Goal: Information Seeking & Learning: Learn about a topic

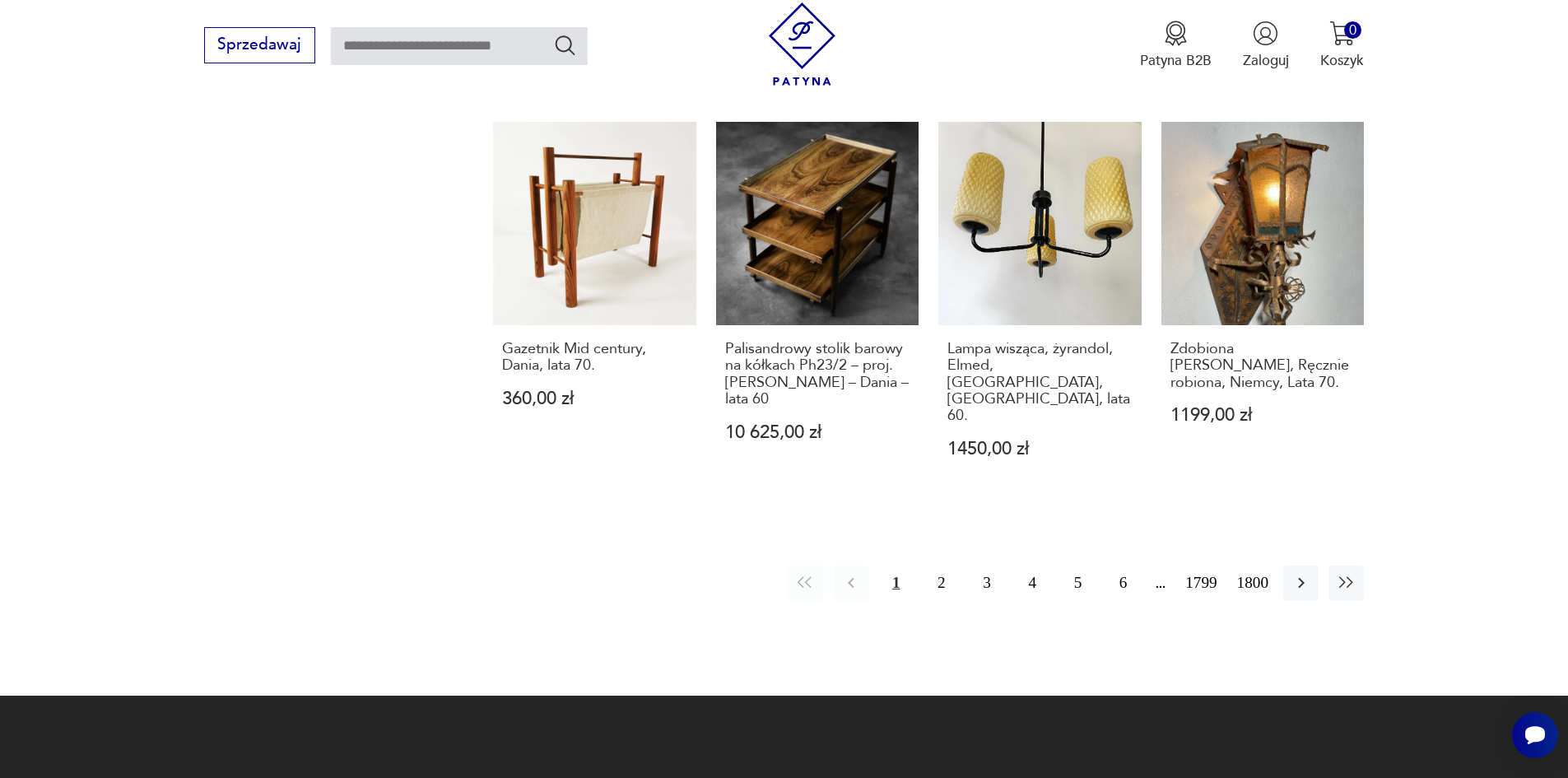
scroll to position [1769, 0]
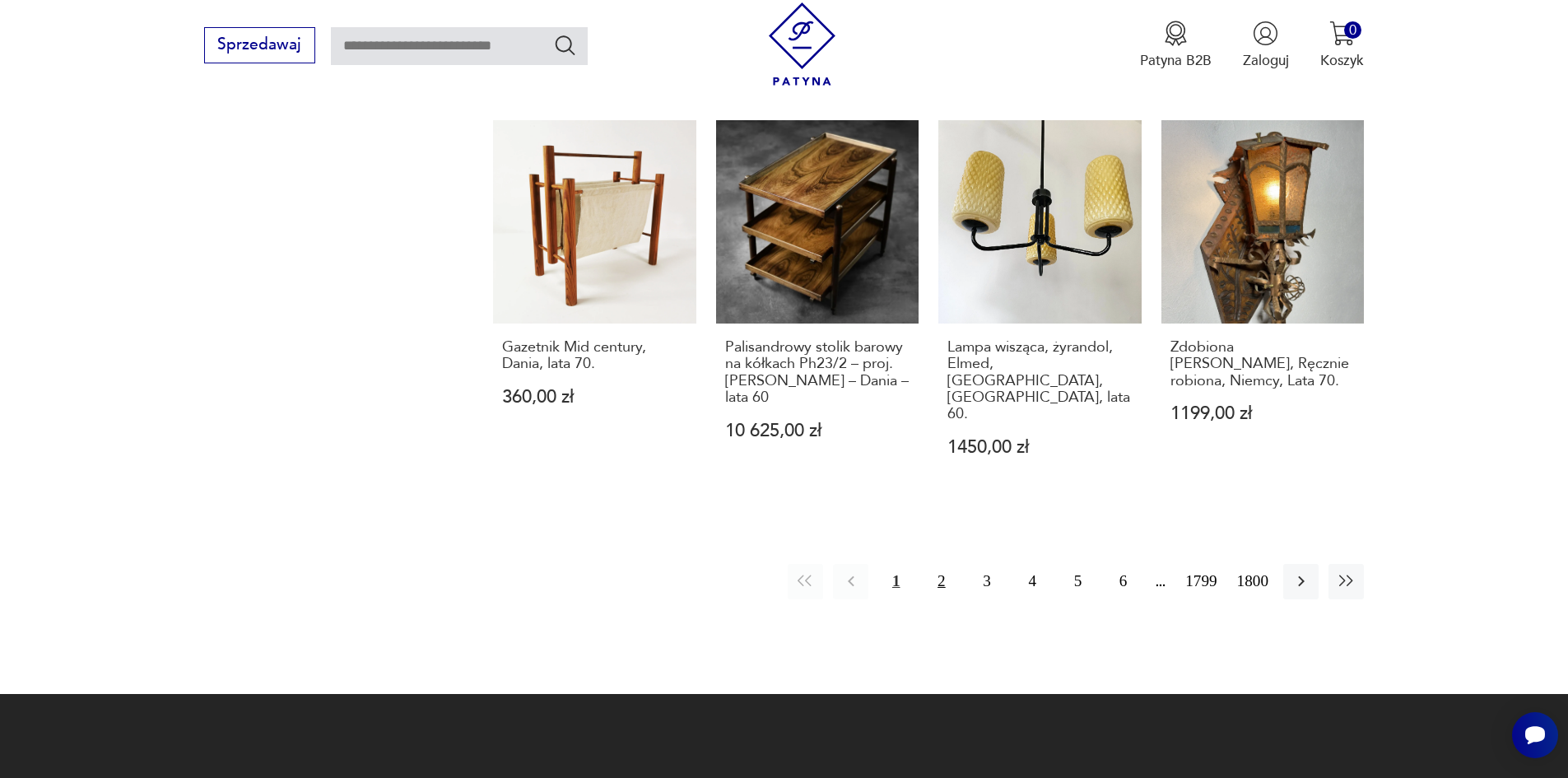
click at [953, 568] on button "2" at bounding box center [941, 581] width 36 height 36
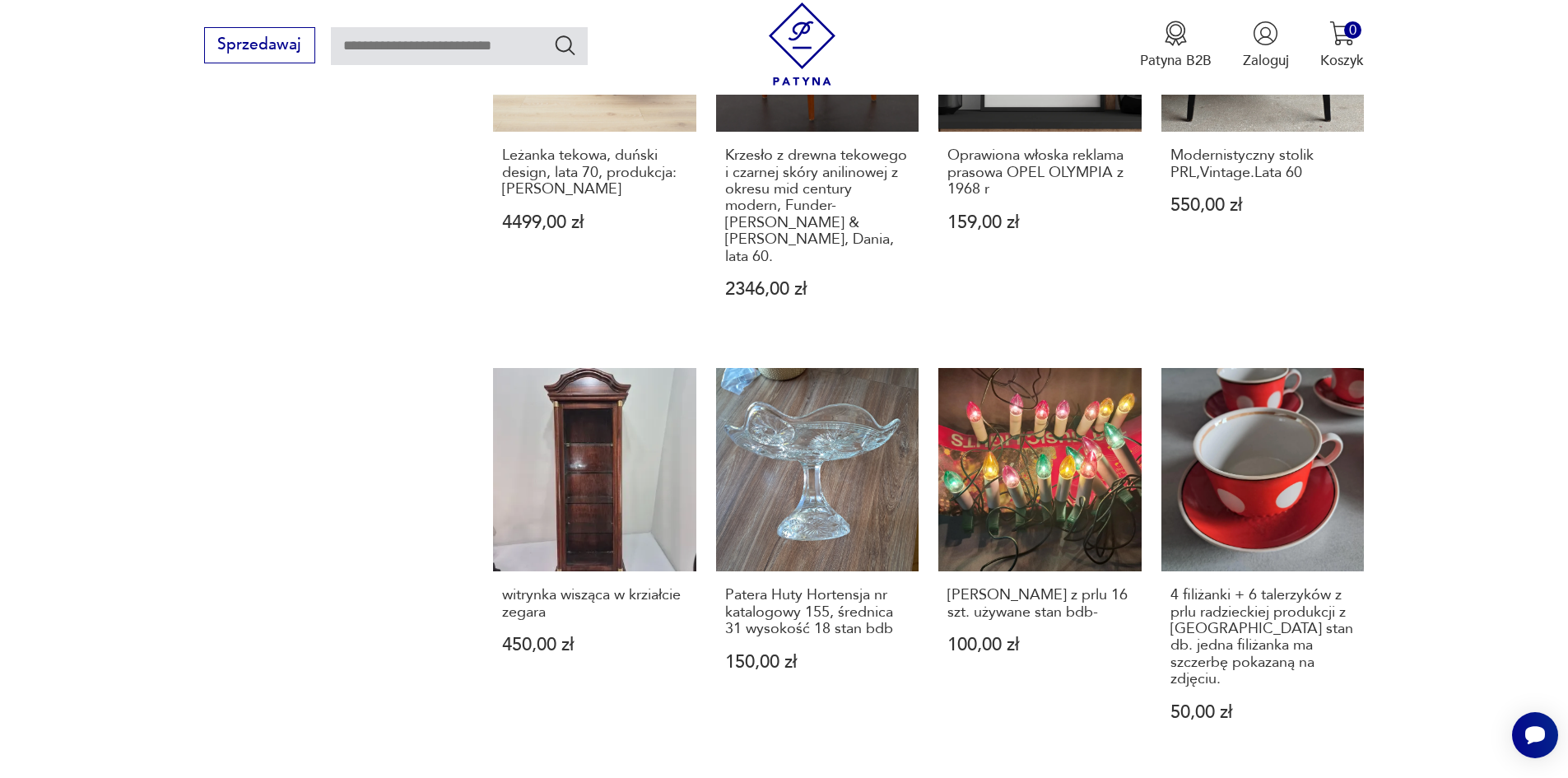
scroll to position [1613, 0]
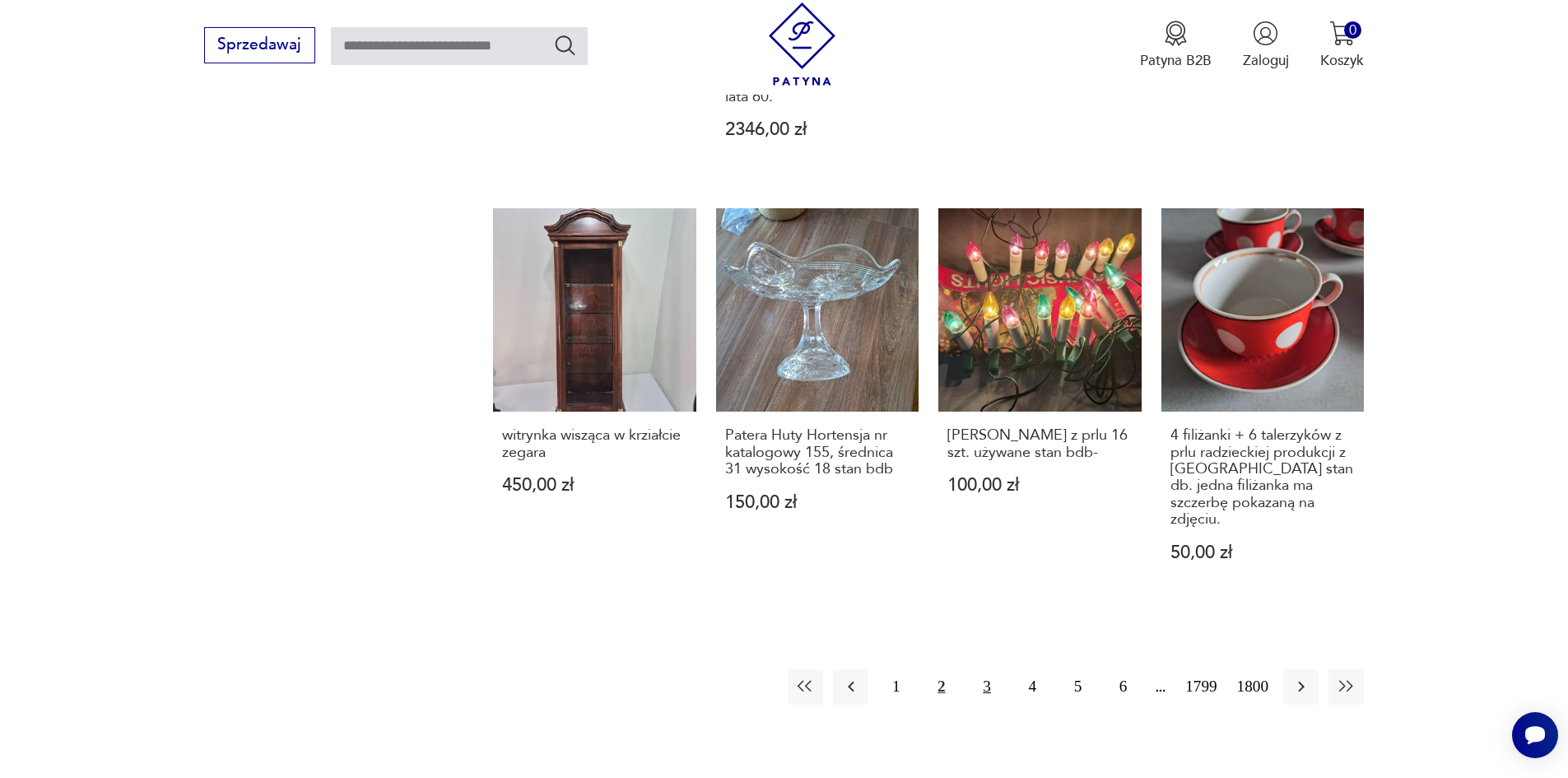
click at [1004, 685] on button "3" at bounding box center [986, 686] width 36 height 36
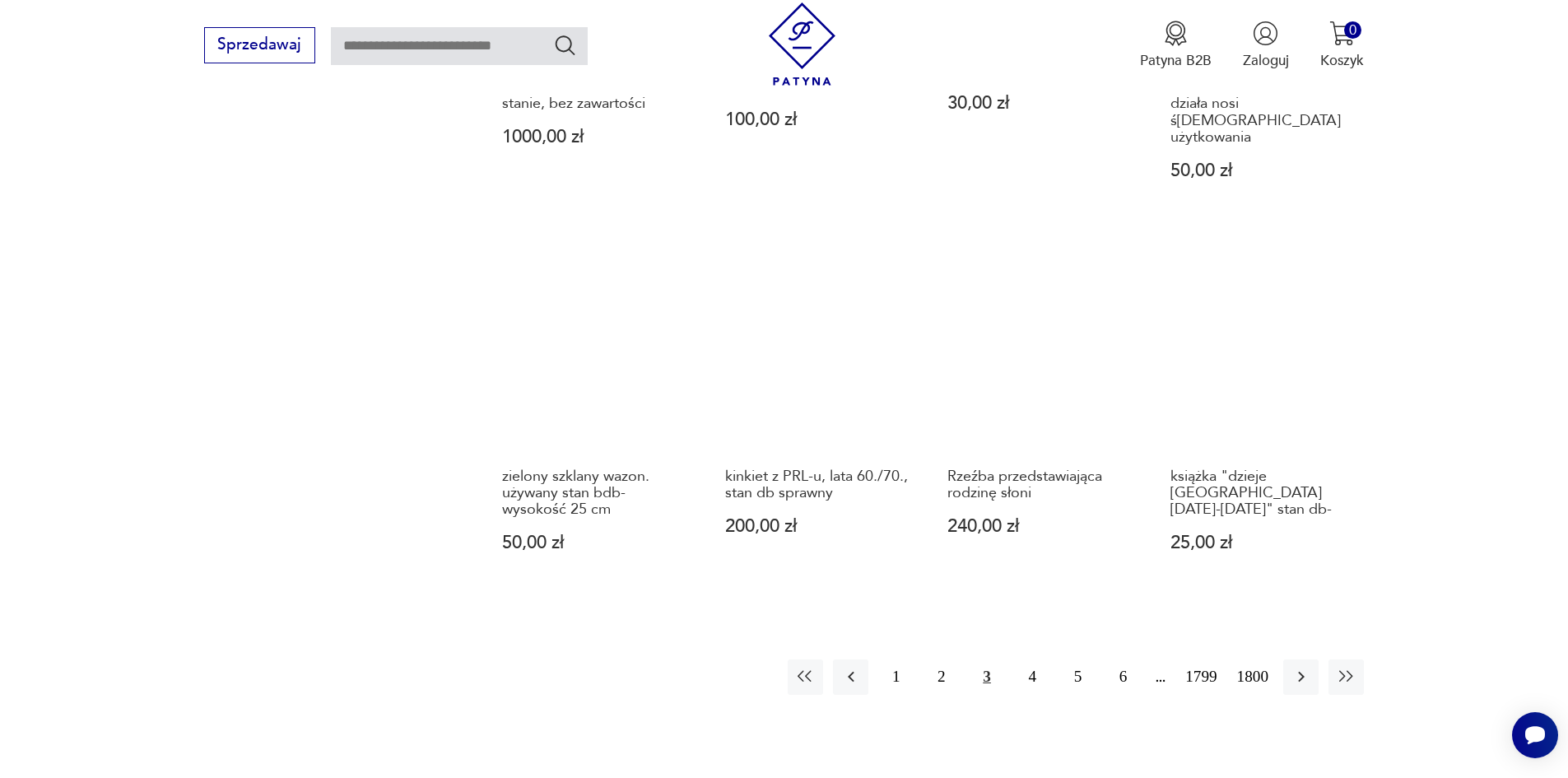
scroll to position [1530, 0]
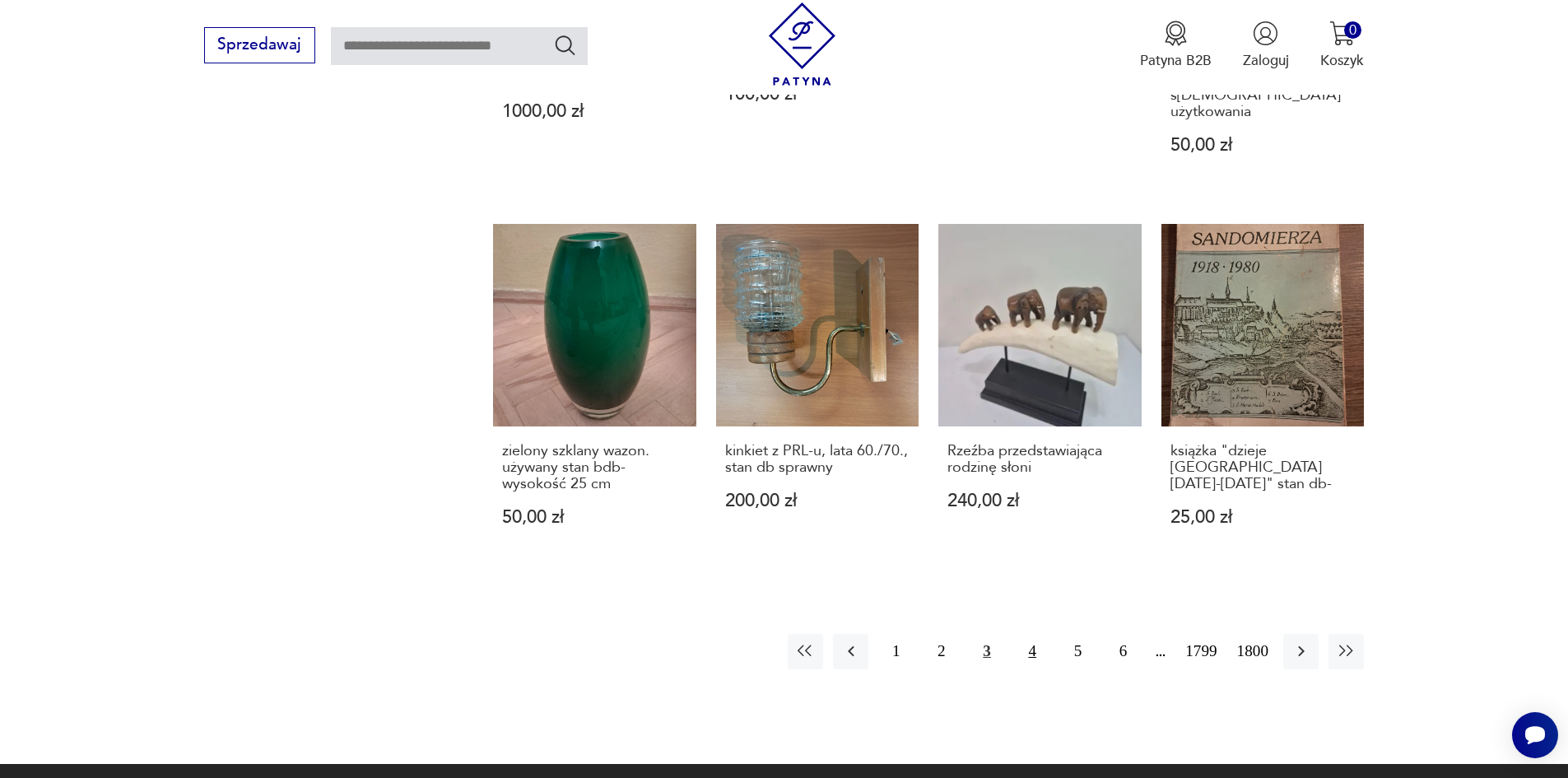
click at [1046, 633] on button "4" at bounding box center [1032, 651] width 36 height 36
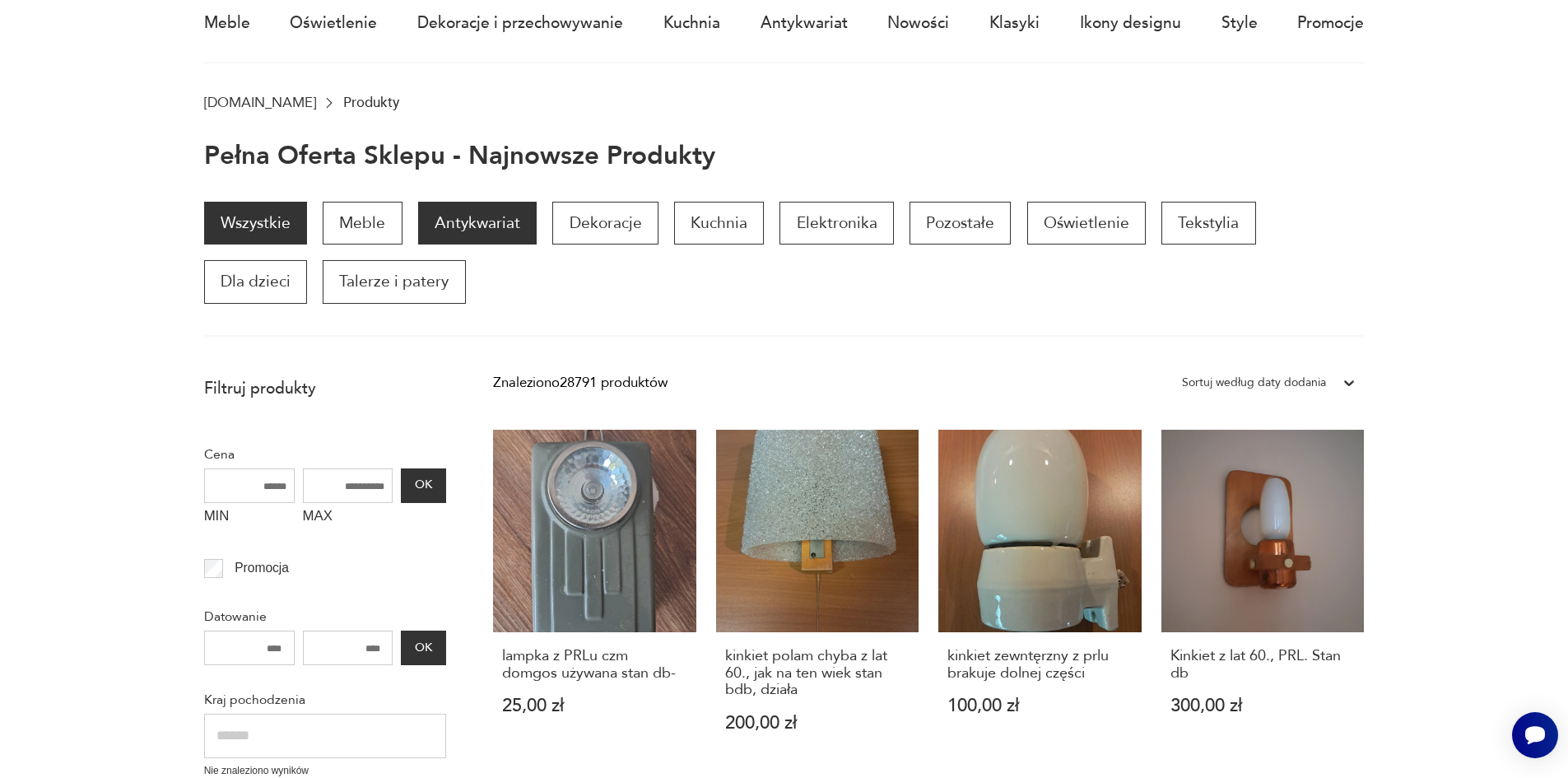
scroll to position [132, 0]
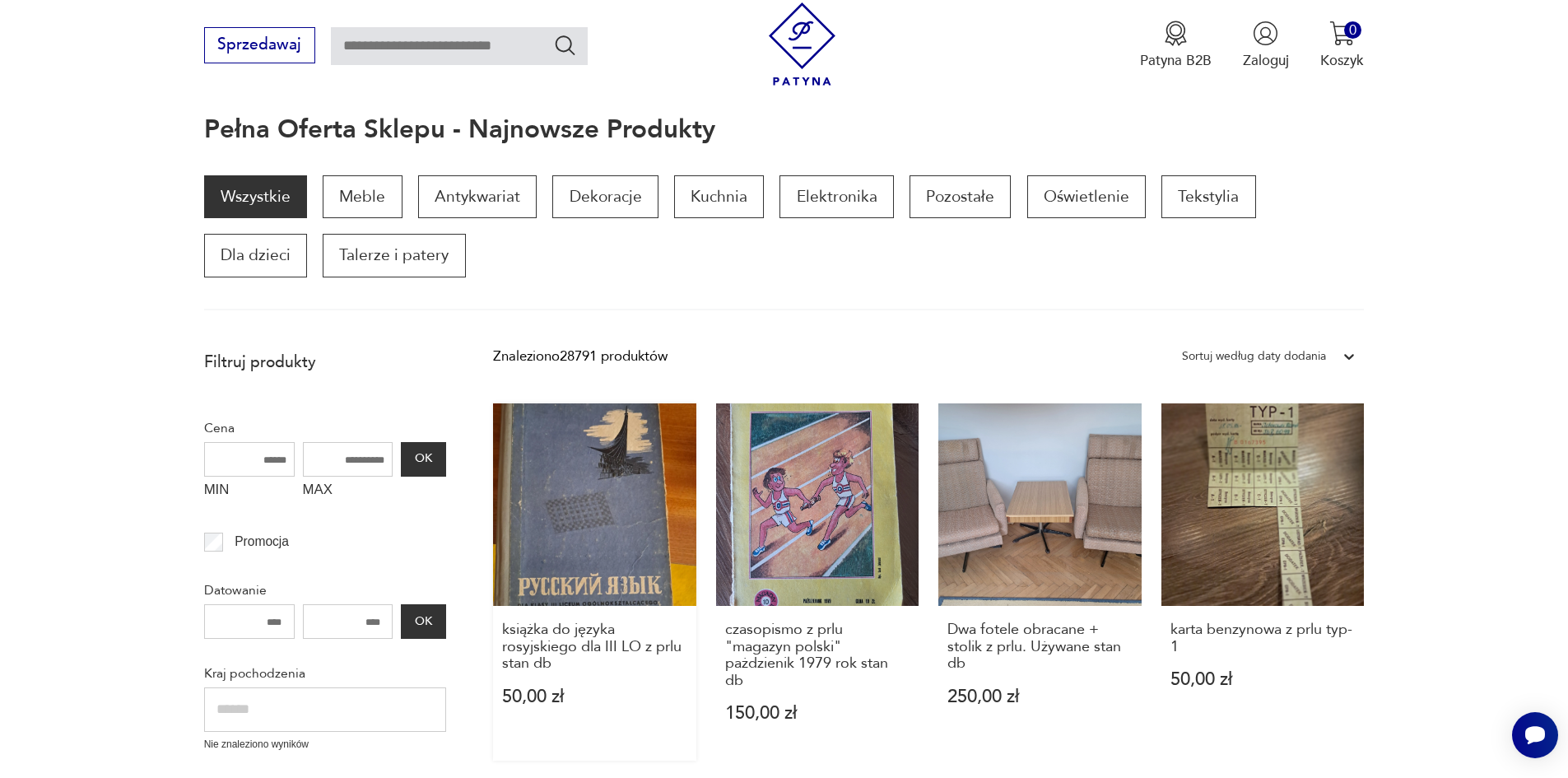
scroll to position [148, 0]
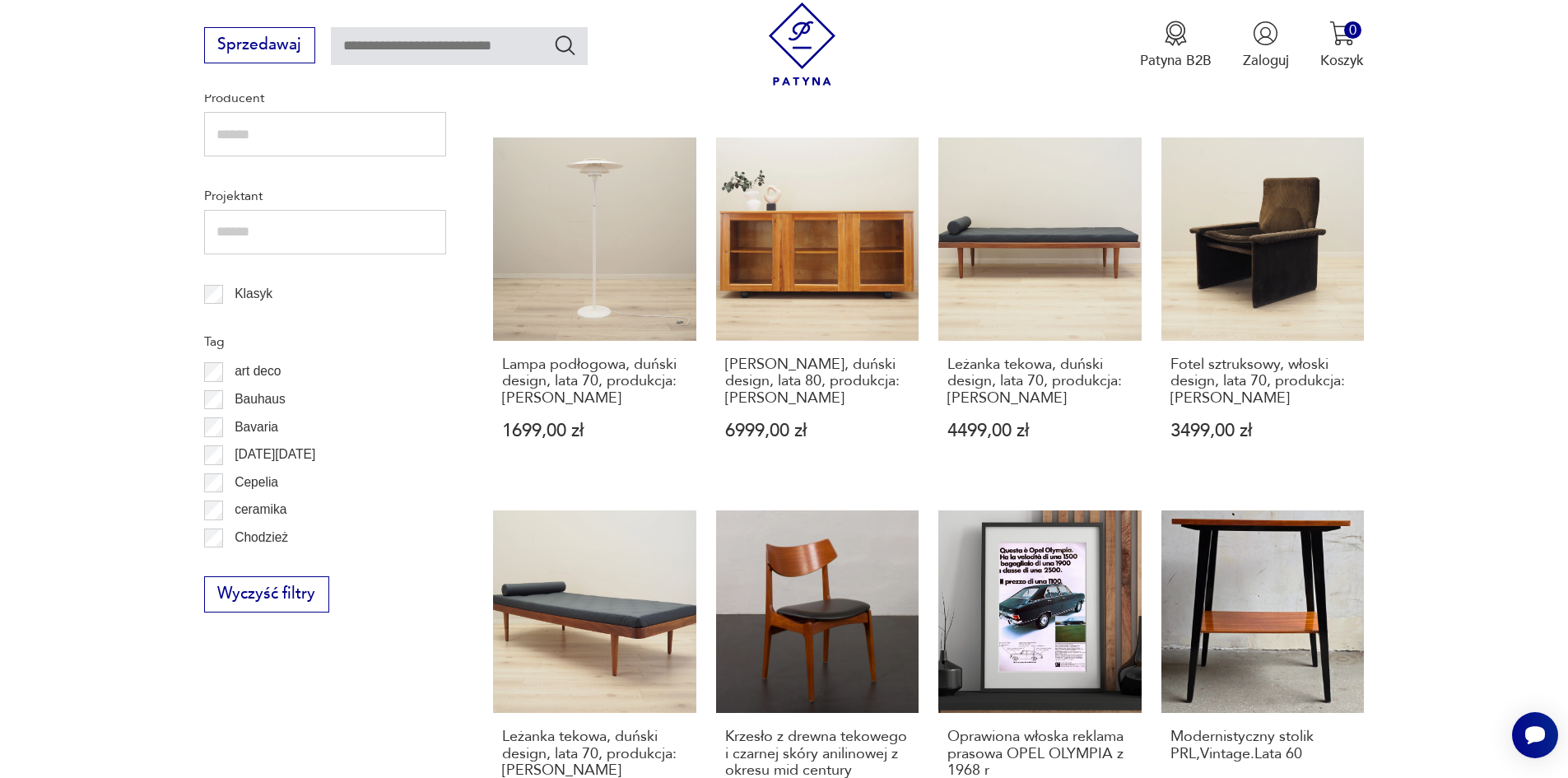
scroll to position [790, 0]
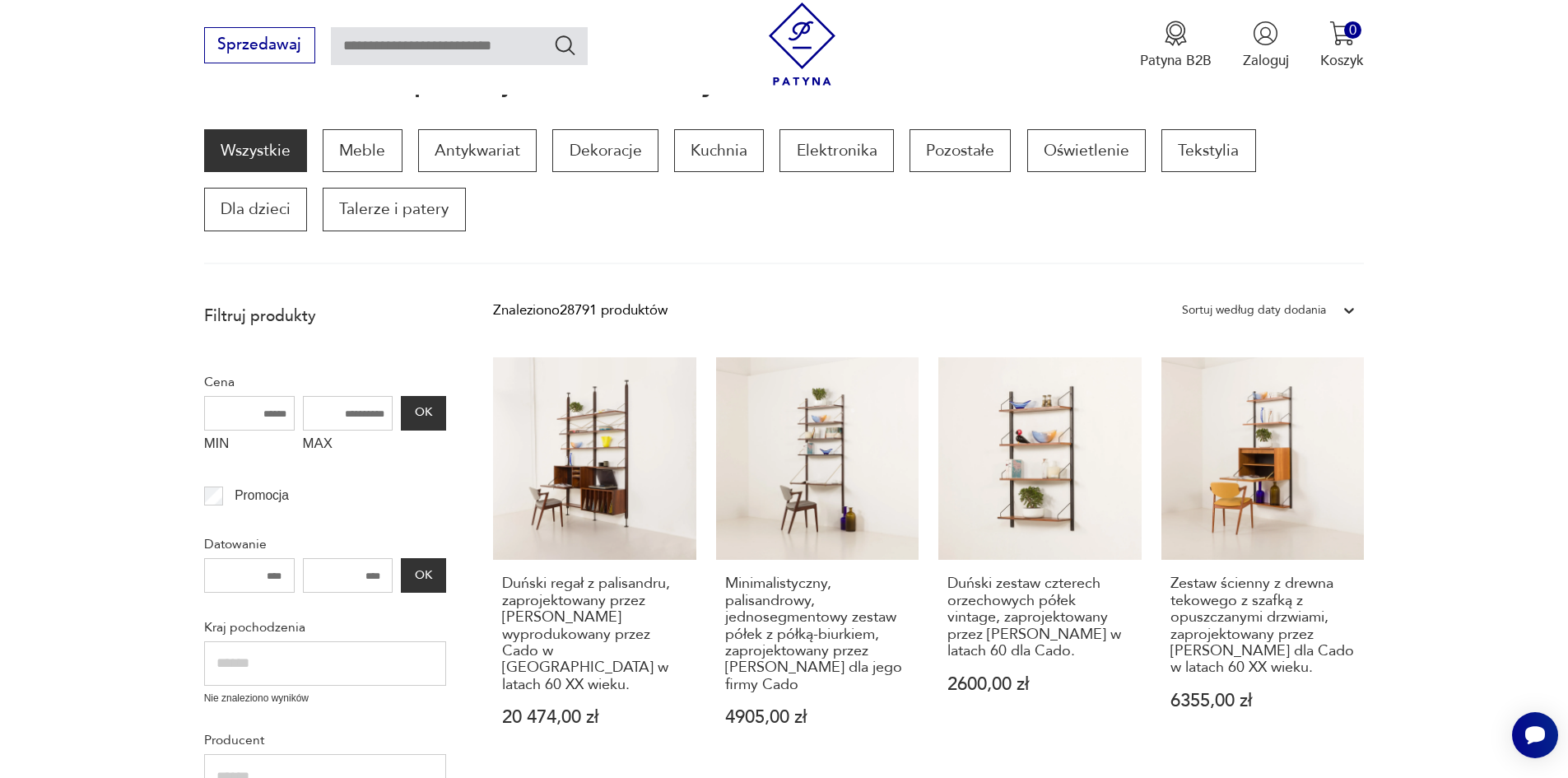
scroll to position [137, 0]
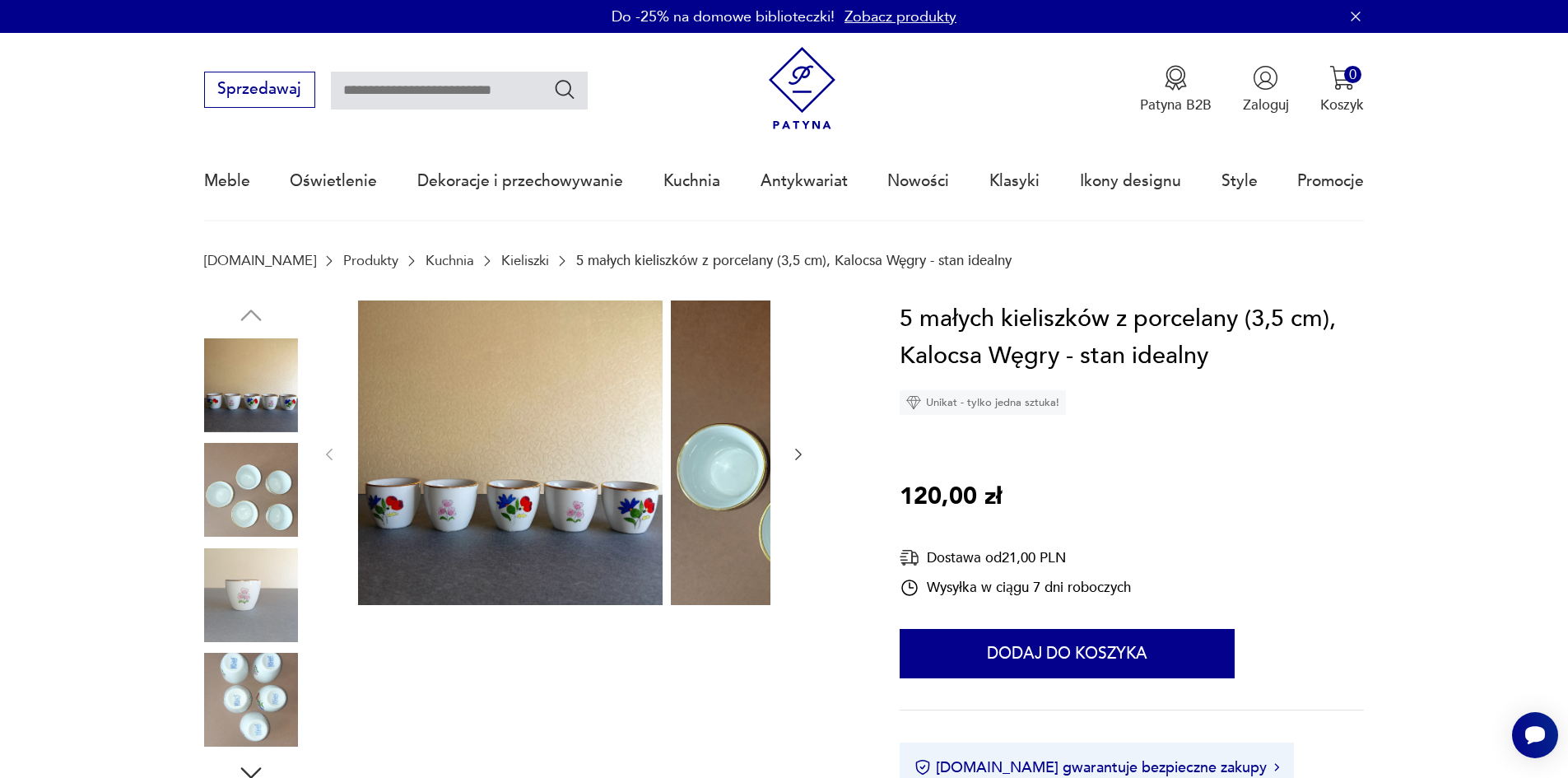
click at [790, 459] on icon "button" at bounding box center [798, 455] width 16 height 16
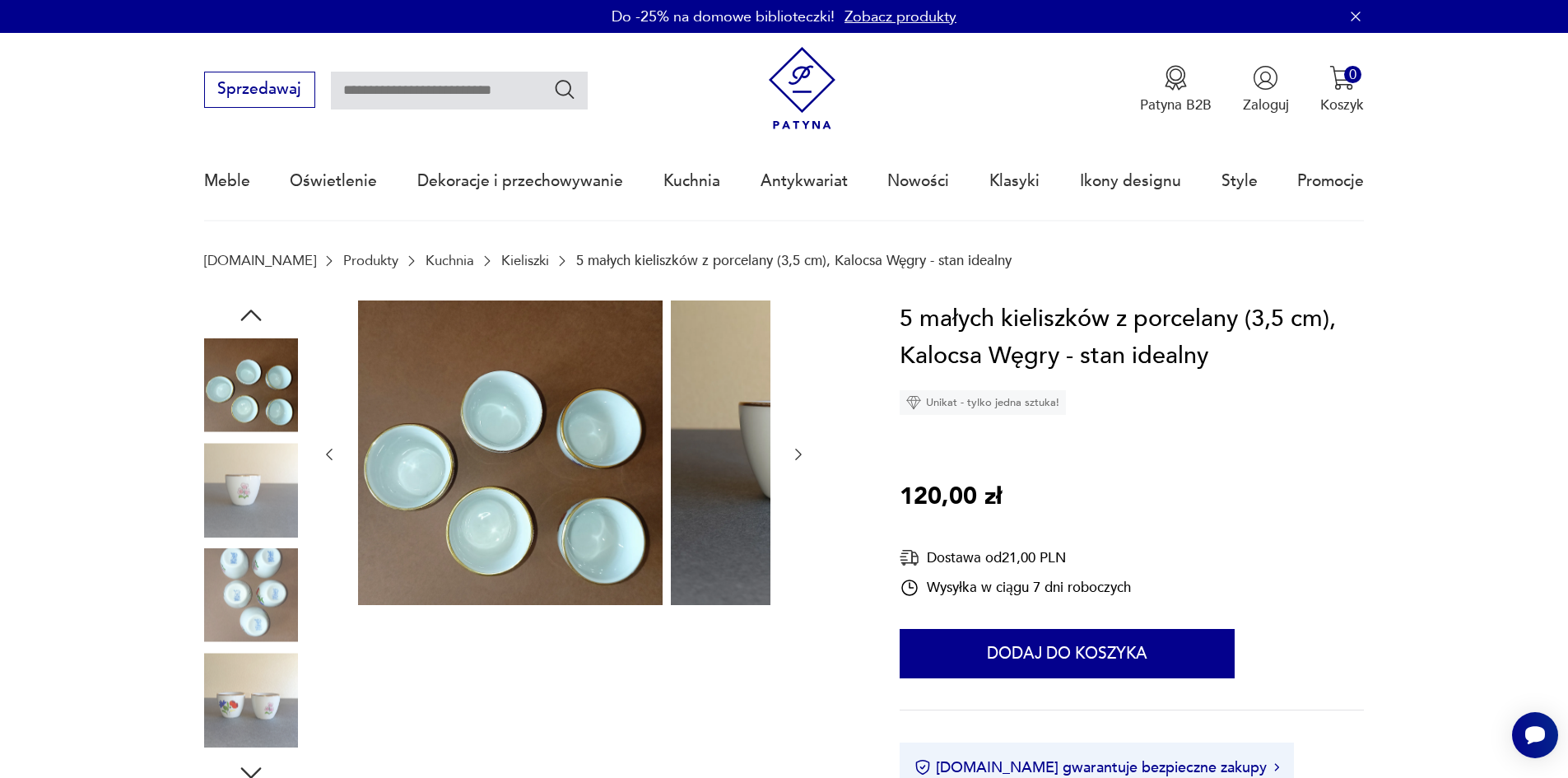
click at [790, 461] on icon "button" at bounding box center [798, 455] width 16 height 16
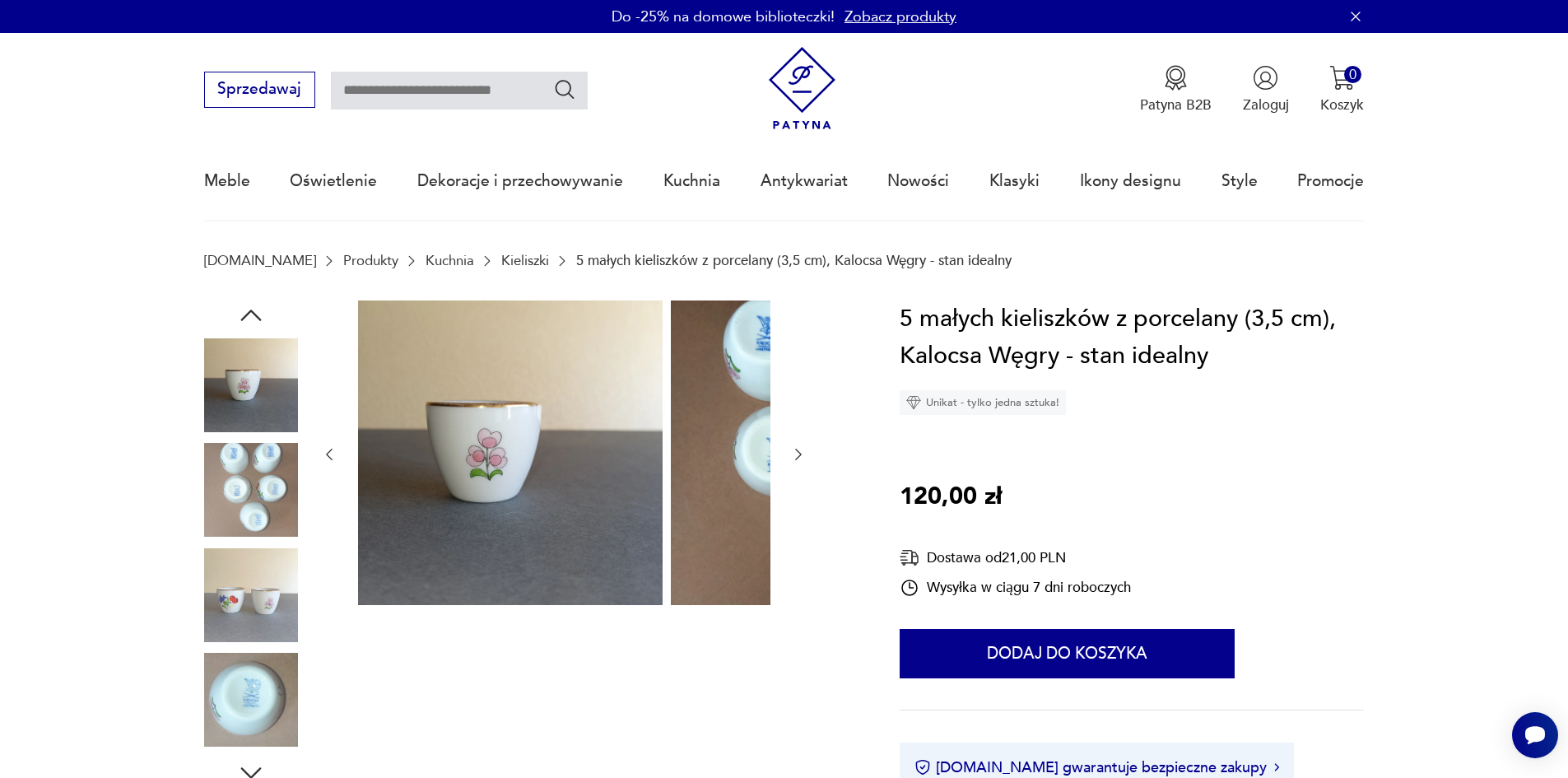
click at [790, 461] on icon "button" at bounding box center [798, 455] width 16 height 16
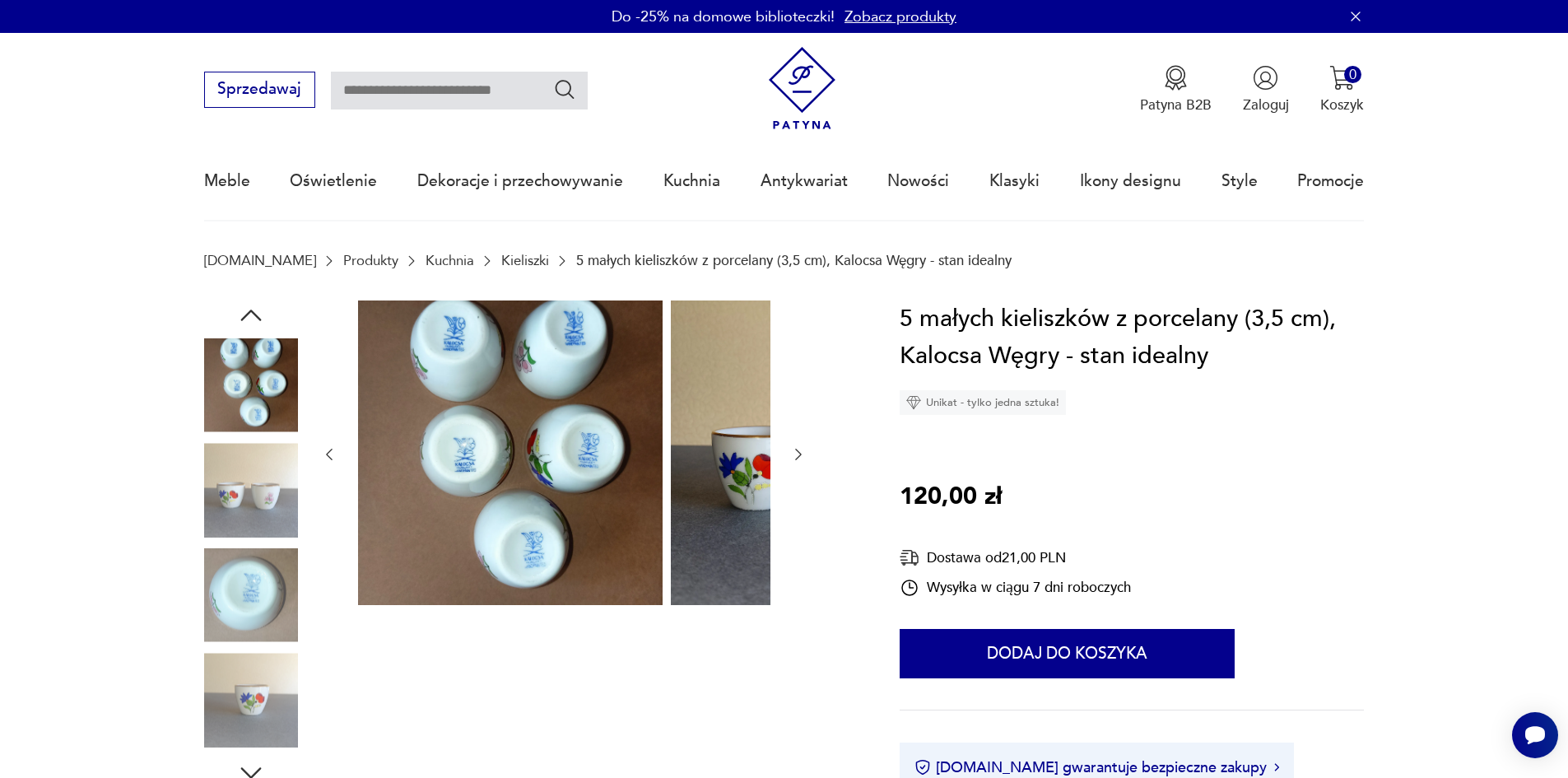
click at [790, 461] on icon "button" at bounding box center [798, 455] width 16 height 16
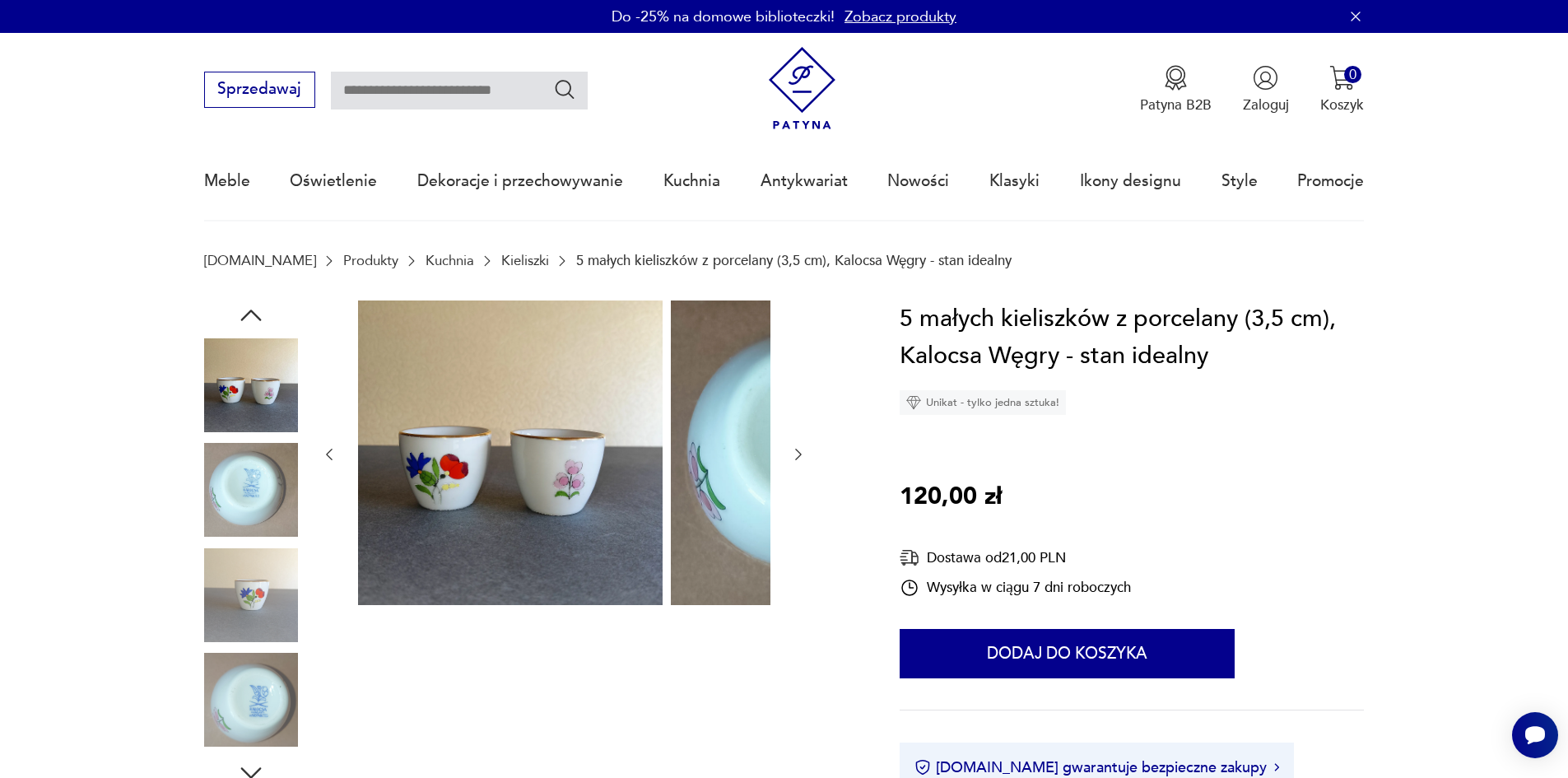
click at [790, 461] on icon "button" at bounding box center [798, 455] width 16 height 16
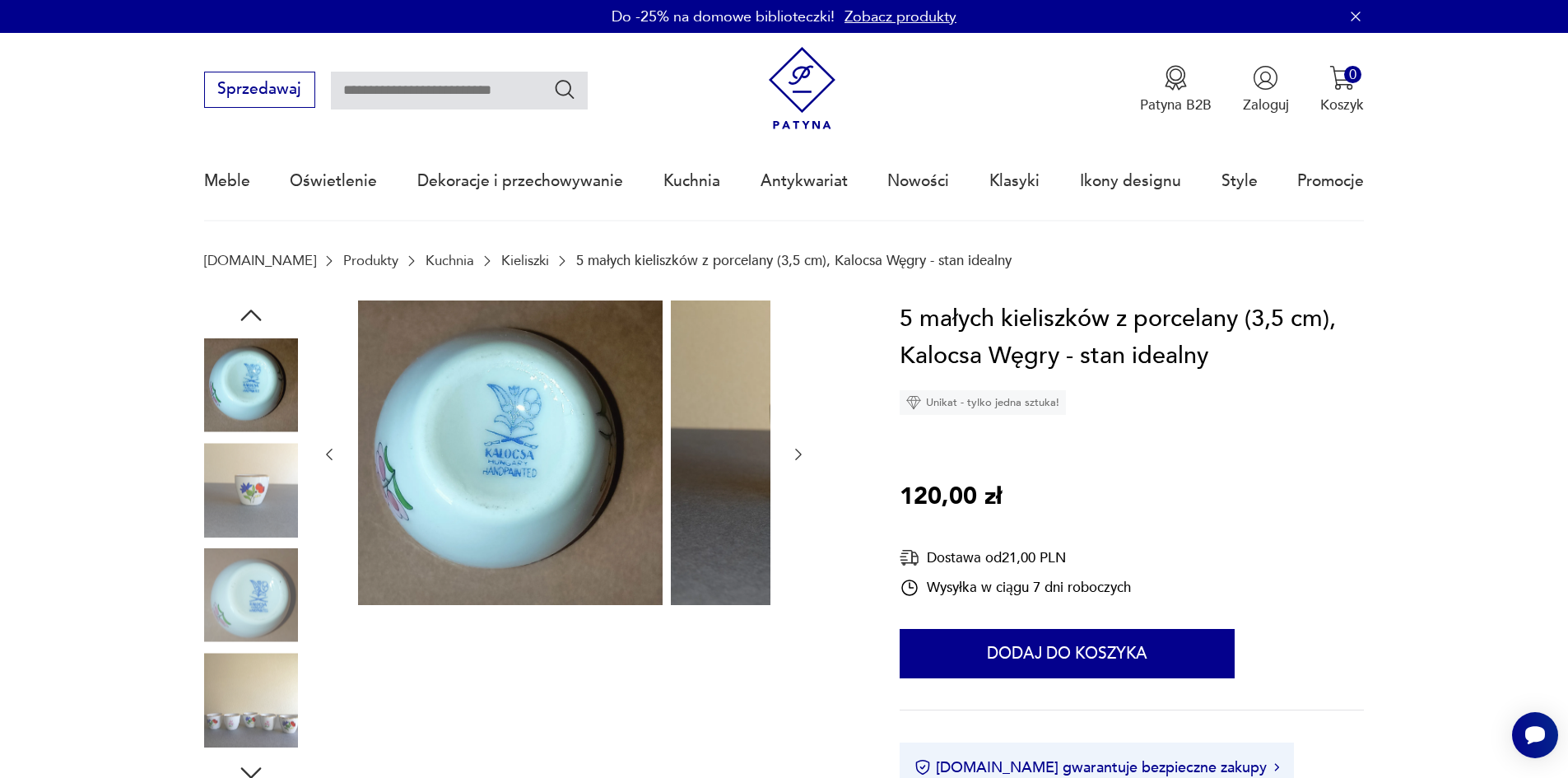
click at [790, 461] on icon "button" at bounding box center [798, 455] width 16 height 16
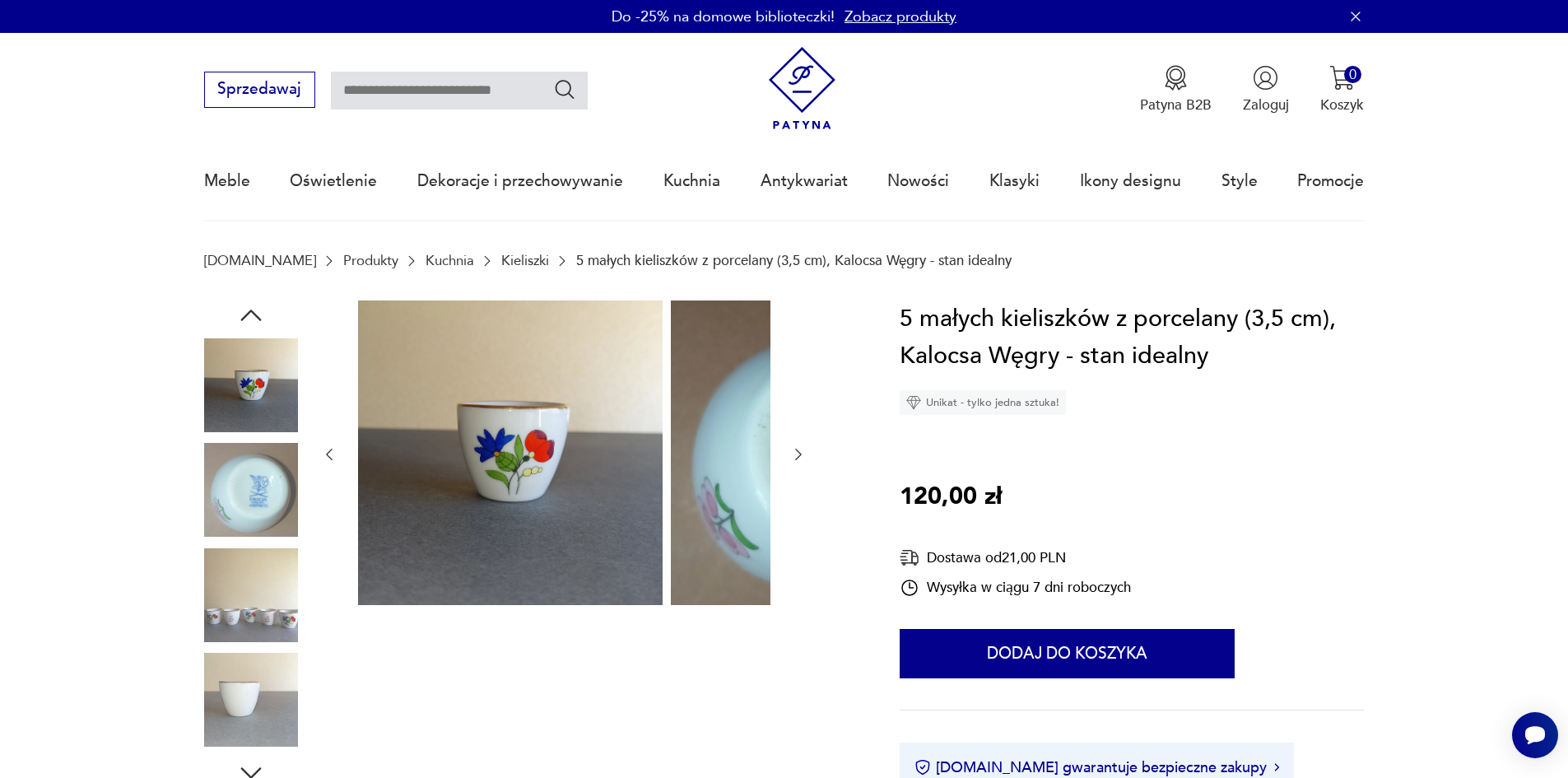
click at [790, 461] on icon "button" at bounding box center [798, 455] width 16 height 16
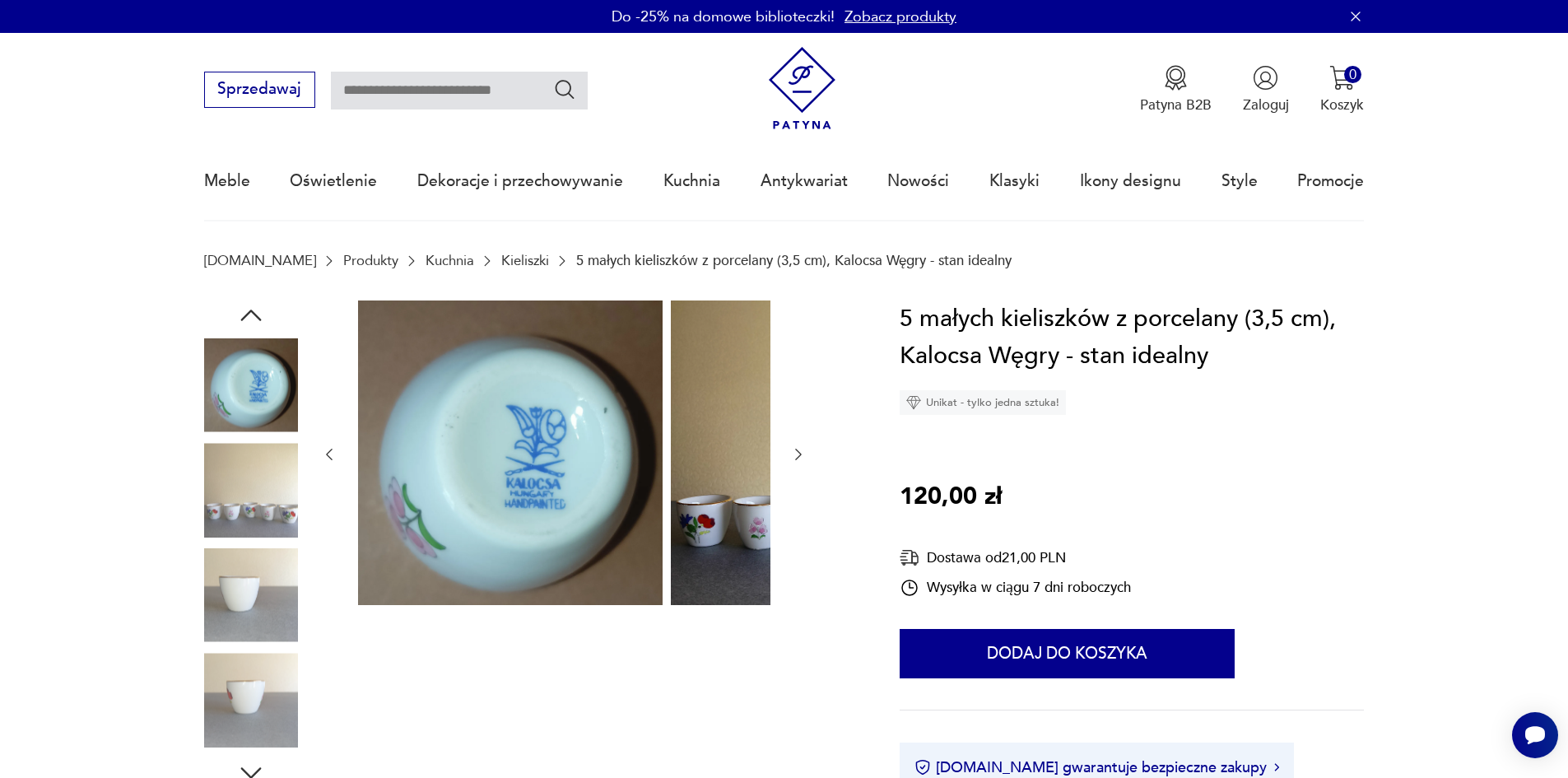
click at [672, 458] on div at bounding box center [529, 544] width 649 height 488
click at [790, 462] on icon "button" at bounding box center [798, 455] width 16 height 16
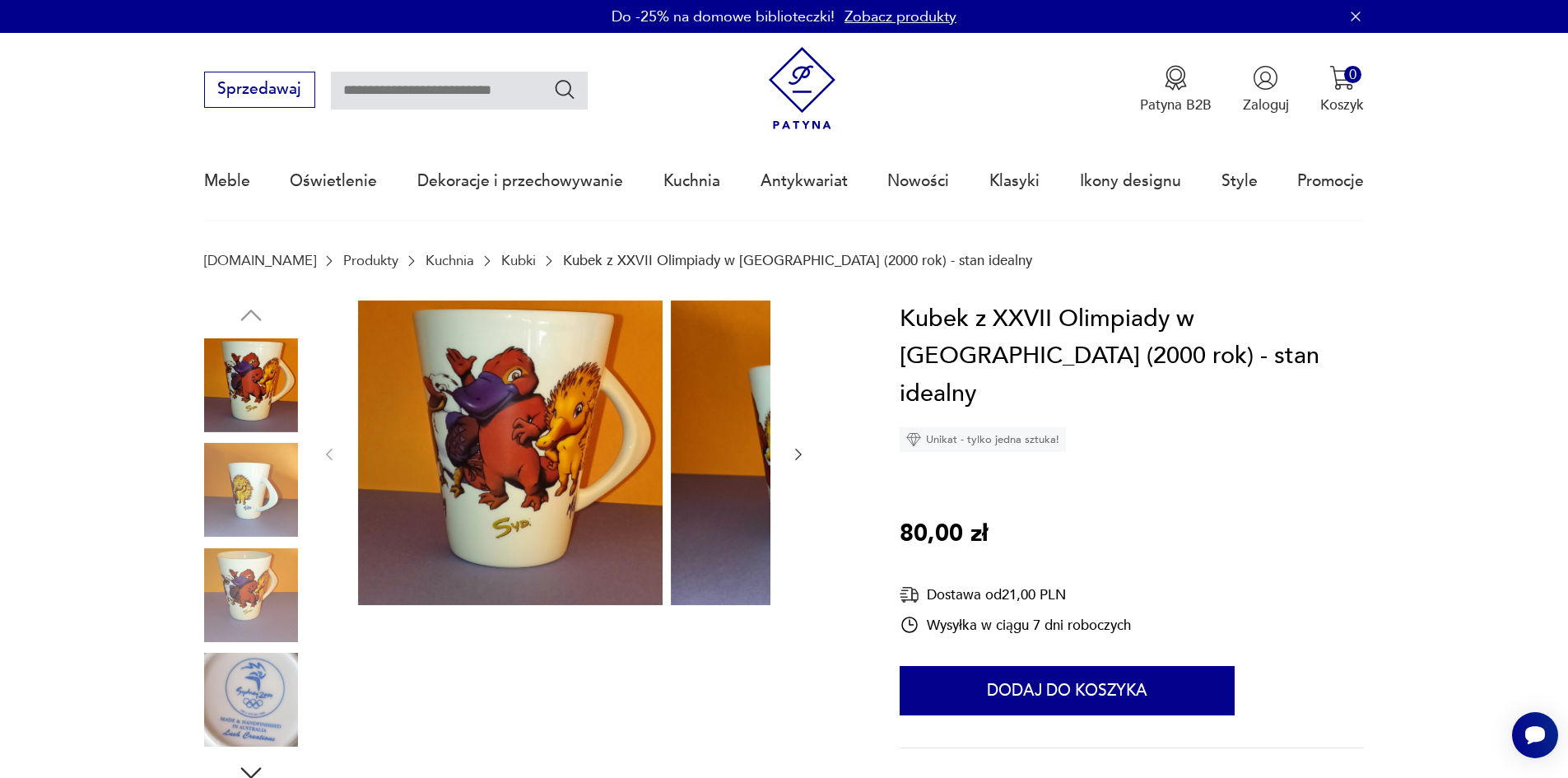
click at [790, 463] on icon "button" at bounding box center [798, 455] width 16 height 16
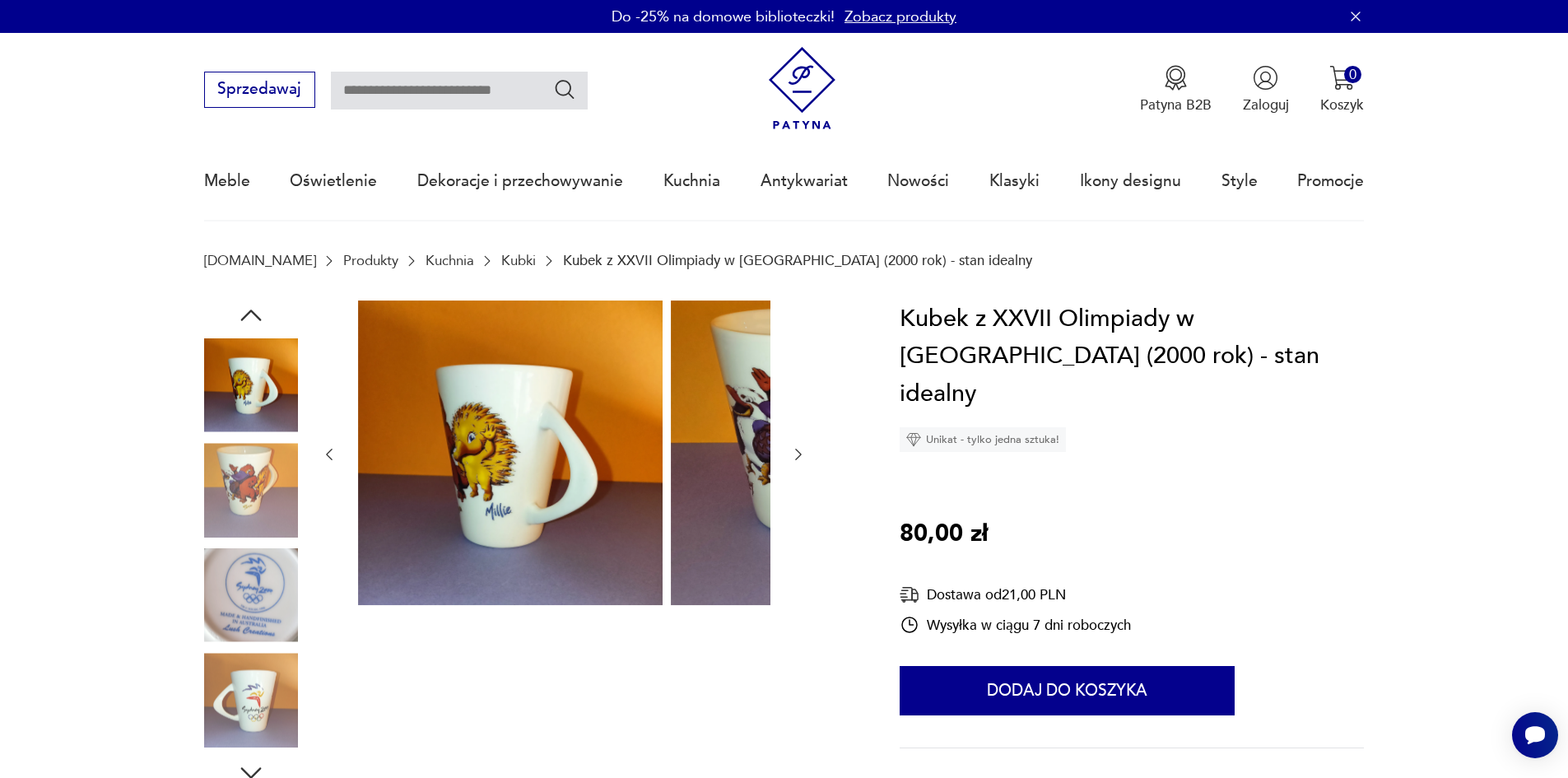
click at [790, 463] on icon "button" at bounding box center [798, 455] width 16 height 16
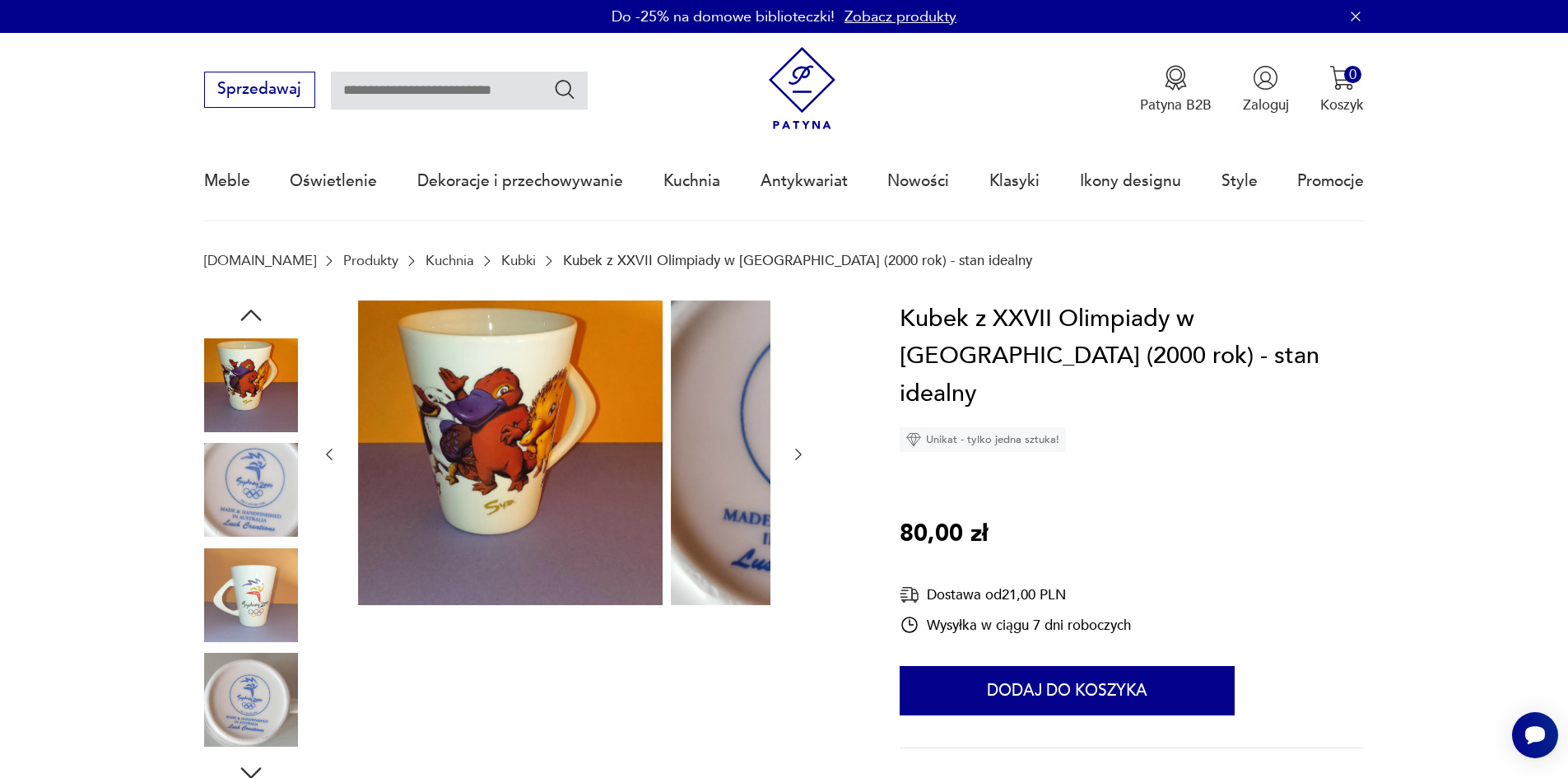
click at [790, 463] on icon "button" at bounding box center [798, 455] width 16 height 16
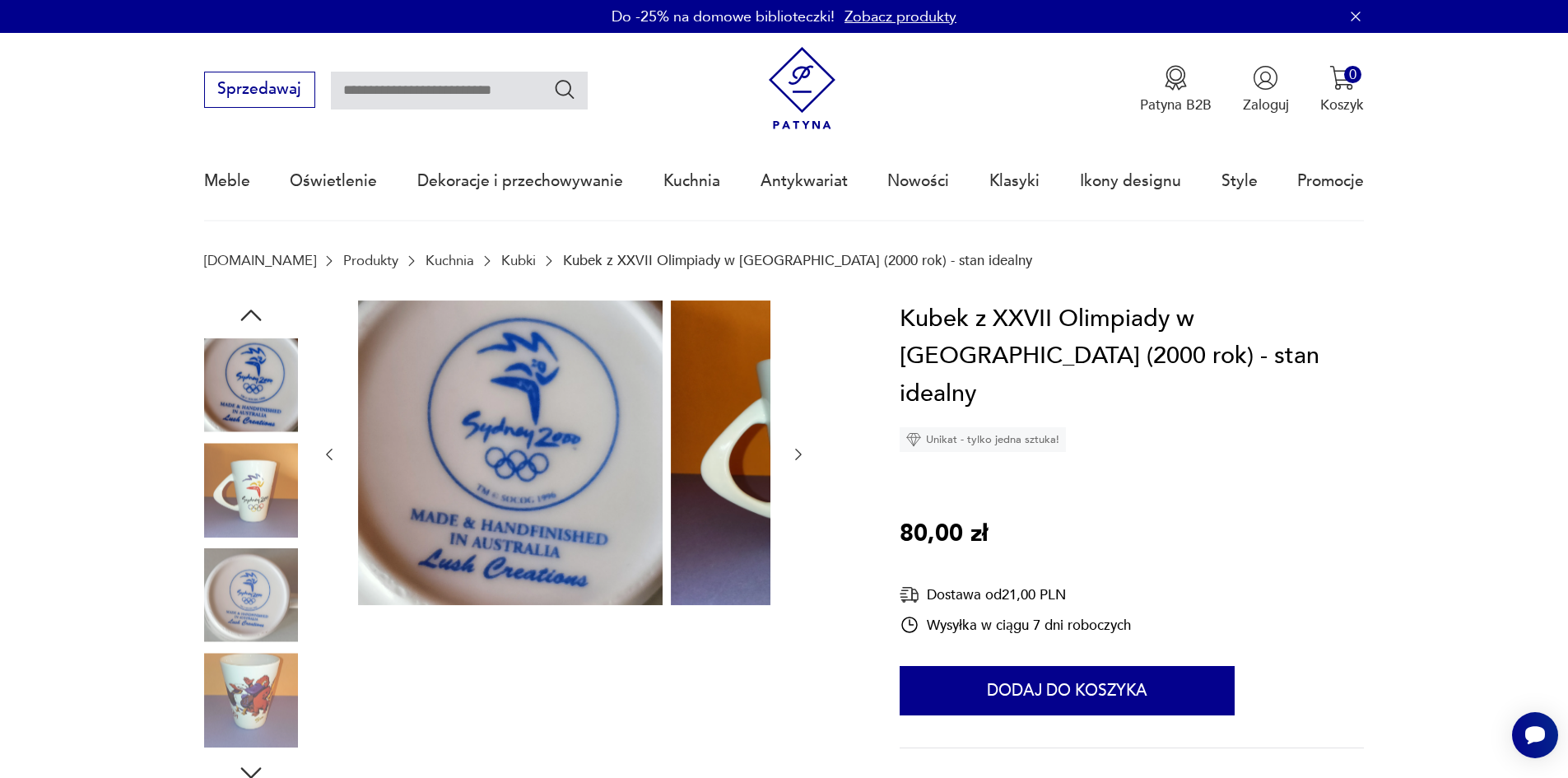
click at [790, 463] on icon "button" at bounding box center [798, 455] width 16 height 16
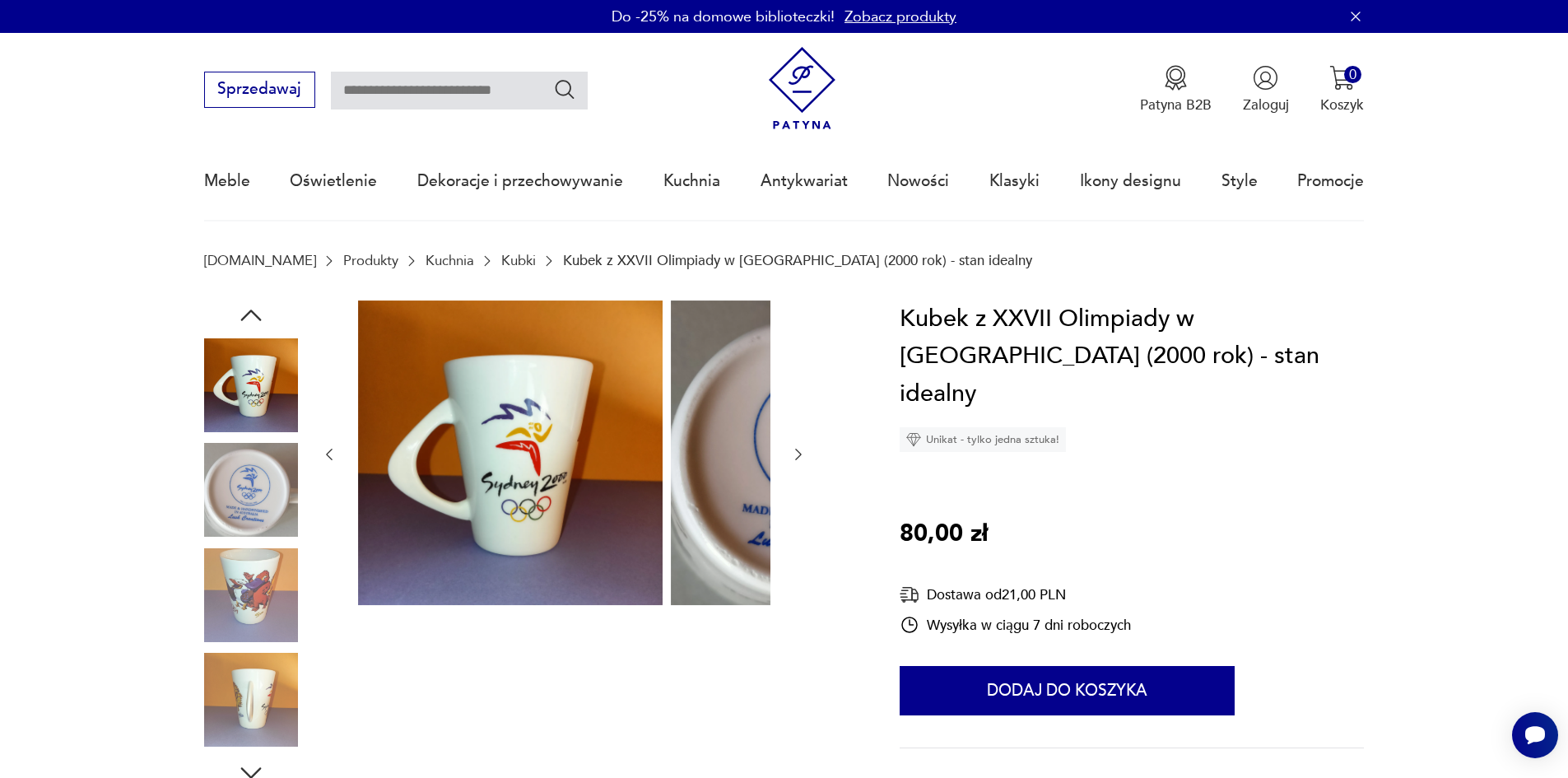
click at [790, 463] on icon "button" at bounding box center [798, 455] width 16 height 16
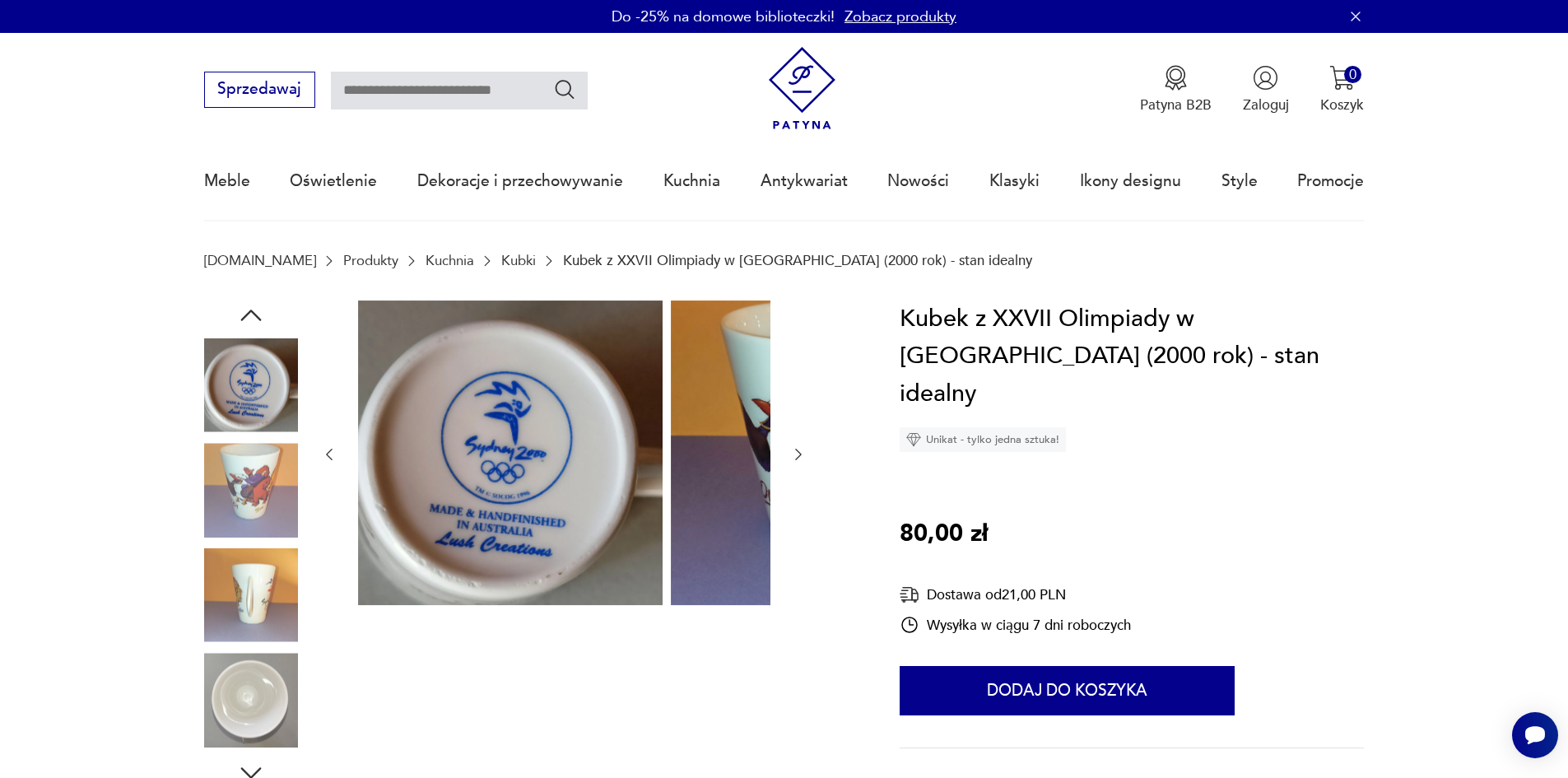
click at [790, 463] on icon "button" at bounding box center [798, 455] width 16 height 16
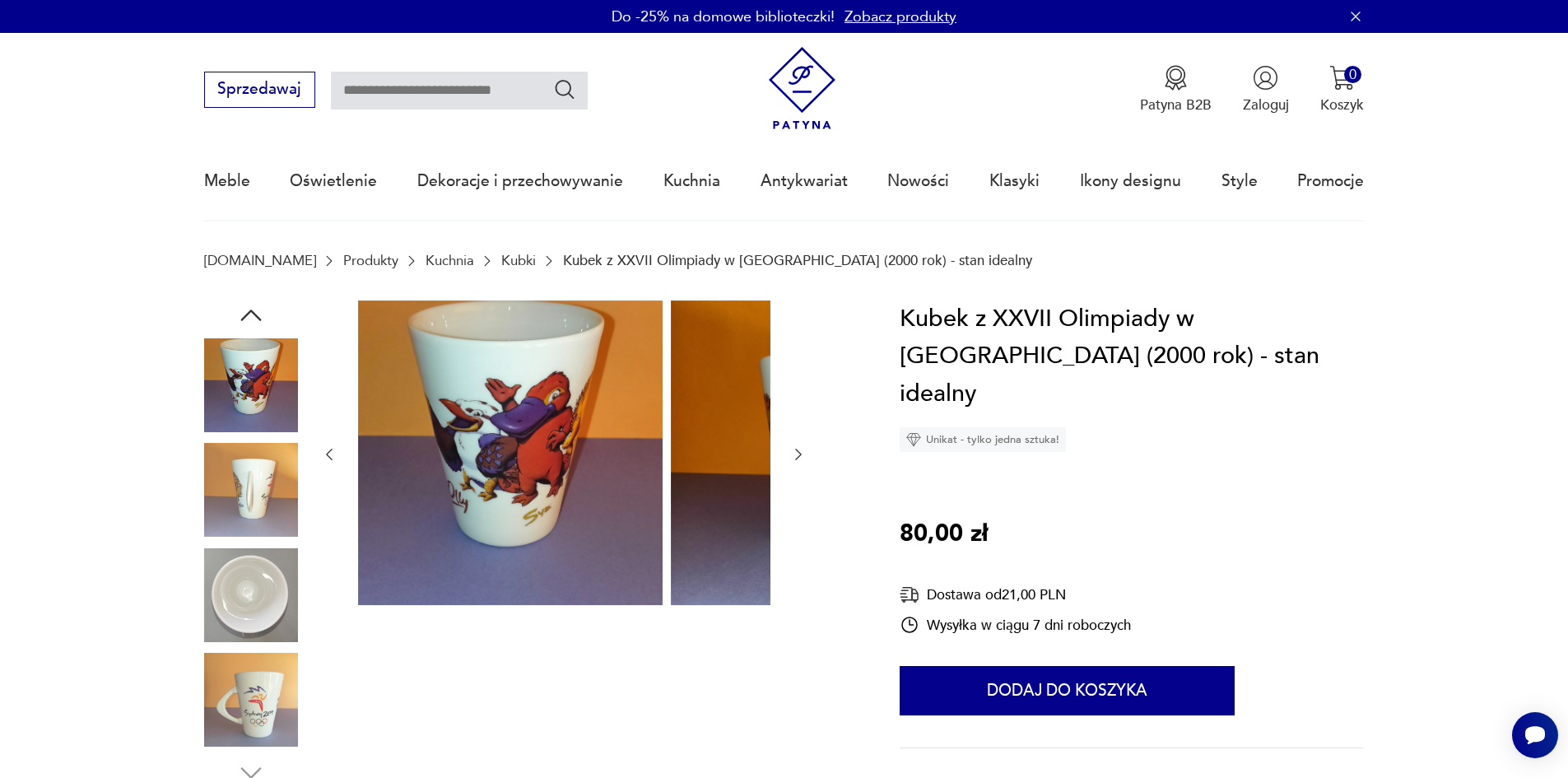
click at [790, 463] on icon "button" at bounding box center [798, 455] width 16 height 16
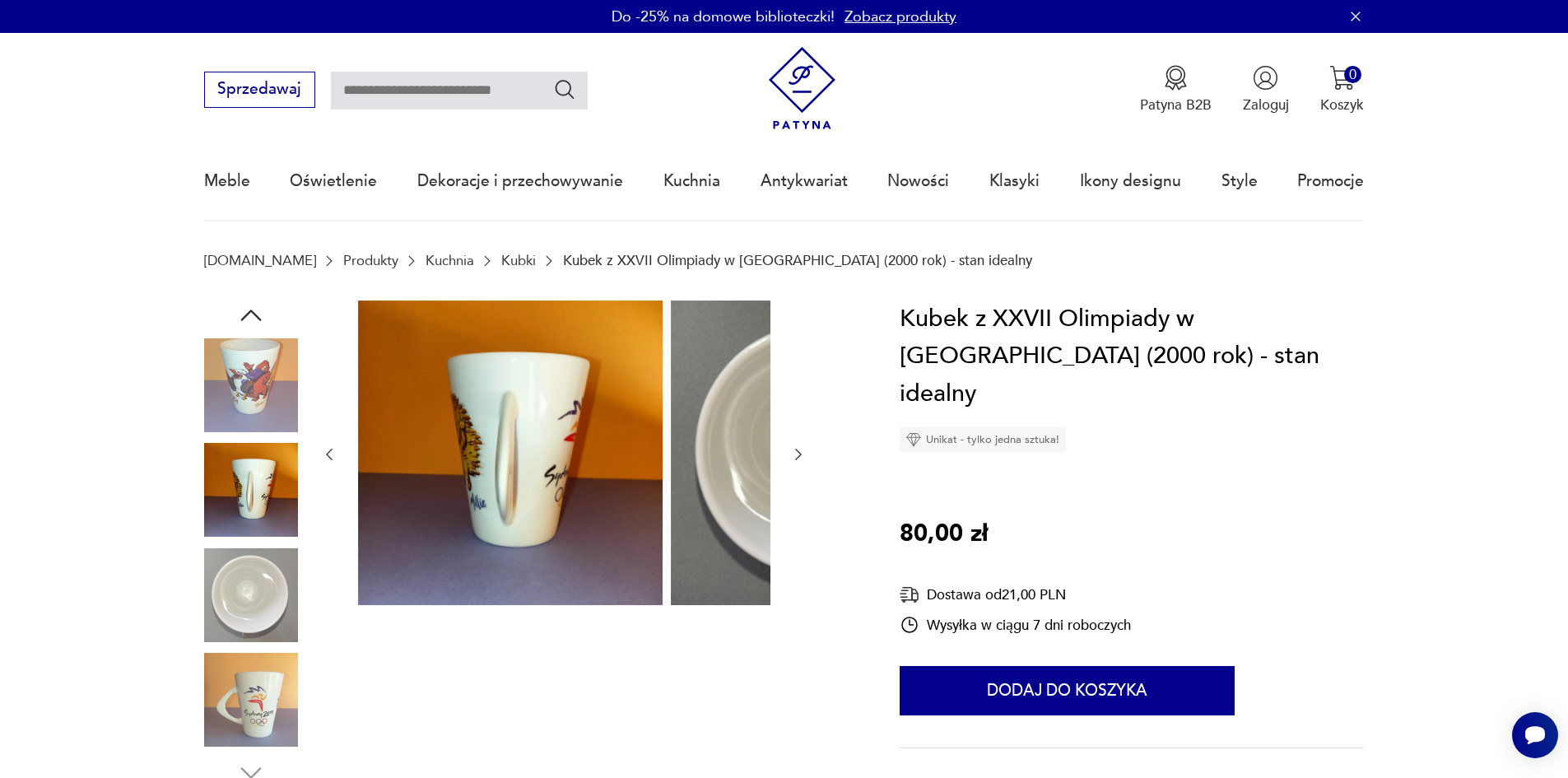
click at [790, 463] on icon "button" at bounding box center [798, 455] width 16 height 16
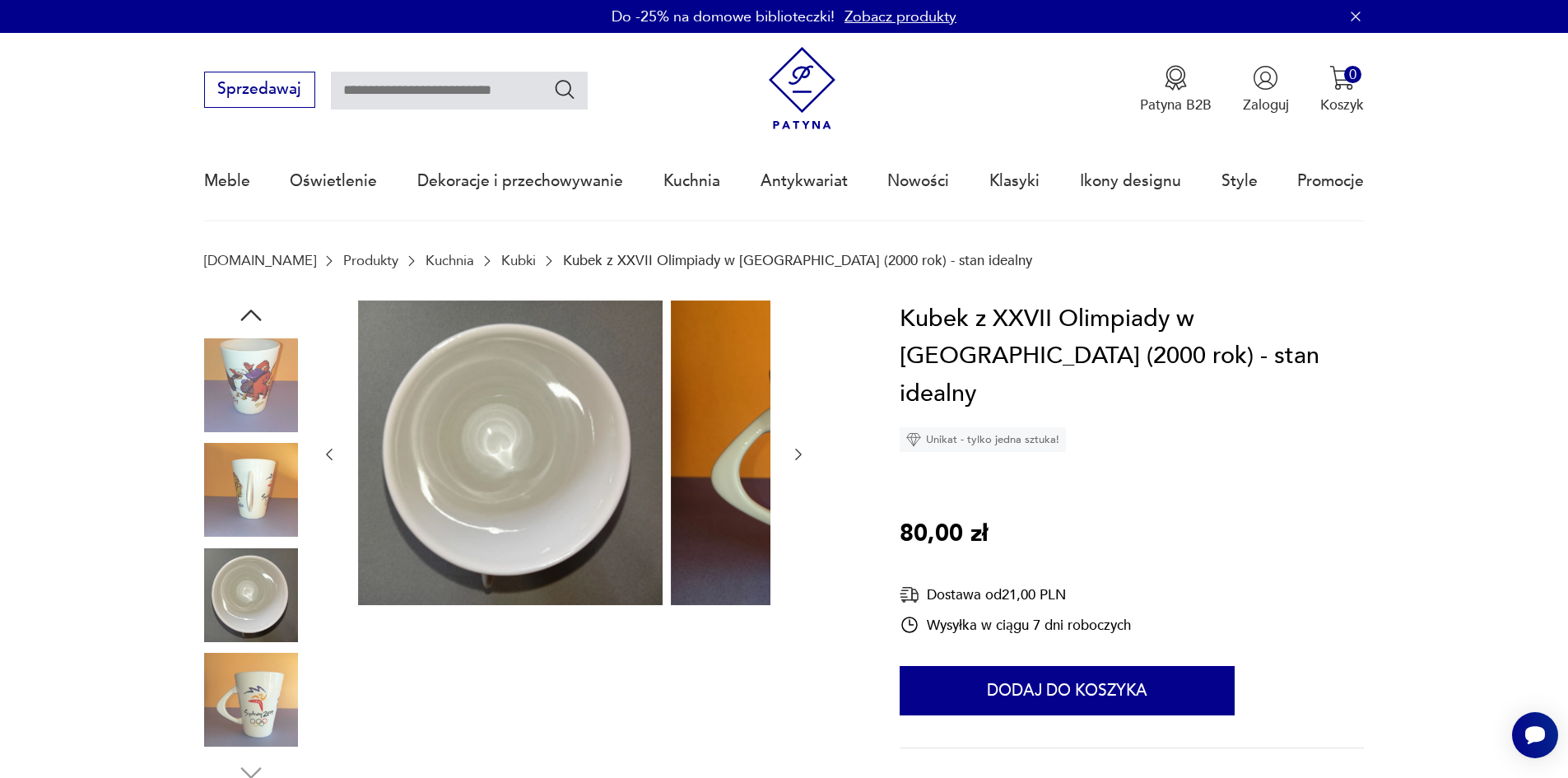
click at [790, 463] on icon "button" at bounding box center [798, 455] width 16 height 16
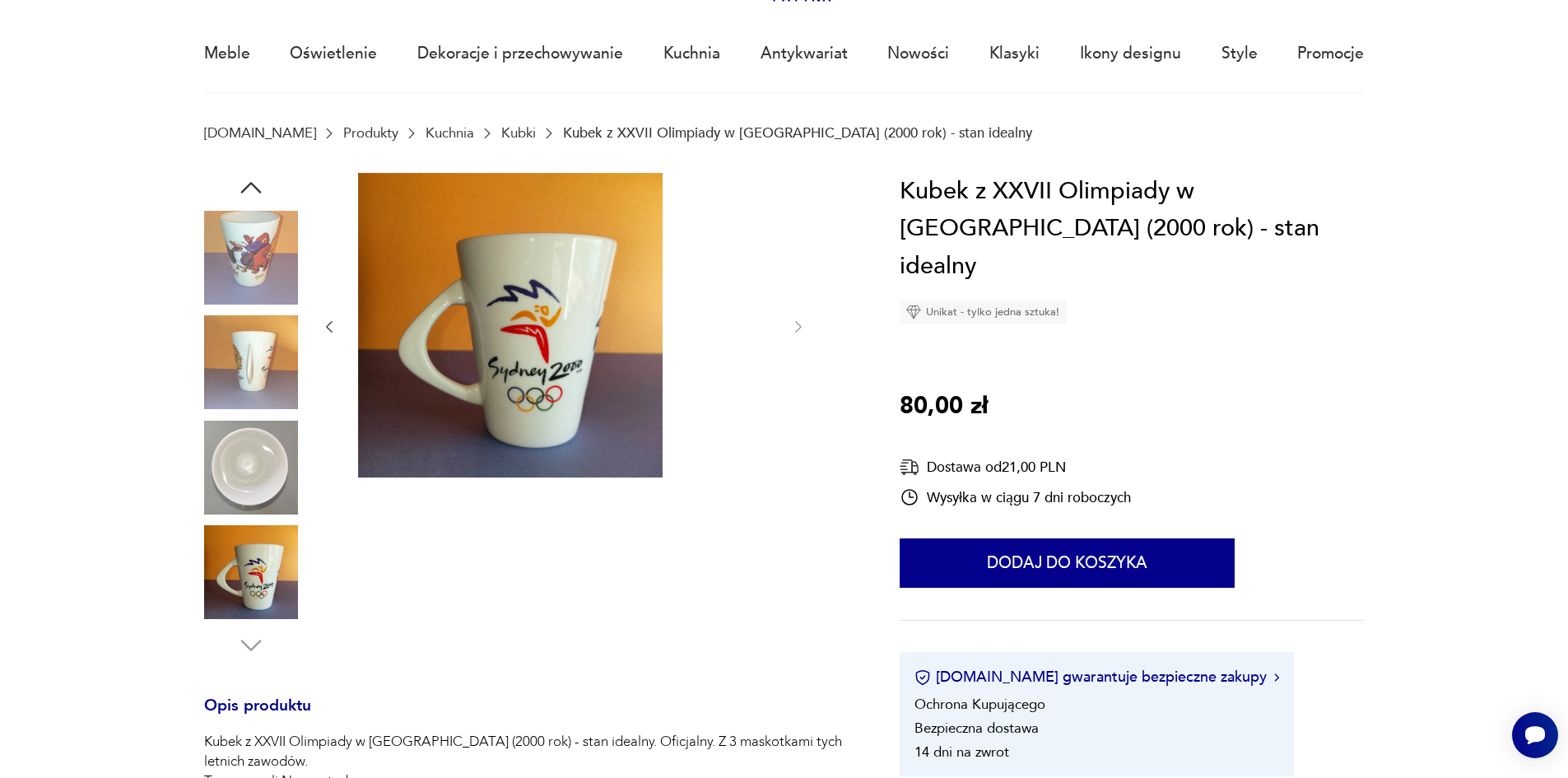
scroll to position [82, 0]
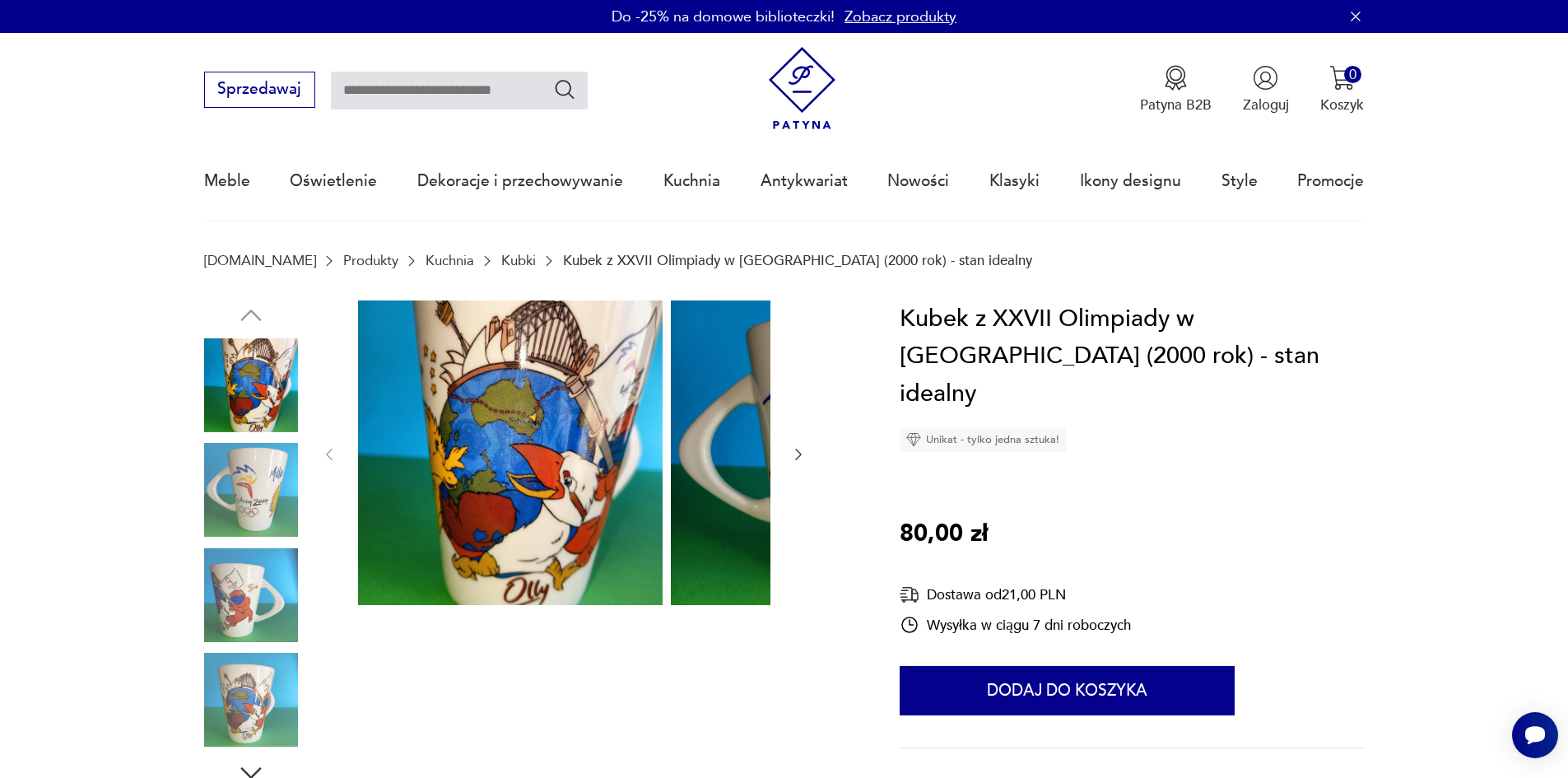
click at [674, 470] on div at bounding box center [529, 544] width 649 height 488
click at [790, 463] on icon "button" at bounding box center [798, 455] width 16 height 16
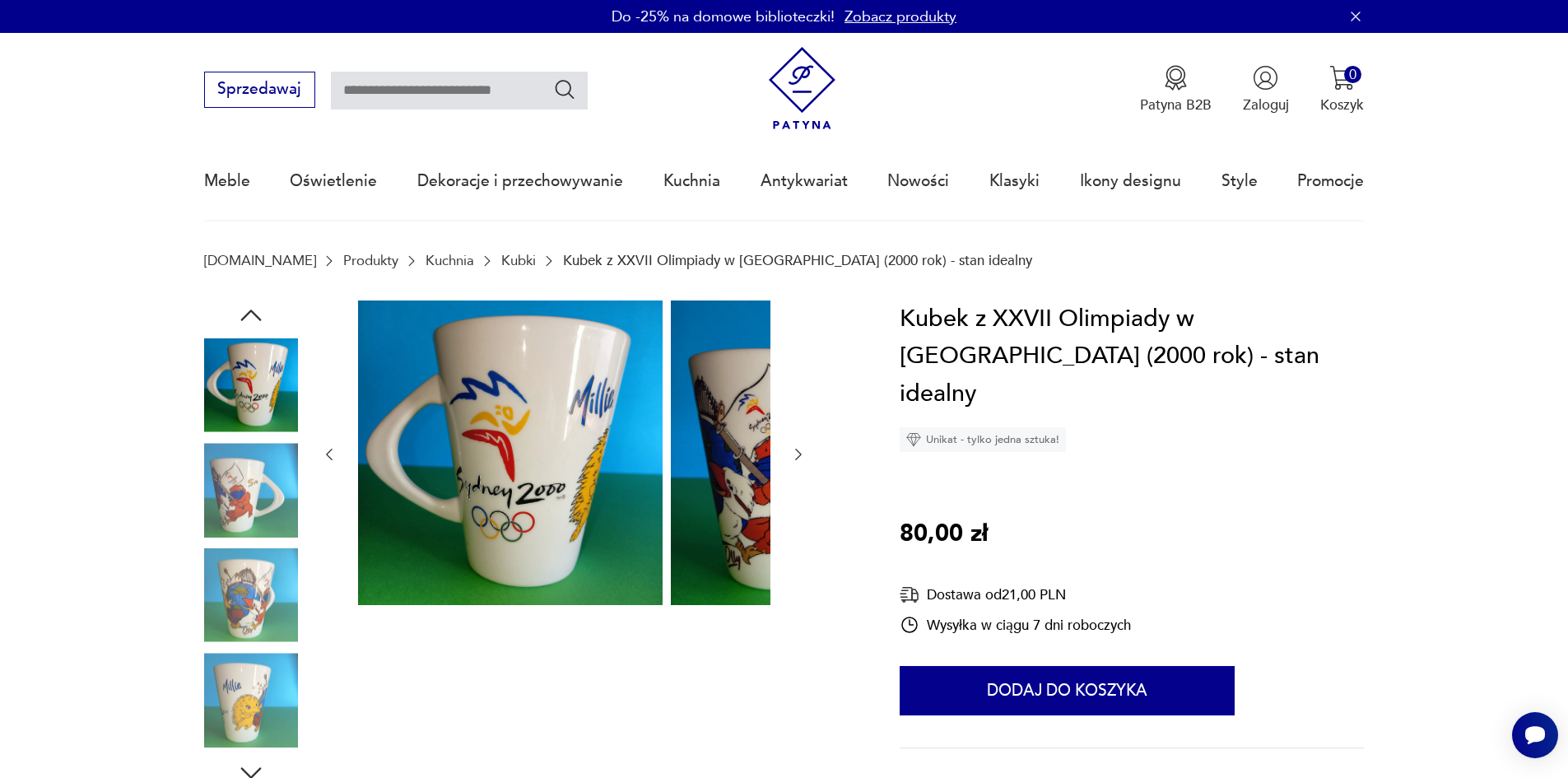
click at [790, 463] on icon "button" at bounding box center [798, 455] width 16 height 16
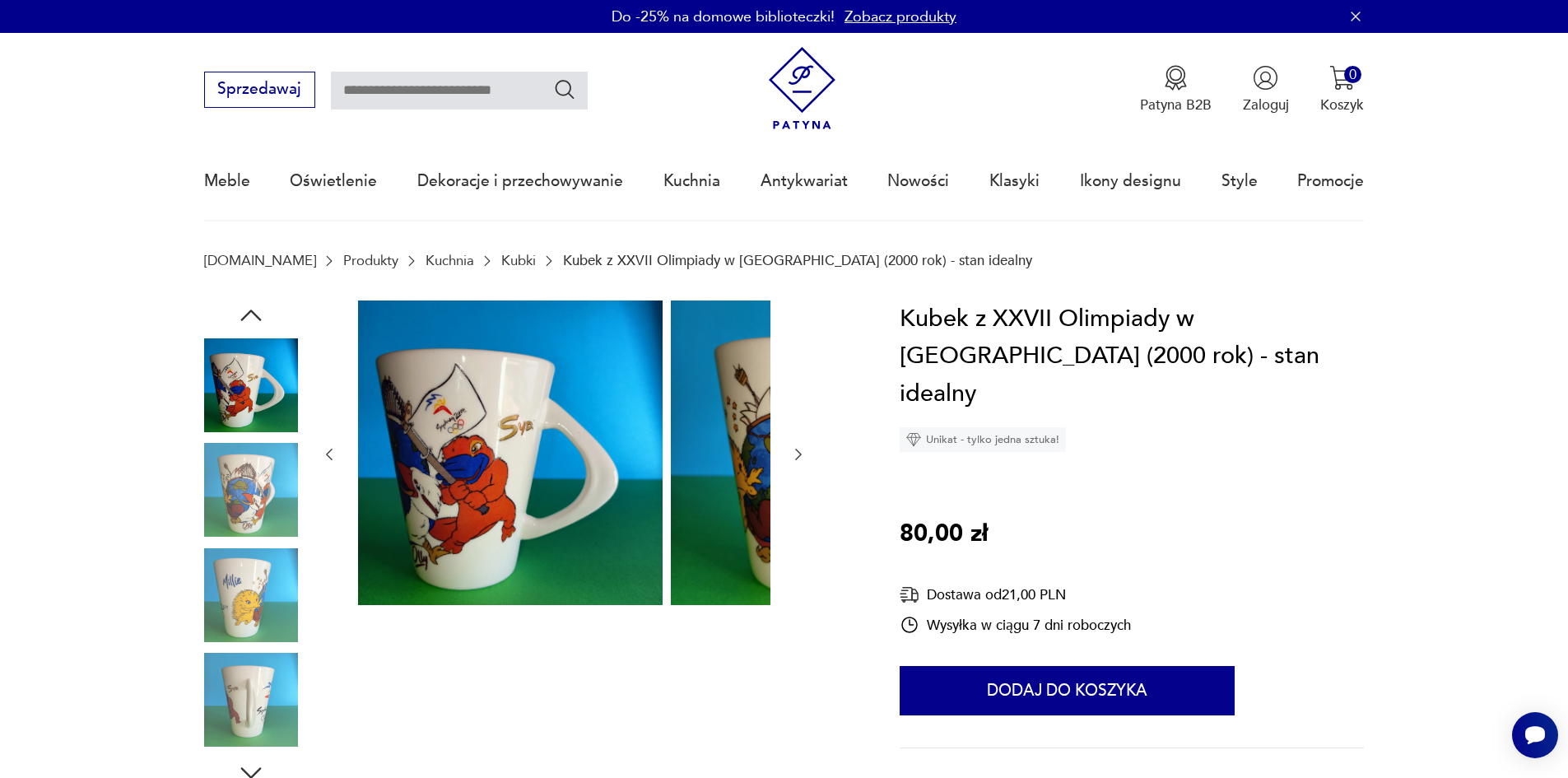
click at [790, 463] on icon "button" at bounding box center [798, 455] width 16 height 16
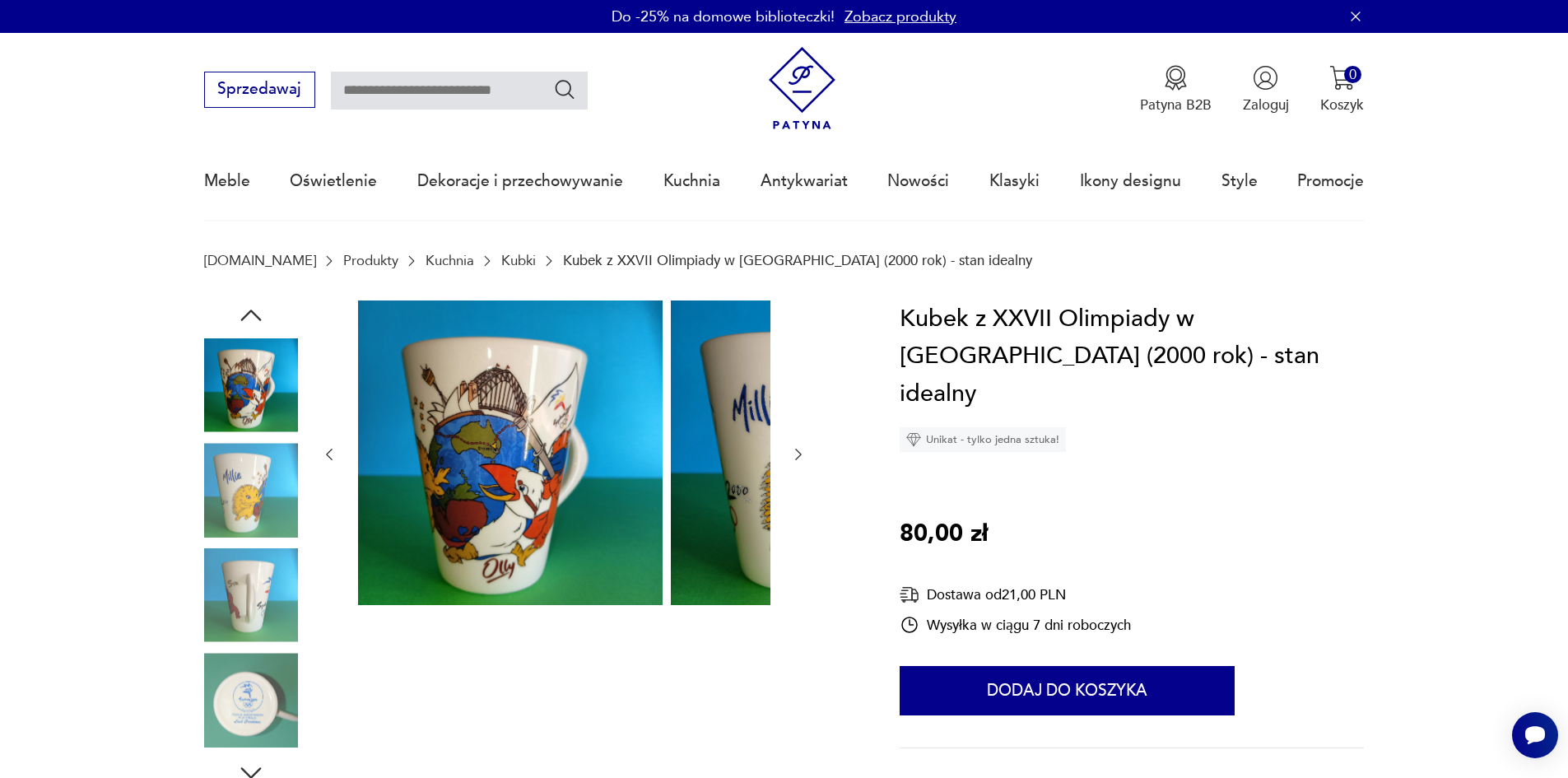
click at [790, 463] on icon "button" at bounding box center [798, 455] width 16 height 16
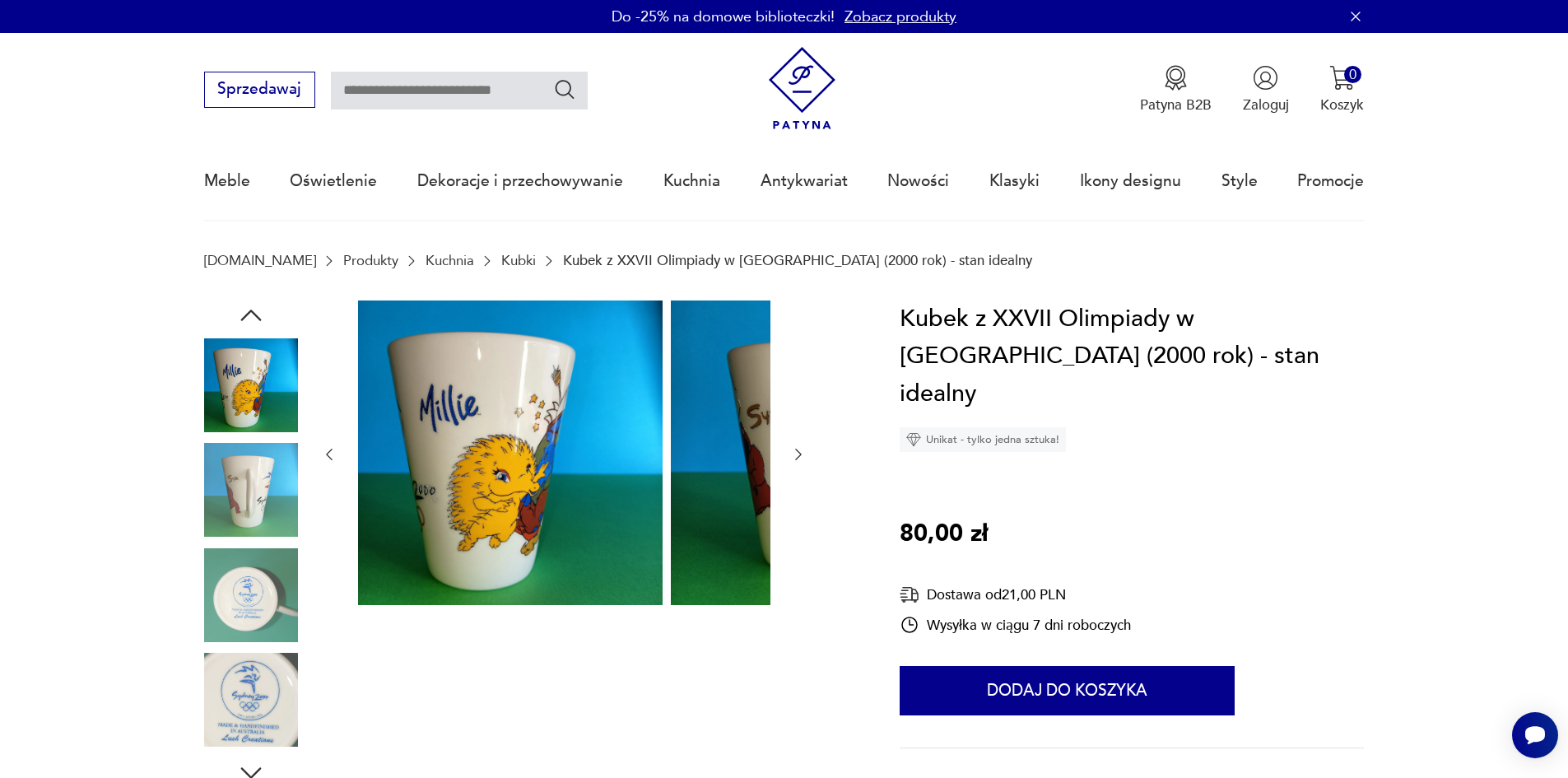
click at [790, 463] on icon "button" at bounding box center [798, 455] width 16 height 16
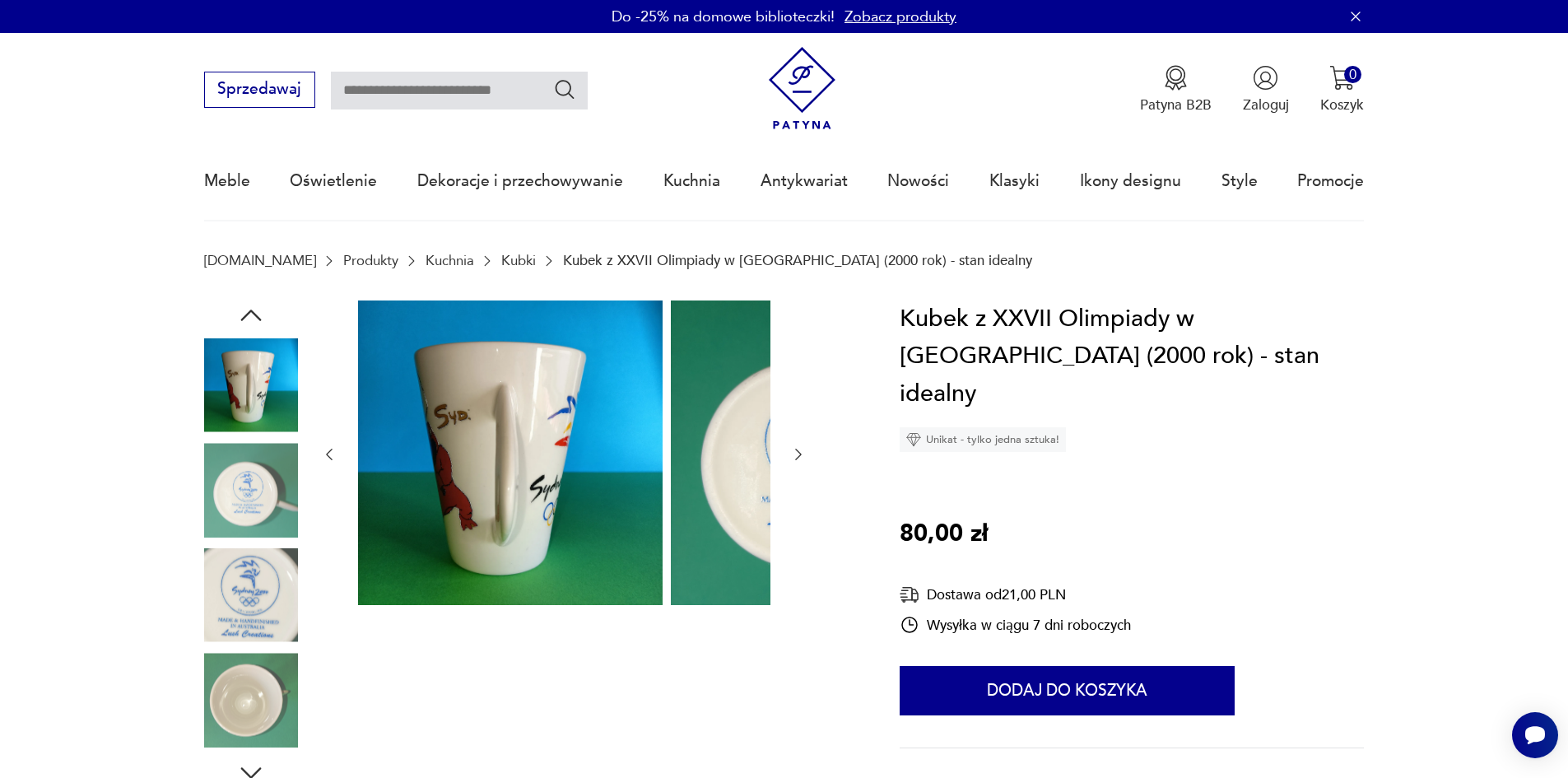
click at [790, 463] on icon "button" at bounding box center [798, 455] width 16 height 16
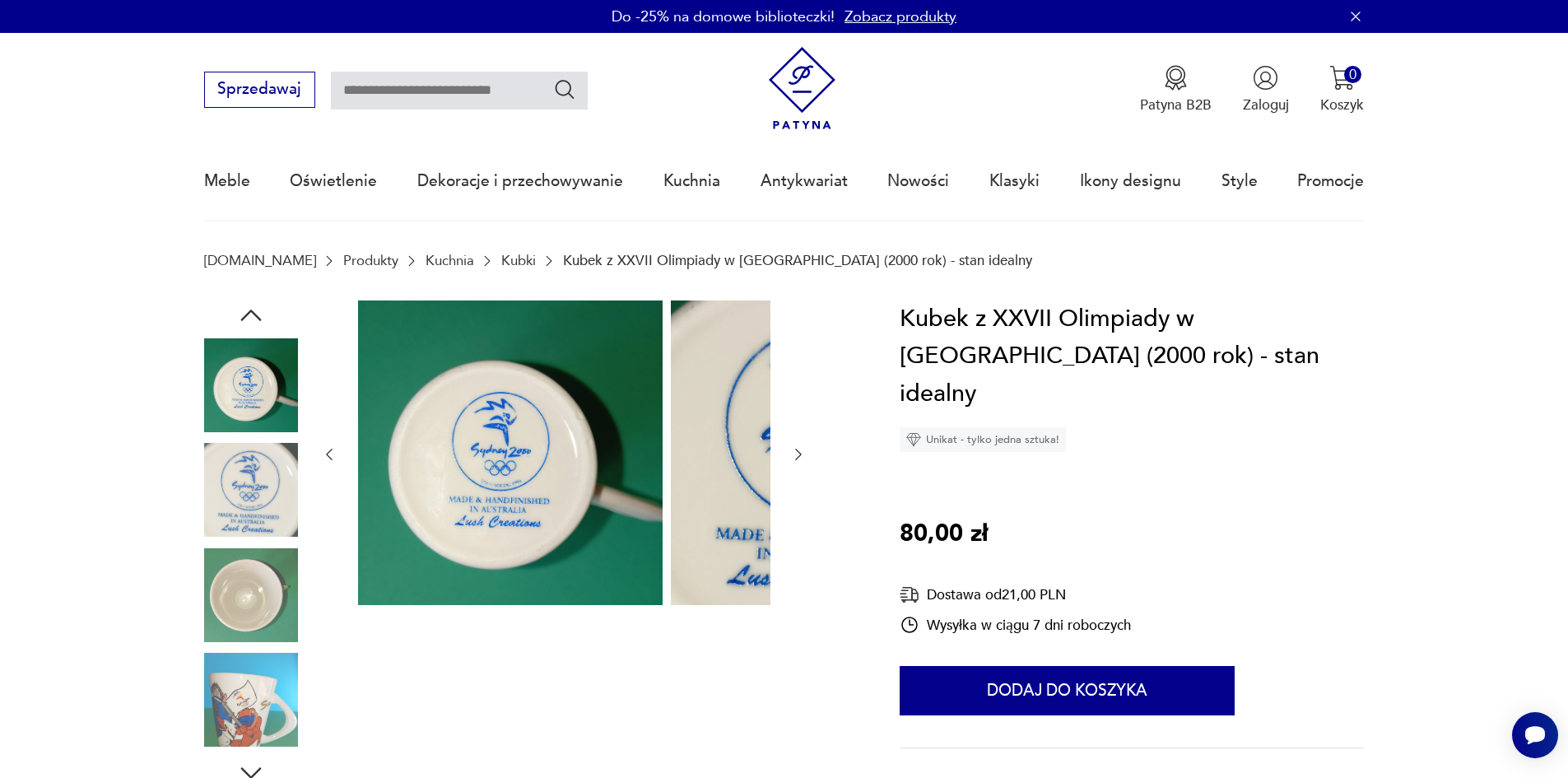
click at [790, 463] on icon "button" at bounding box center [798, 455] width 16 height 16
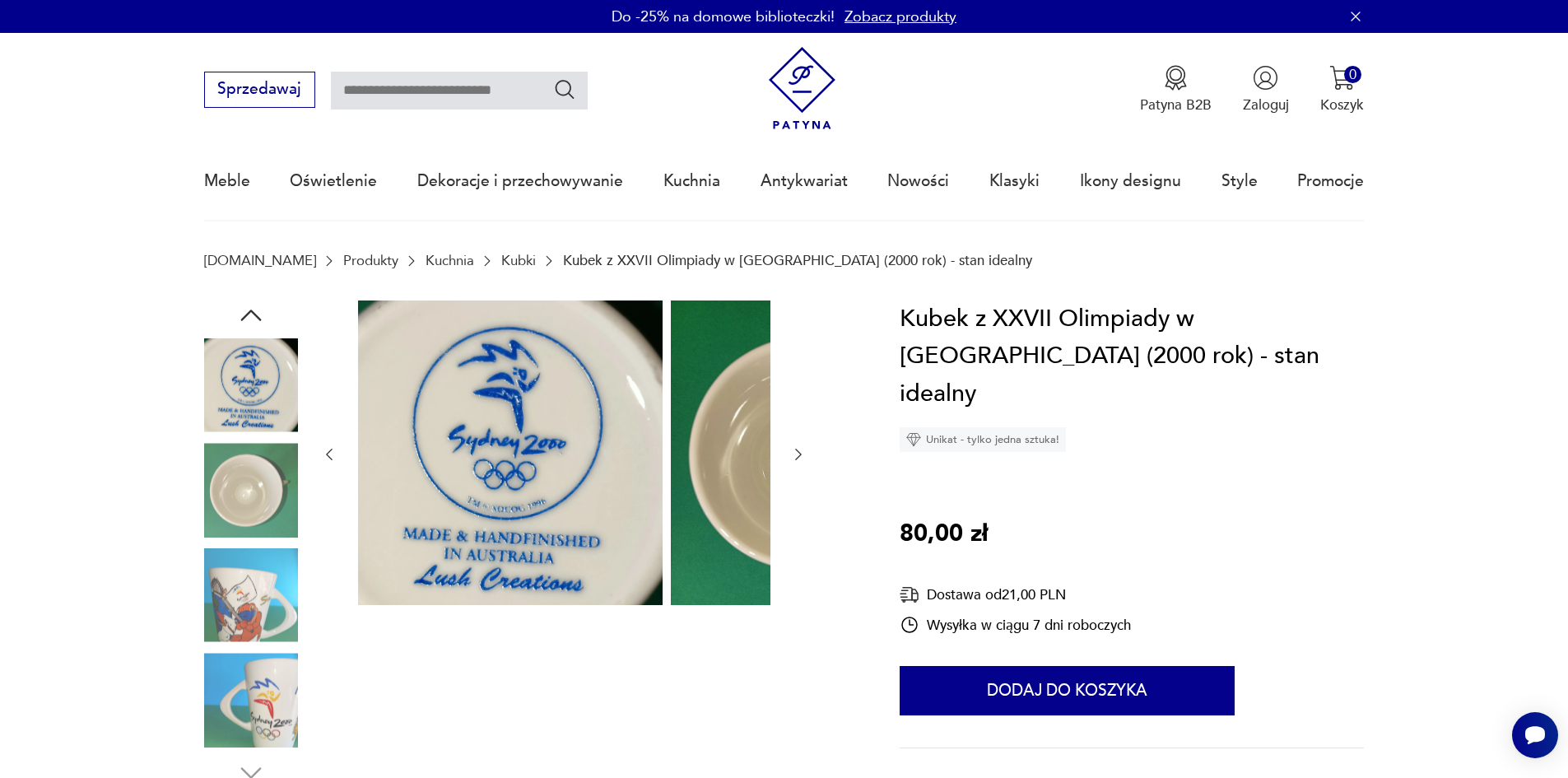
click at [790, 463] on icon "button" at bounding box center [798, 455] width 16 height 16
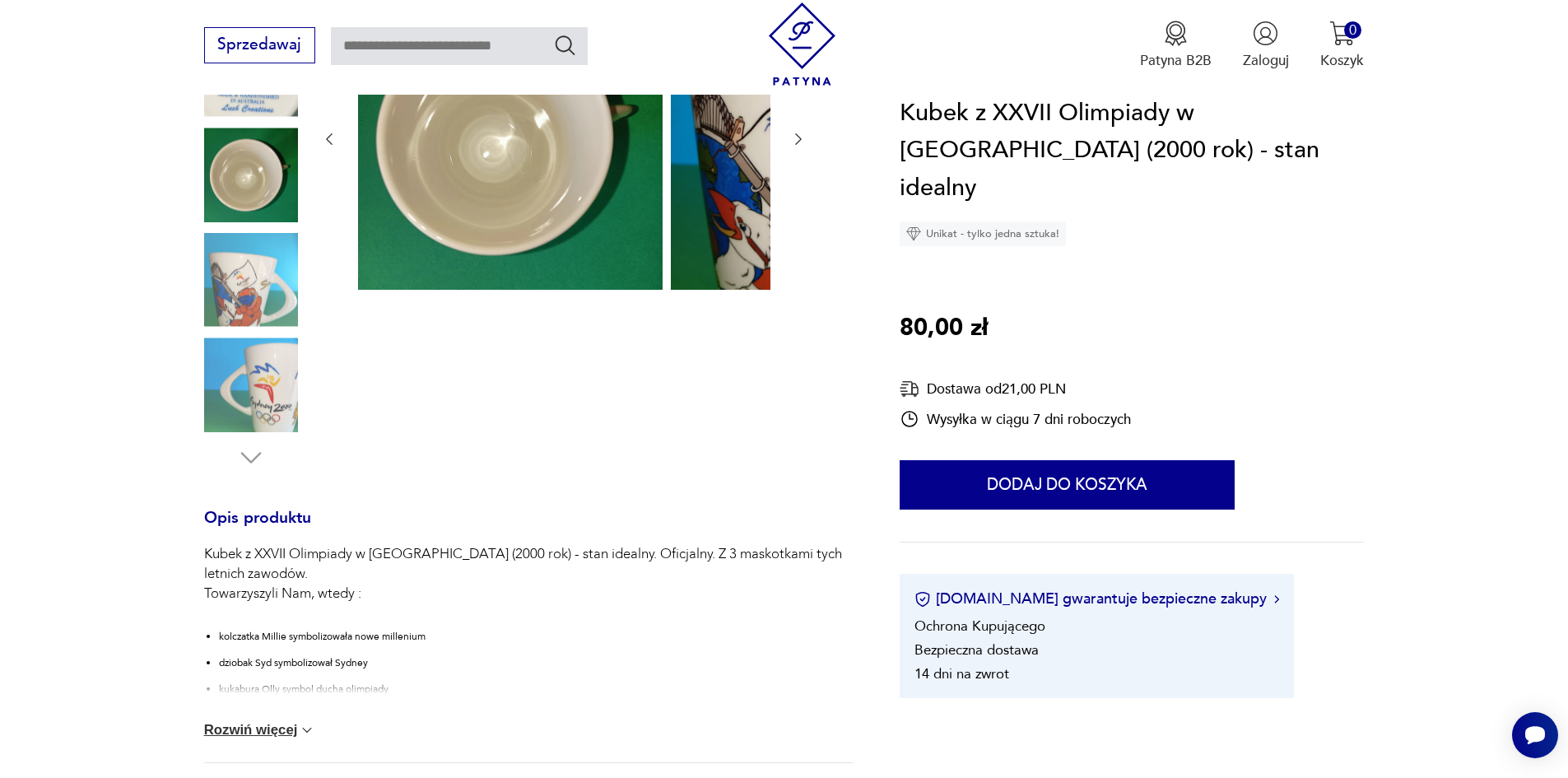
scroll to position [165, 0]
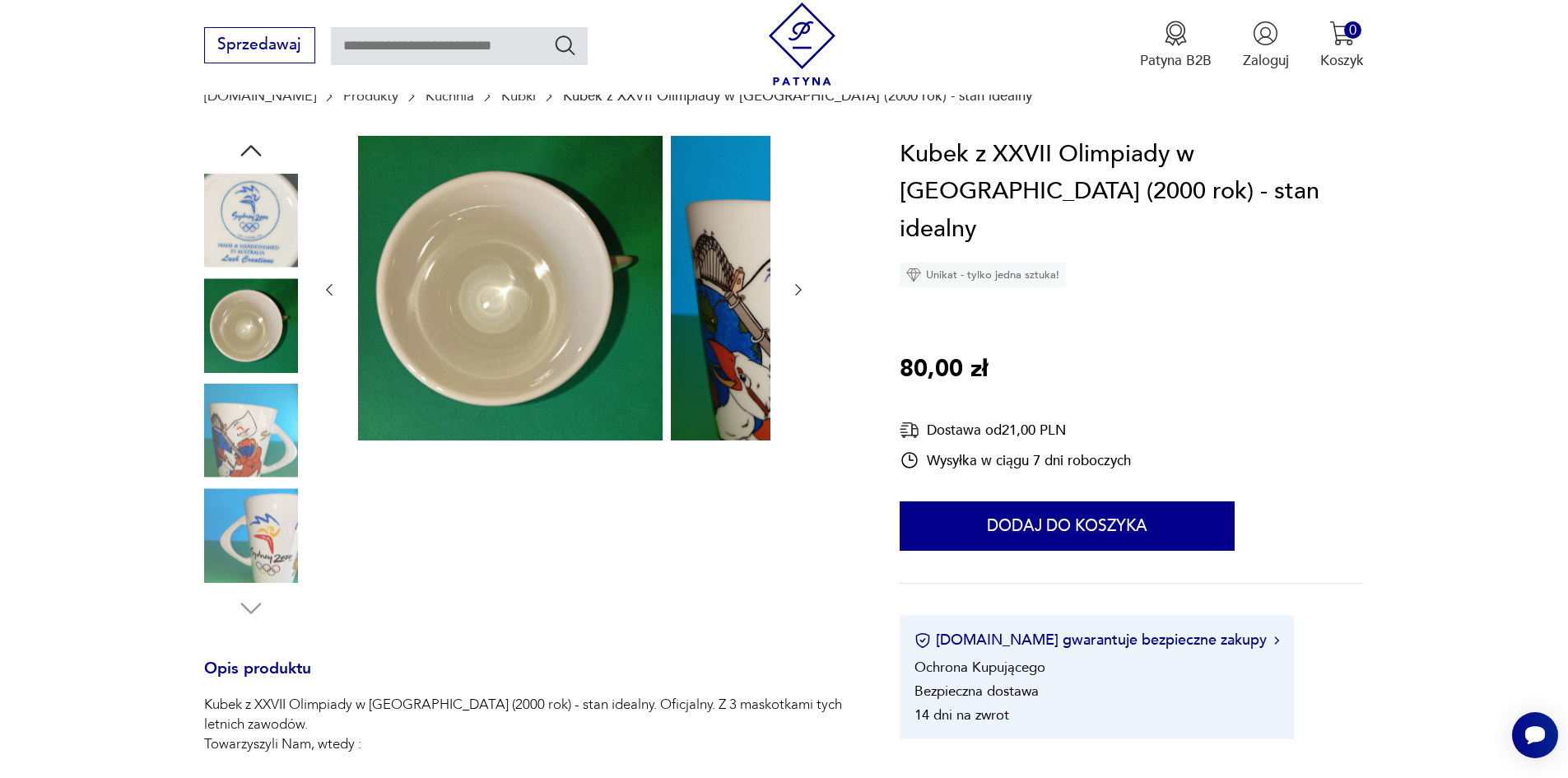
click at [397, 49] on input "text" at bounding box center [459, 46] width 257 height 38
type input "********"
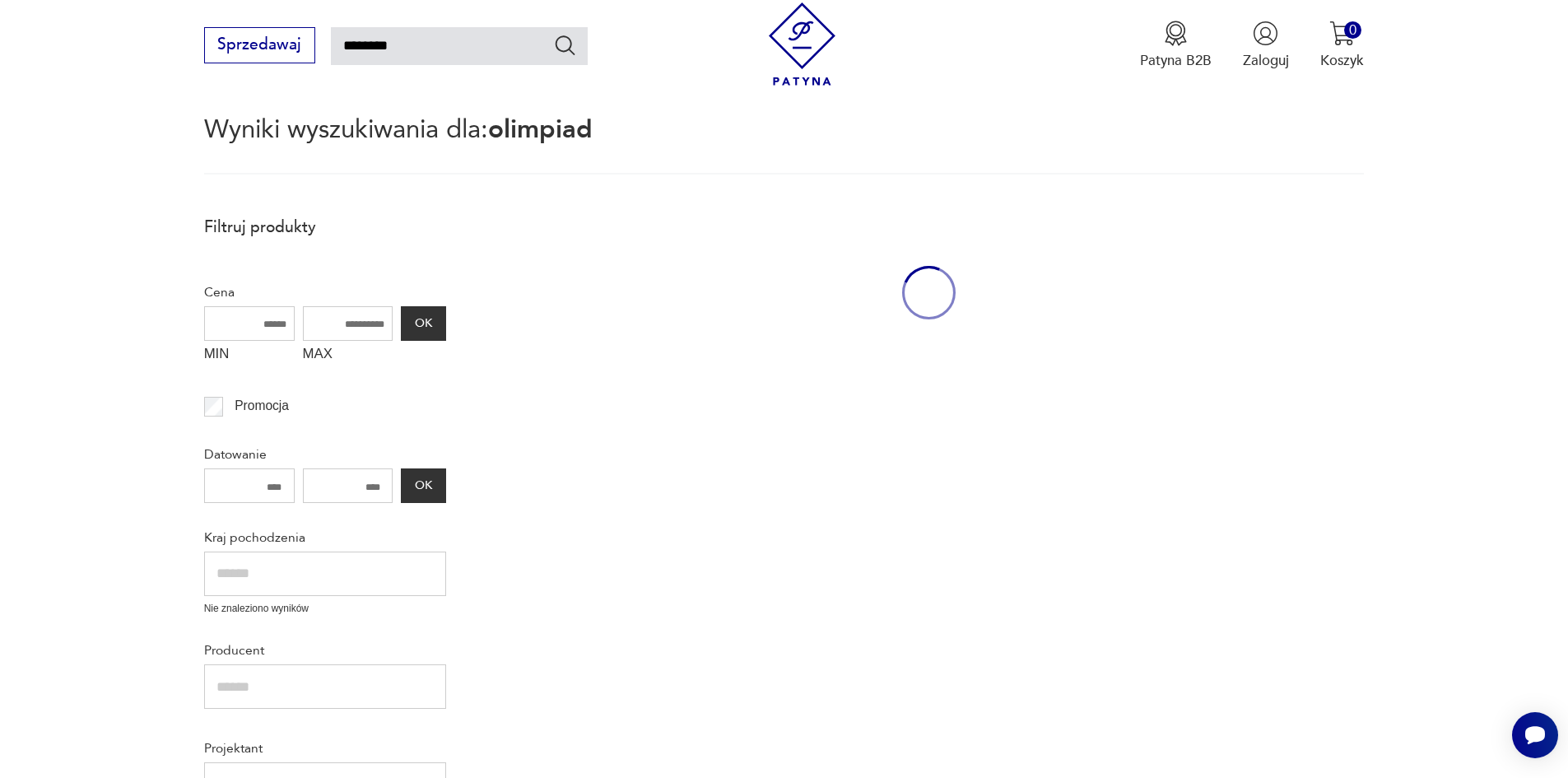
click at [553, 43] on icon "Szukaj" at bounding box center [565, 45] width 24 height 24
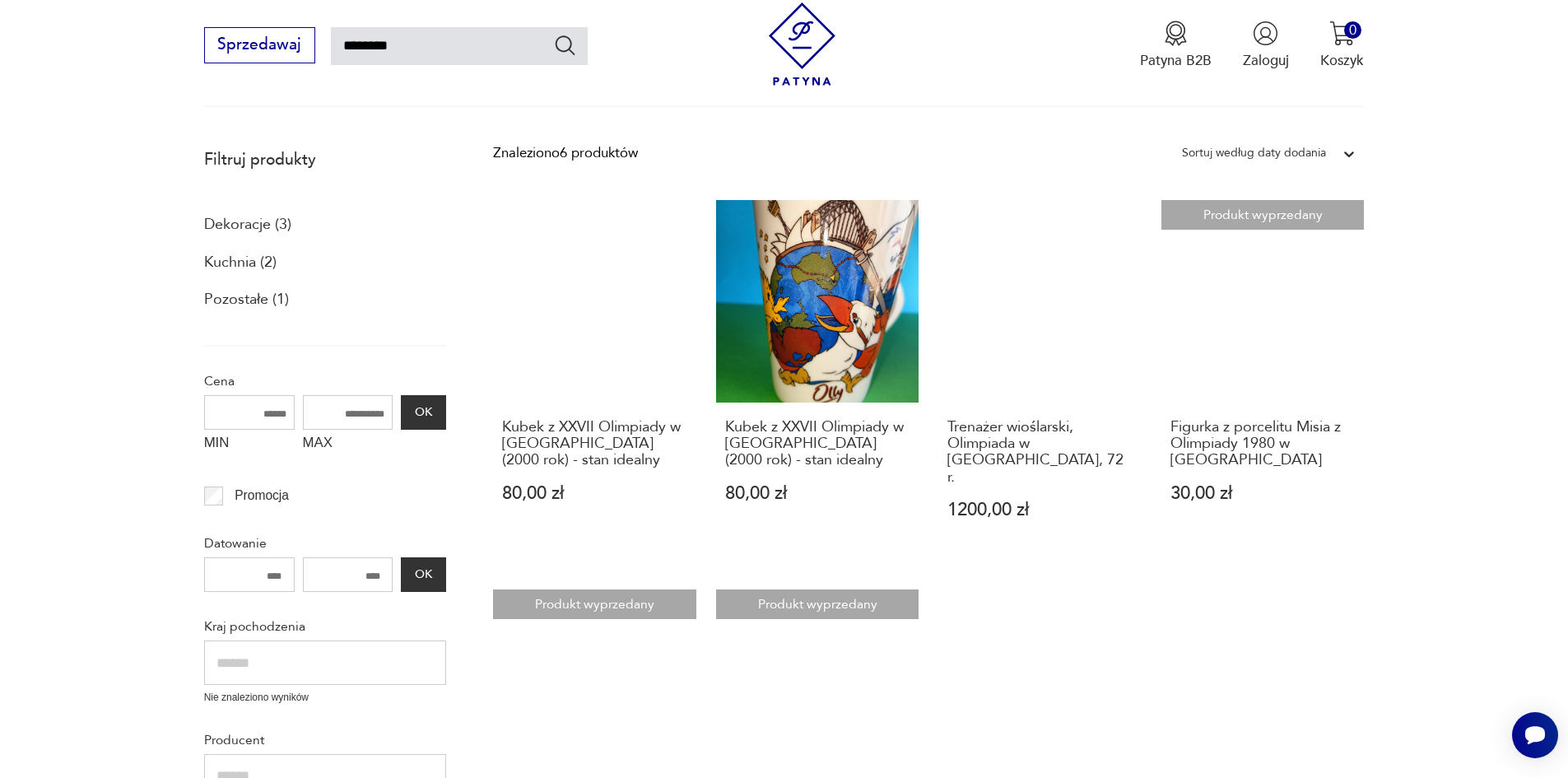
scroll to position [186, 0]
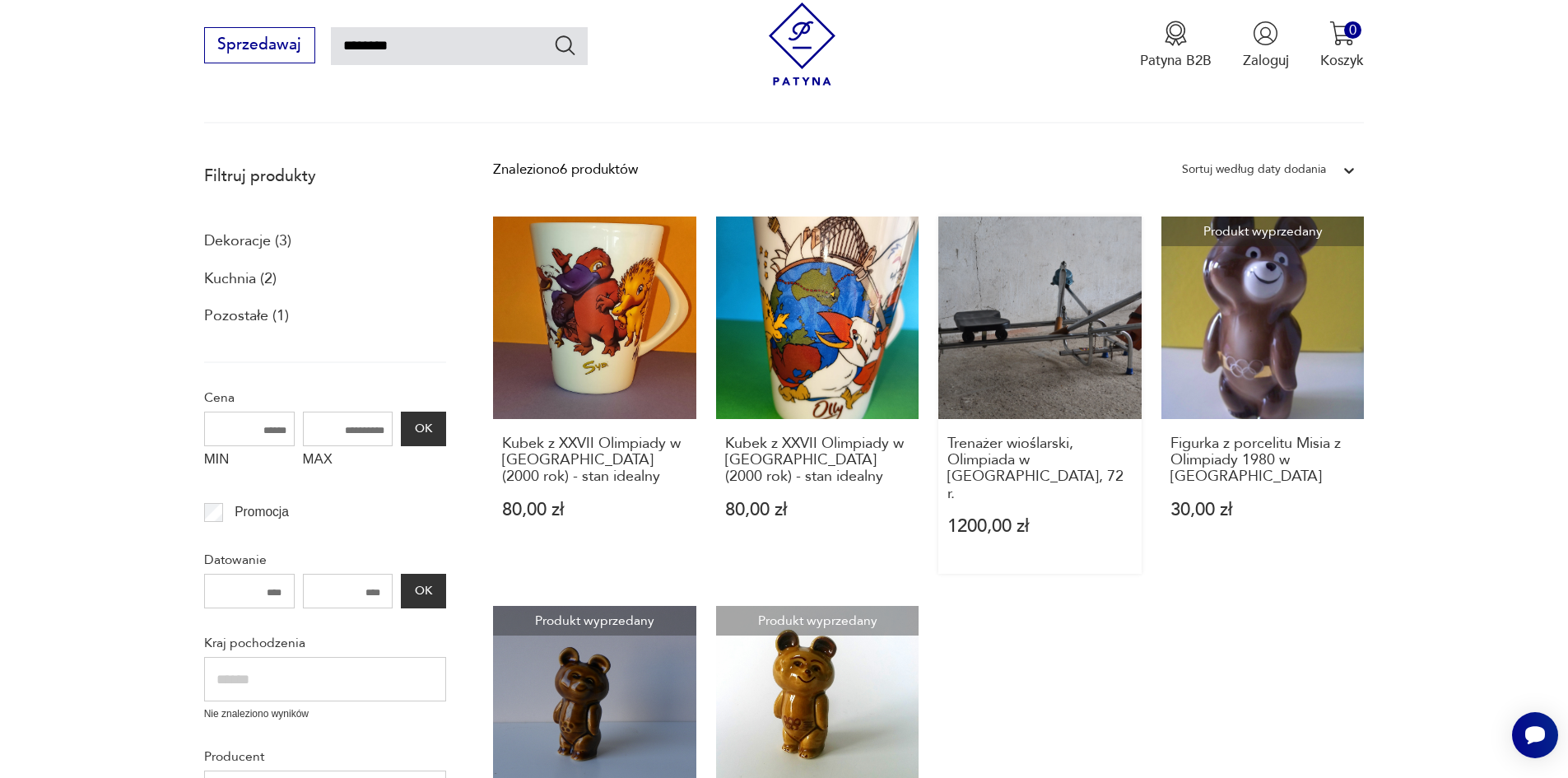
click at [938, 345] on link "Trenażer wioślarski, Olimpiada w Monachium, 72 r. 1200,00 zł" at bounding box center [1040, 395] width 203 height 357
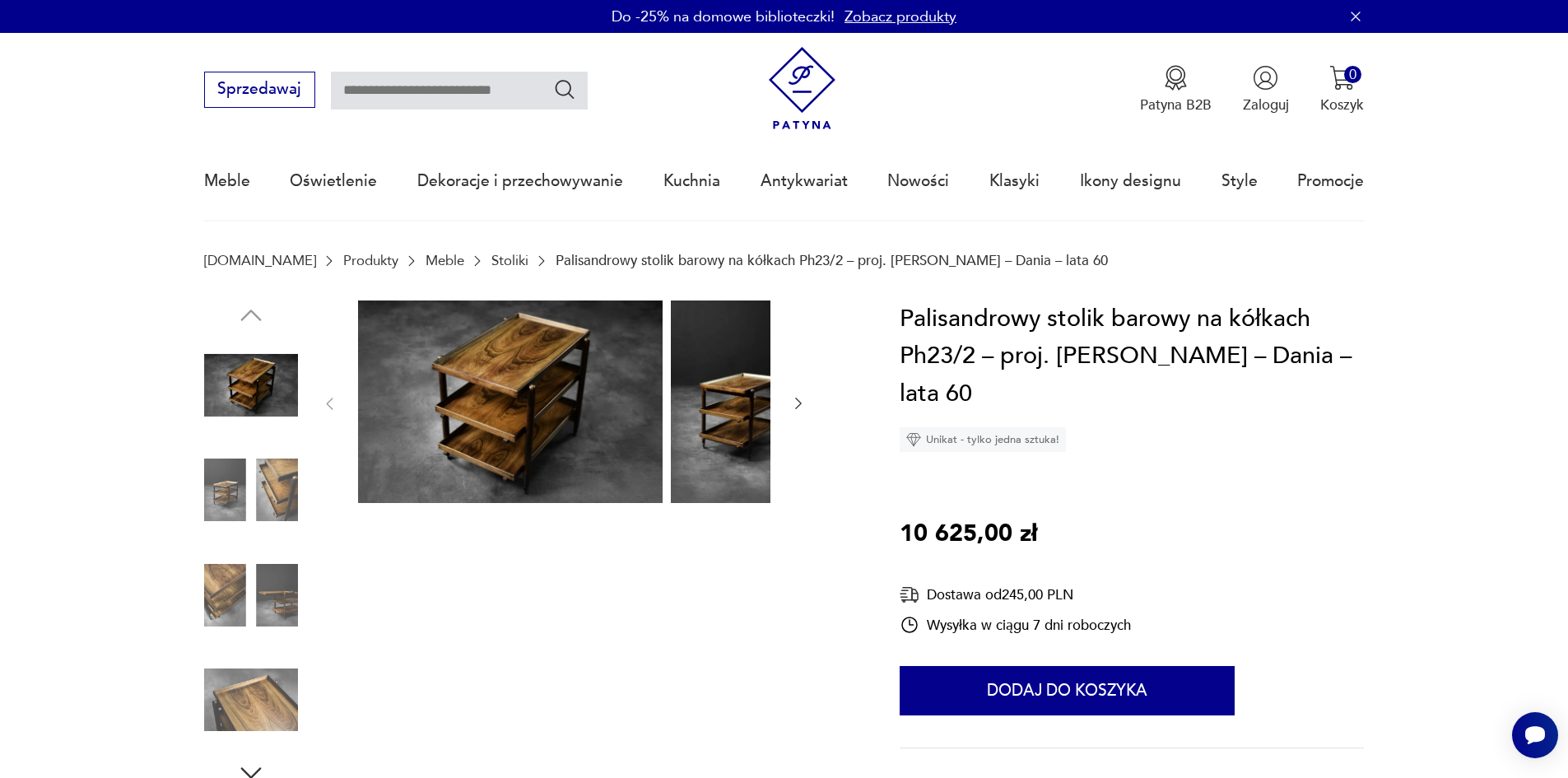
click at [790, 407] on icon "button" at bounding box center [798, 403] width 16 height 16
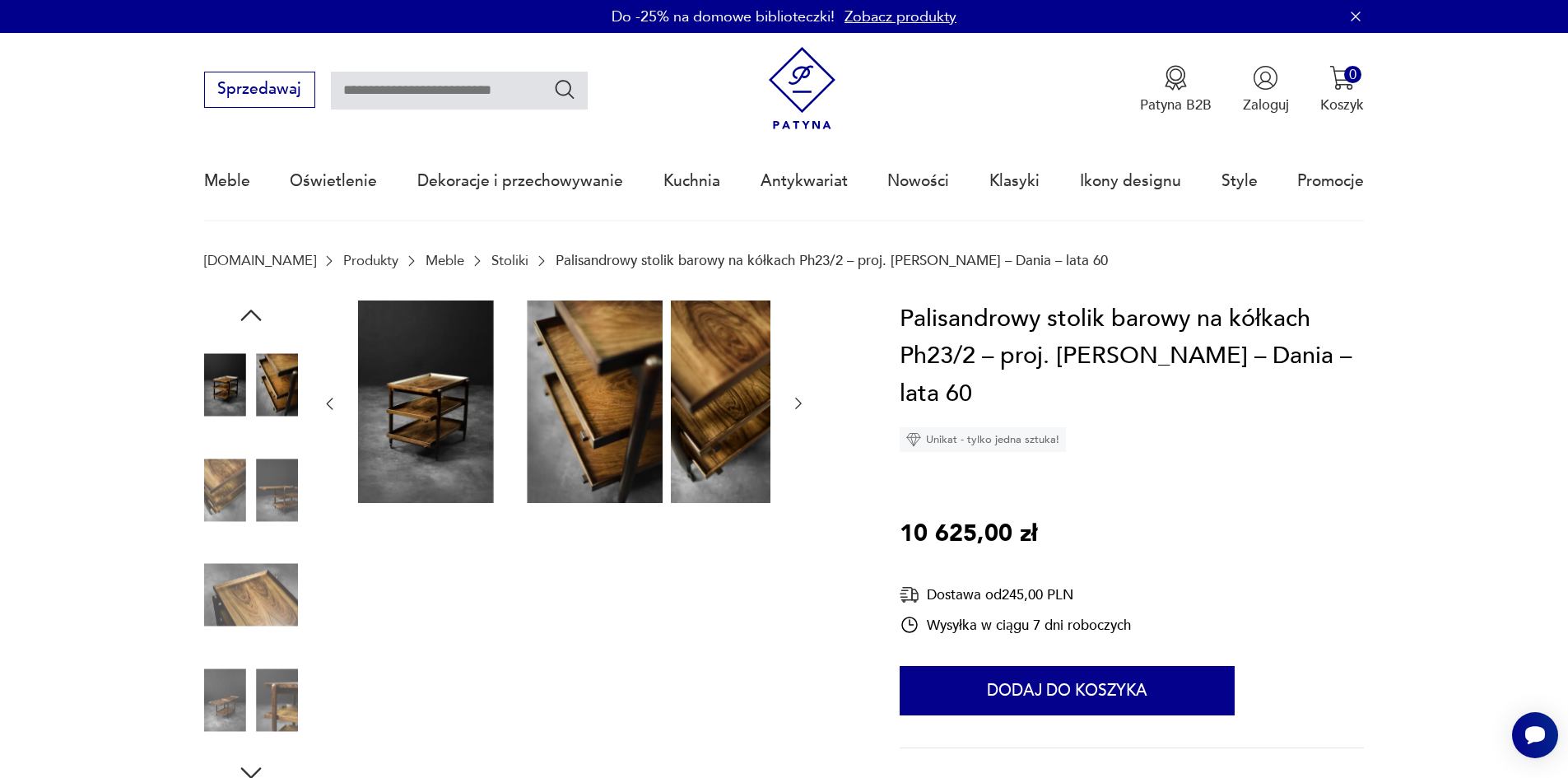
click at [790, 407] on icon "button" at bounding box center [798, 403] width 16 height 16
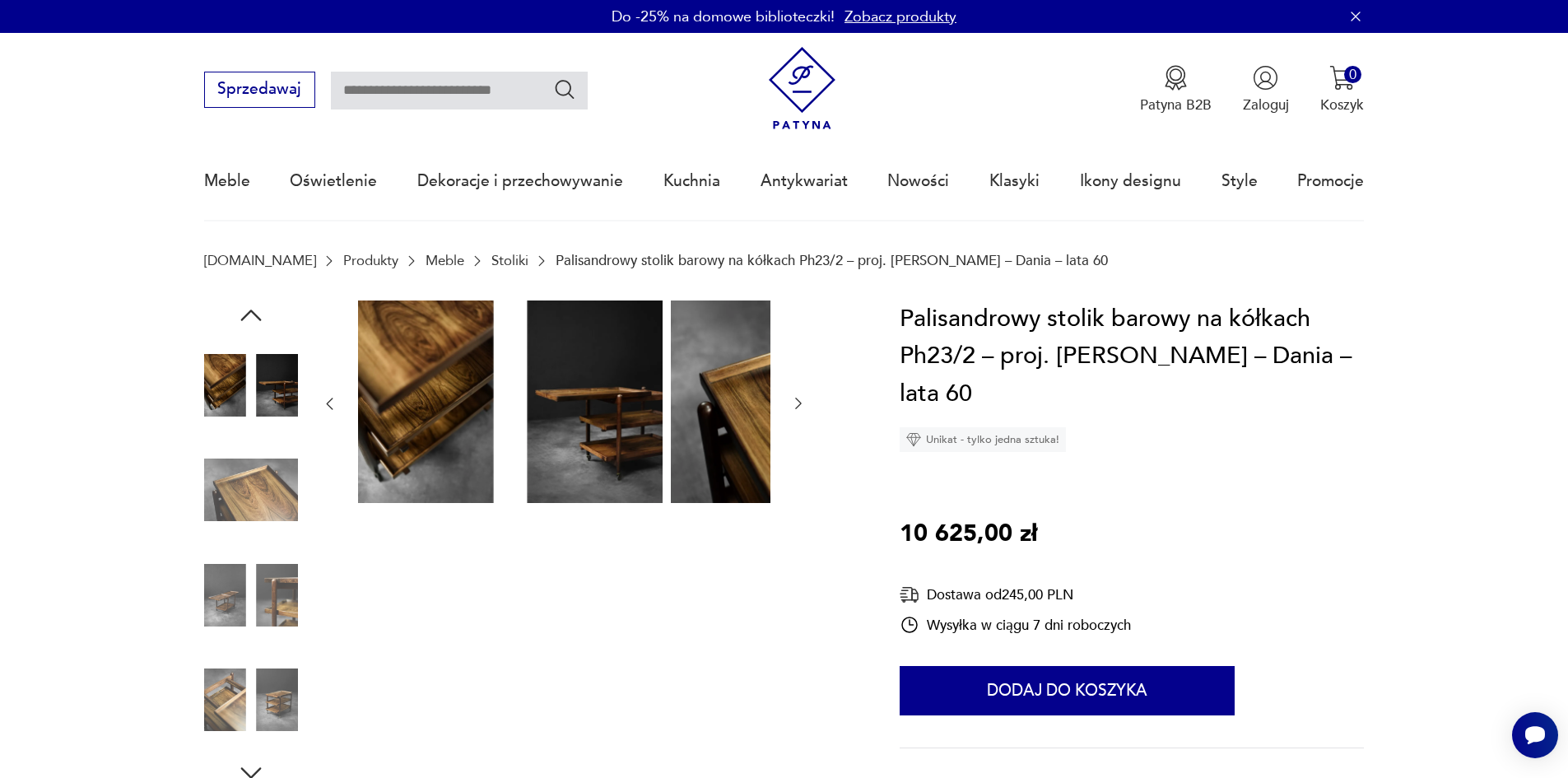
click at [790, 407] on icon "button" at bounding box center [798, 403] width 16 height 16
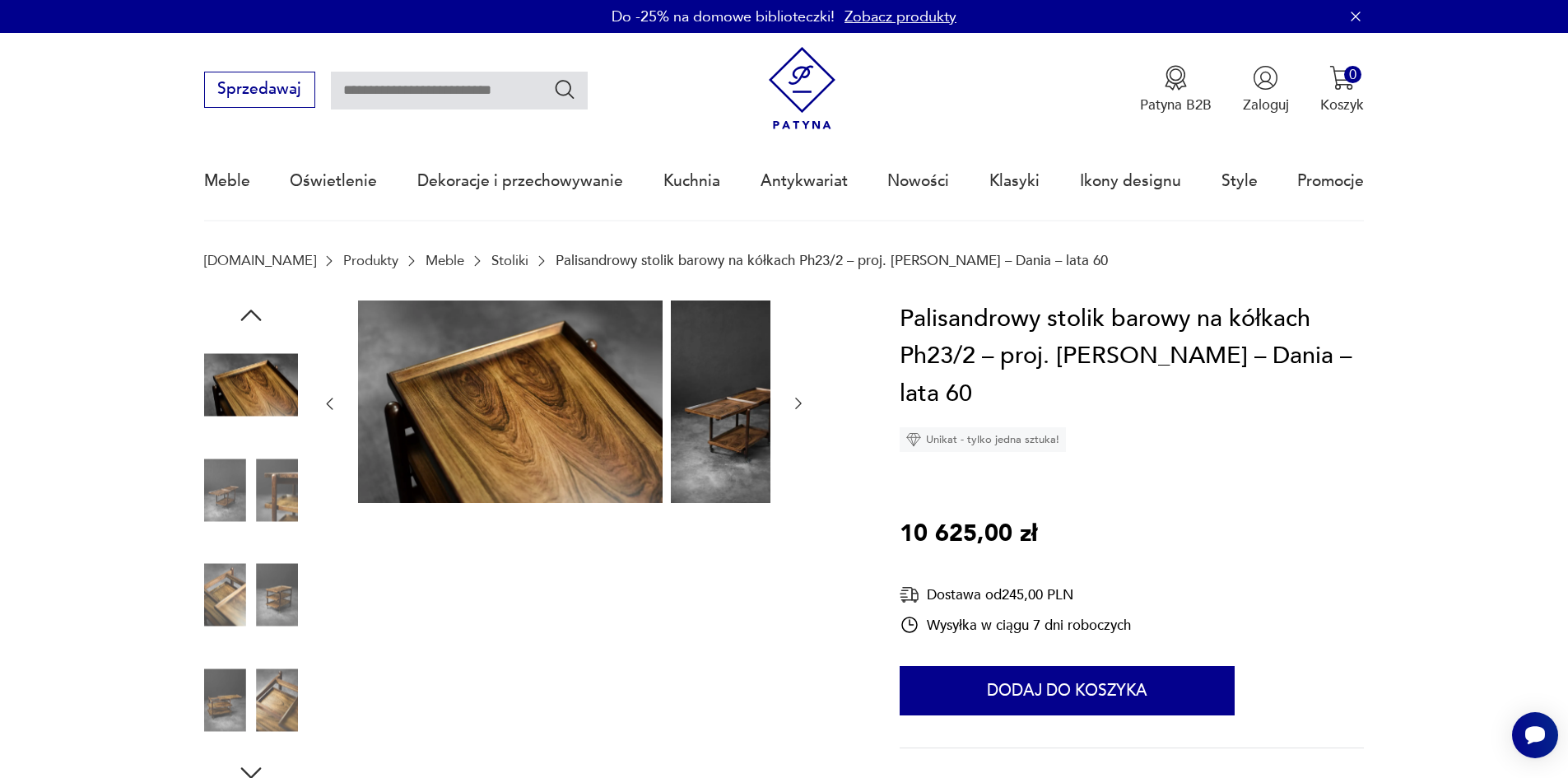
click at [790, 407] on icon "button" at bounding box center [798, 403] width 16 height 16
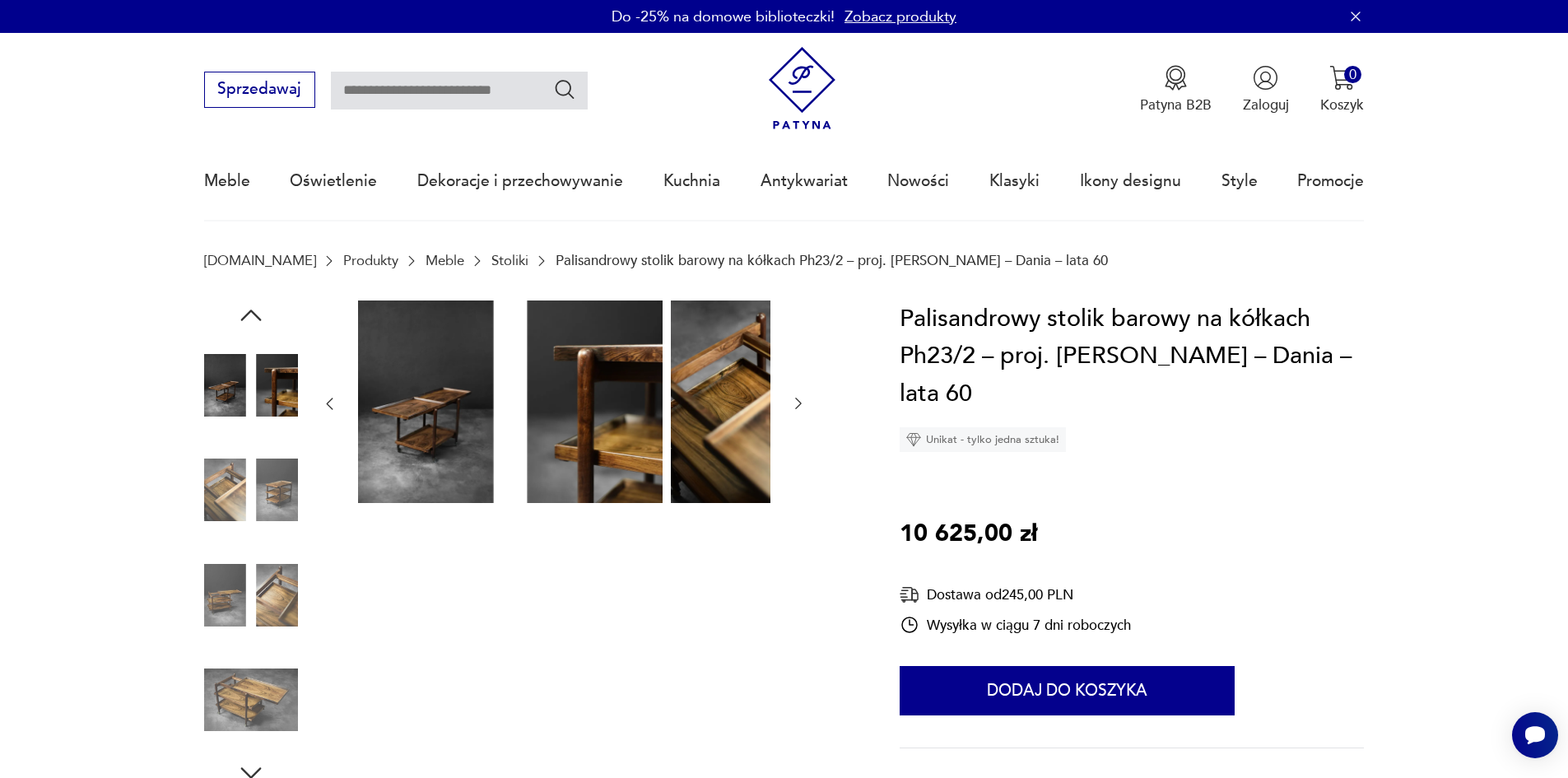
click at [790, 407] on icon "button" at bounding box center [798, 403] width 16 height 16
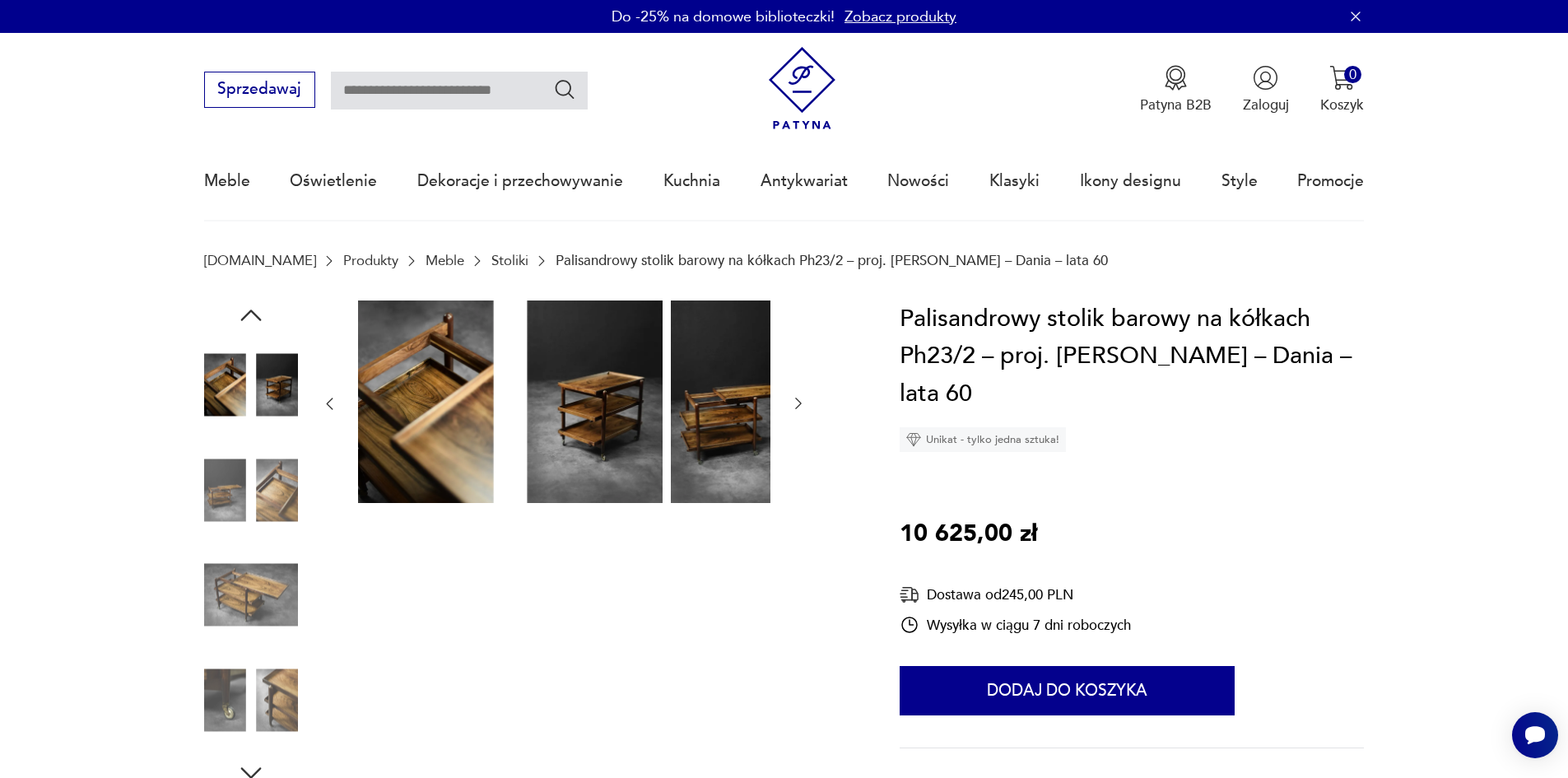
click at [790, 407] on icon "button" at bounding box center [798, 403] width 16 height 16
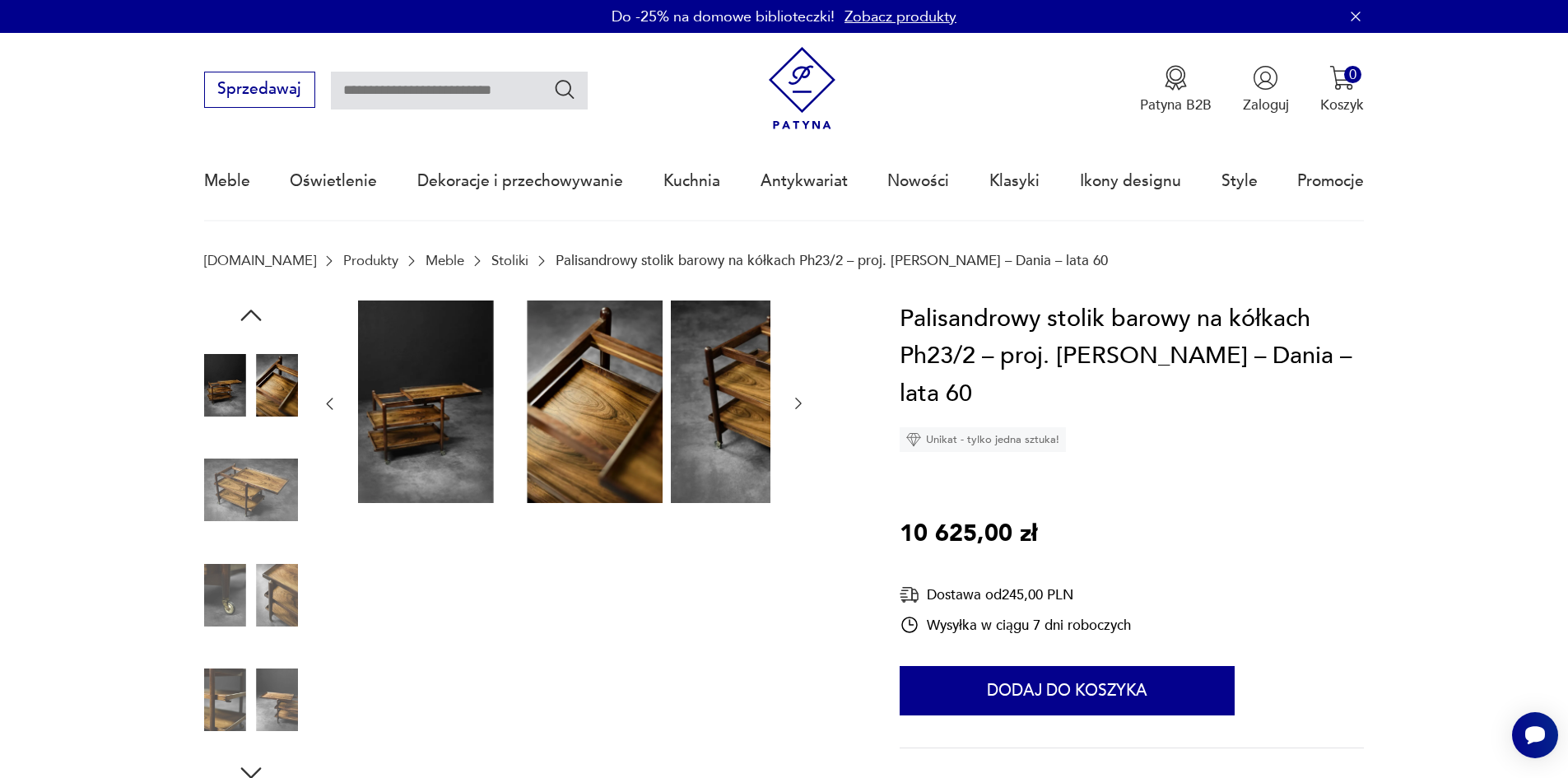
click at [790, 407] on icon "button" at bounding box center [798, 403] width 16 height 16
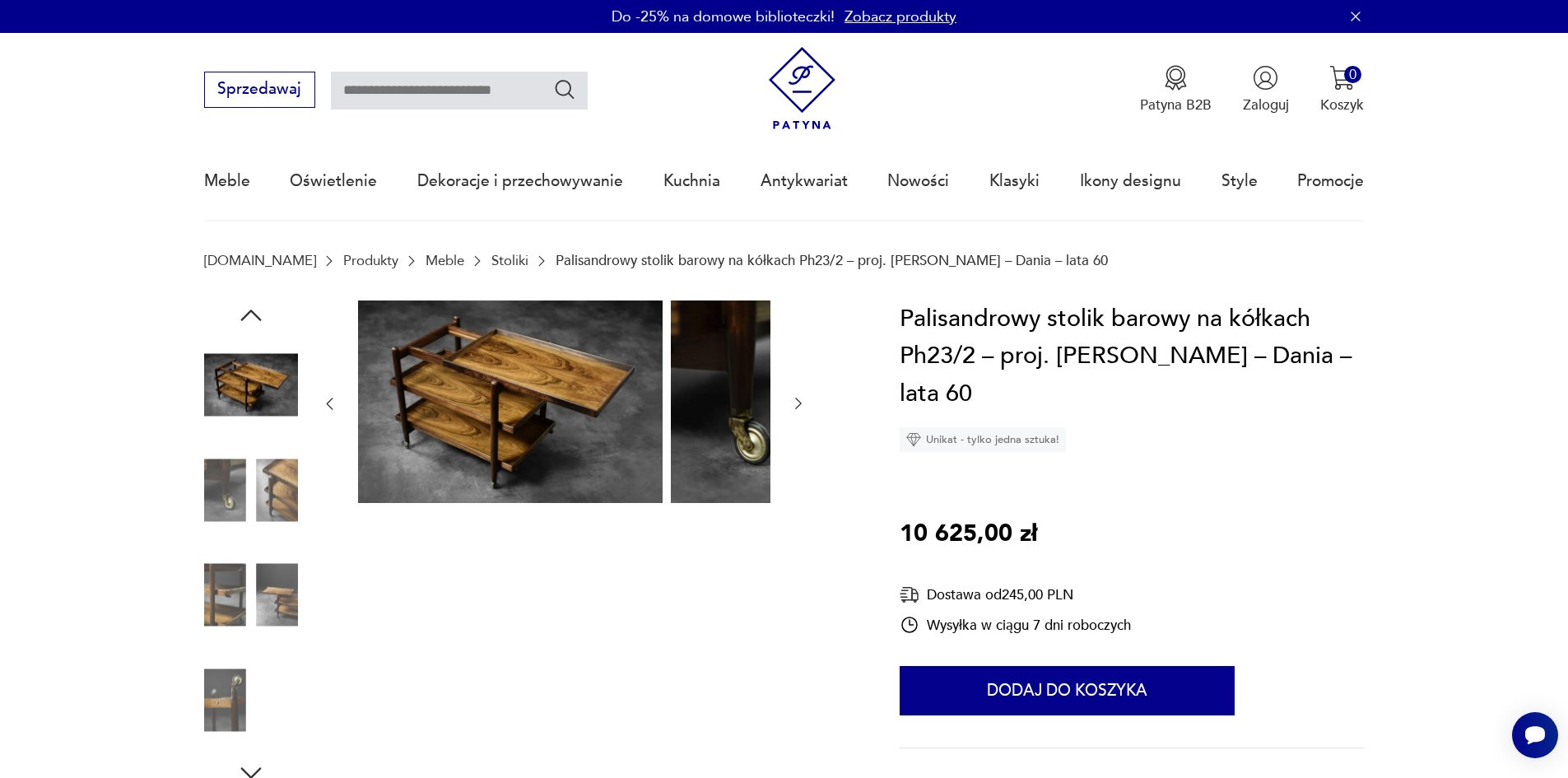
click at [790, 407] on icon "button" at bounding box center [798, 403] width 16 height 16
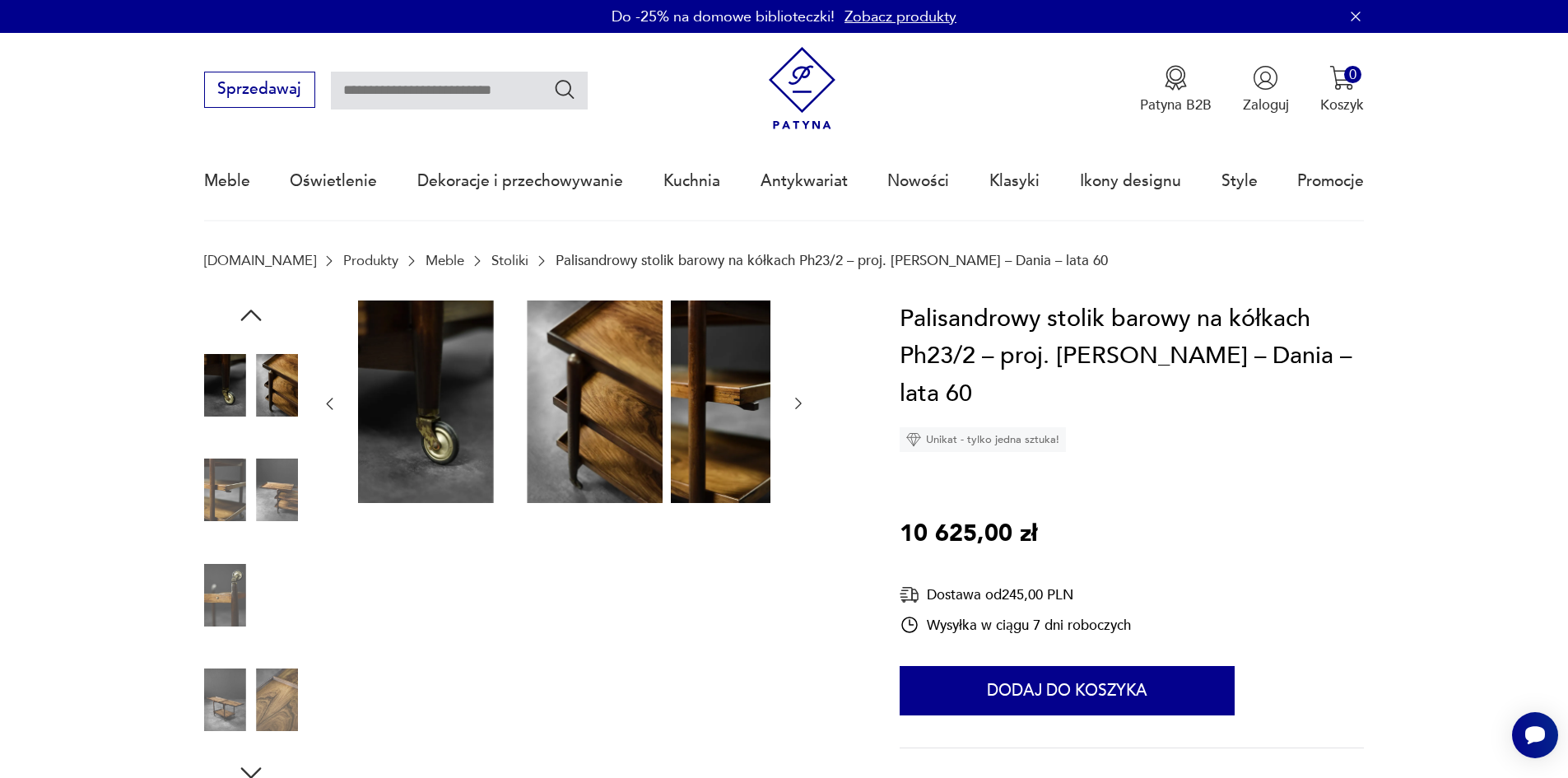
click at [790, 407] on icon "button" at bounding box center [798, 403] width 16 height 16
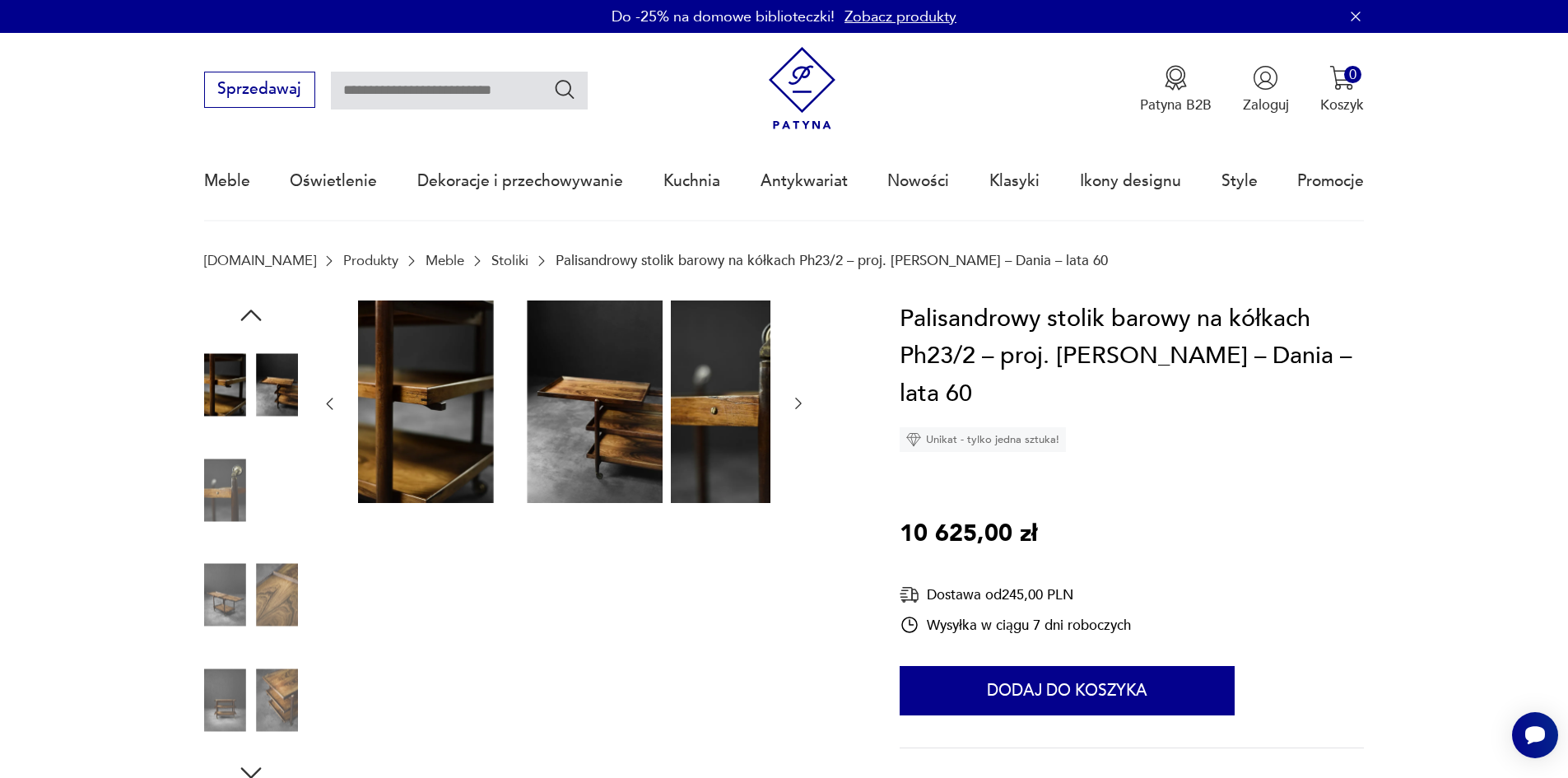
click at [790, 407] on icon "button" at bounding box center [798, 403] width 16 height 16
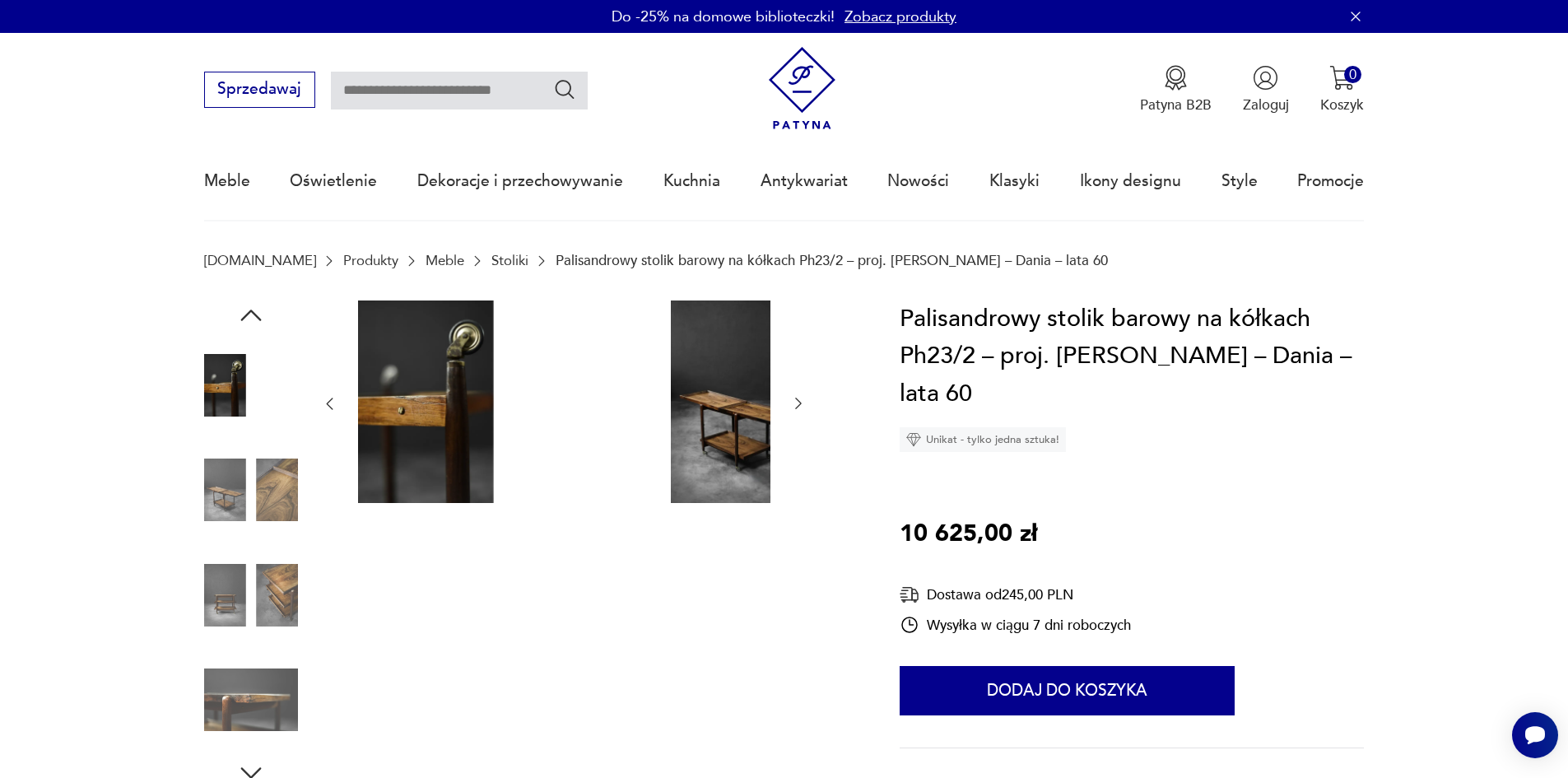
click at [790, 407] on icon "button" at bounding box center [798, 403] width 16 height 16
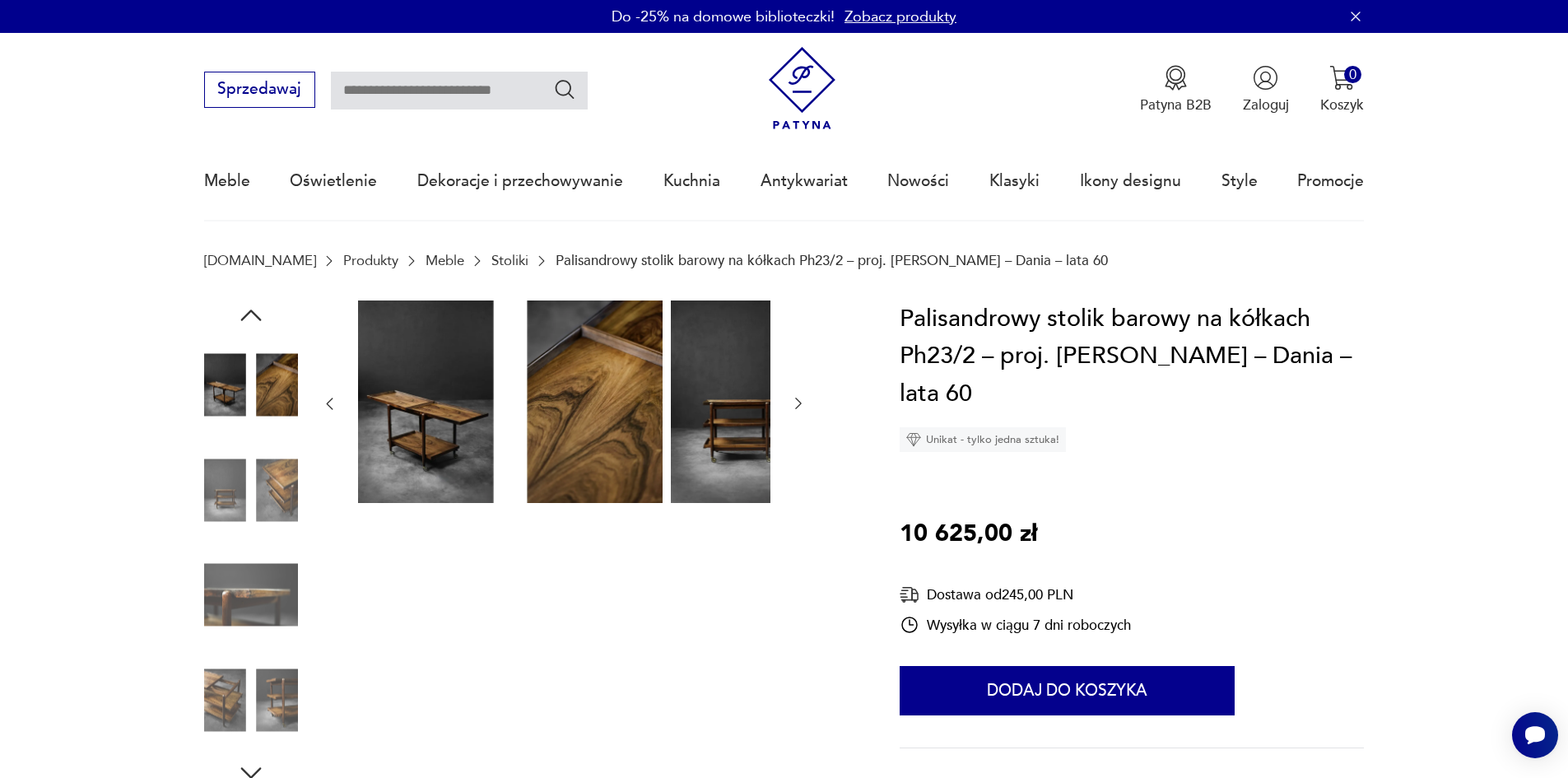
click at [790, 407] on icon "button" at bounding box center [798, 403] width 16 height 16
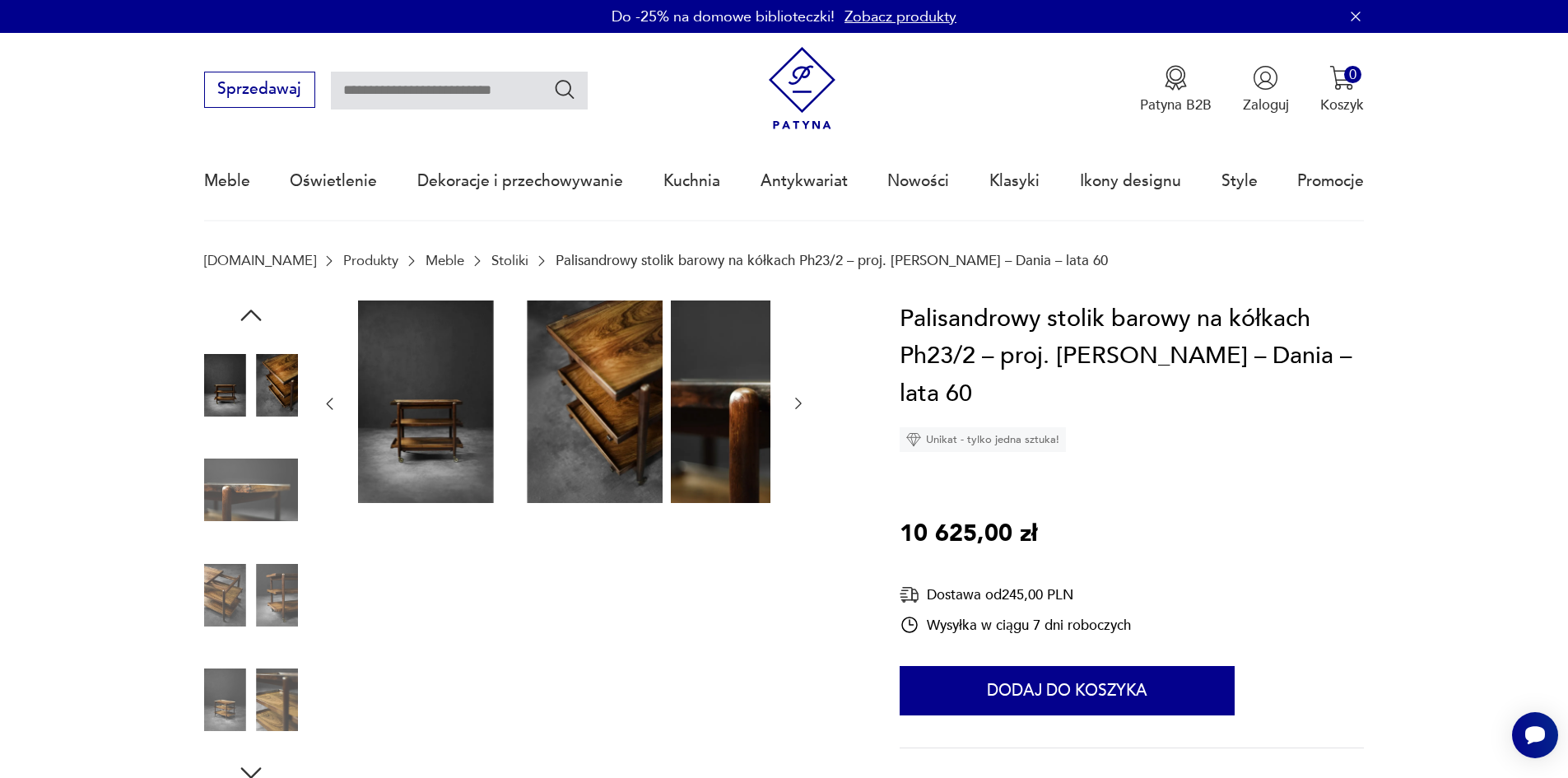
click at [321, 406] on icon "button" at bounding box center [329, 403] width 16 height 16
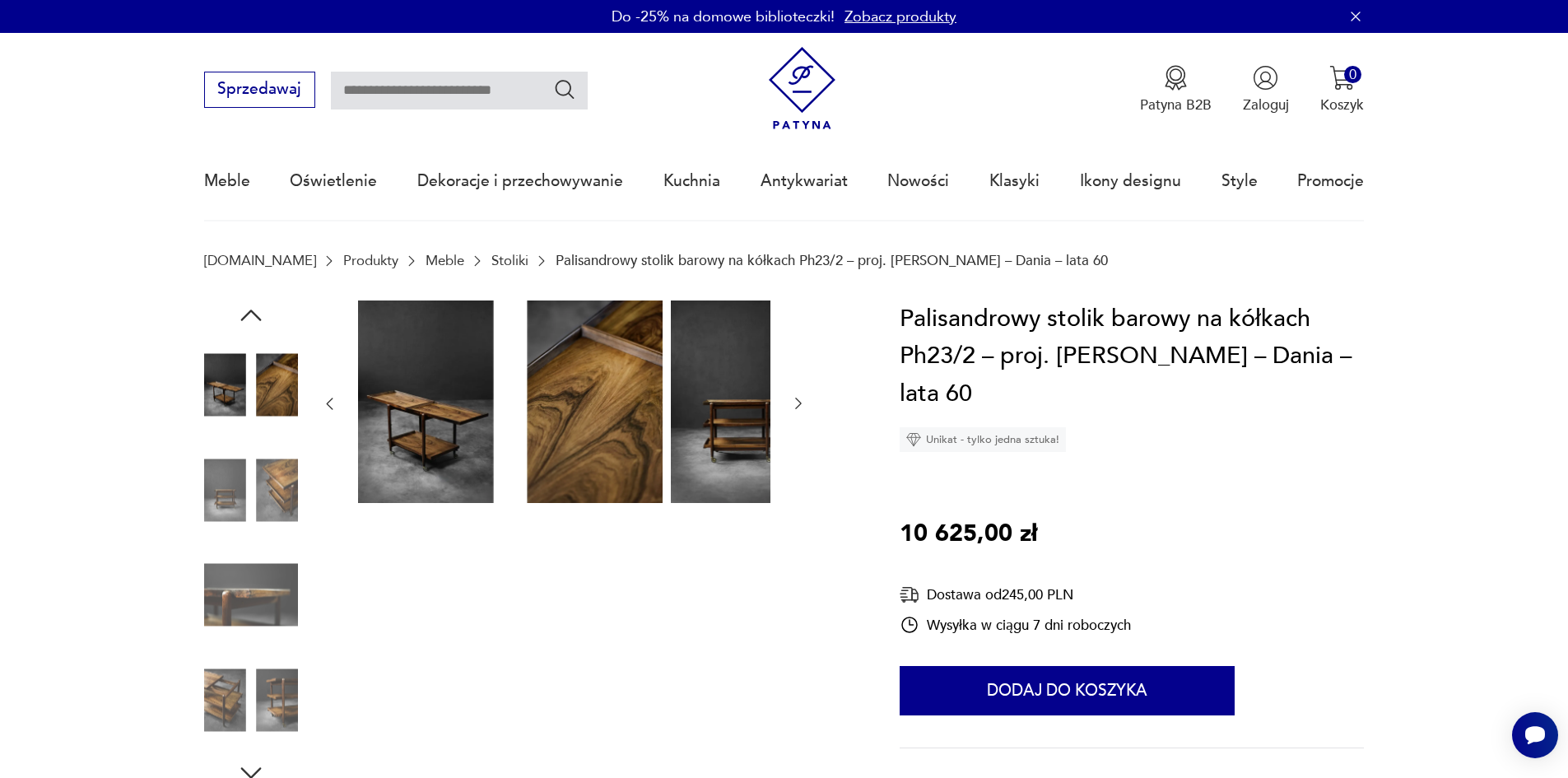
click at [646, 410] on div at bounding box center [564, 404] width 486 height 207
click at [795, 410] on icon "button" at bounding box center [797, 404] width 6 height 12
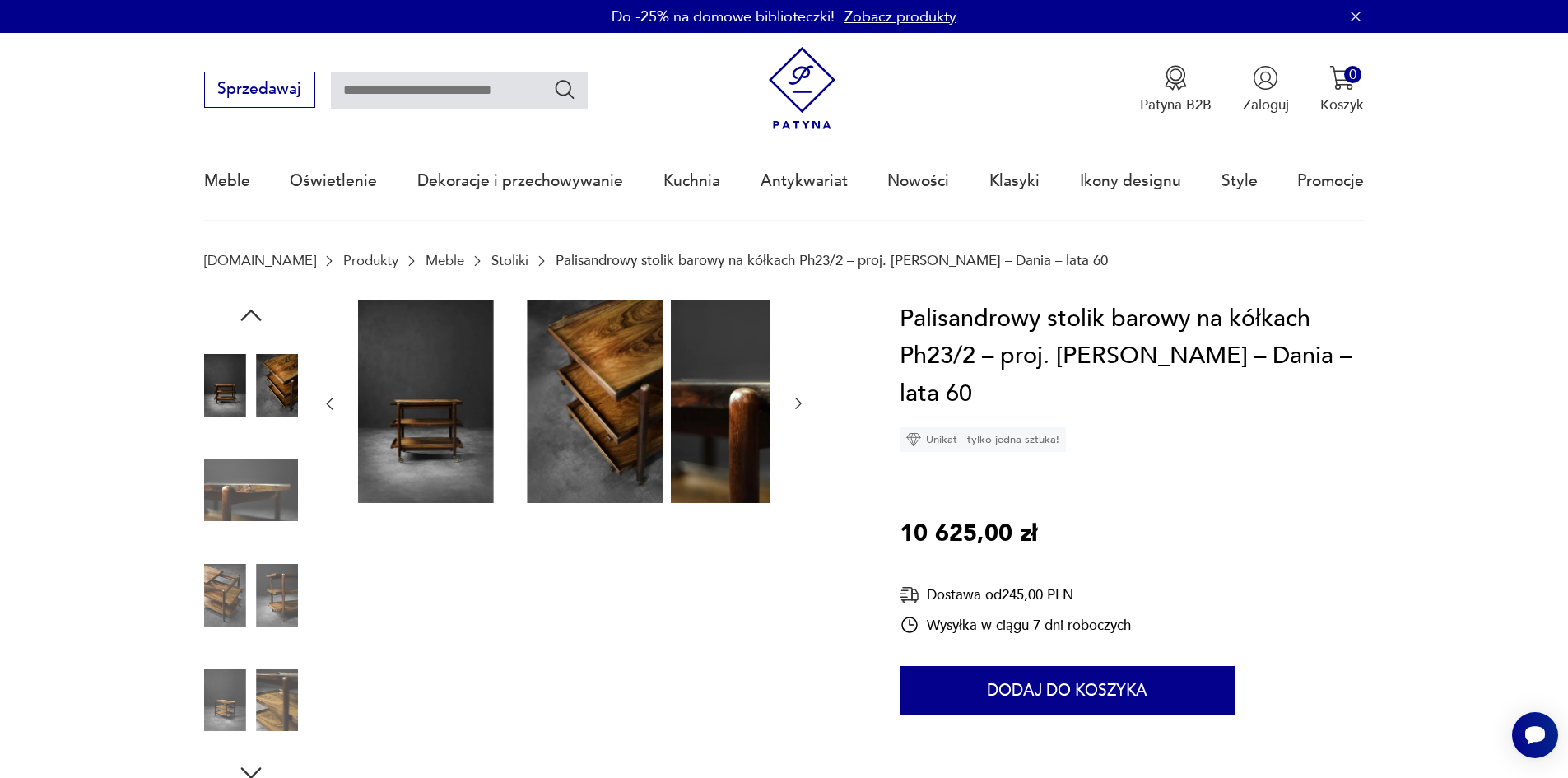
click at [795, 410] on icon "button" at bounding box center [797, 404] width 6 height 12
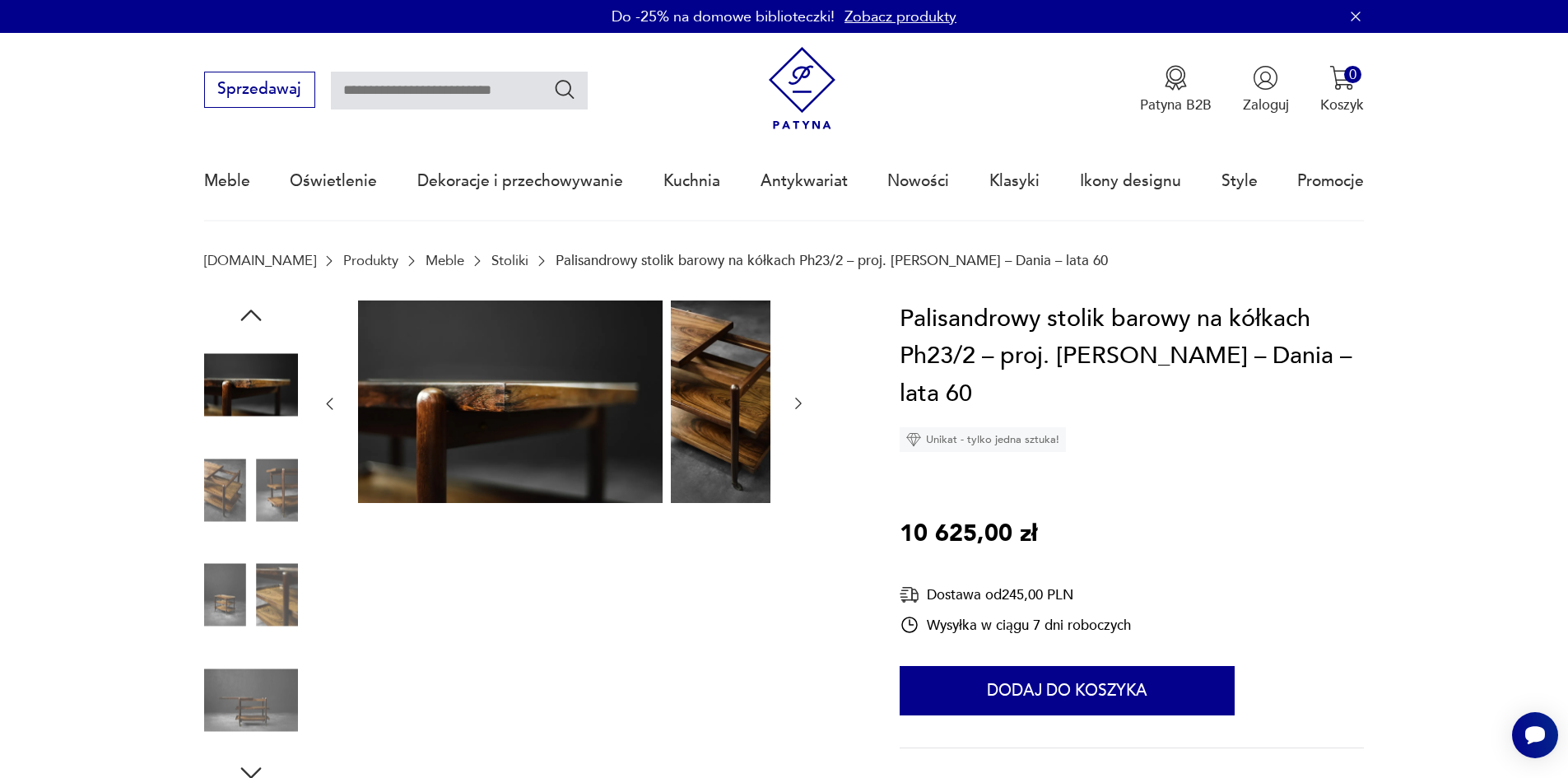
click at [795, 410] on icon "button" at bounding box center [797, 404] width 6 height 12
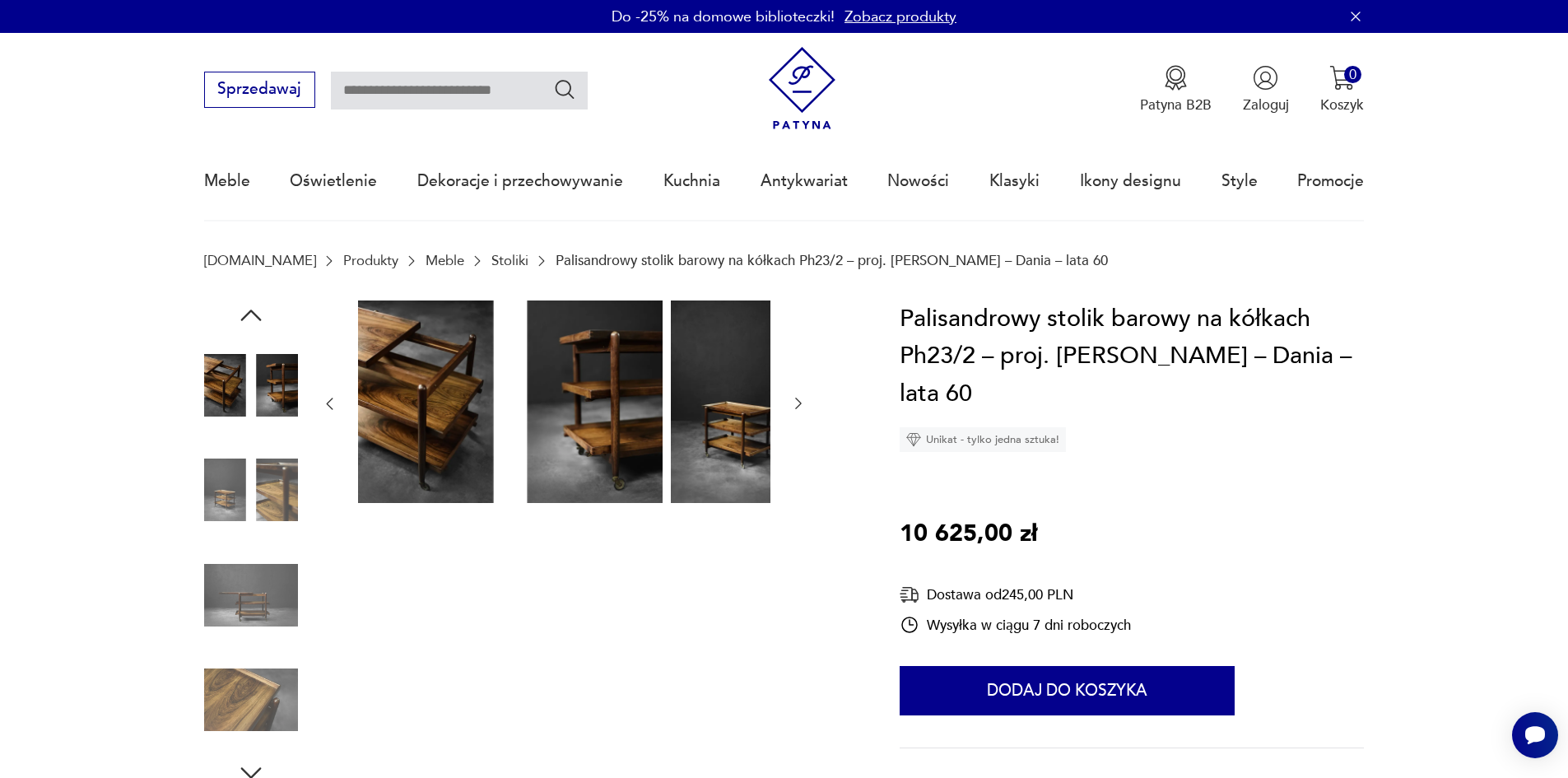
click at [795, 410] on icon "button" at bounding box center [797, 404] width 6 height 12
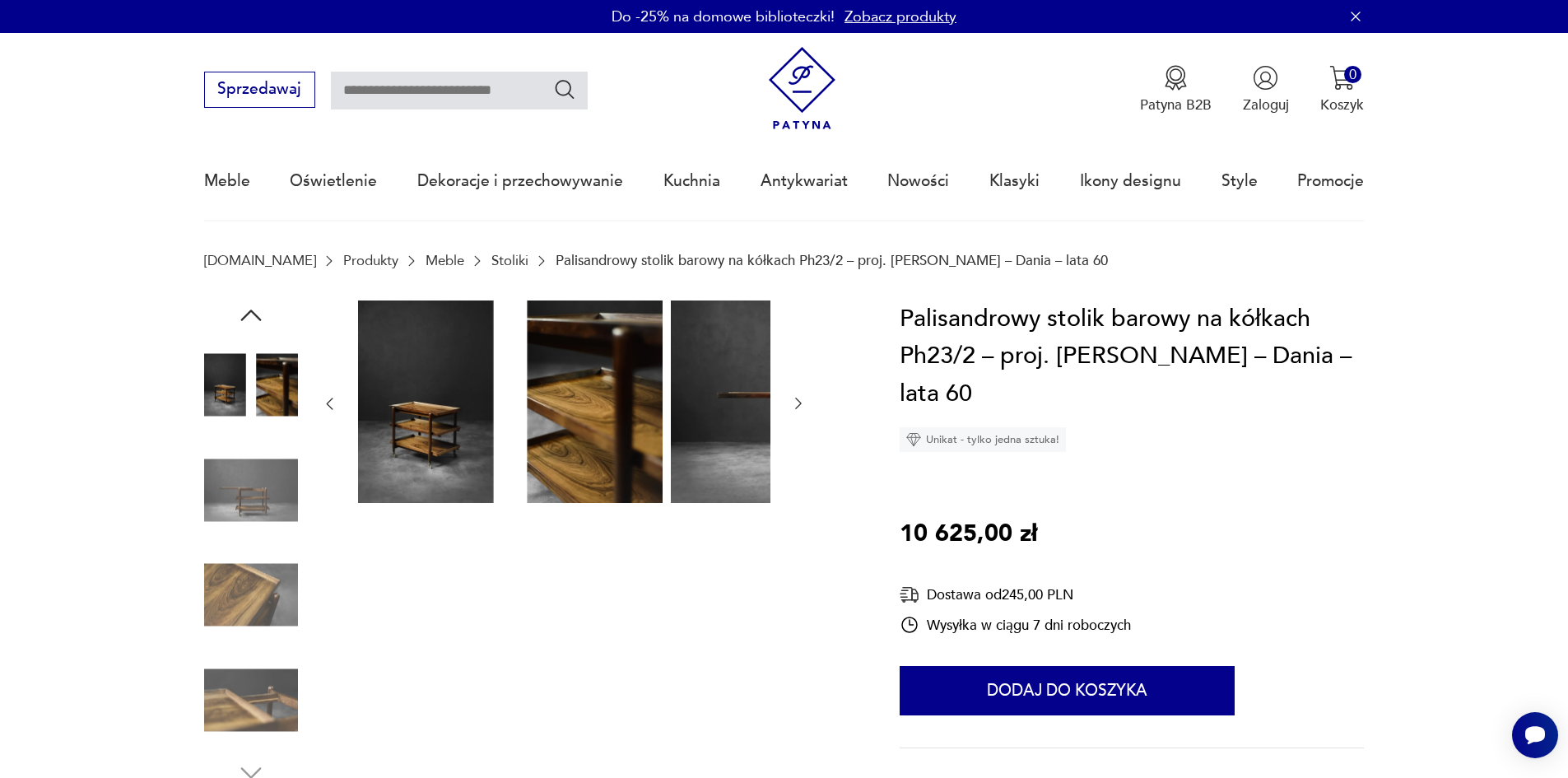
click at [795, 410] on icon "button" at bounding box center [797, 404] width 6 height 12
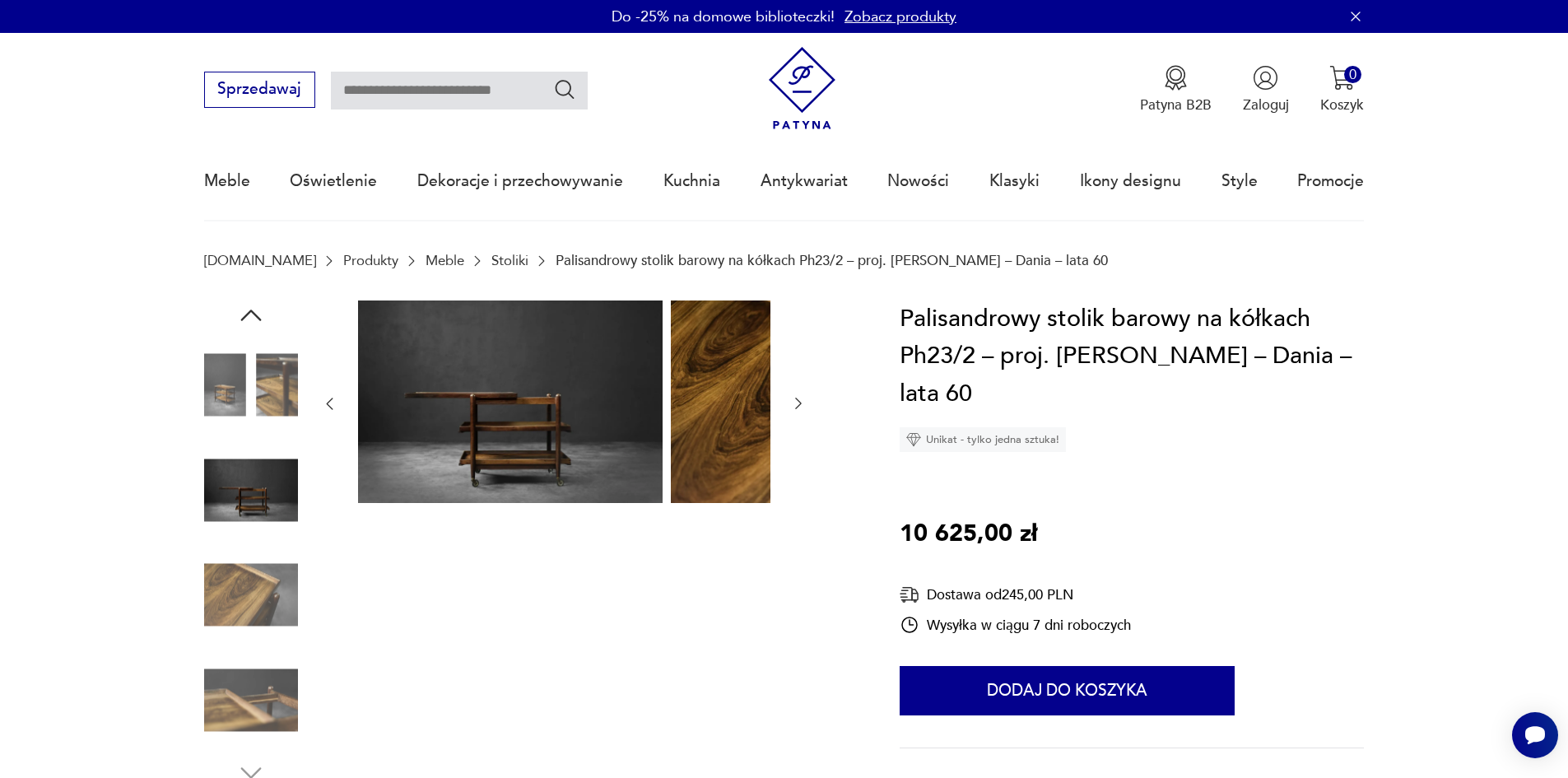
click at [795, 410] on icon "button" at bounding box center [797, 404] width 6 height 12
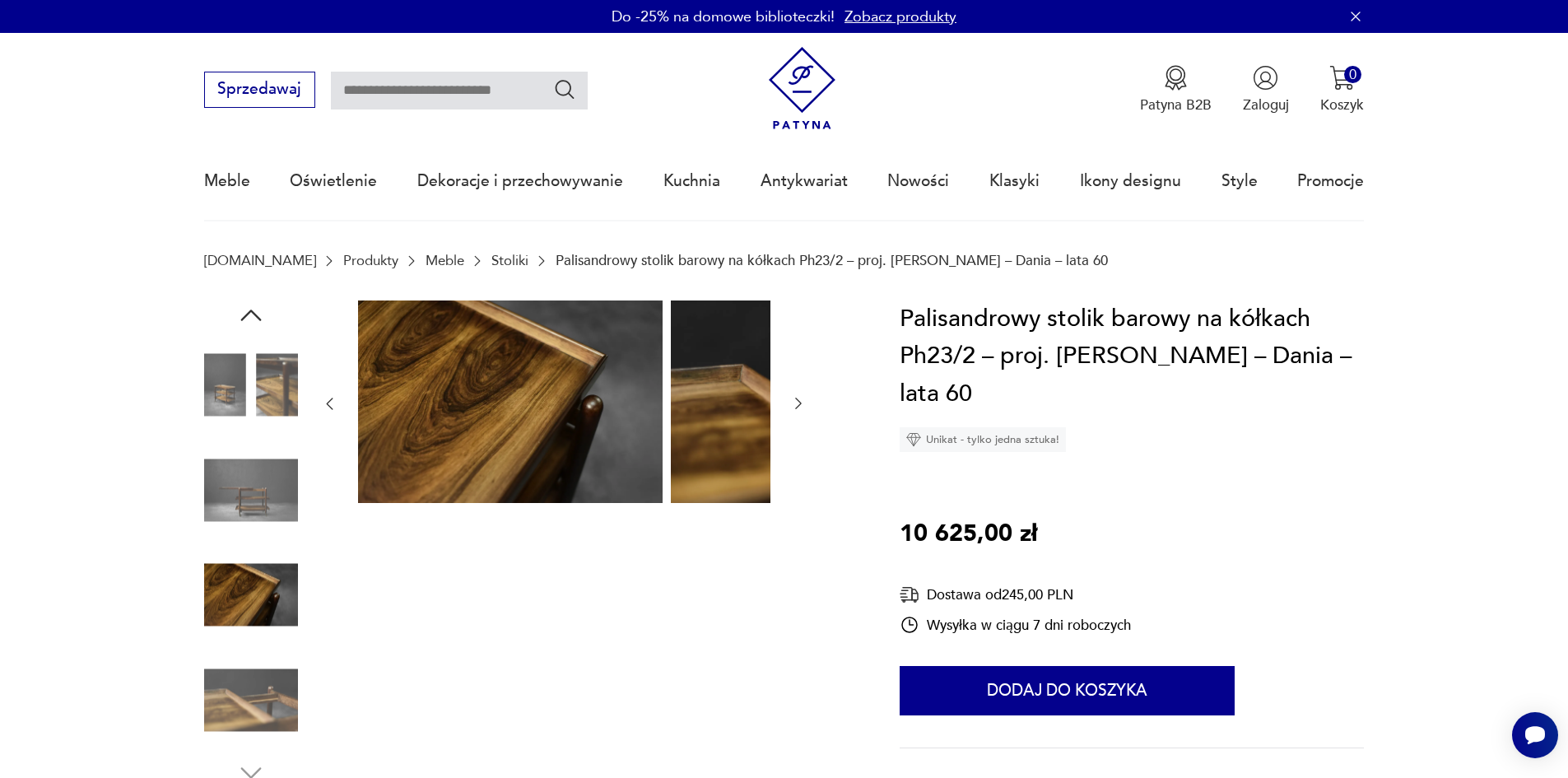
click at [795, 410] on icon "button" at bounding box center [797, 404] width 6 height 12
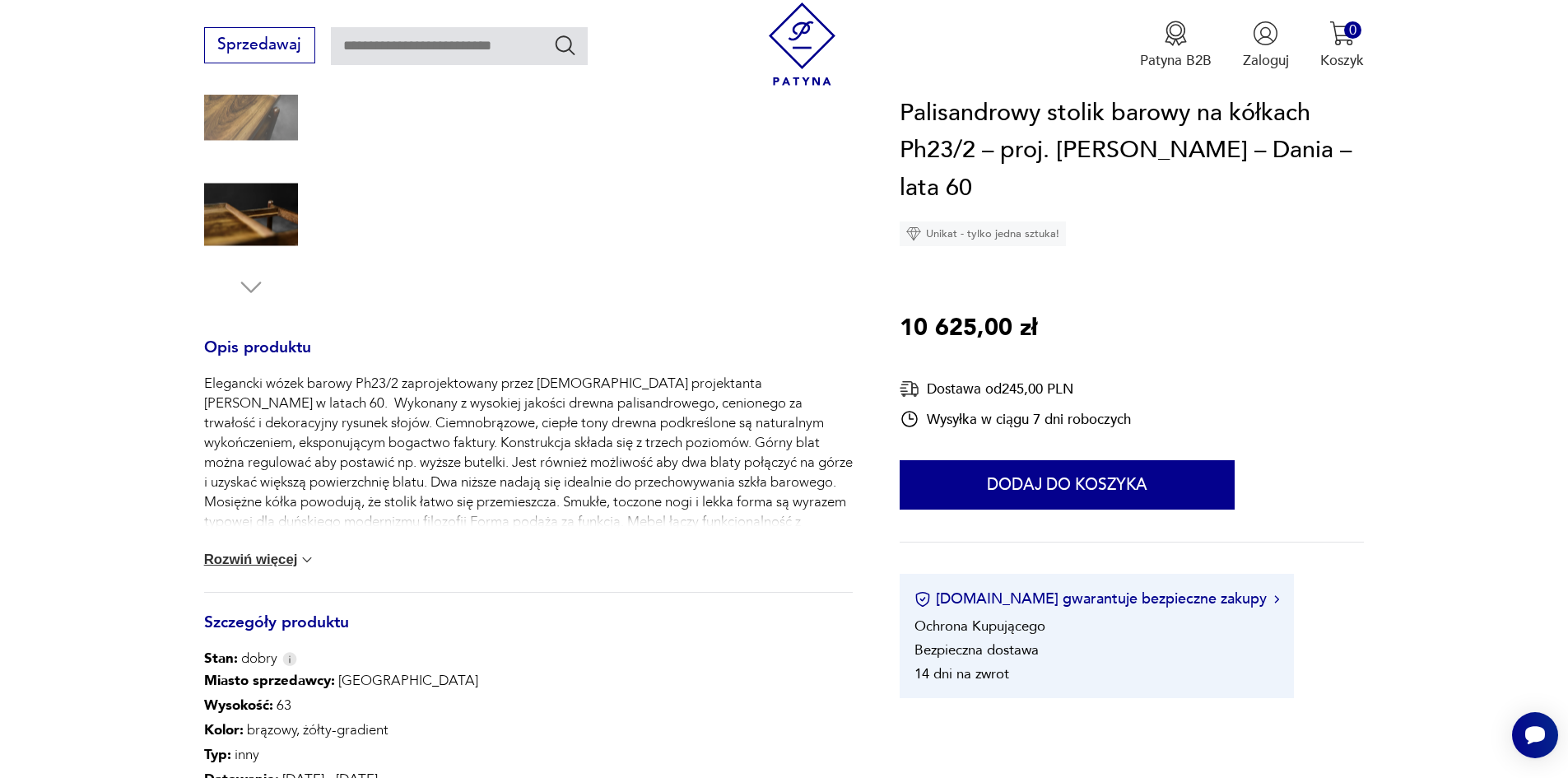
scroll to position [494, 0]
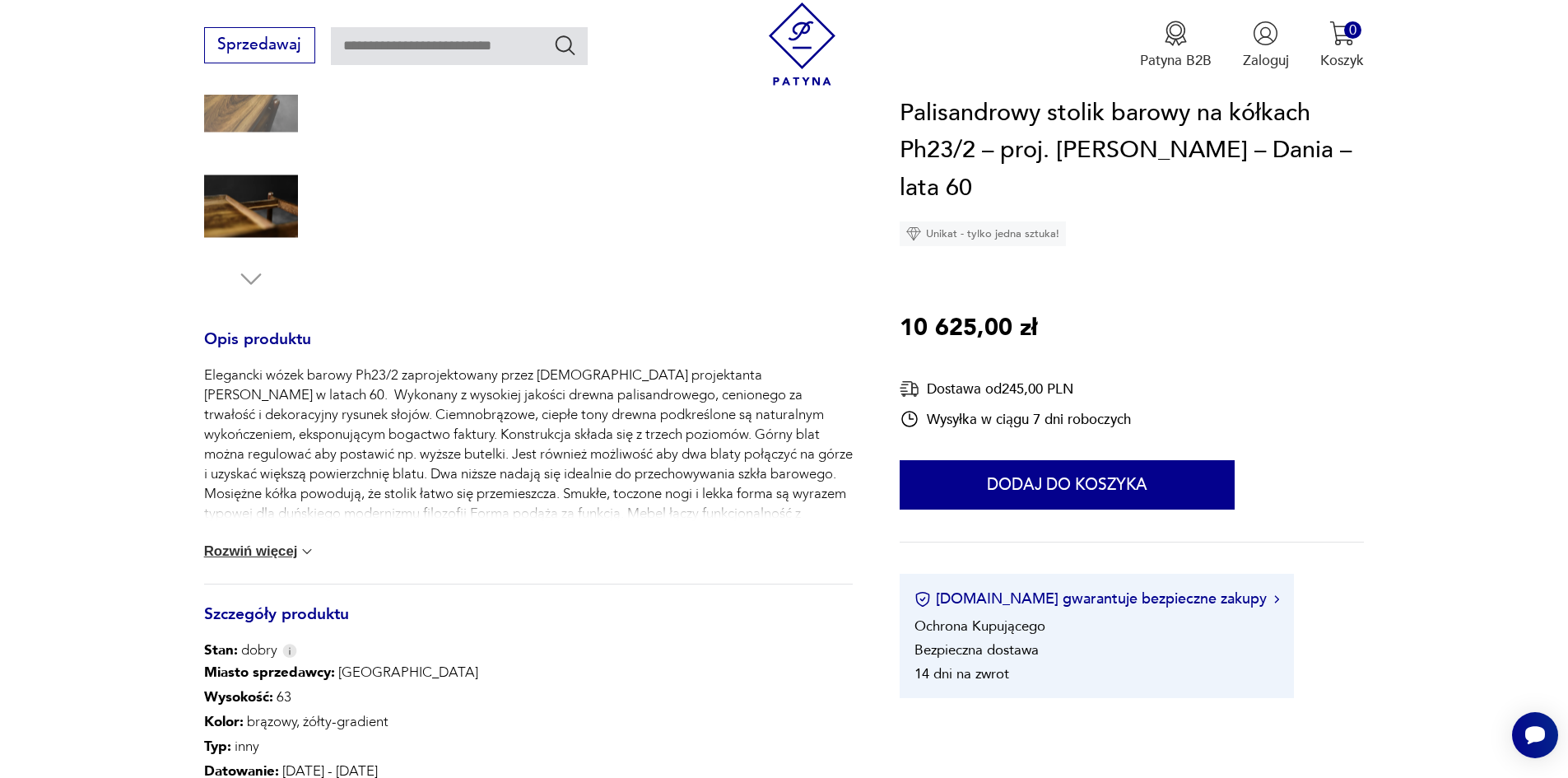
click at [232, 557] on button "Rozwiń więcej" at bounding box center [260, 552] width 112 height 16
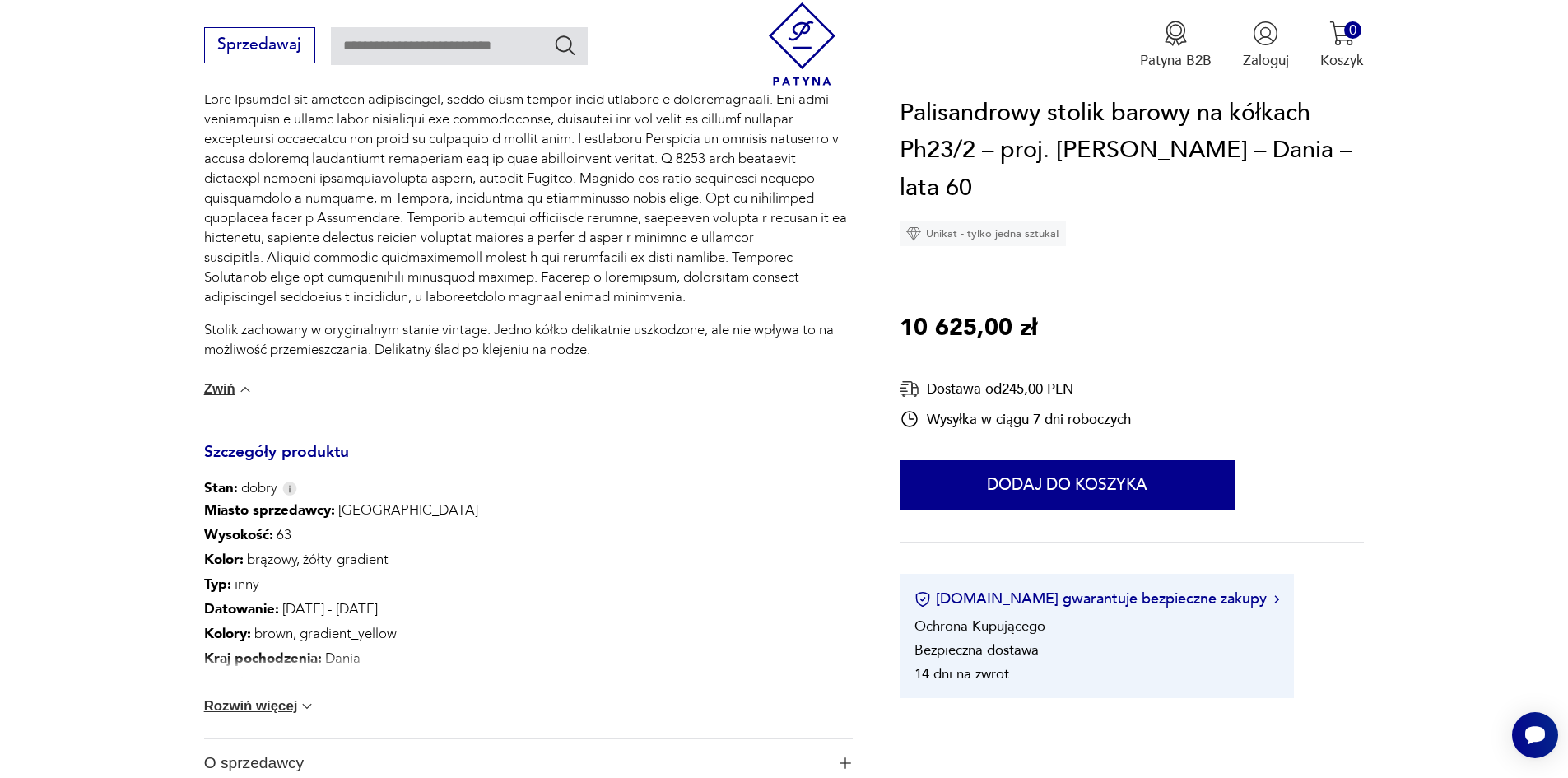
scroll to position [988, 0]
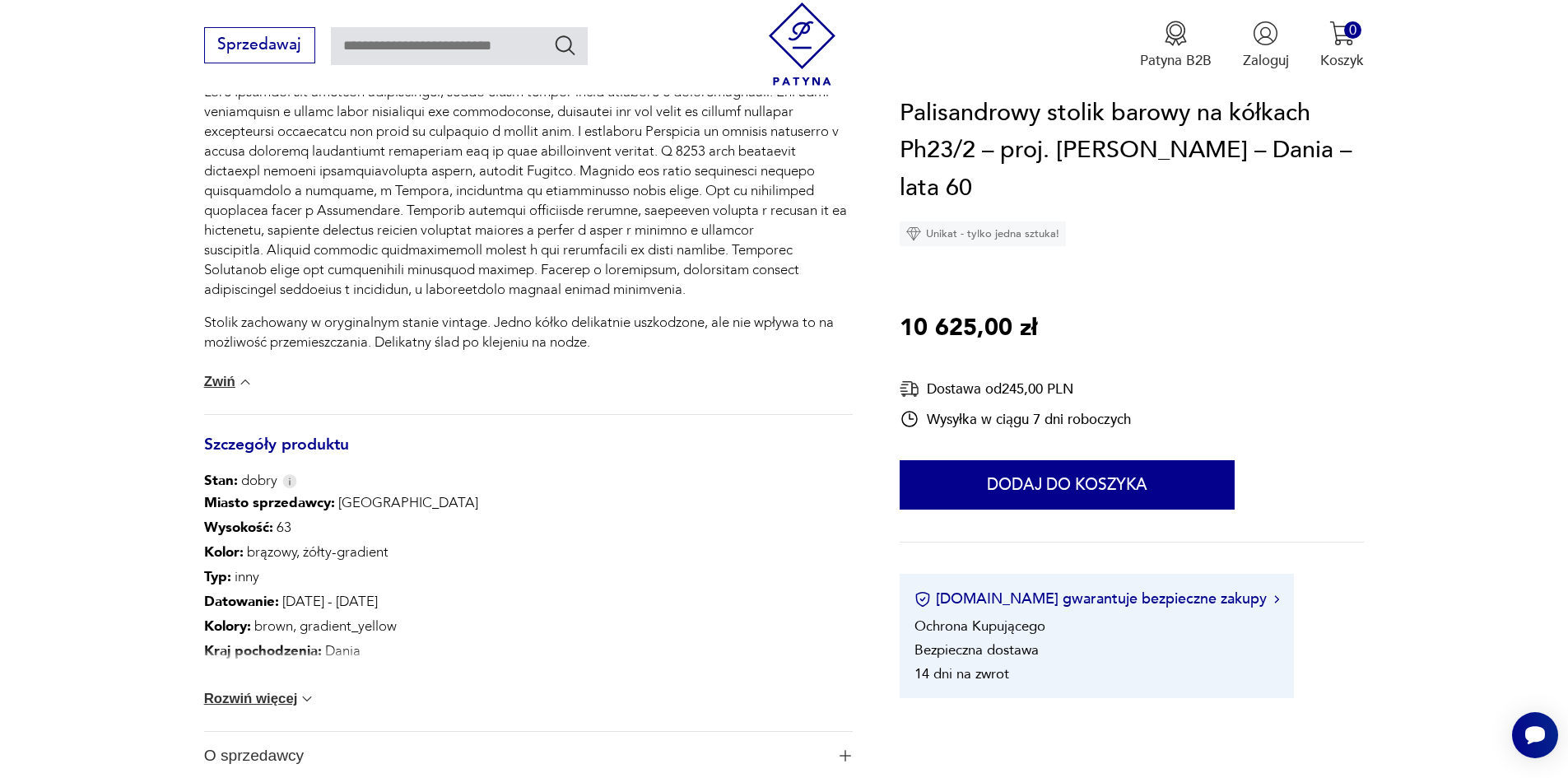
click at [254, 707] on button "Rozwiń więcej" at bounding box center [260, 698] width 112 height 16
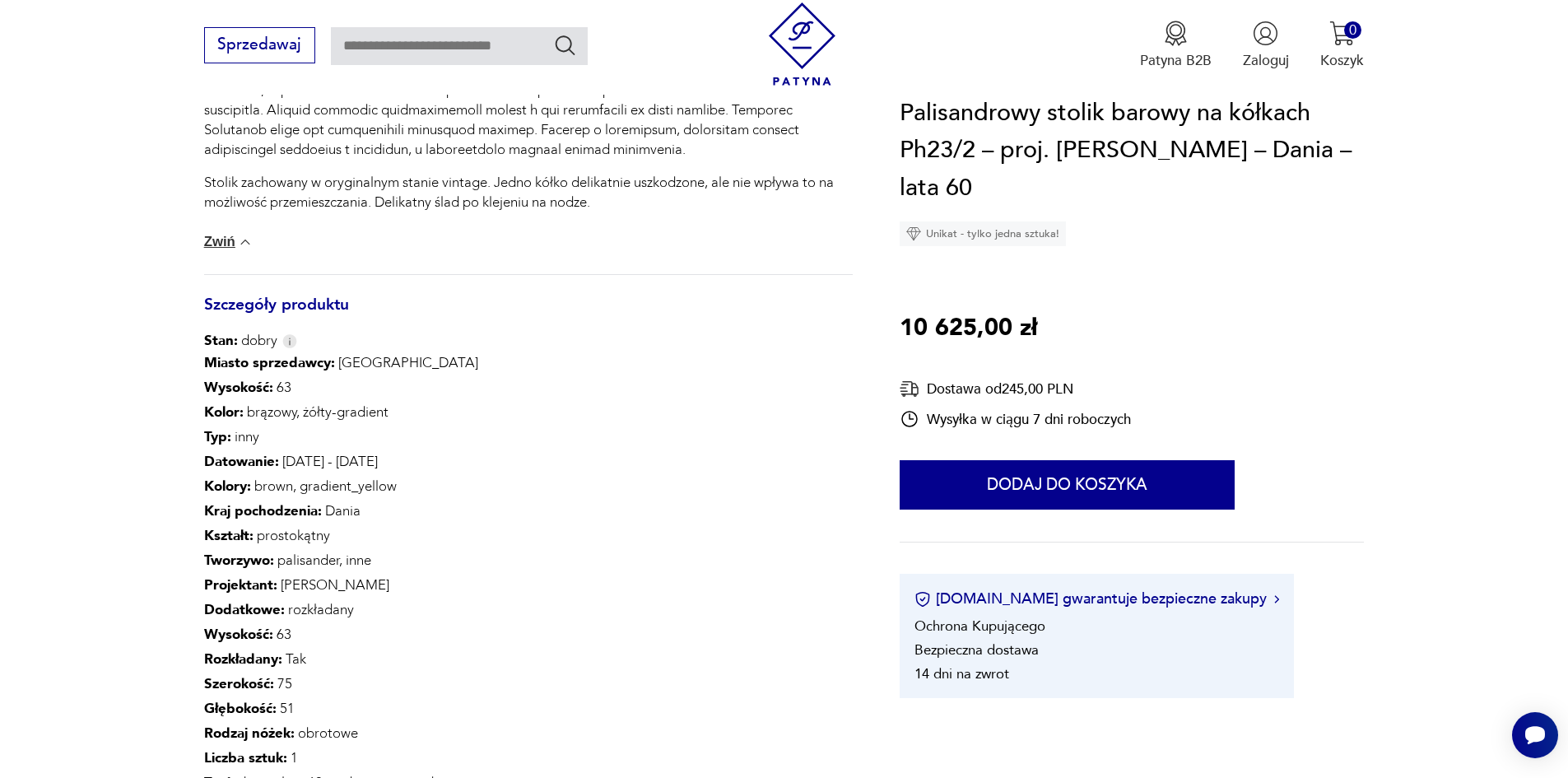
scroll to position [1234, 0]
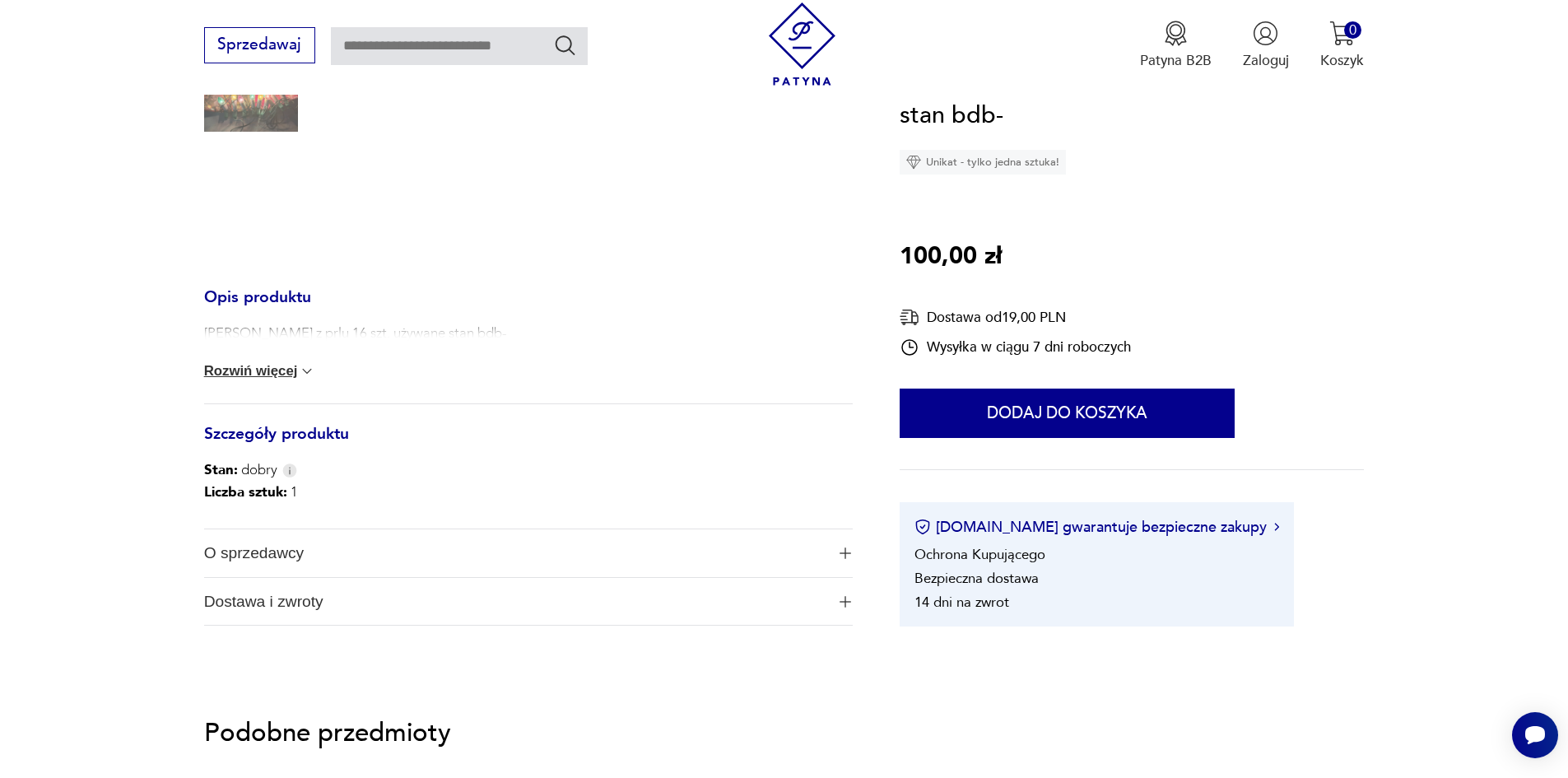
scroll to position [576, 0]
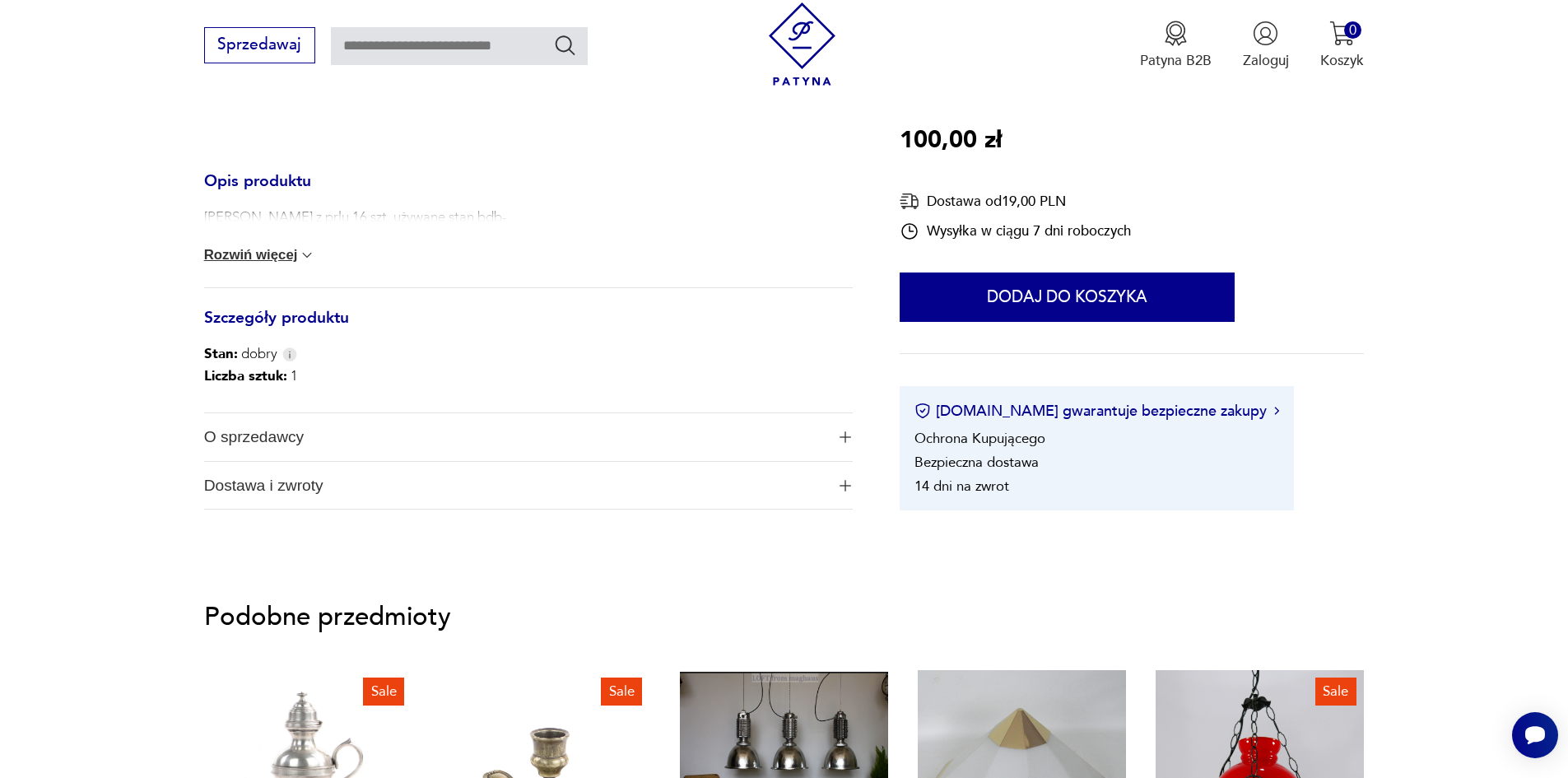
click at [226, 263] on button "Rozwiń więcej" at bounding box center [260, 255] width 112 height 16
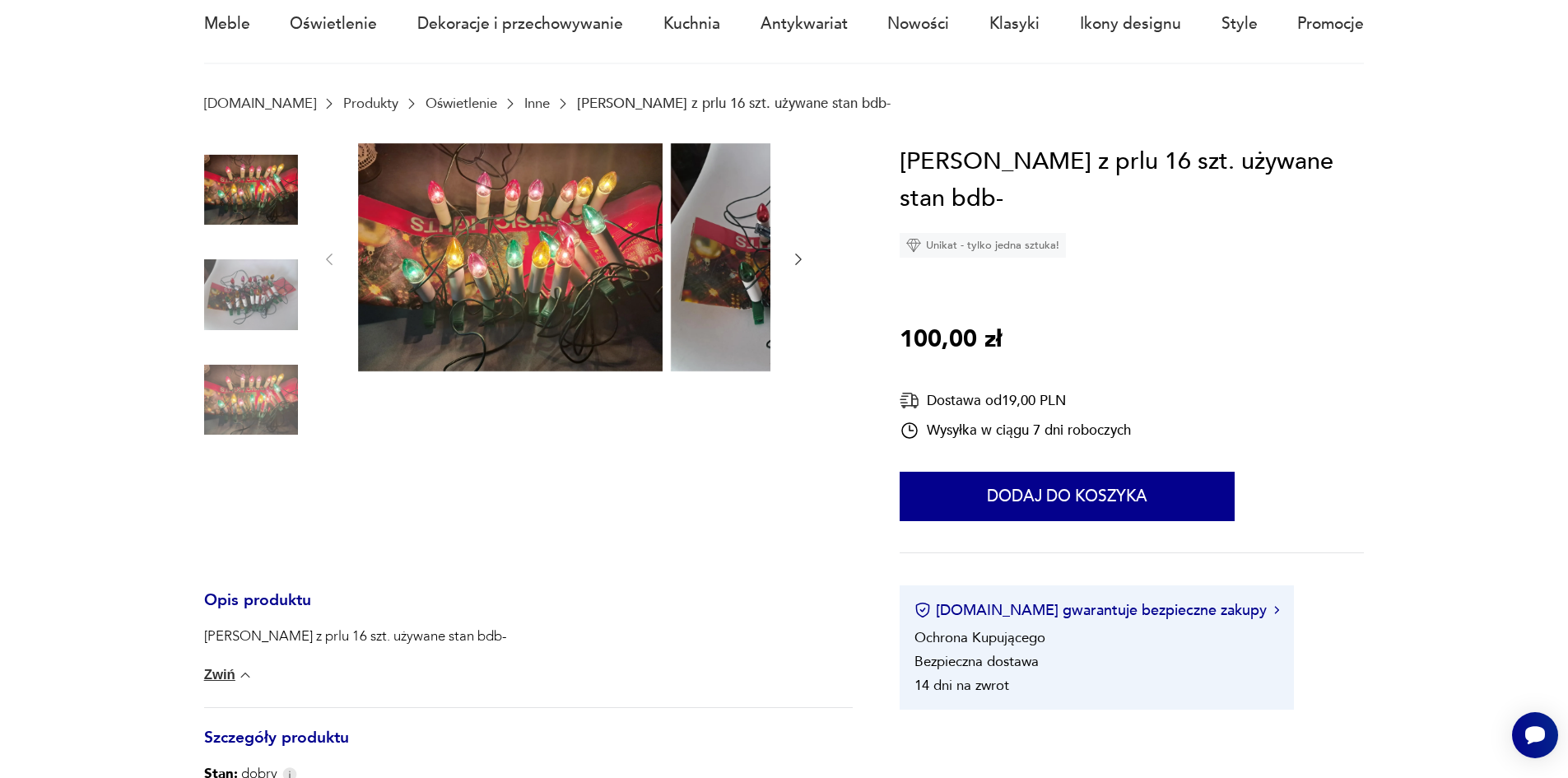
scroll to position [0, 0]
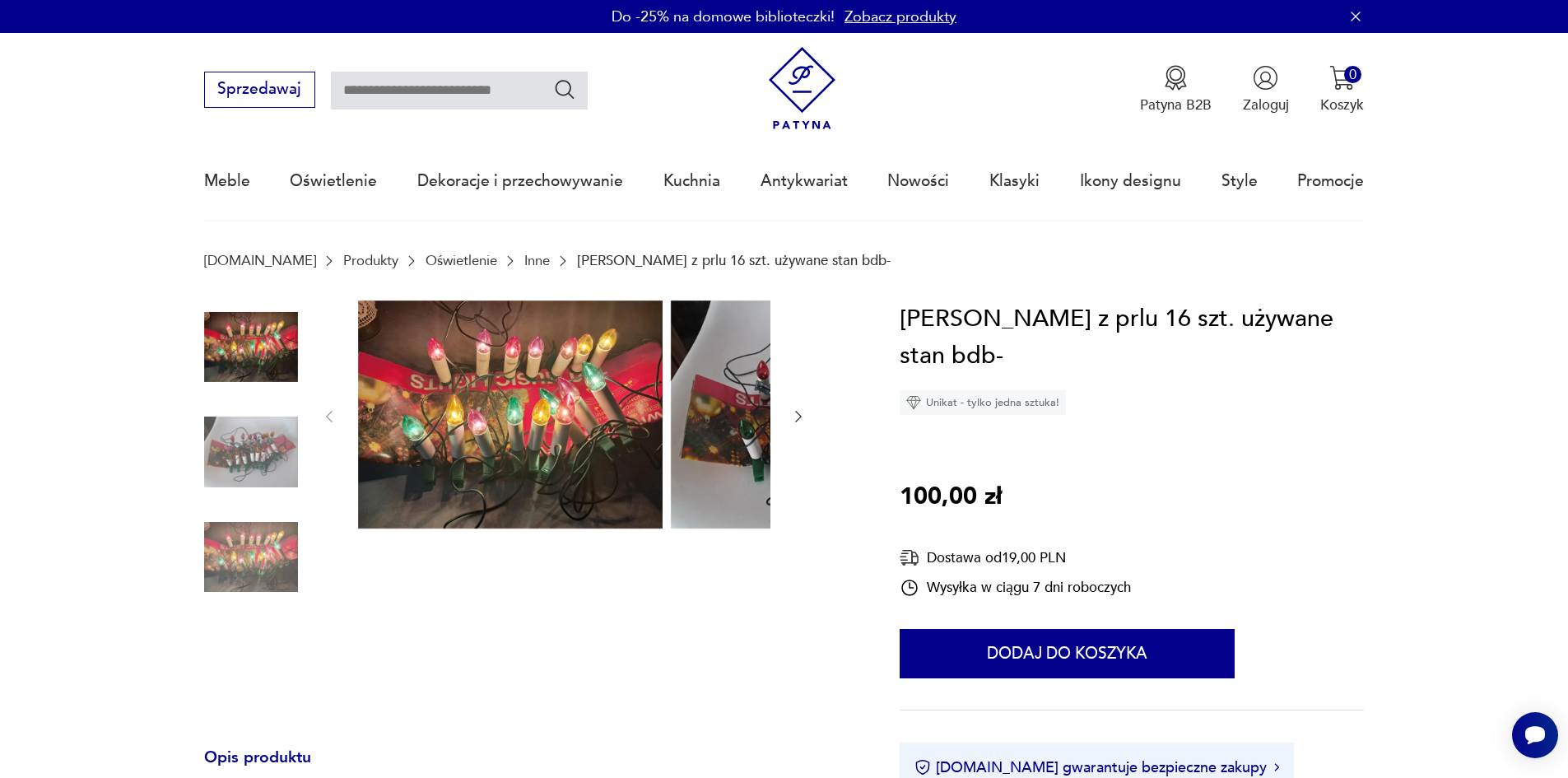
click at [795, 422] on icon "button" at bounding box center [797, 416] width 6 height 12
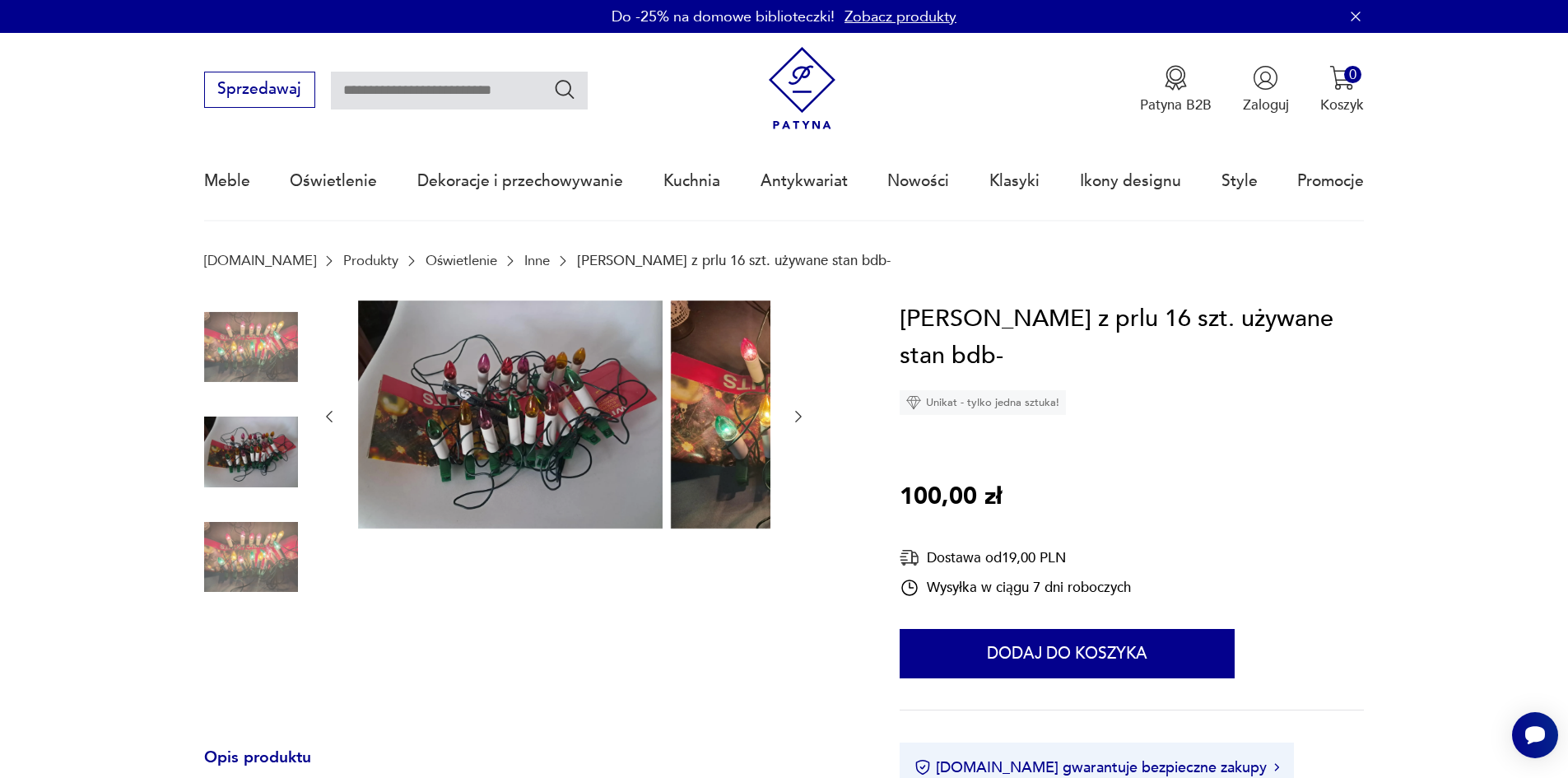
click at [795, 422] on icon "button" at bounding box center [797, 416] width 6 height 12
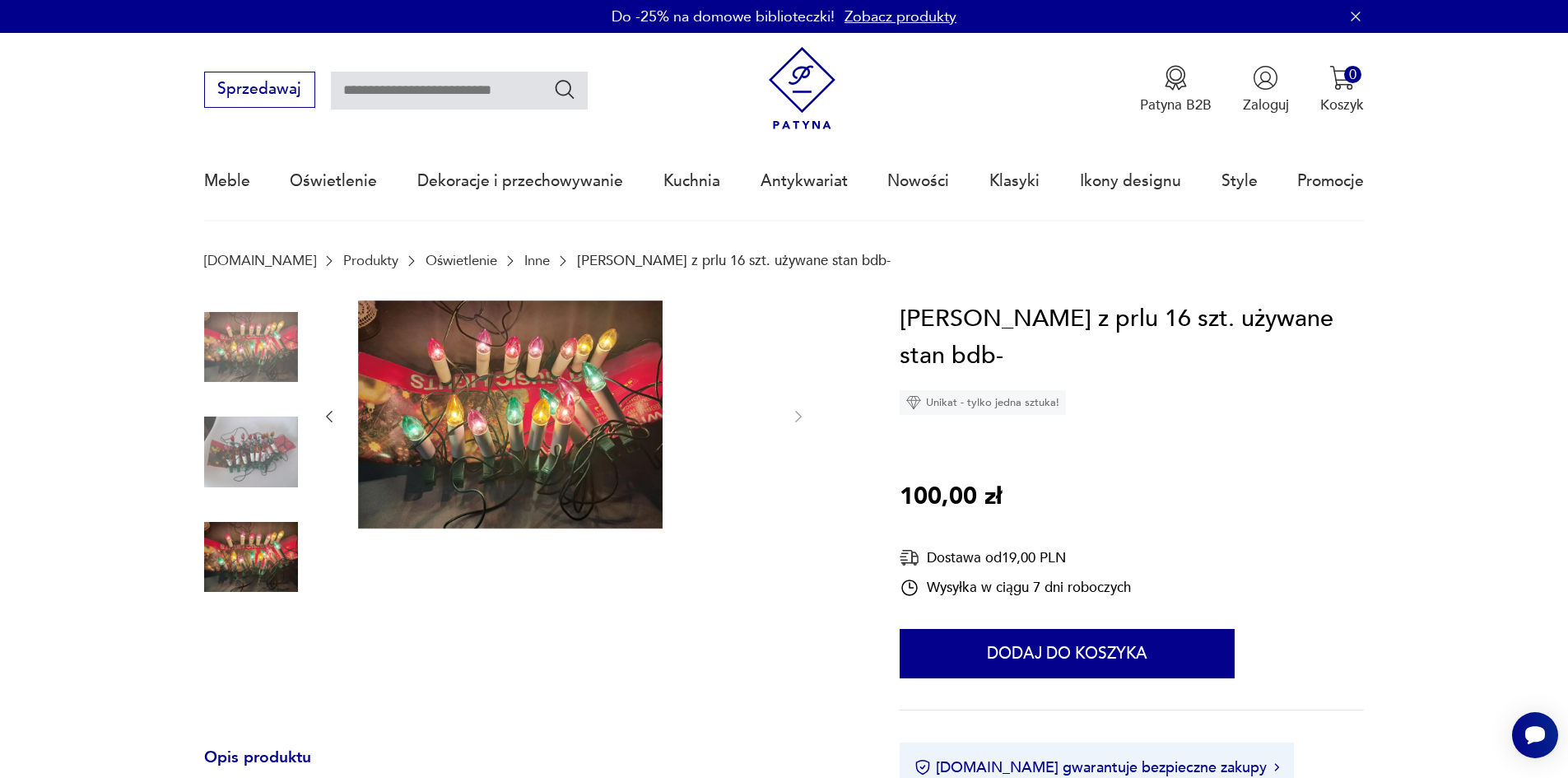
click at [657, 413] on div at bounding box center [564, 417] width 486 height 233
click at [290, 419] on div at bounding box center [529, 506] width 649 height 411
click at [321, 420] on icon "button" at bounding box center [329, 416] width 16 height 16
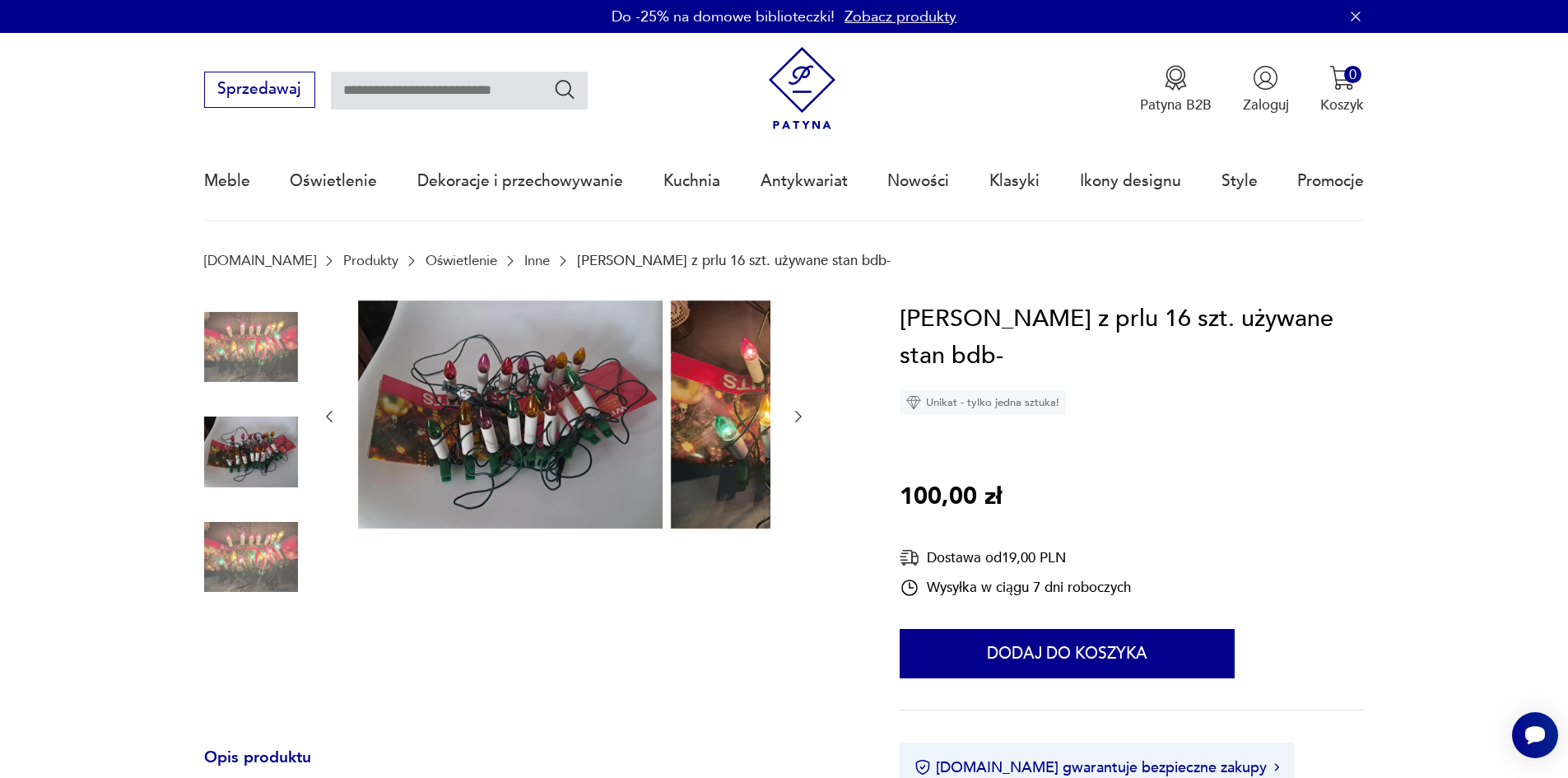
click at [321, 420] on icon "button" at bounding box center [329, 416] width 16 height 16
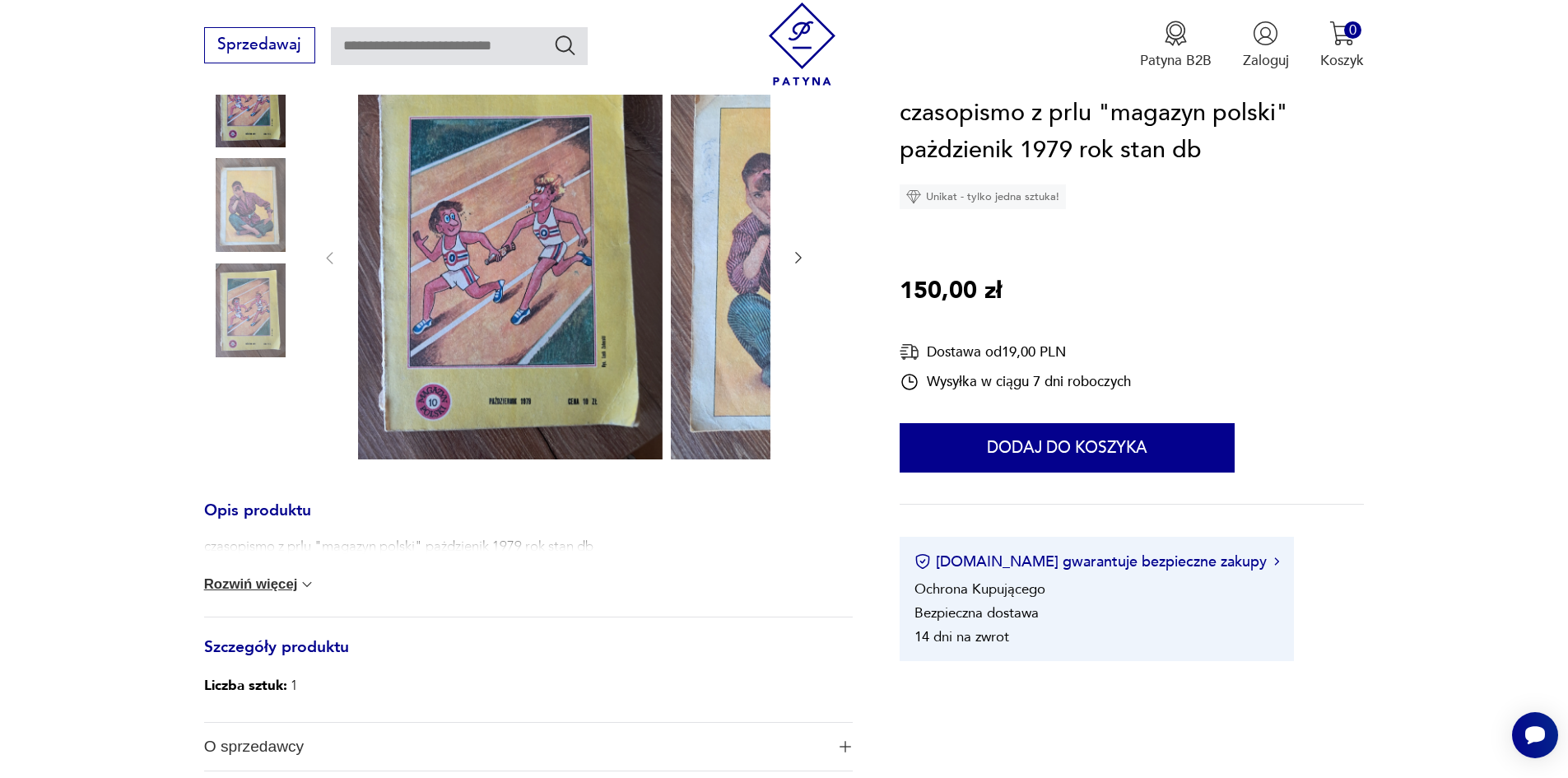
scroll to position [329, 0]
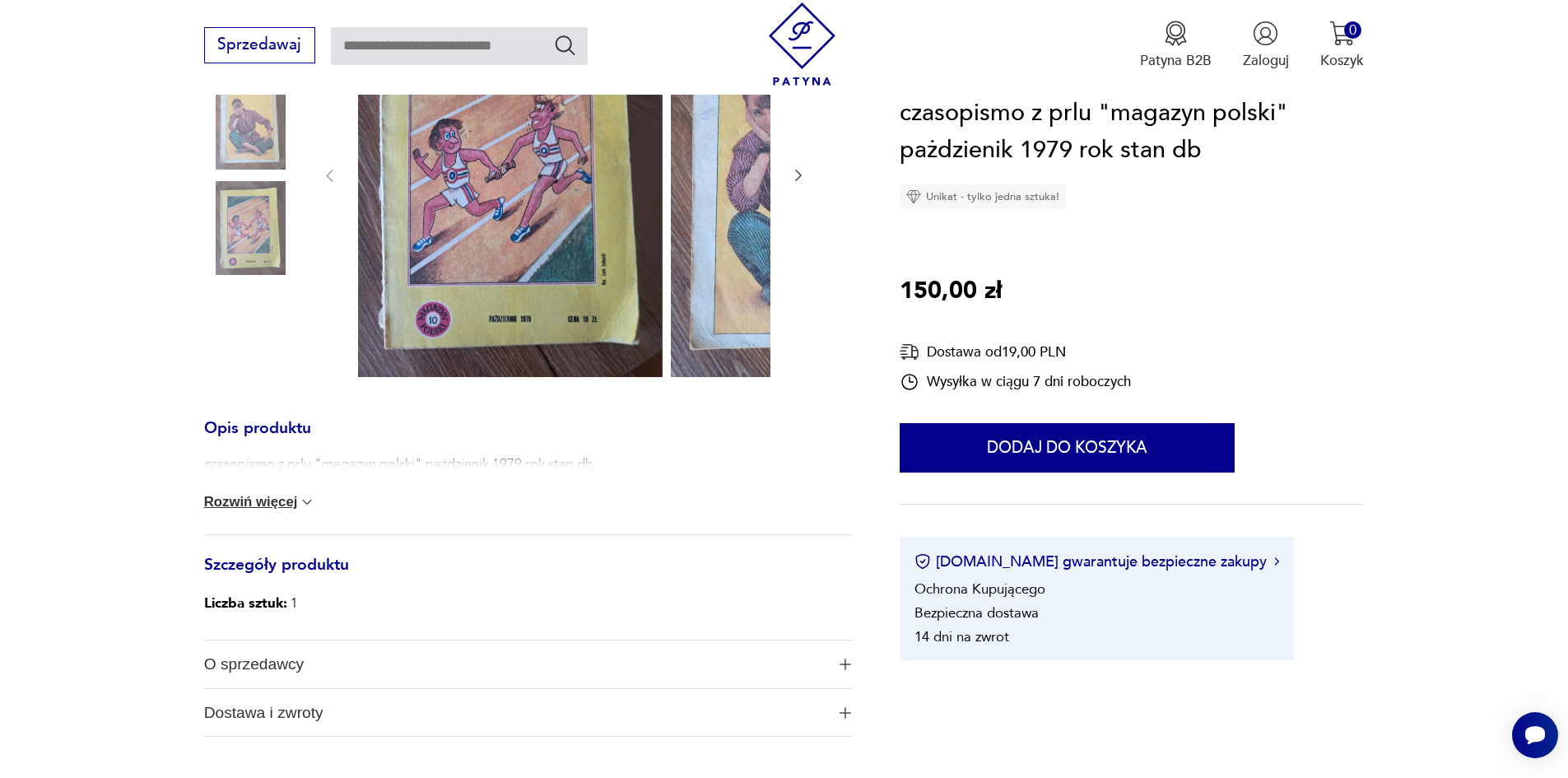
click at [240, 510] on button "Rozwiń więcej" at bounding box center [260, 502] width 112 height 16
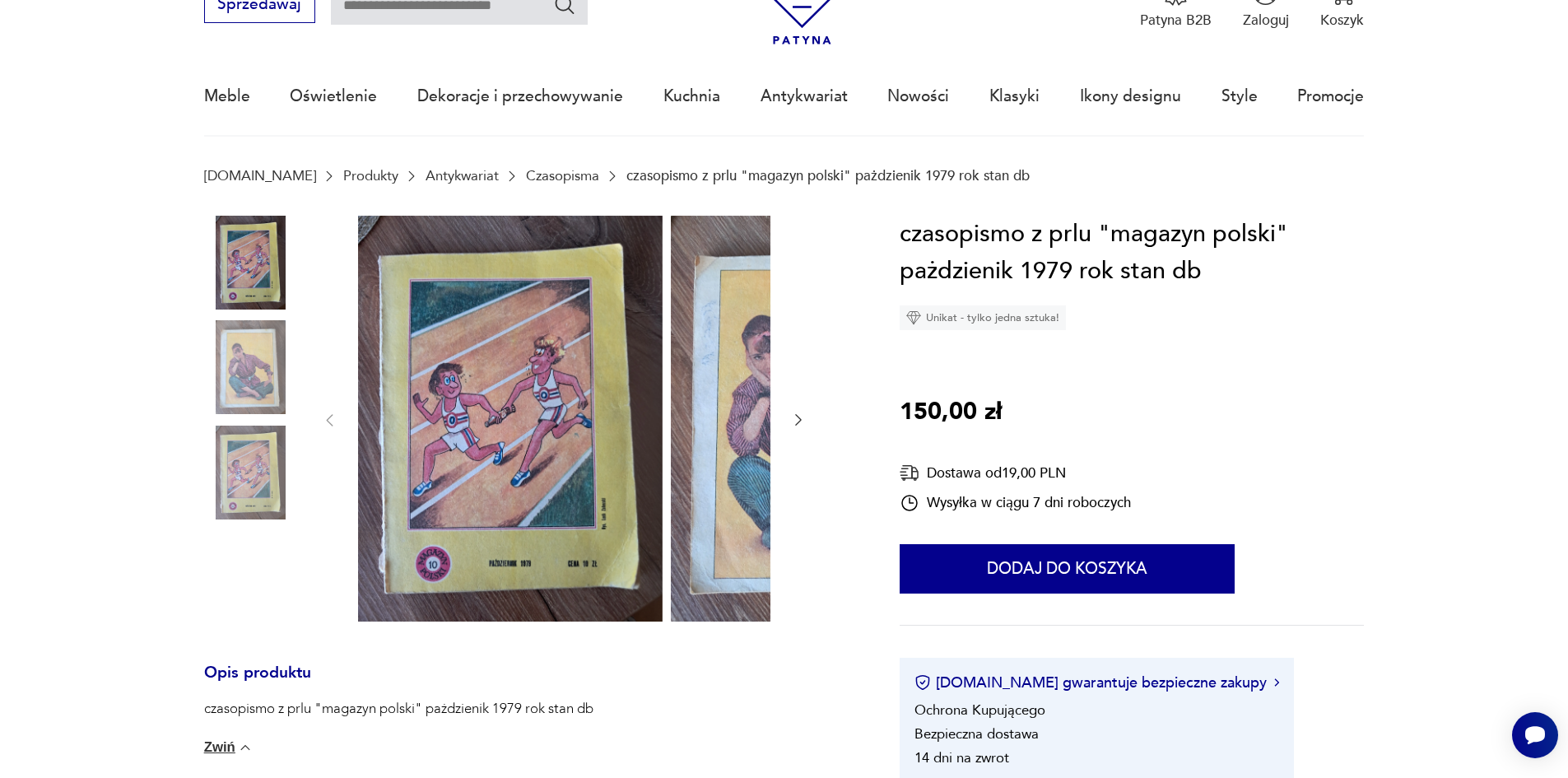
scroll to position [82, 0]
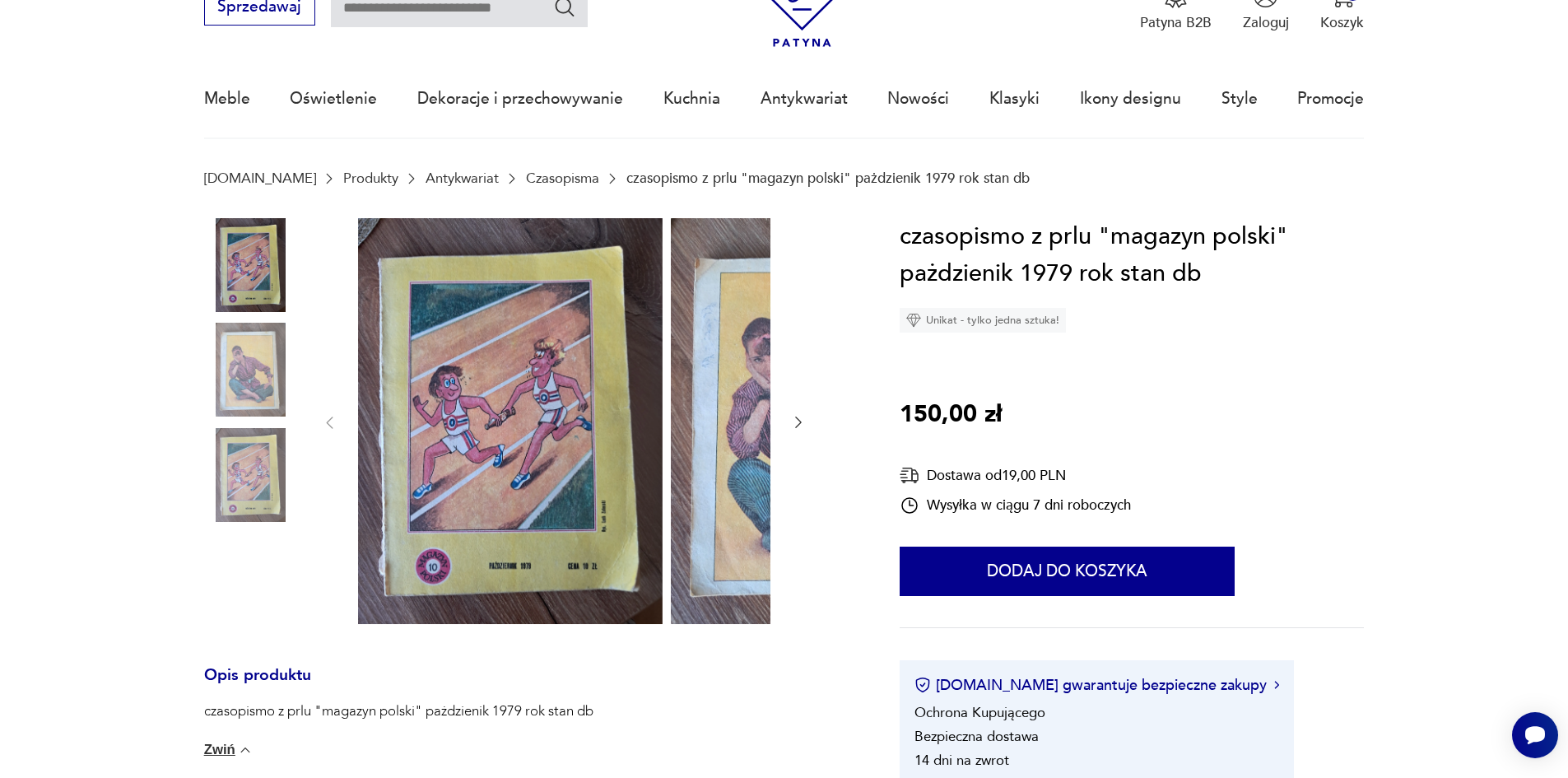
click at [212, 391] on img at bounding box center [251, 369] width 93 height 93
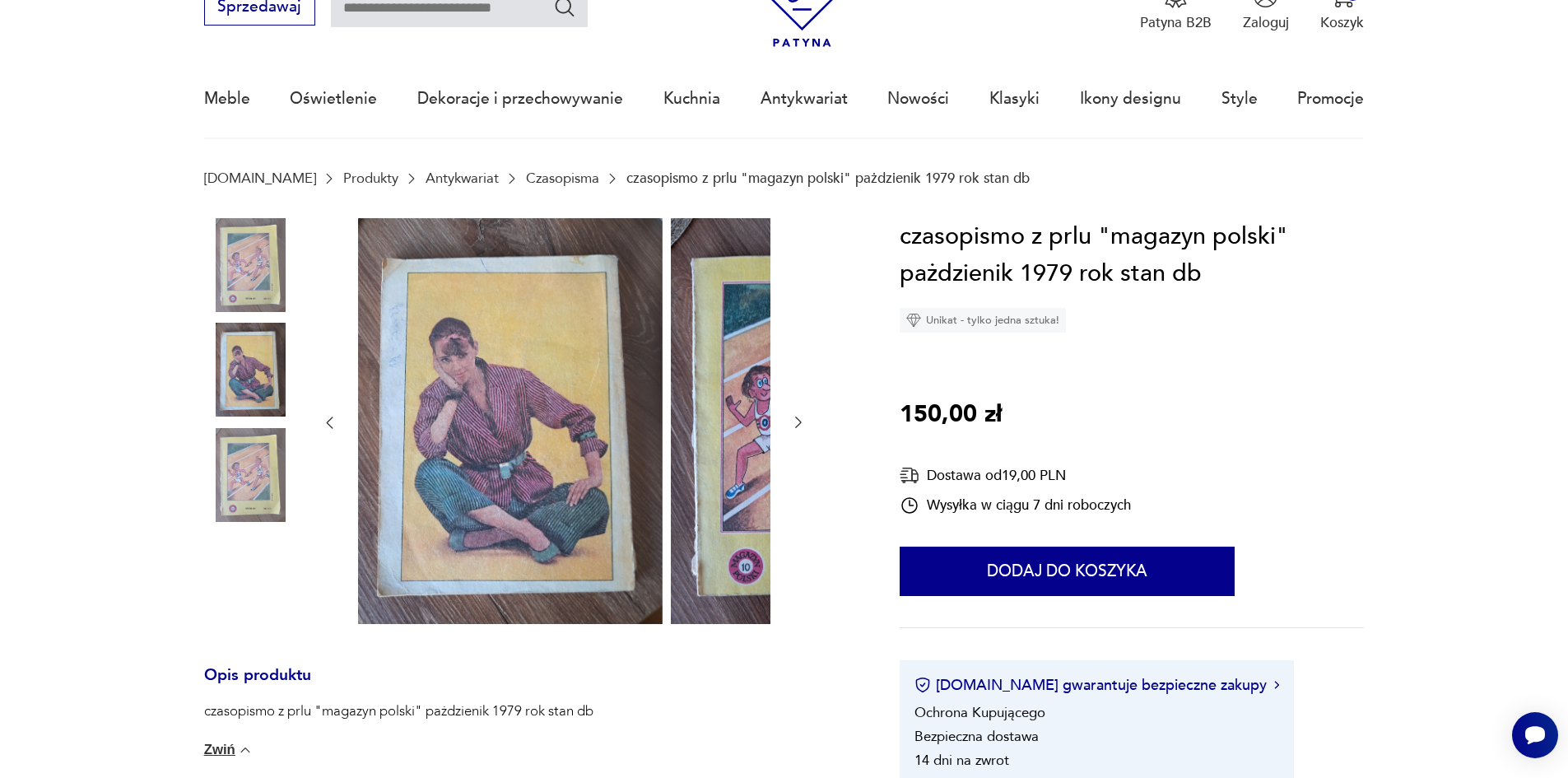
click at [219, 462] on img at bounding box center [251, 475] width 93 height 93
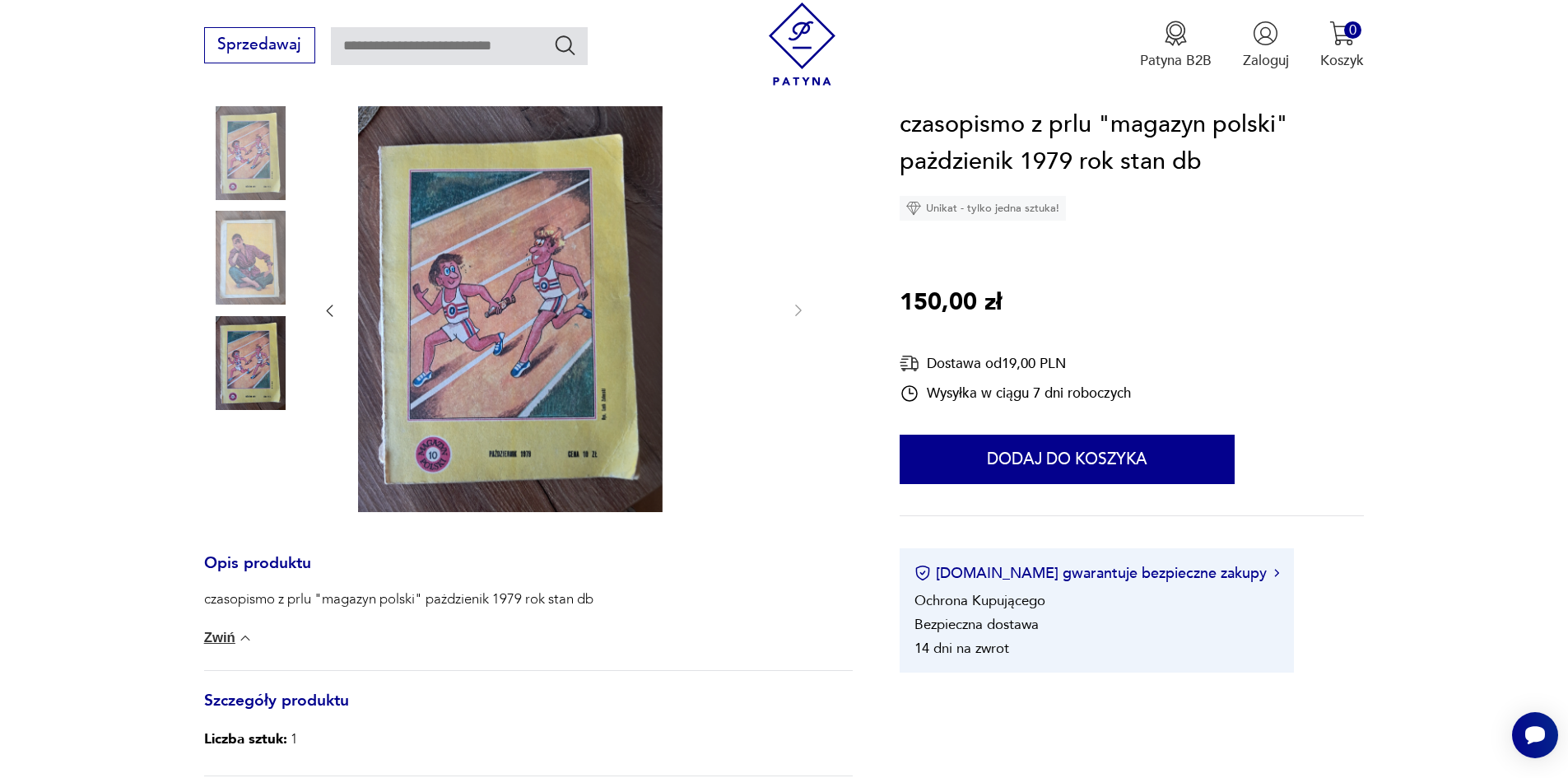
scroll to position [165, 0]
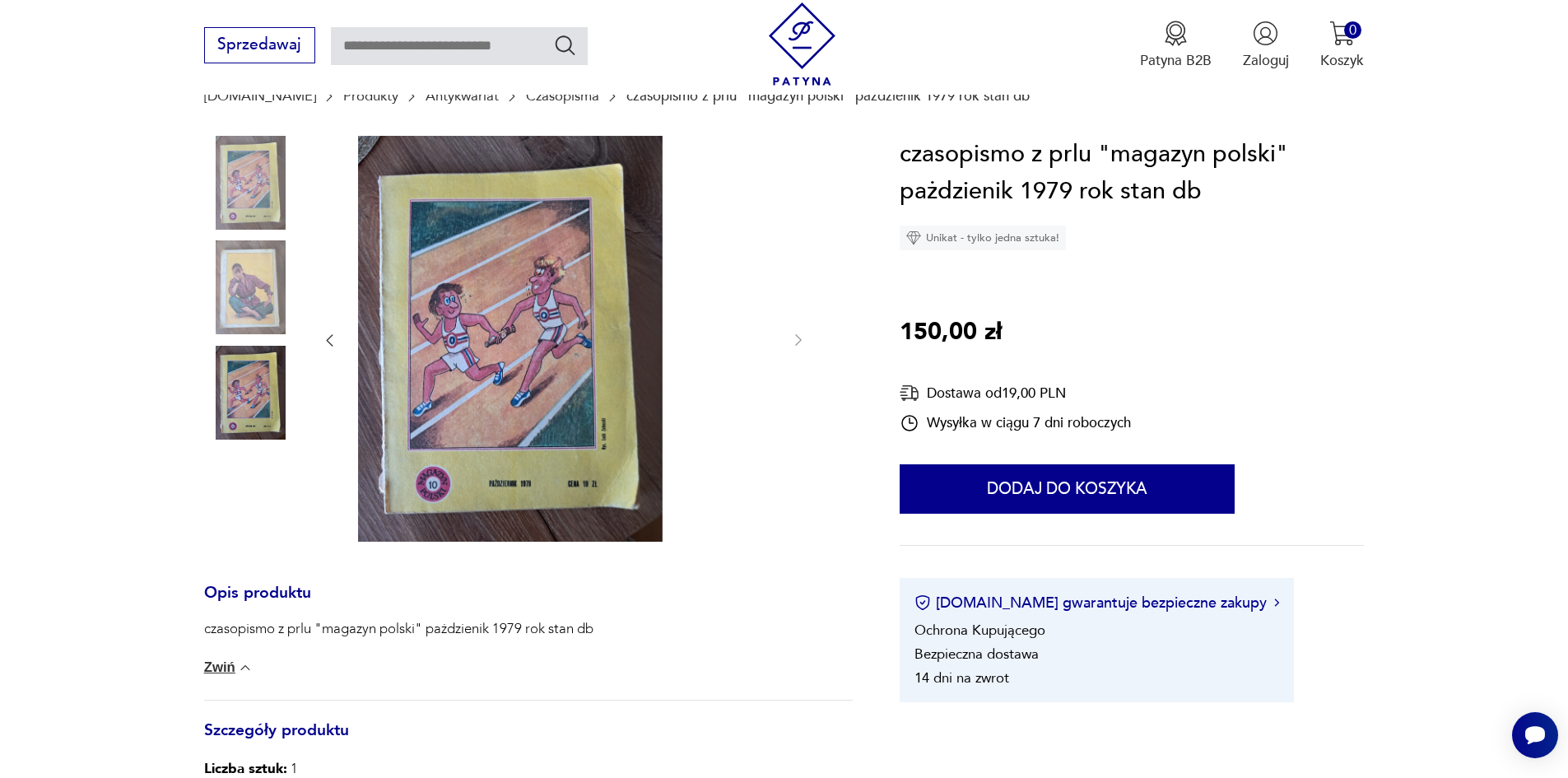
click at [243, 301] on img at bounding box center [251, 287] width 93 height 93
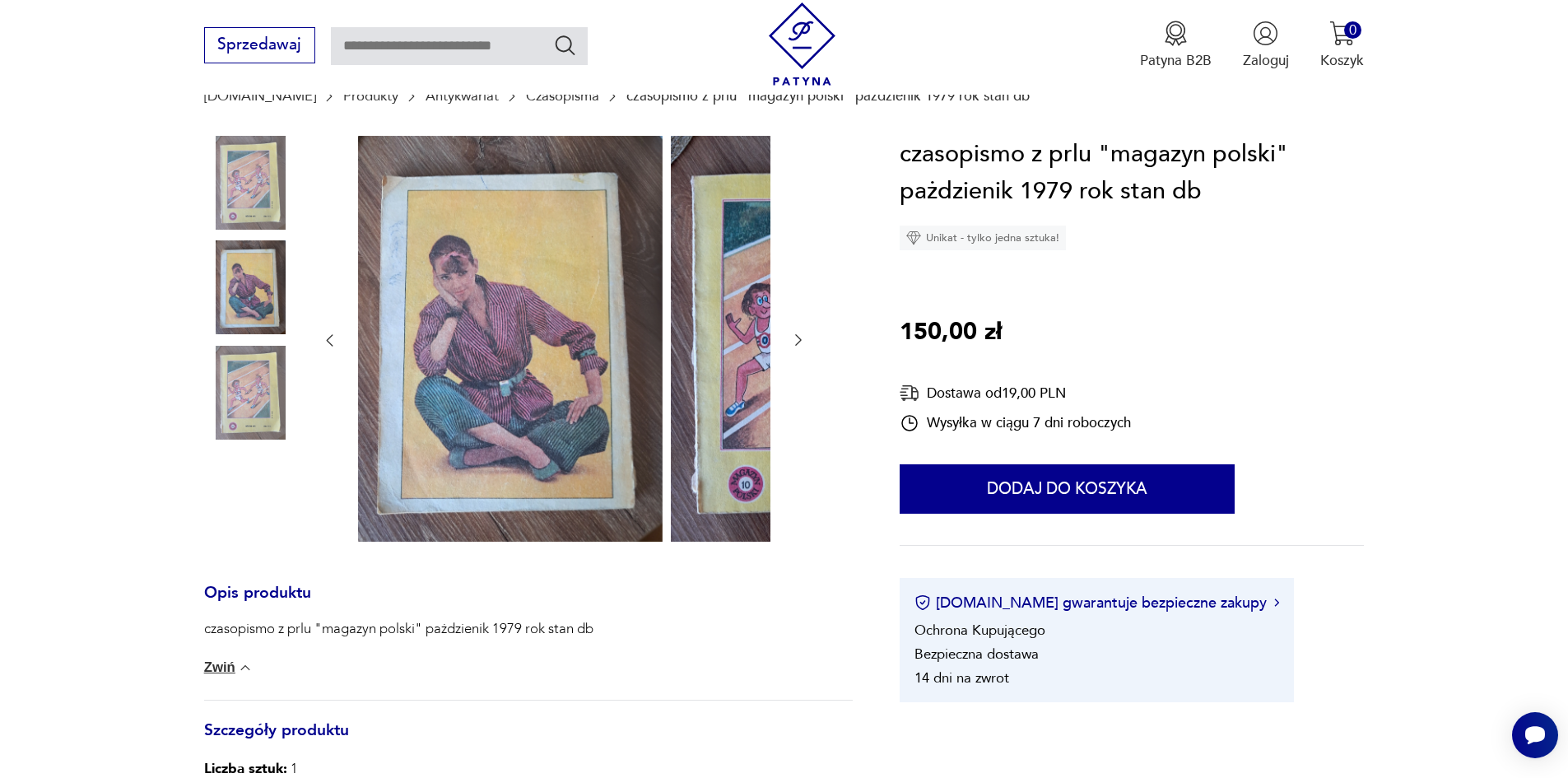
click at [253, 406] on img at bounding box center [251, 392] width 93 height 93
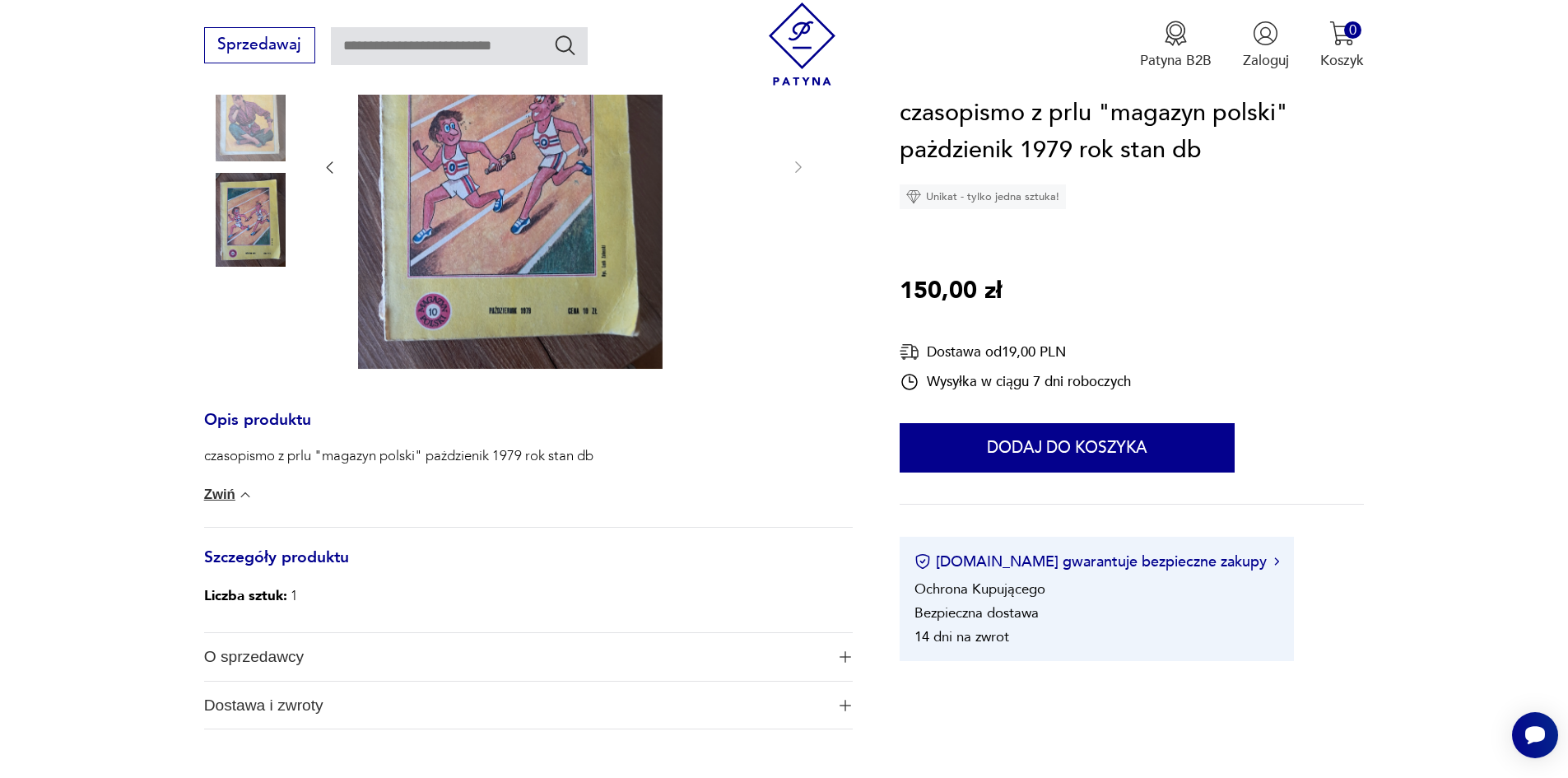
scroll to position [411, 0]
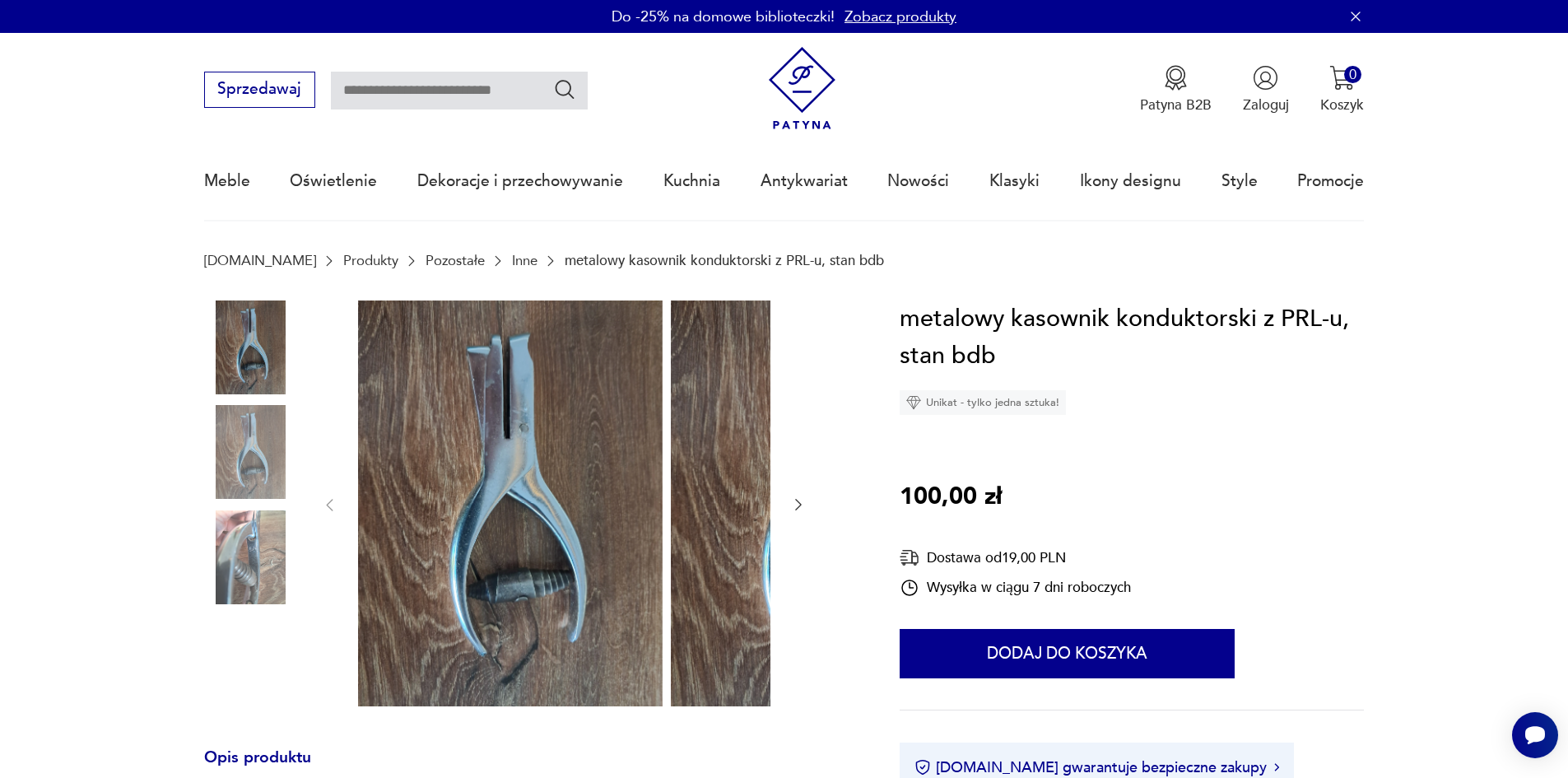
click at [670, 503] on div at bounding box center [529, 506] width 649 height 411
click at [790, 511] on icon "button" at bounding box center [798, 504] width 16 height 16
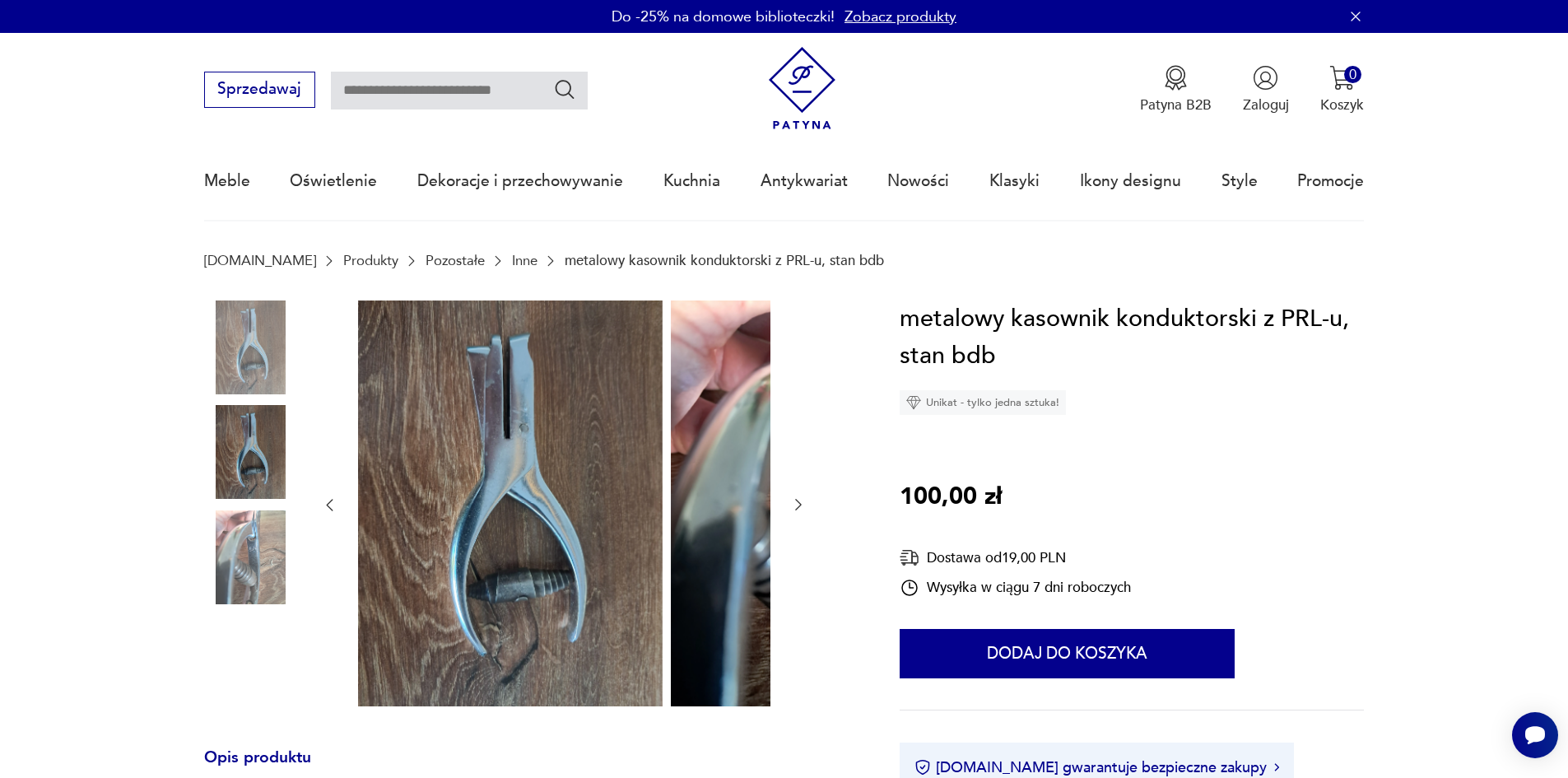
click at [790, 511] on icon "button" at bounding box center [798, 504] width 16 height 16
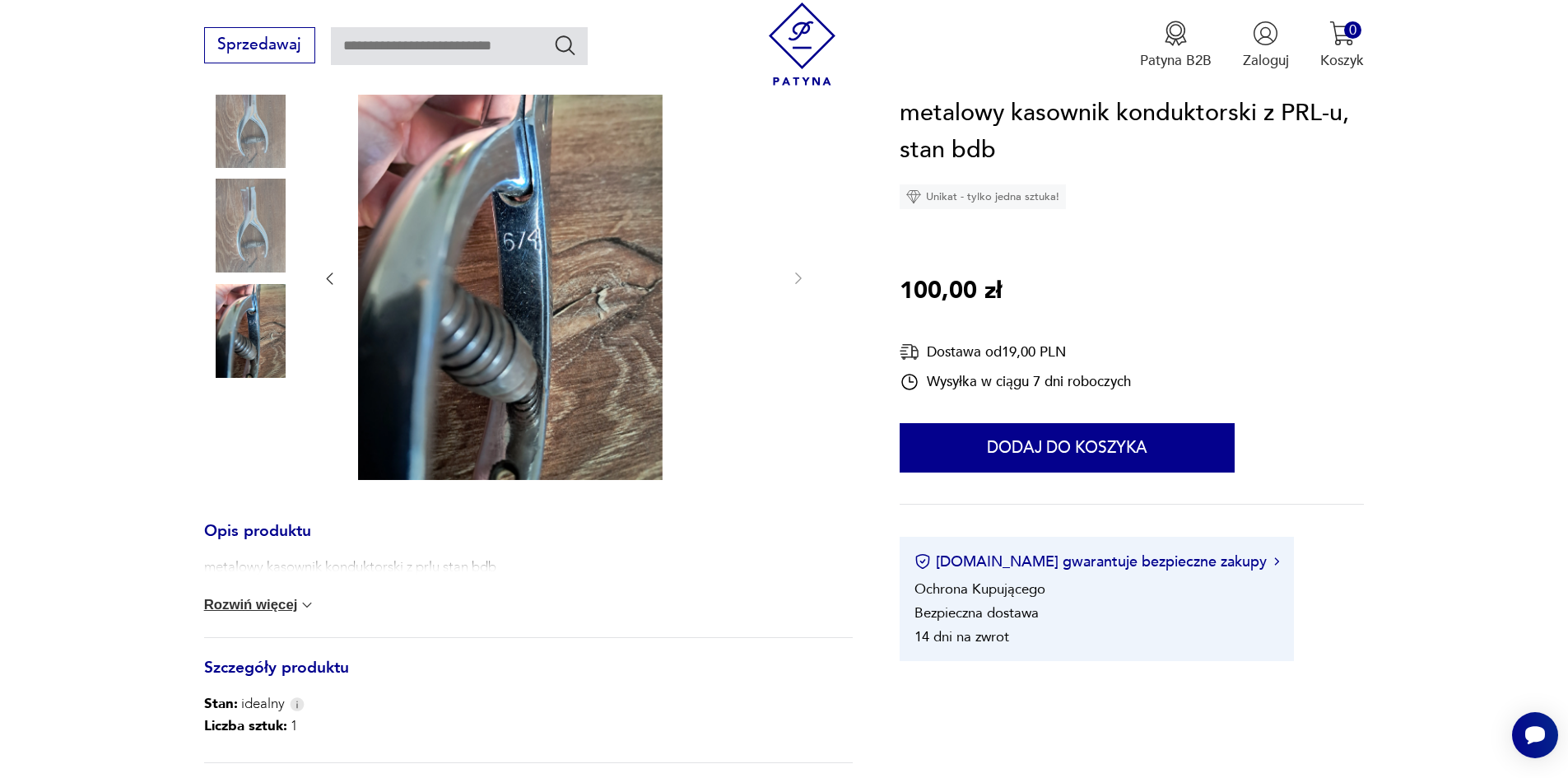
scroll to position [247, 0]
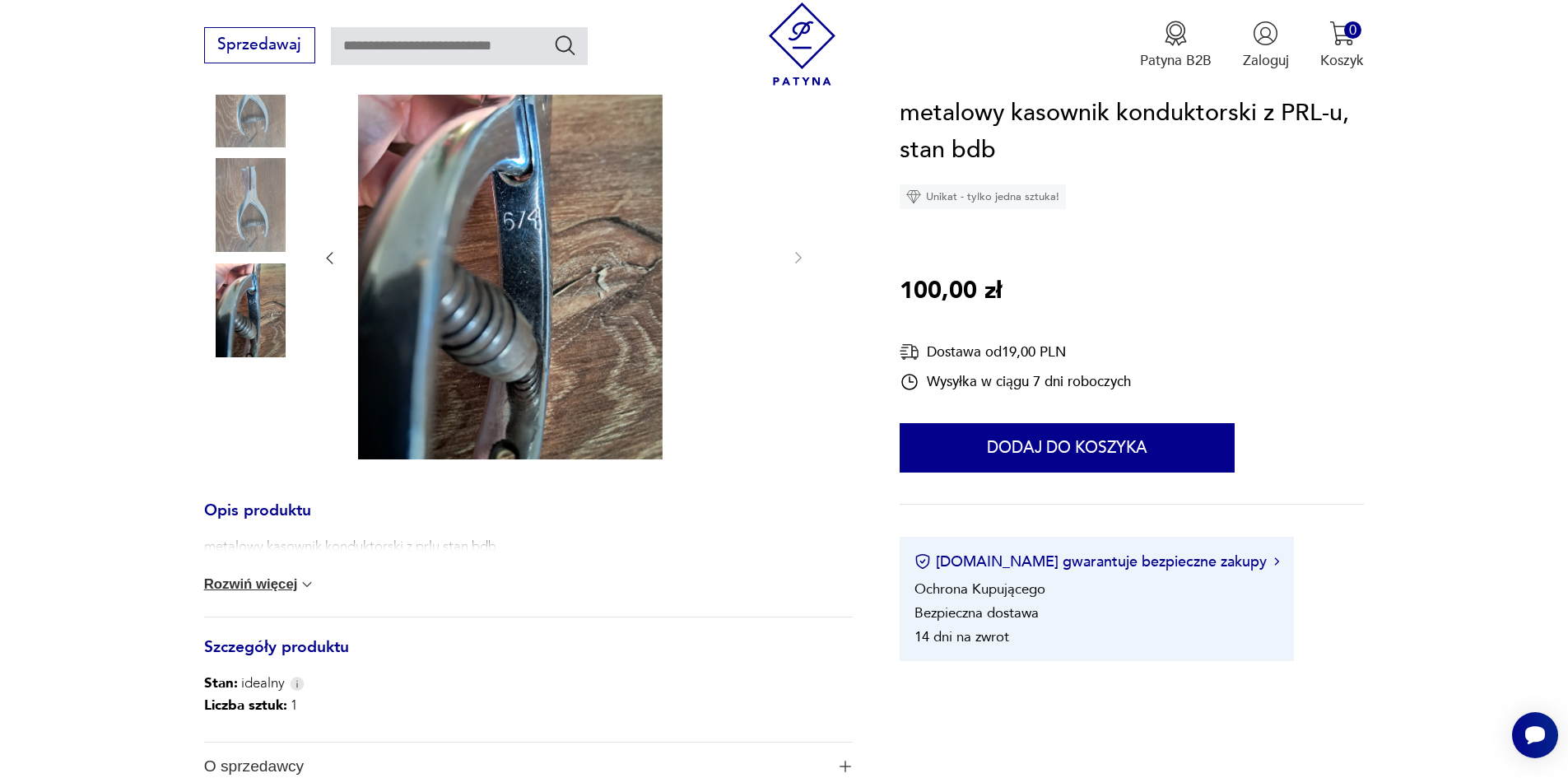
click at [204, 593] on button "Rozwiń więcej" at bounding box center [260, 585] width 112 height 16
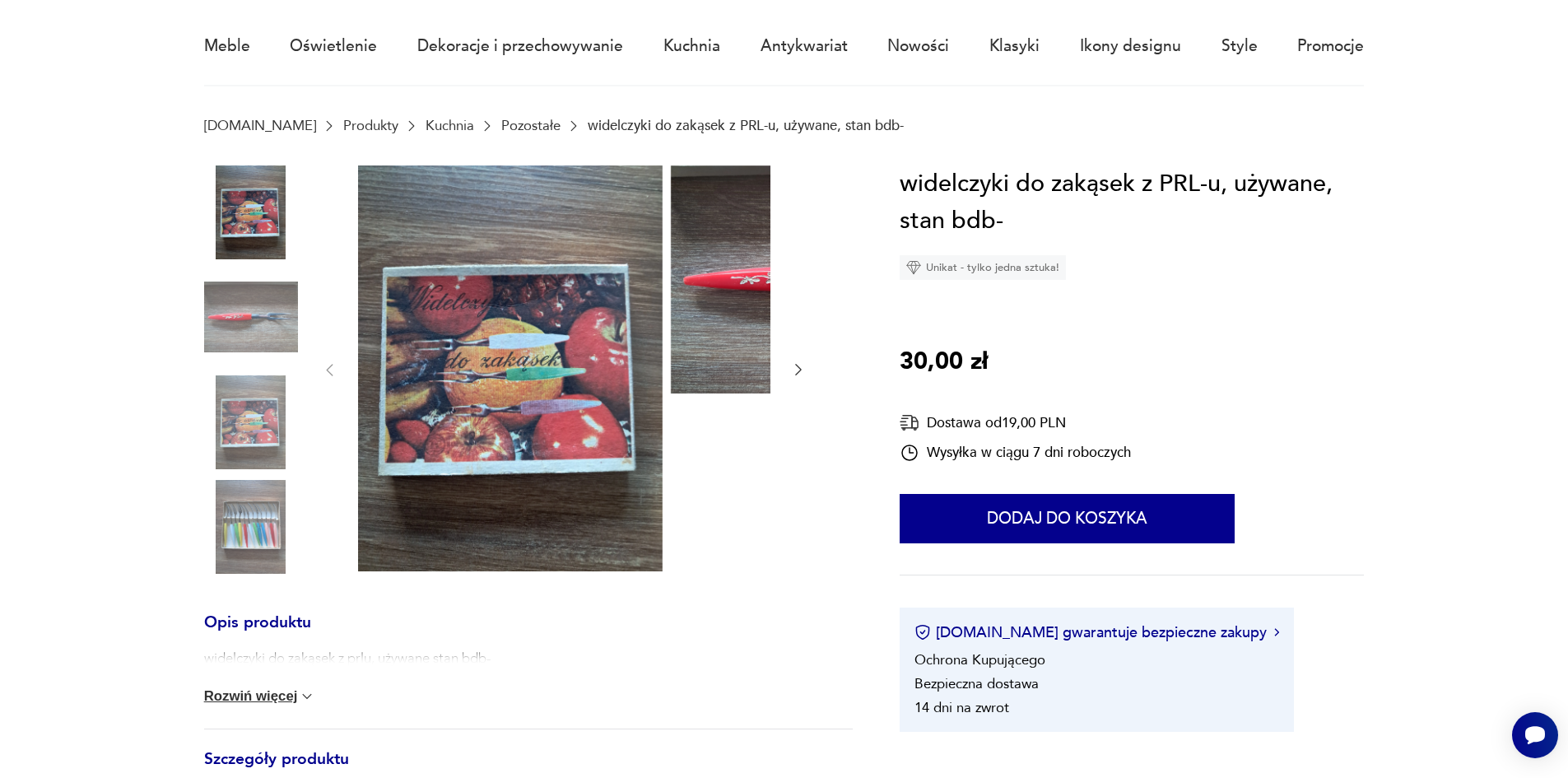
scroll to position [165, 0]
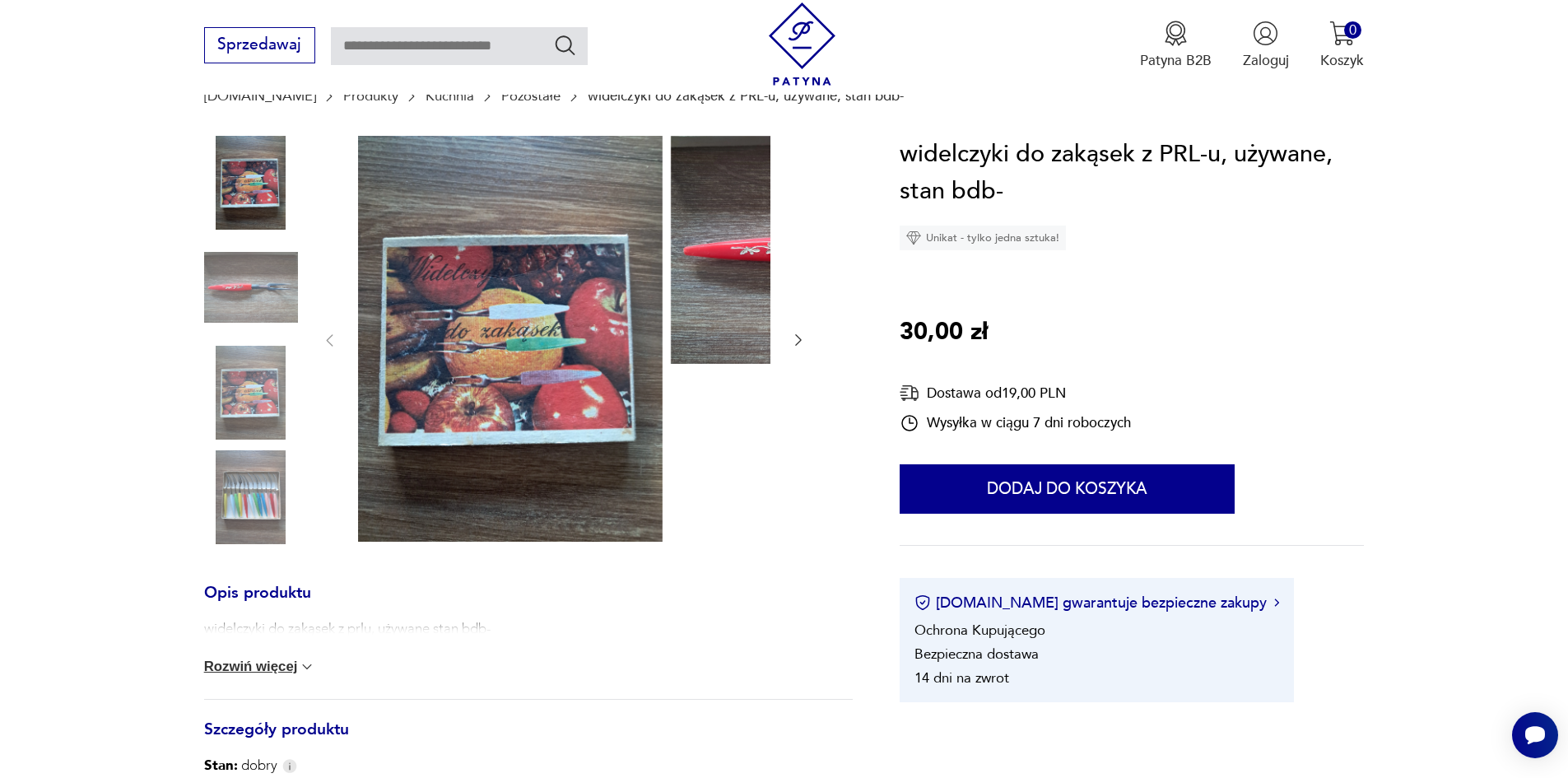
click at [699, 355] on div at bounding box center [529, 341] width 649 height 411
click at [790, 347] on icon "button" at bounding box center [798, 340] width 16 height 16
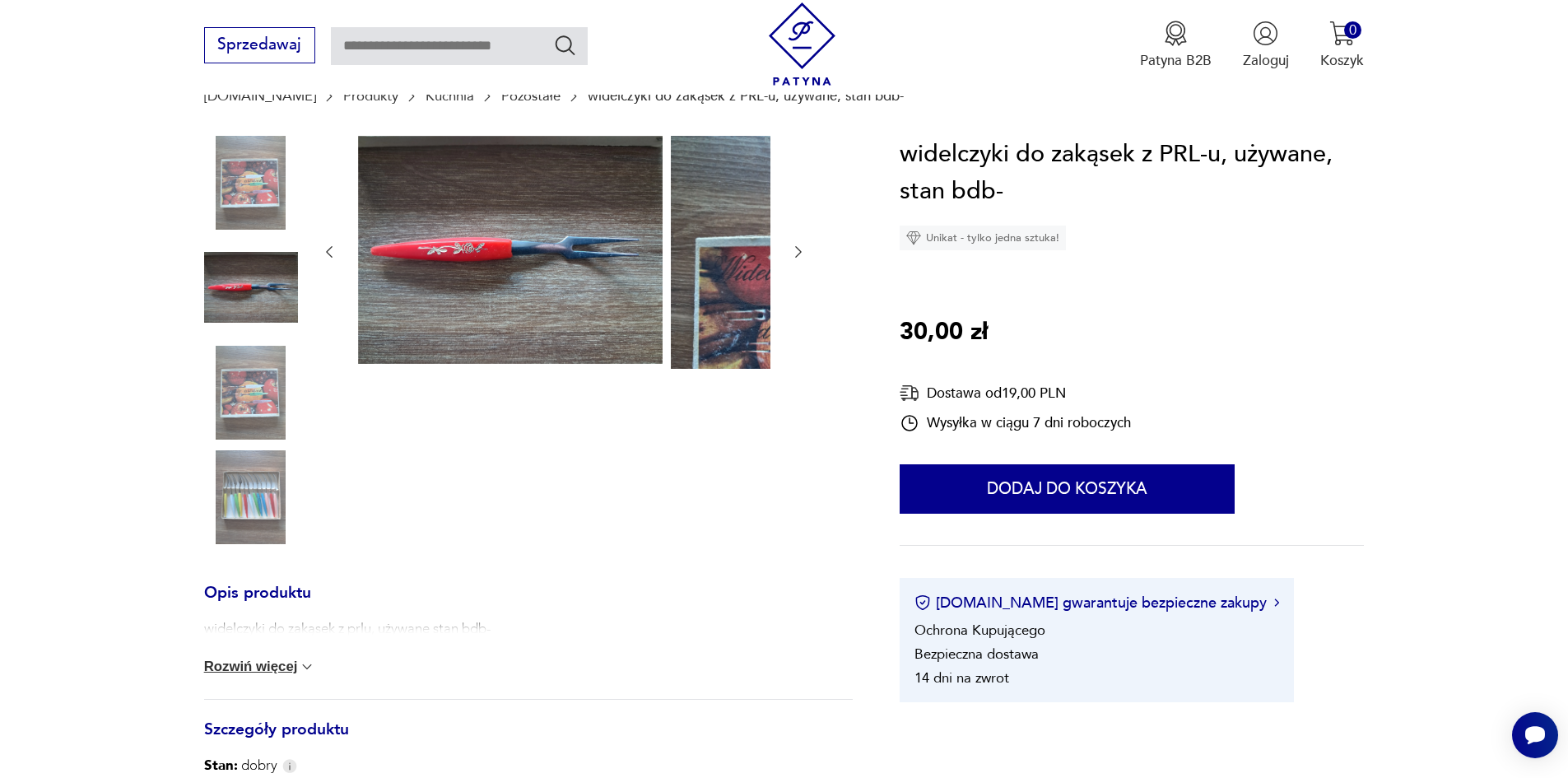
click at [654, 347] on div at bounding box center [564, 252] width 486 height 233
click at [790, 257] on icon "button" at bounding box center [798, 252] width 16 height 16
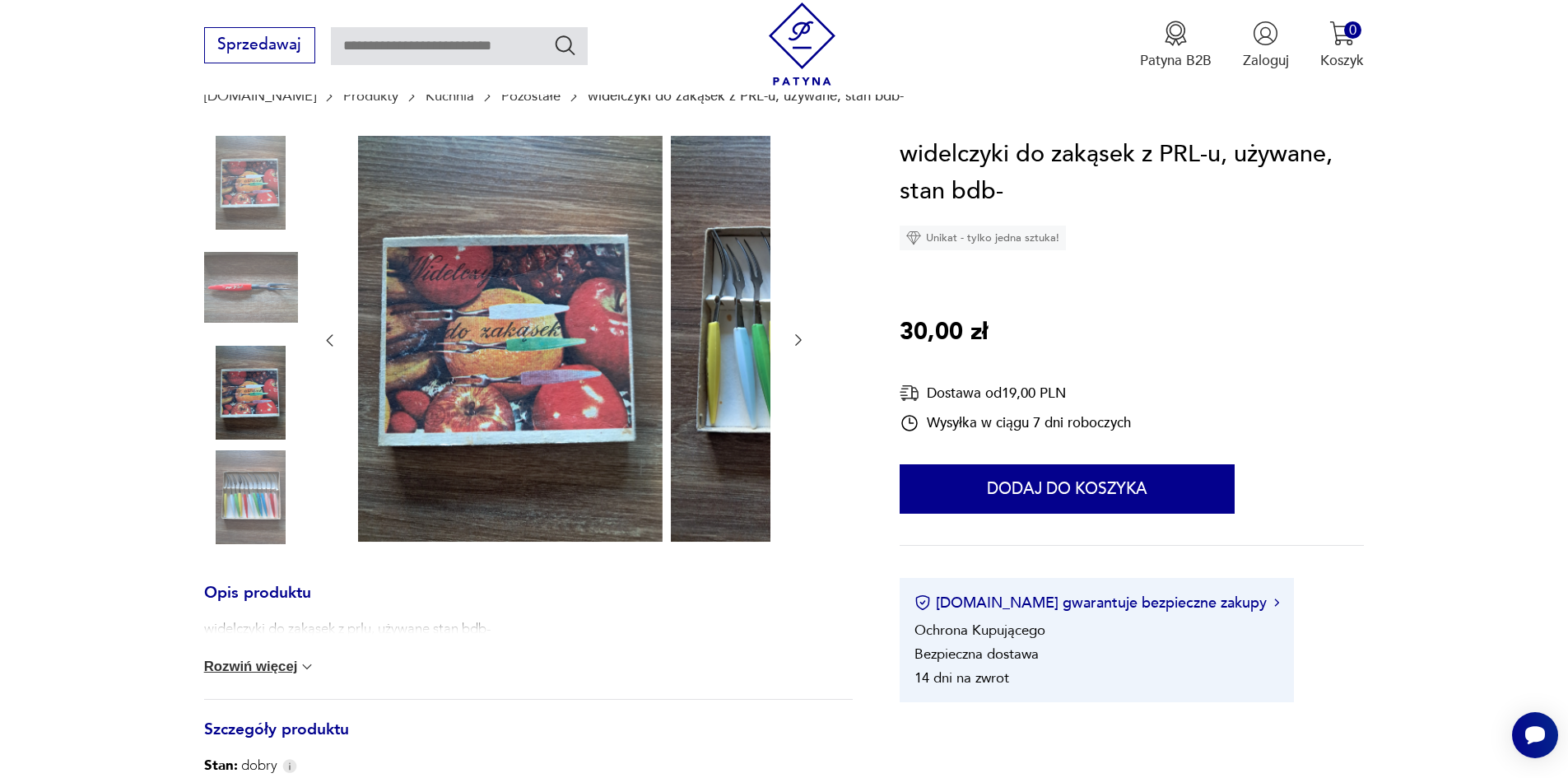
click at [663, 339] on div at bounding box center [564, 340] width 486 height 410
click at [790, 343] on icon "button" at bounding box center [798, 340] width 16 height 16
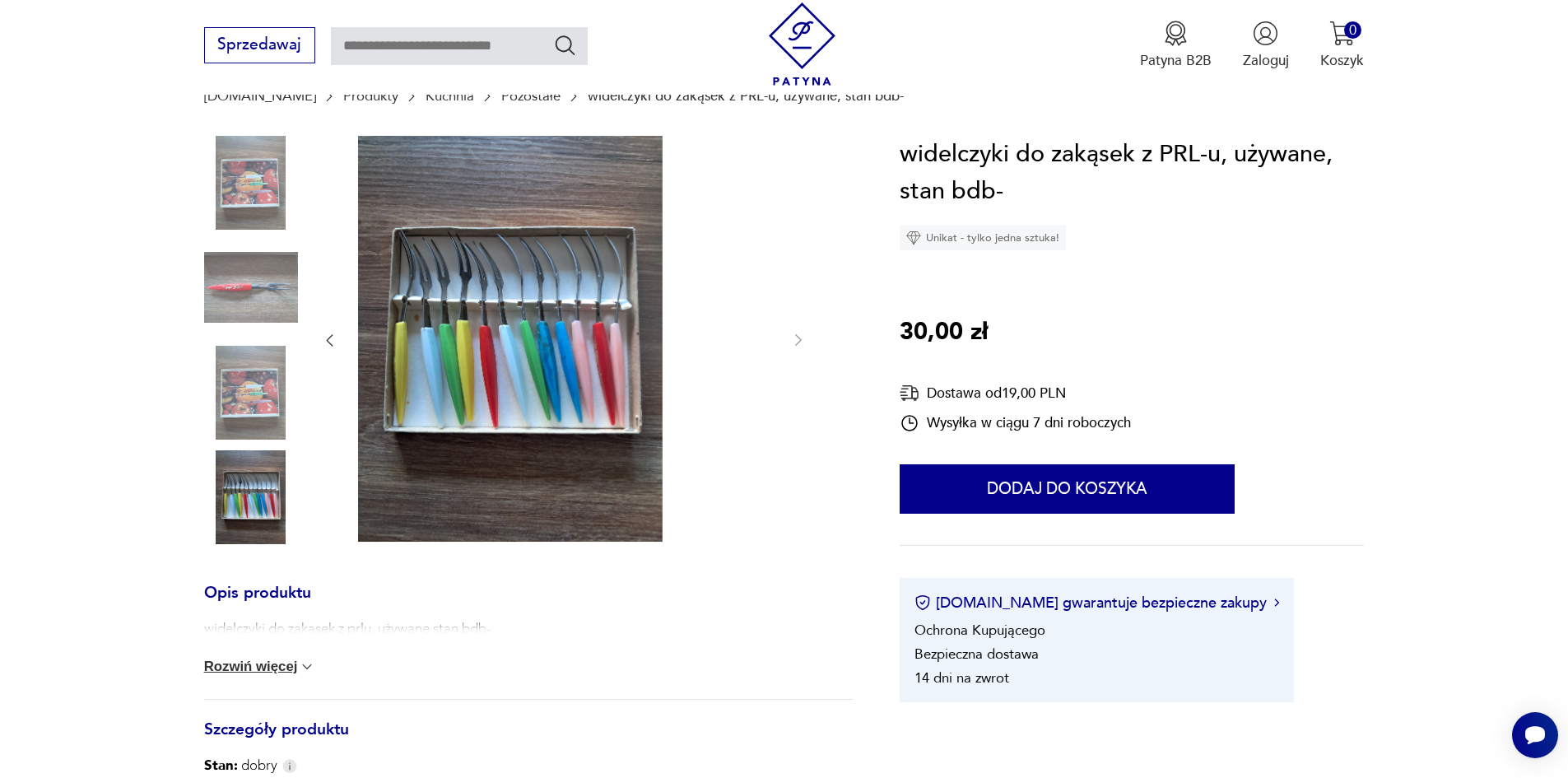
click at [233, 674] on button "Rozwiń więcej" at bounding box center [260, 666] width 112 height 16
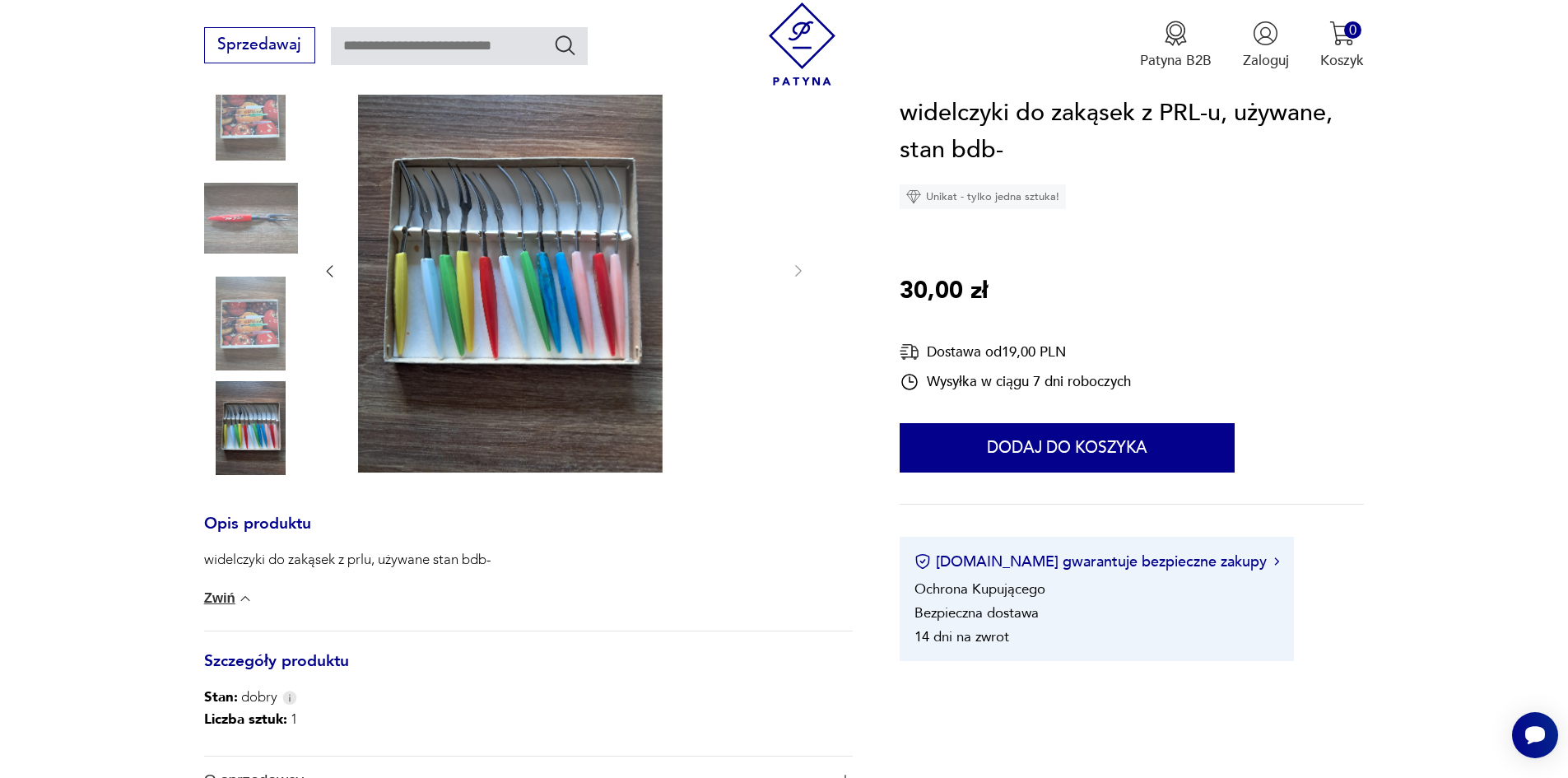
scroll to position [329, 0]
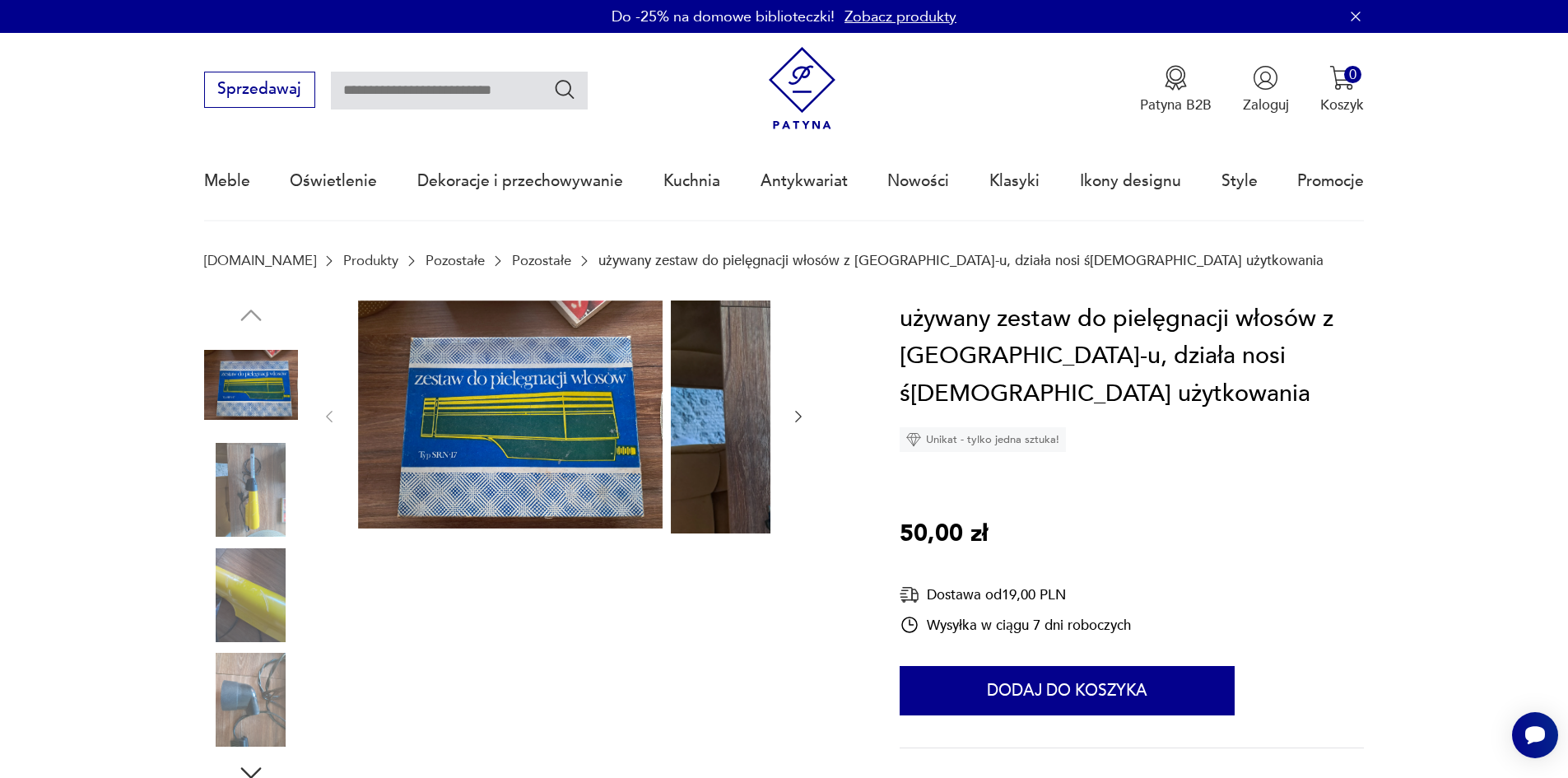
click at [244, 509] on img at bounding box center [251, 489] width 93 height 93
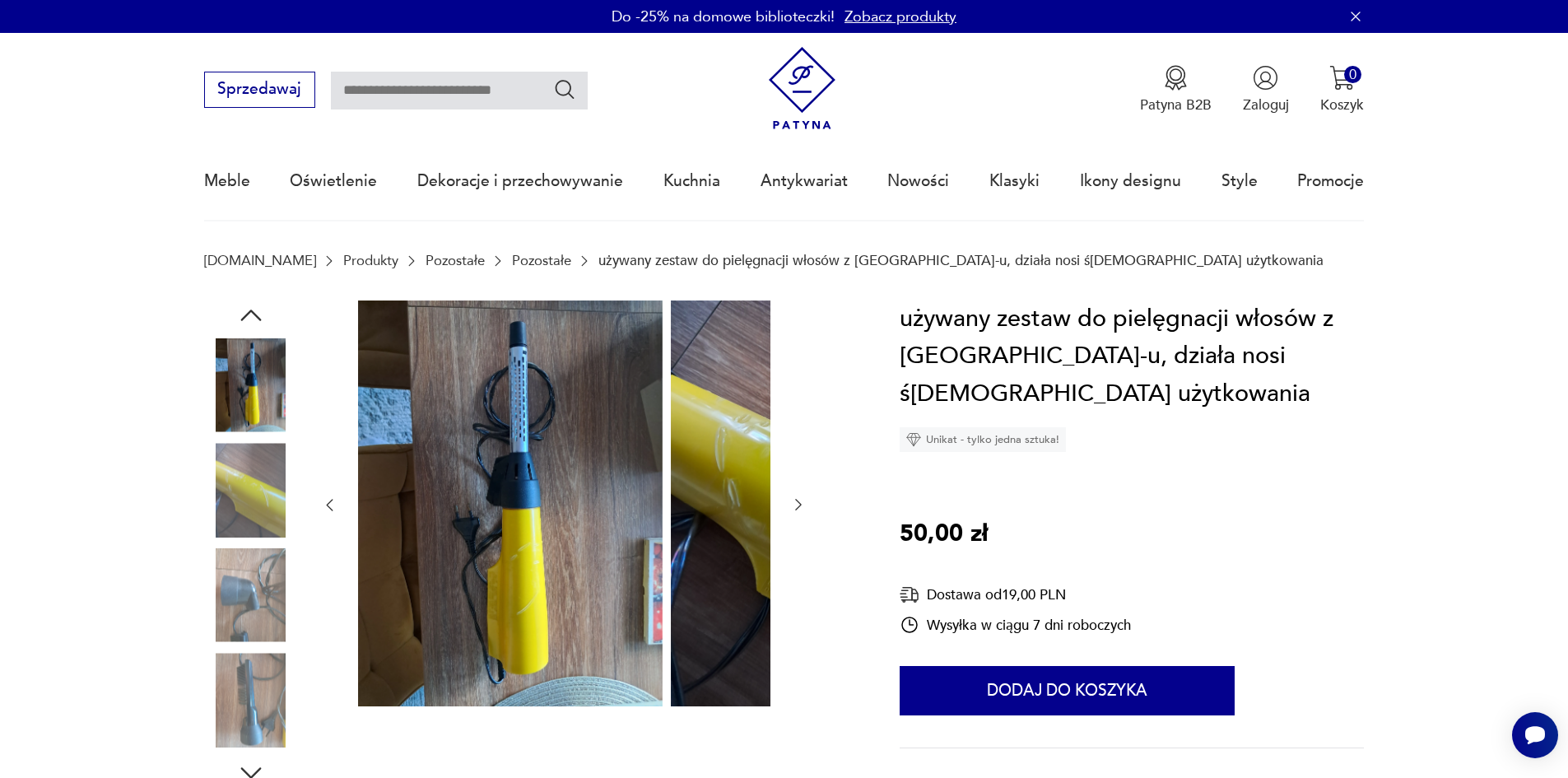
click at [216, 512] on img at bounding box center [251, 489] width 93 height 93
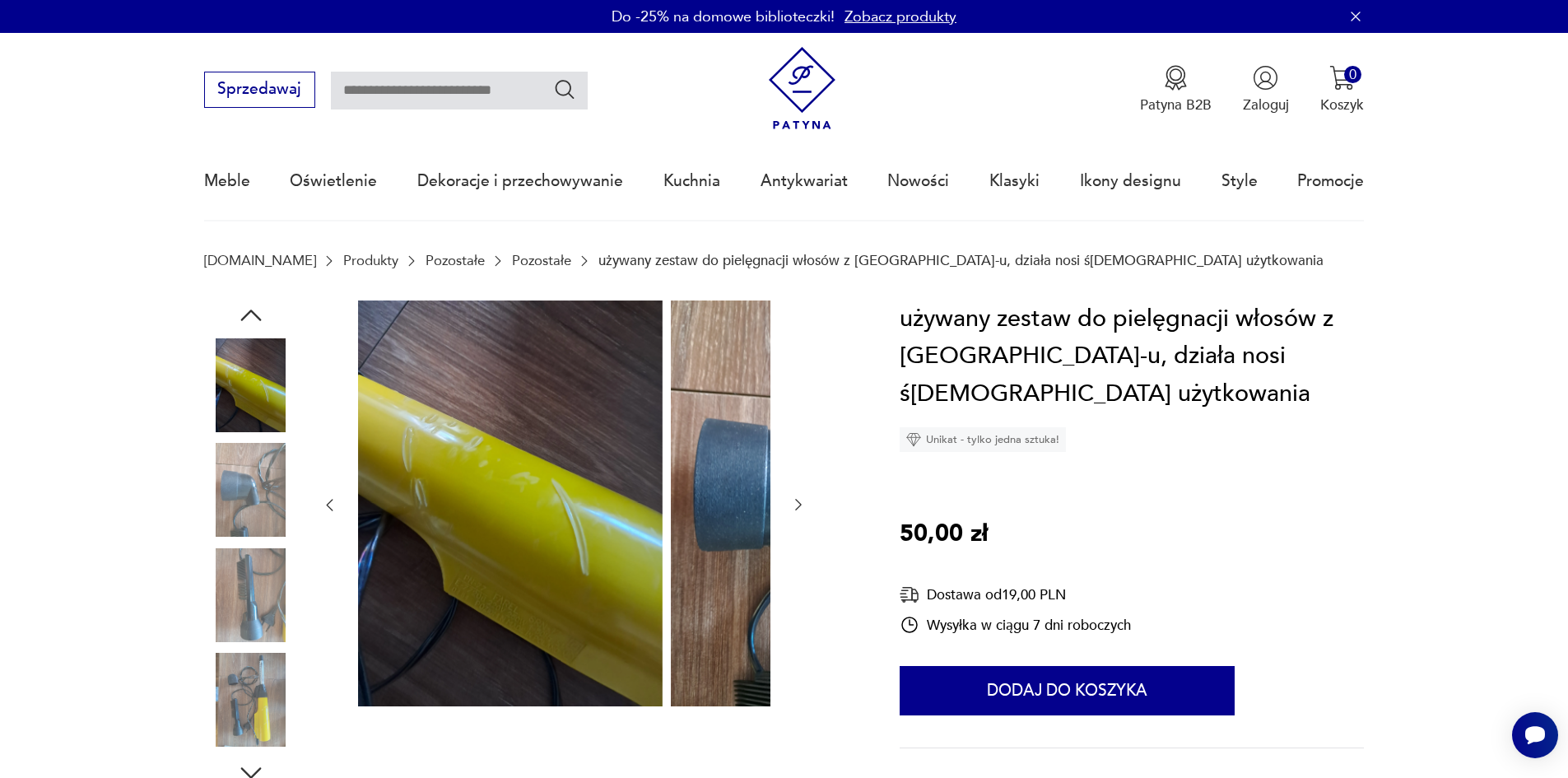
click at [221, 532] on img at bounding box center [251, 489] width 93 height 93
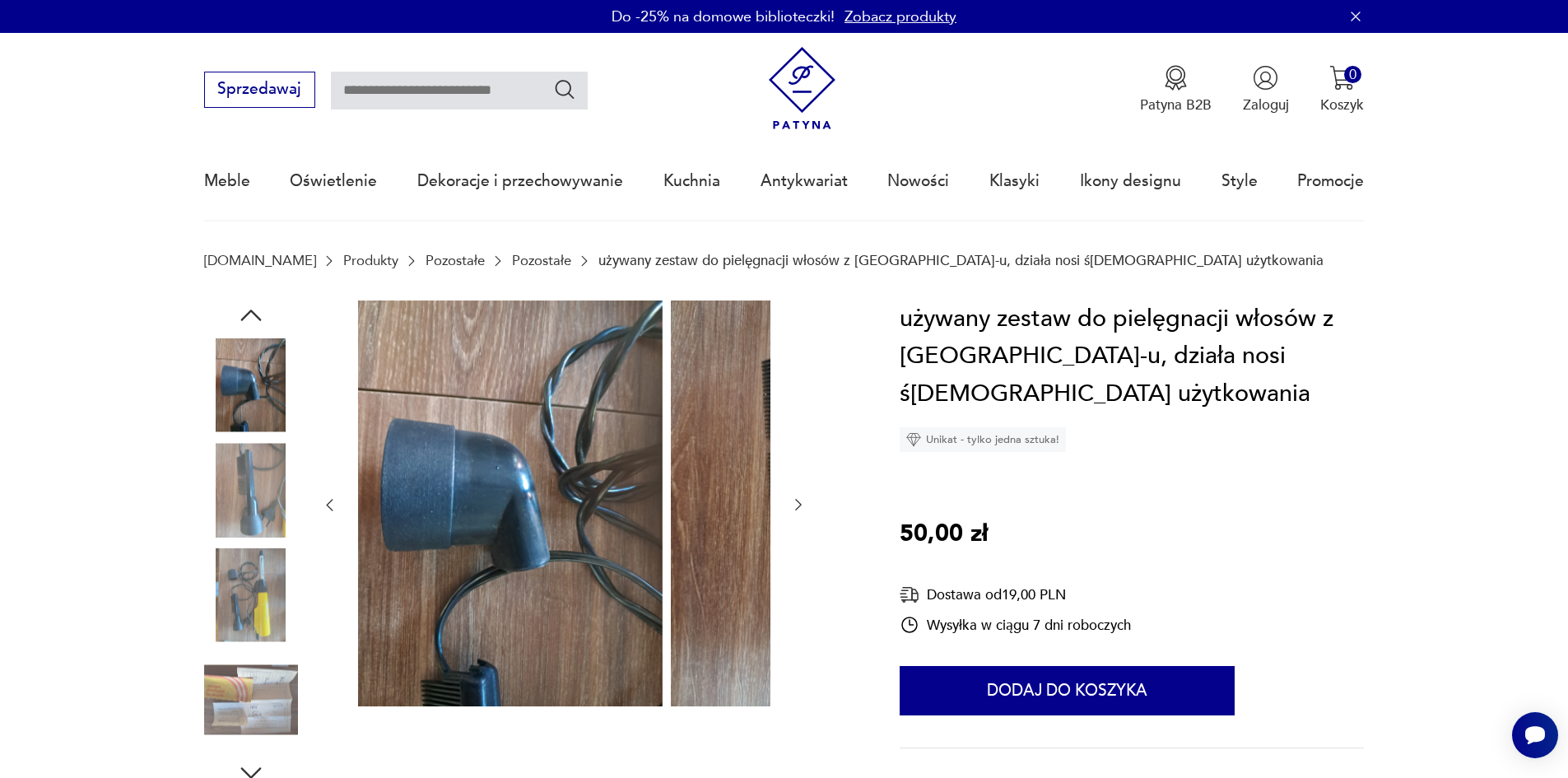
click at [219, 611] on img at bounding box center [251, 595] width 93 height 93
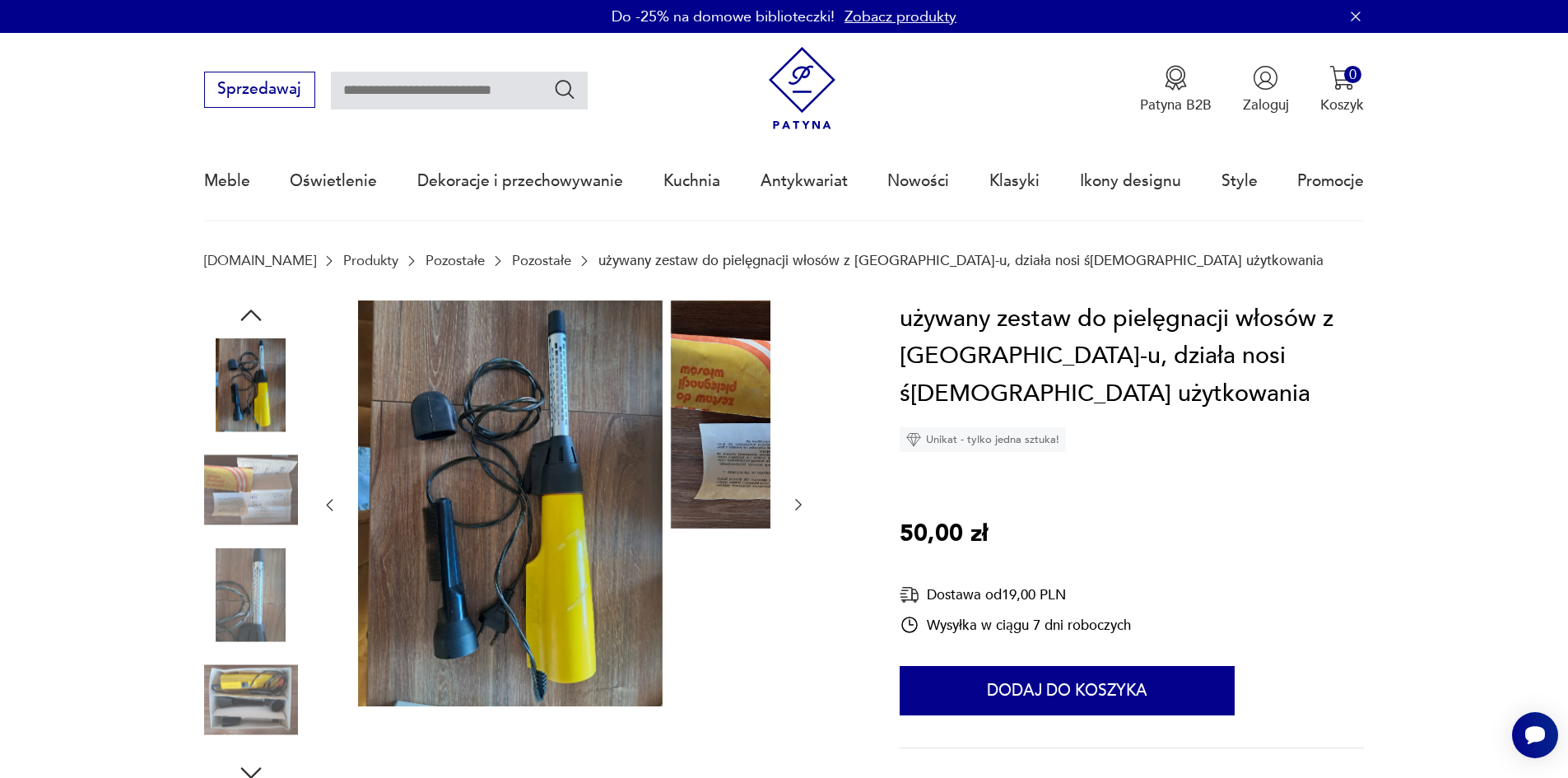
click at [235, 496] on img at bounding box center [251, 489] width 93 height 93
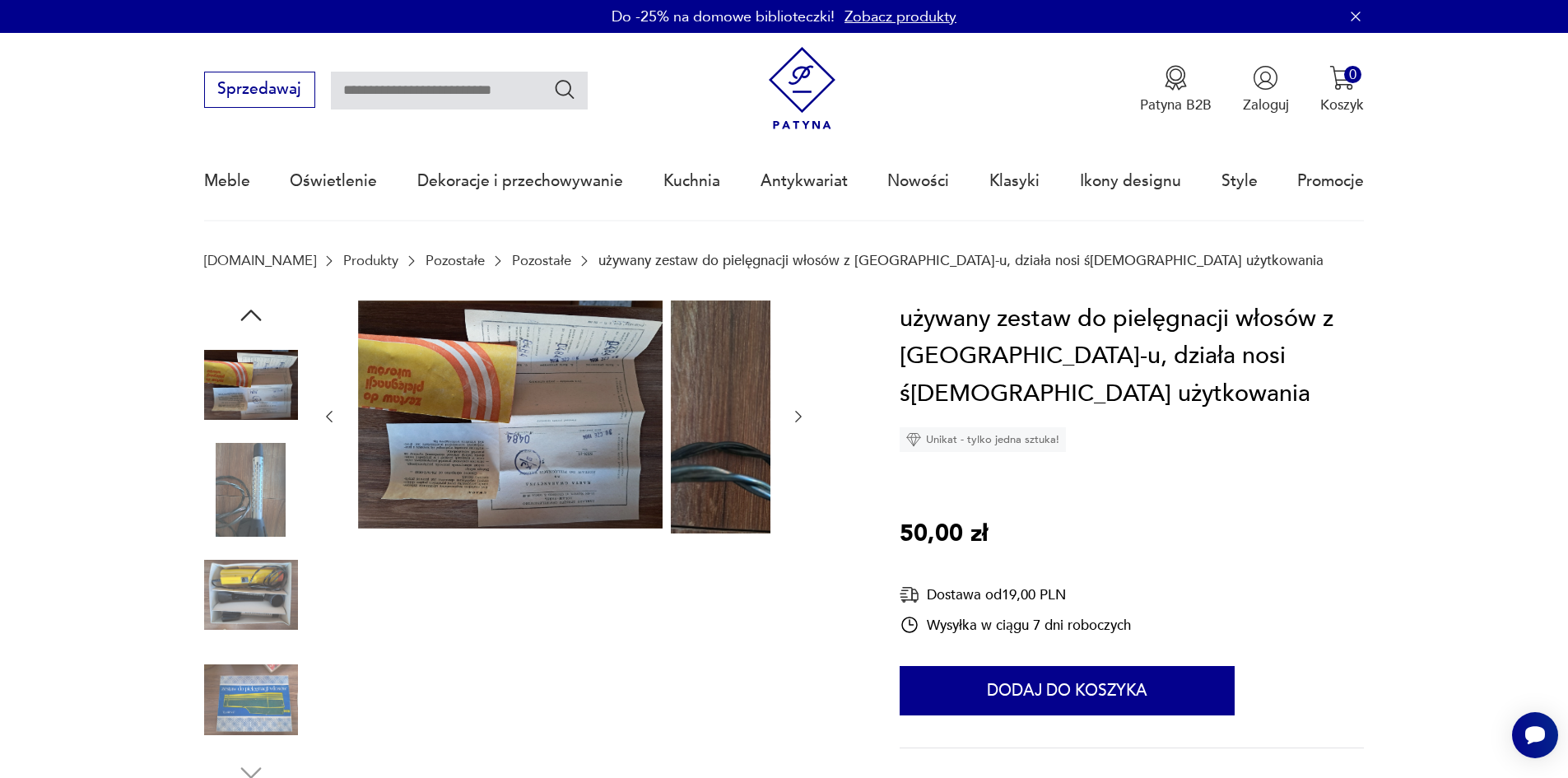
click at [225, 593] on img at bounding box center [251, 595] width 93 height 93
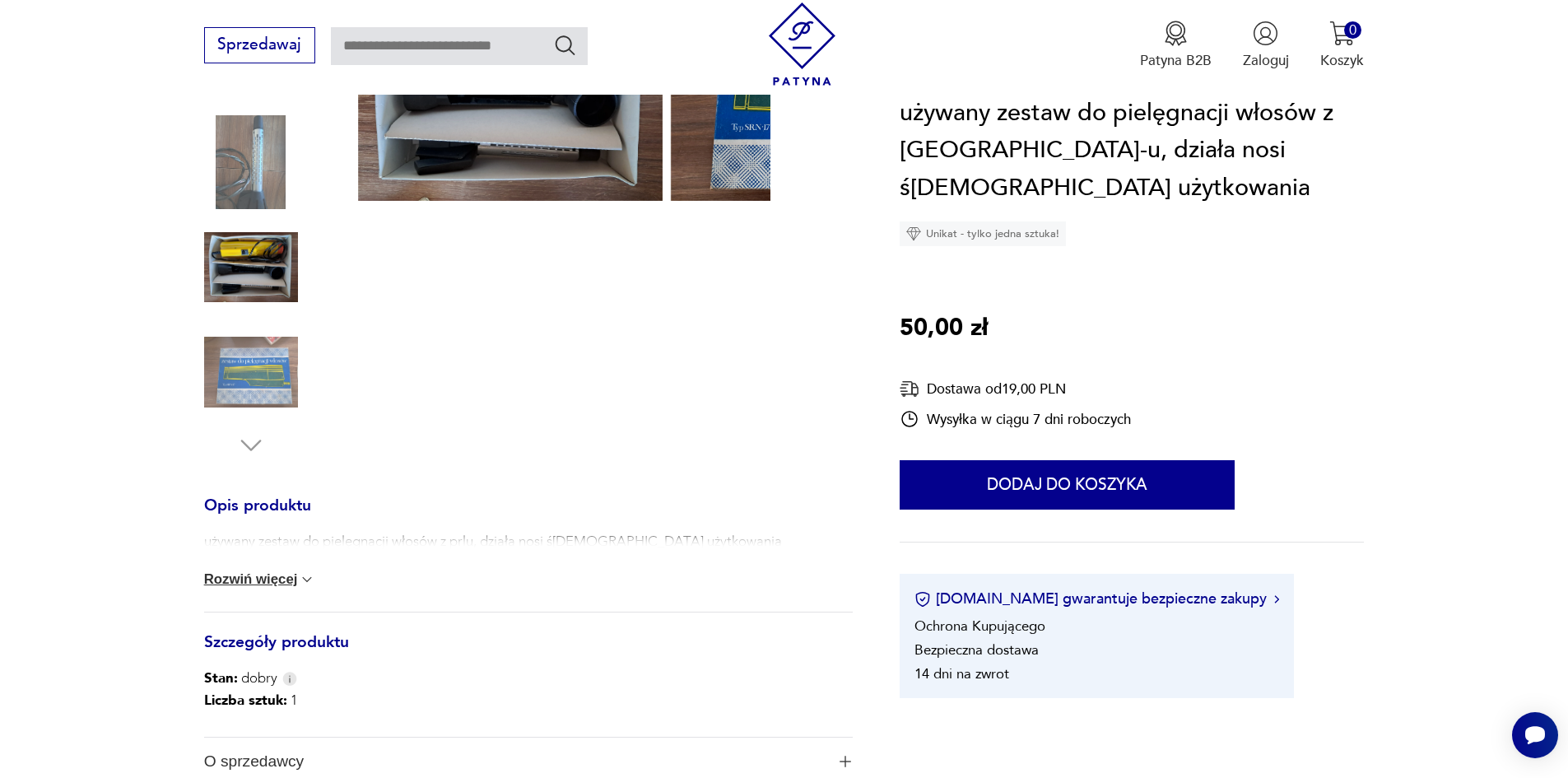
scroll to position [329, 0]
click at [232, 586] on button "Rozwiń więcej" at bounding box center [260, 577] width 112 height 16
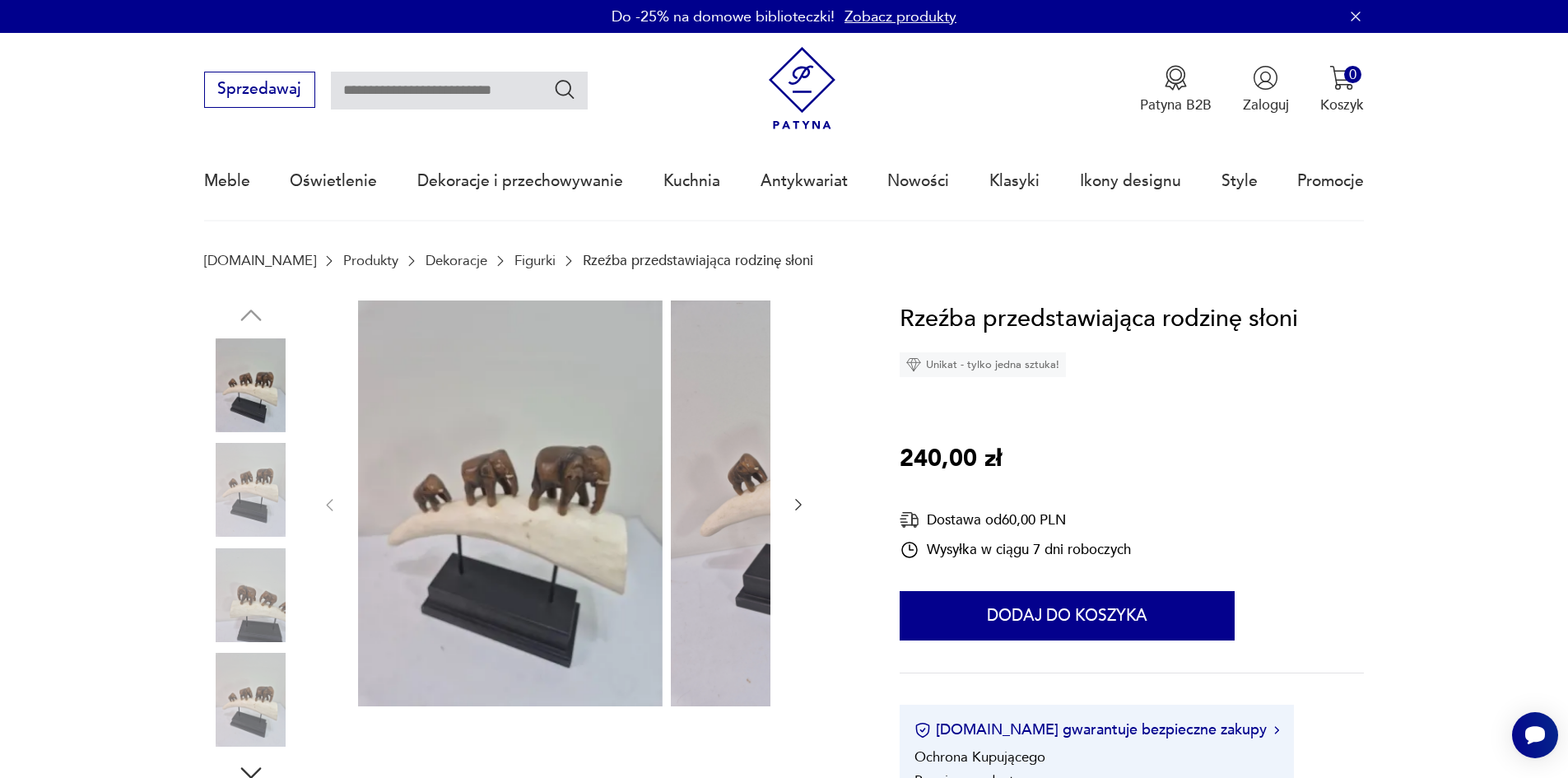
click at [224, 480] on img at bounding box center [251, 489] width 93 height 93
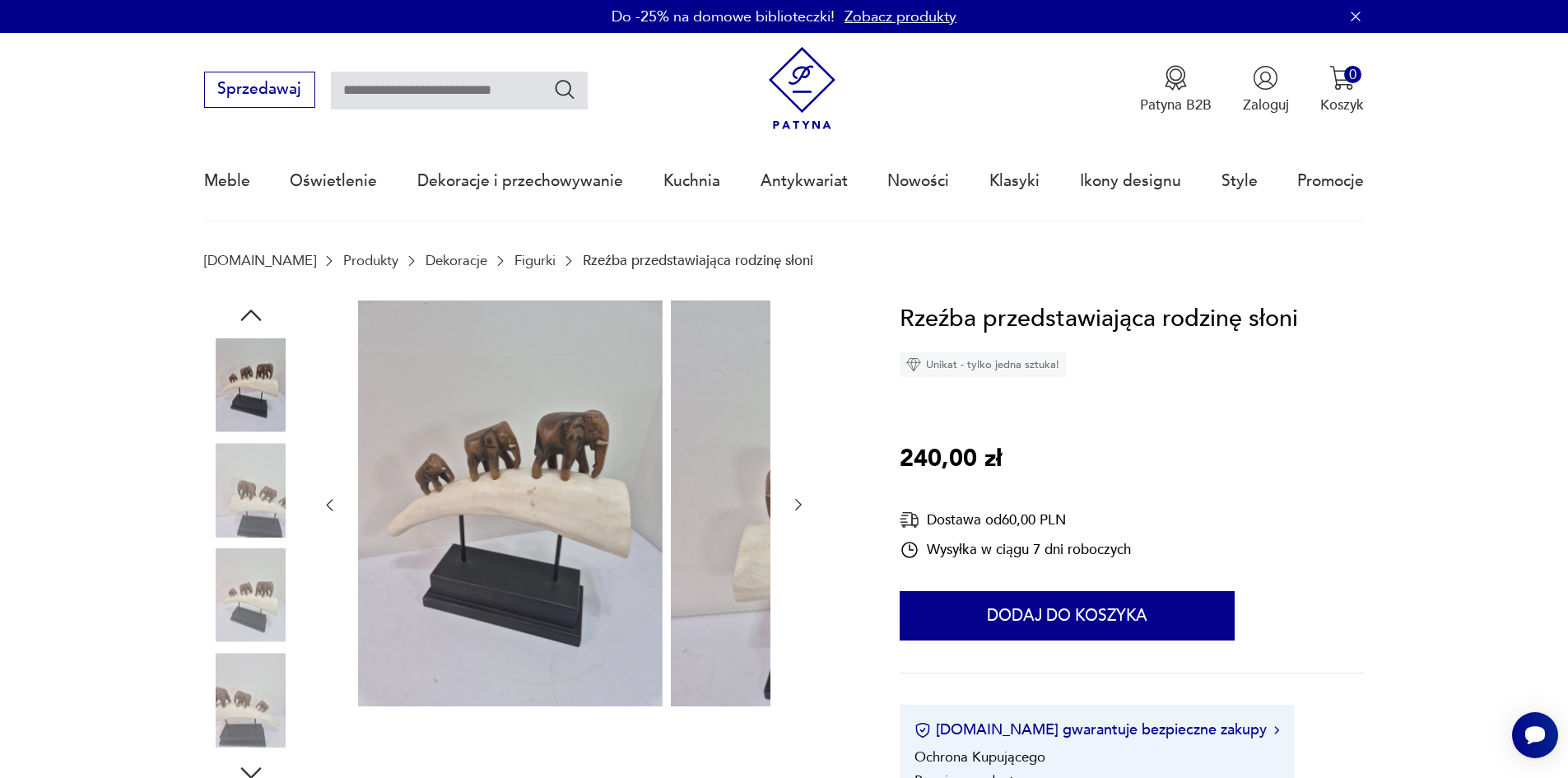
click at [209, 520] on img at bounding box center [251, 489] width 93 height 93
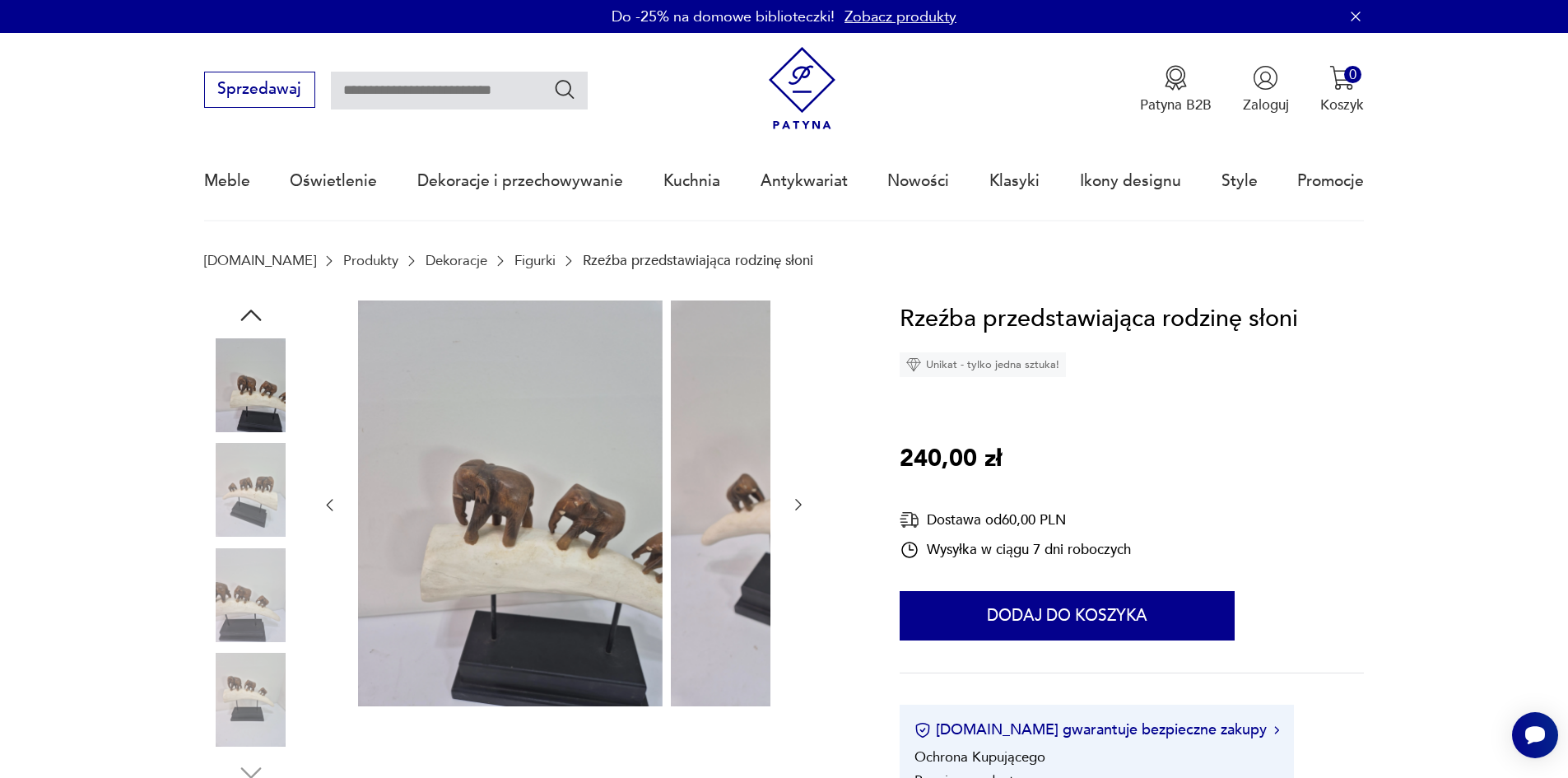
click at [217, 580] on img at bounding box center [251, 595] width 93 height 93
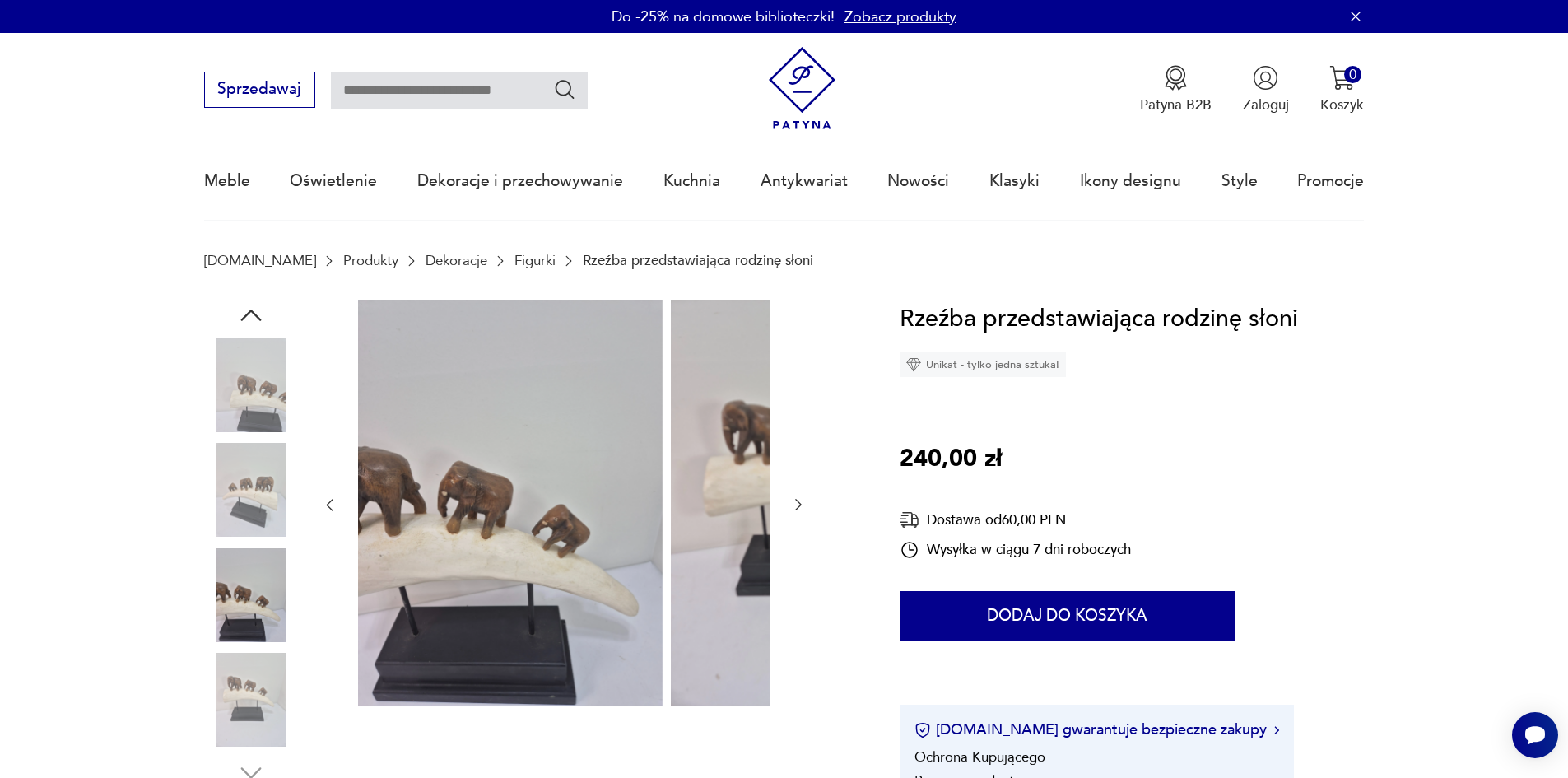
click at [218, 645] on div at bounding box center [251, 597] width 93 height 97
click at [210, 617] on img at bounding box center [251, 595] width 93 height 93
click at [221, 679] on img at bounding box center [251, 699] width 93 height 93
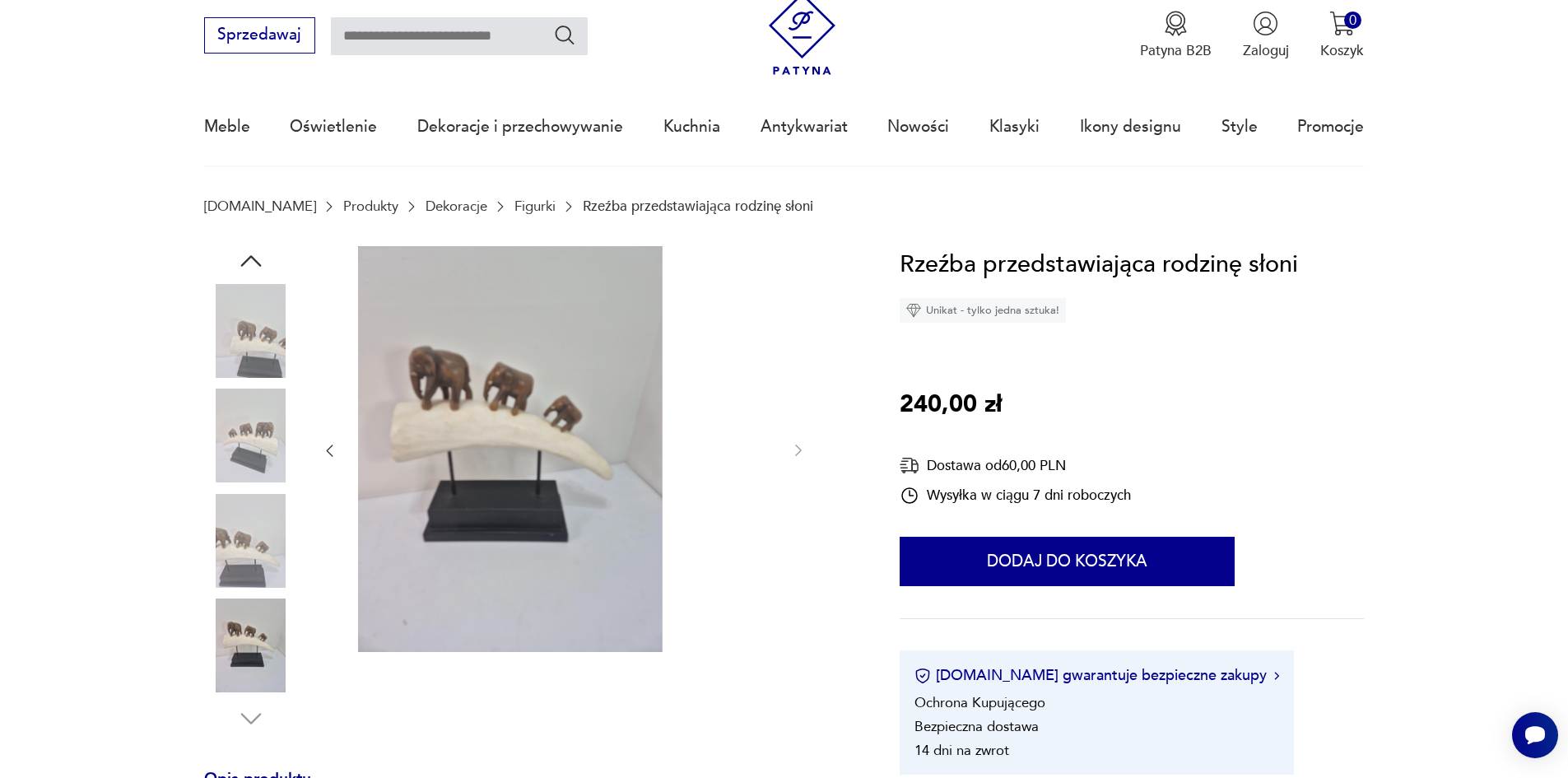
scroll to position [165, 0]
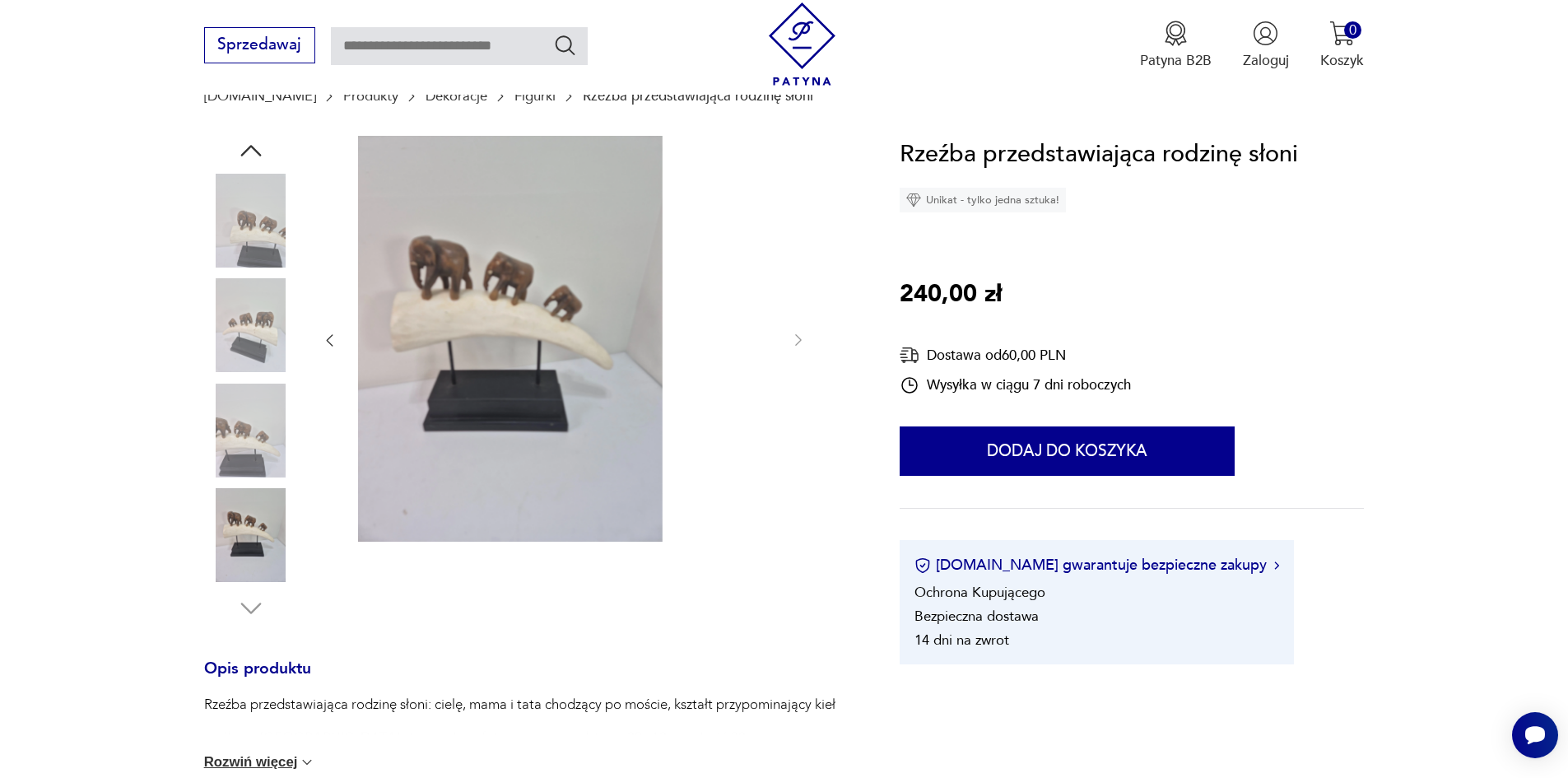
click at [210, 569] on img at bounding box center [251, 535] width 93 height 93
click at [225, 543] on img at bounding box center [251, 535] width 93 height 93
click at [207, 389] on div at bounding box center [251, 378] width 93 height 411
click at [215, 421] on img at bounding box center [251, 430] width 93 height 93
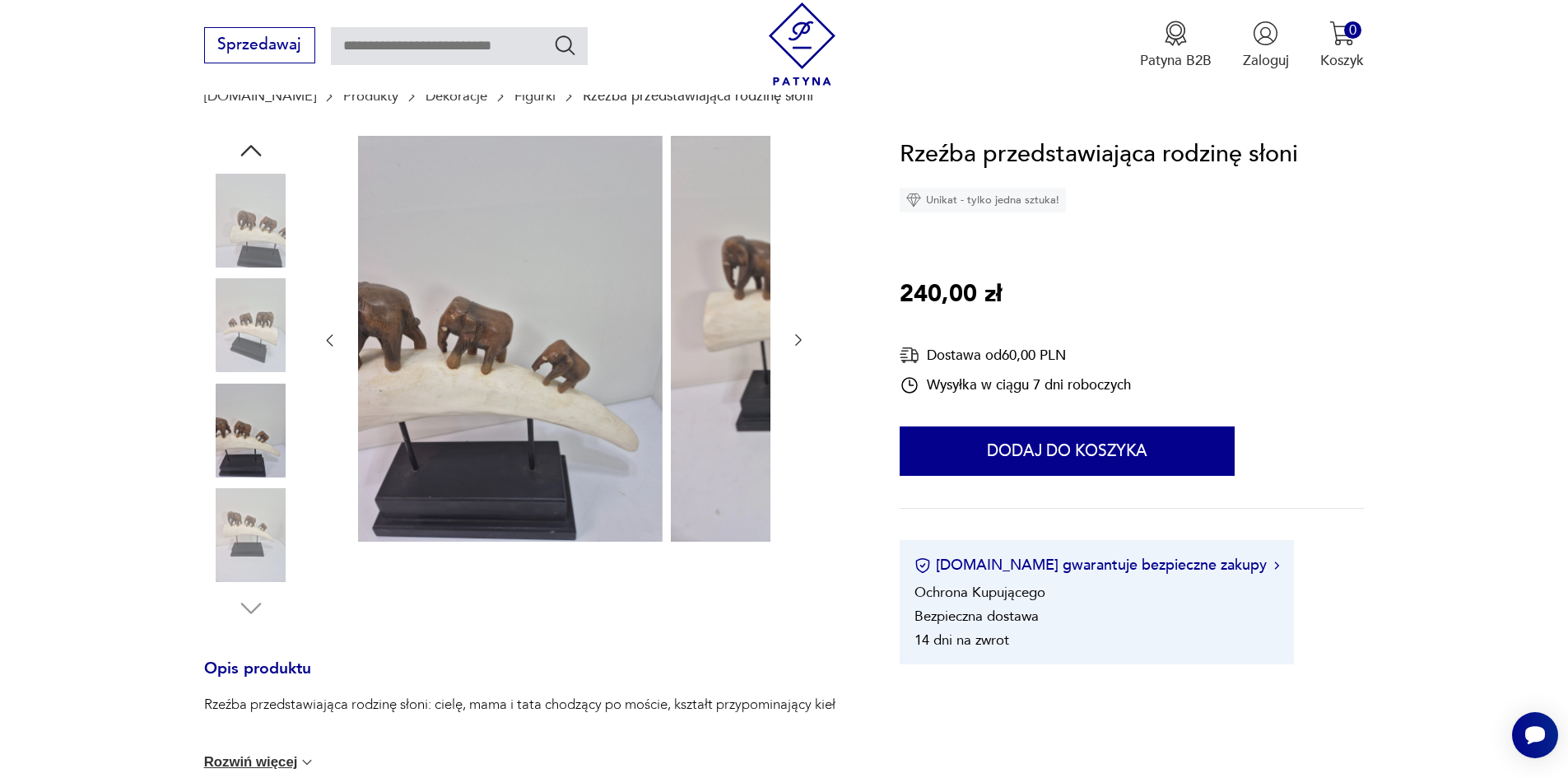
click at [209, 343] on img at bounding box center [251, 325] width 93 height 93
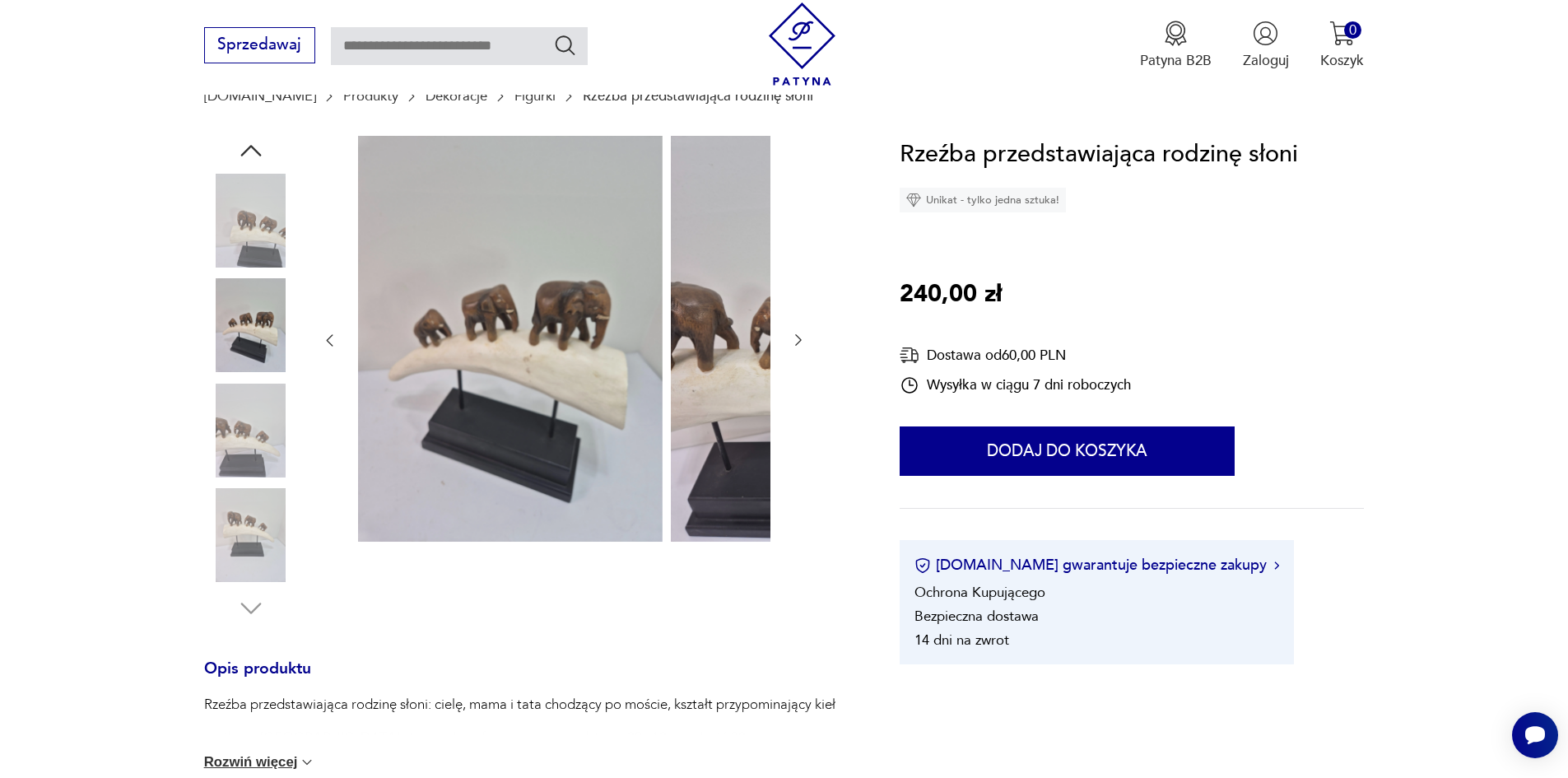
click at [214, 221] on img at bounding box center [251, 220] width 93 height 93
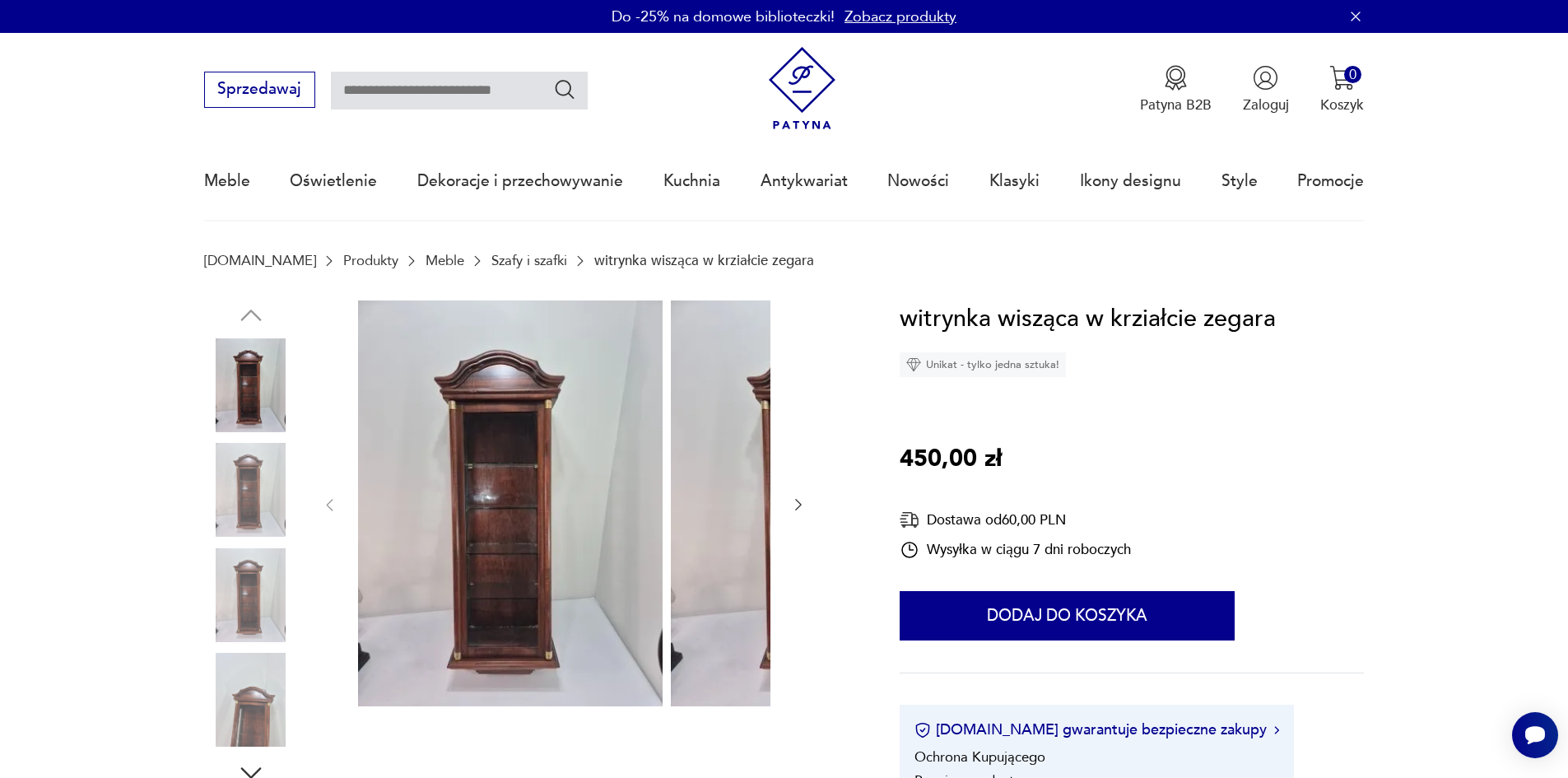
click at [795, 511] on icon "button" at bounding box center [797, 505] width 6 height 12
click at [214, 565] on img at bounding box center [251, 595] width 93 height 93
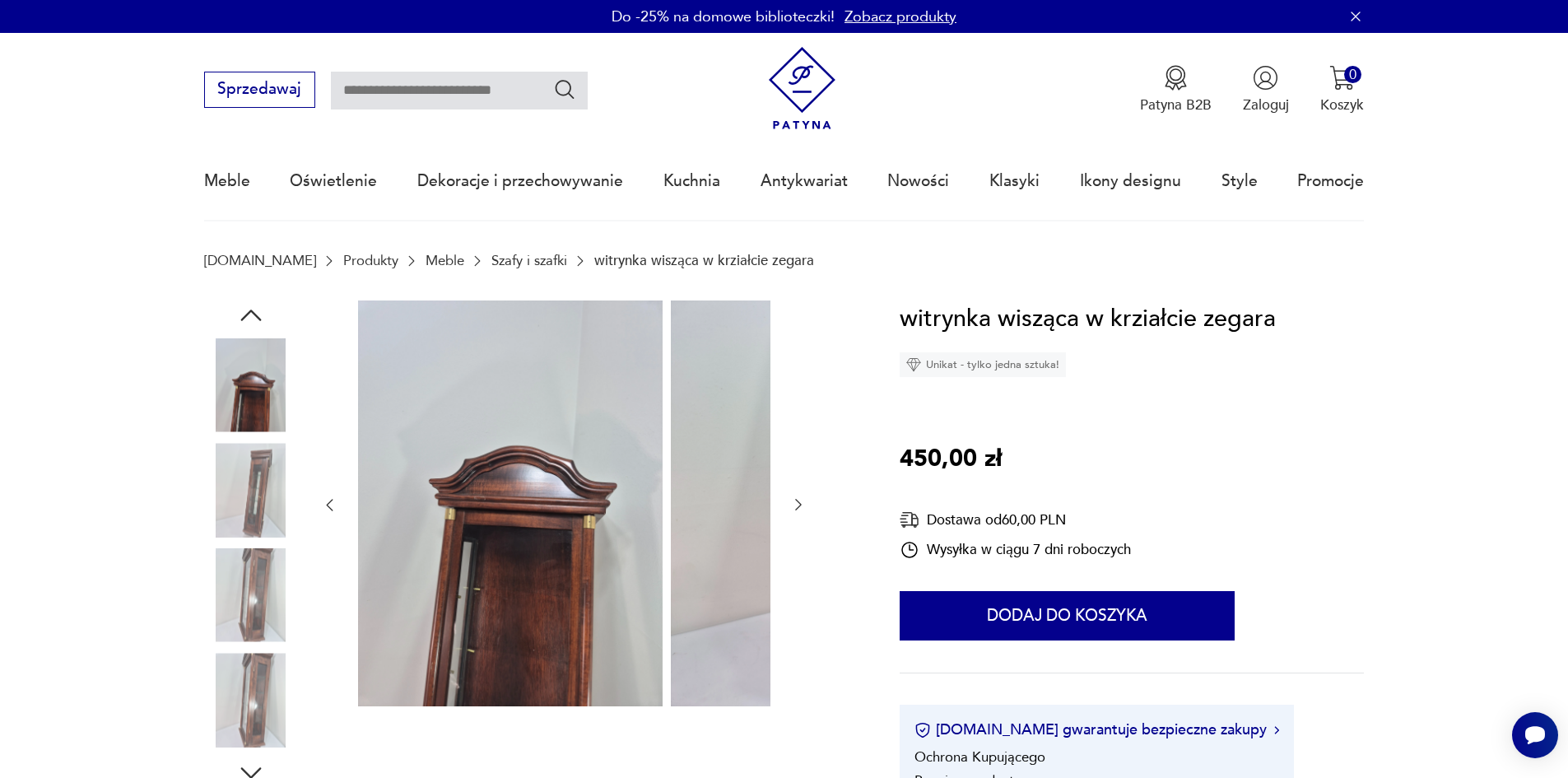
click at [217, 577] on img at bounding box center [251, 595] width 93 height 93
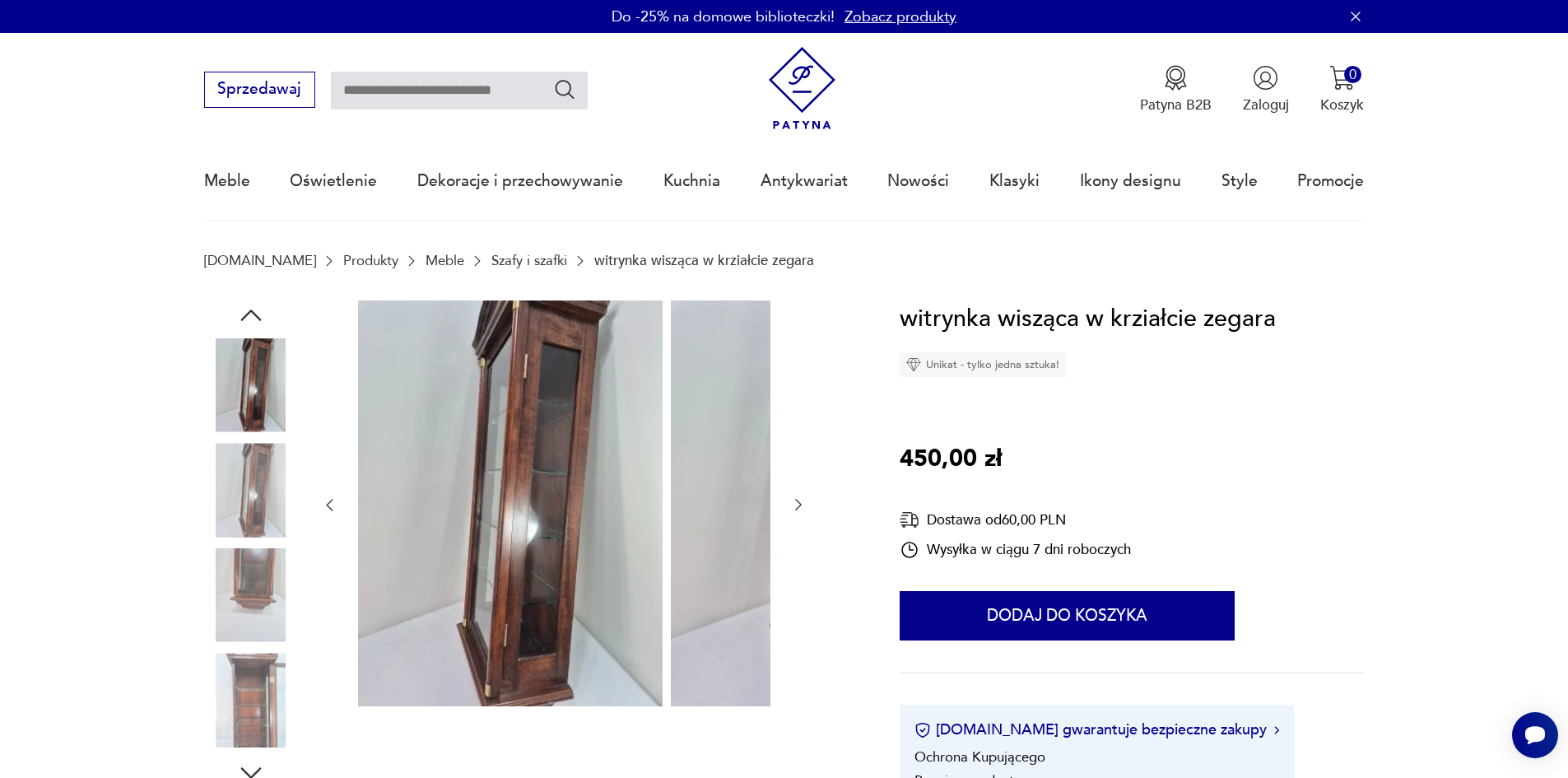
click at [214, 518] on img at bounding box center [251, 489] width 93 height 93
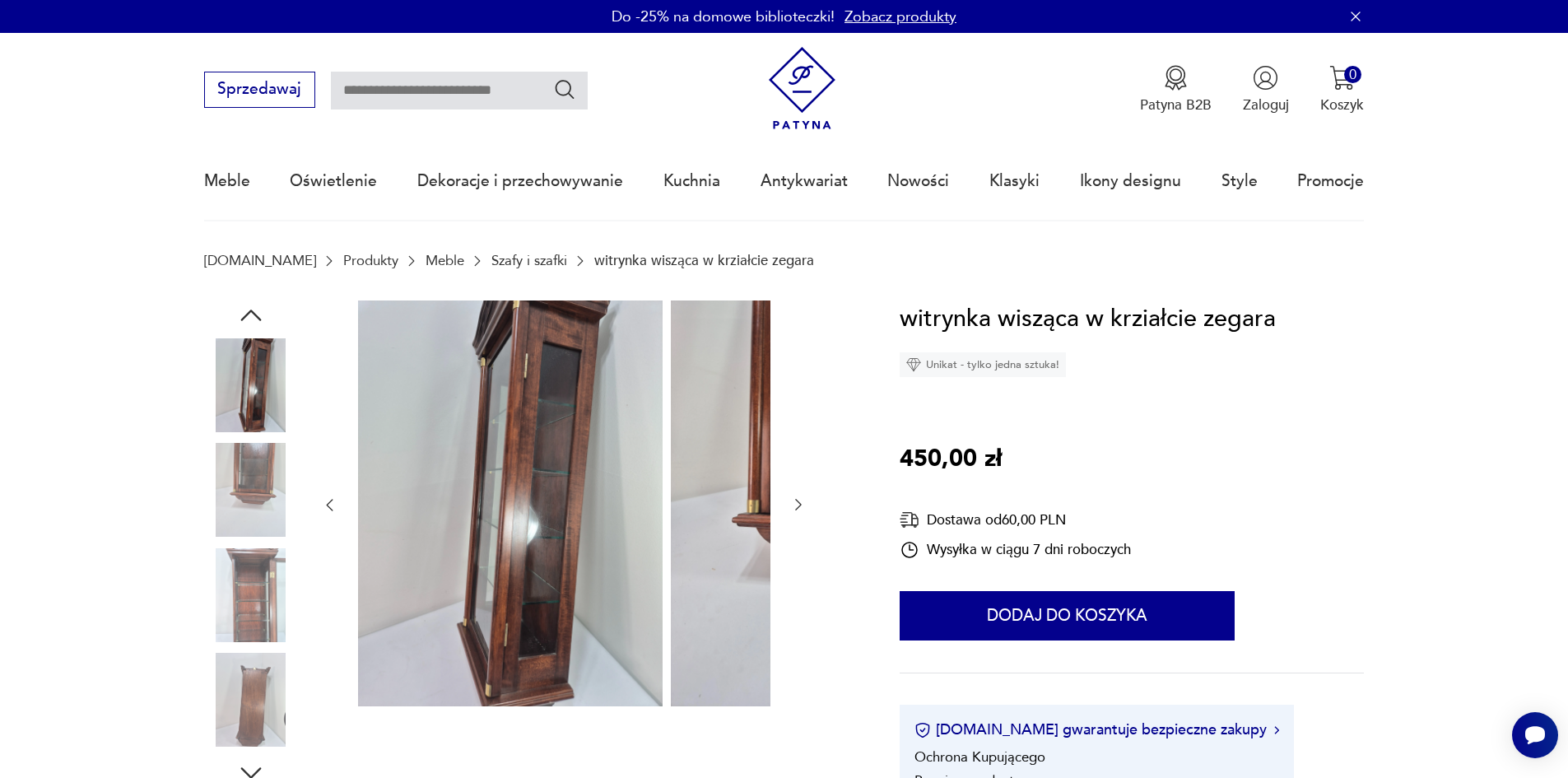
click at [220, 536] on img at bounding box center [251, 489] width 93 height 93
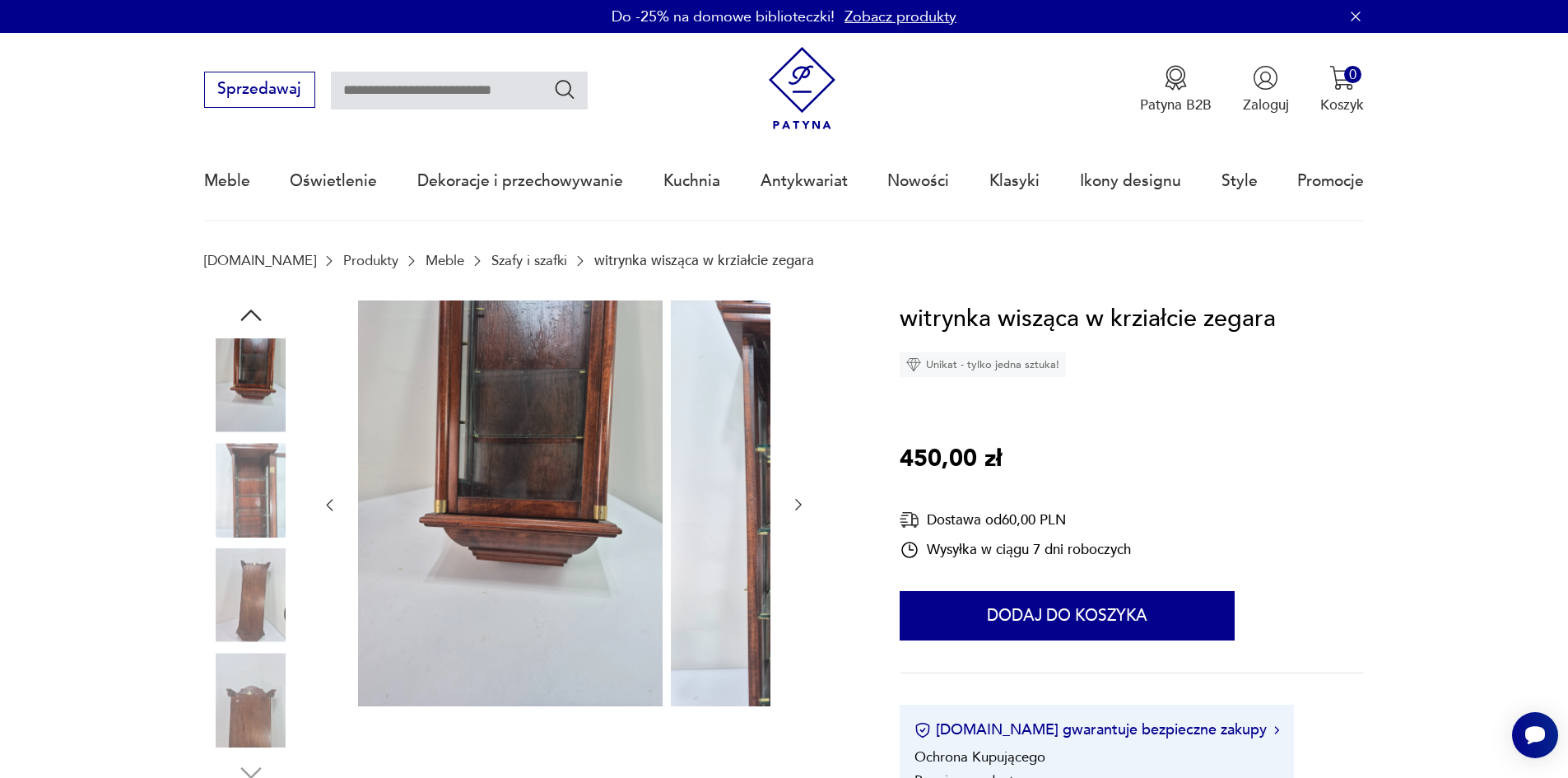
click at [233, 581] on img at bounding box center [251, 595] width 93 height 93
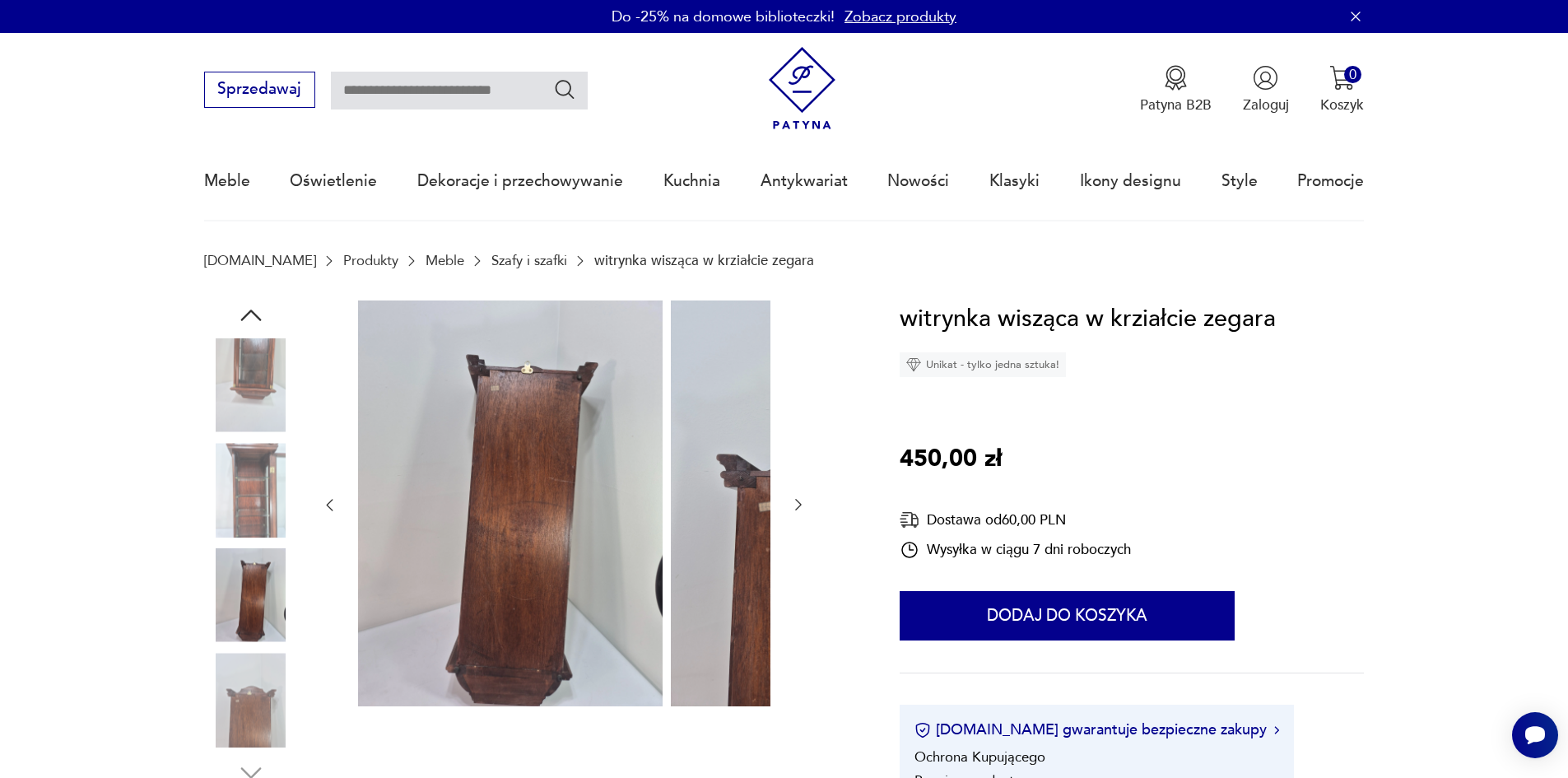
click at [217, 614] on img at bounding box center [251, 595] width 93 height 93
click at [228, 686] on img at bounding box center [251, 699] width 93 height 93
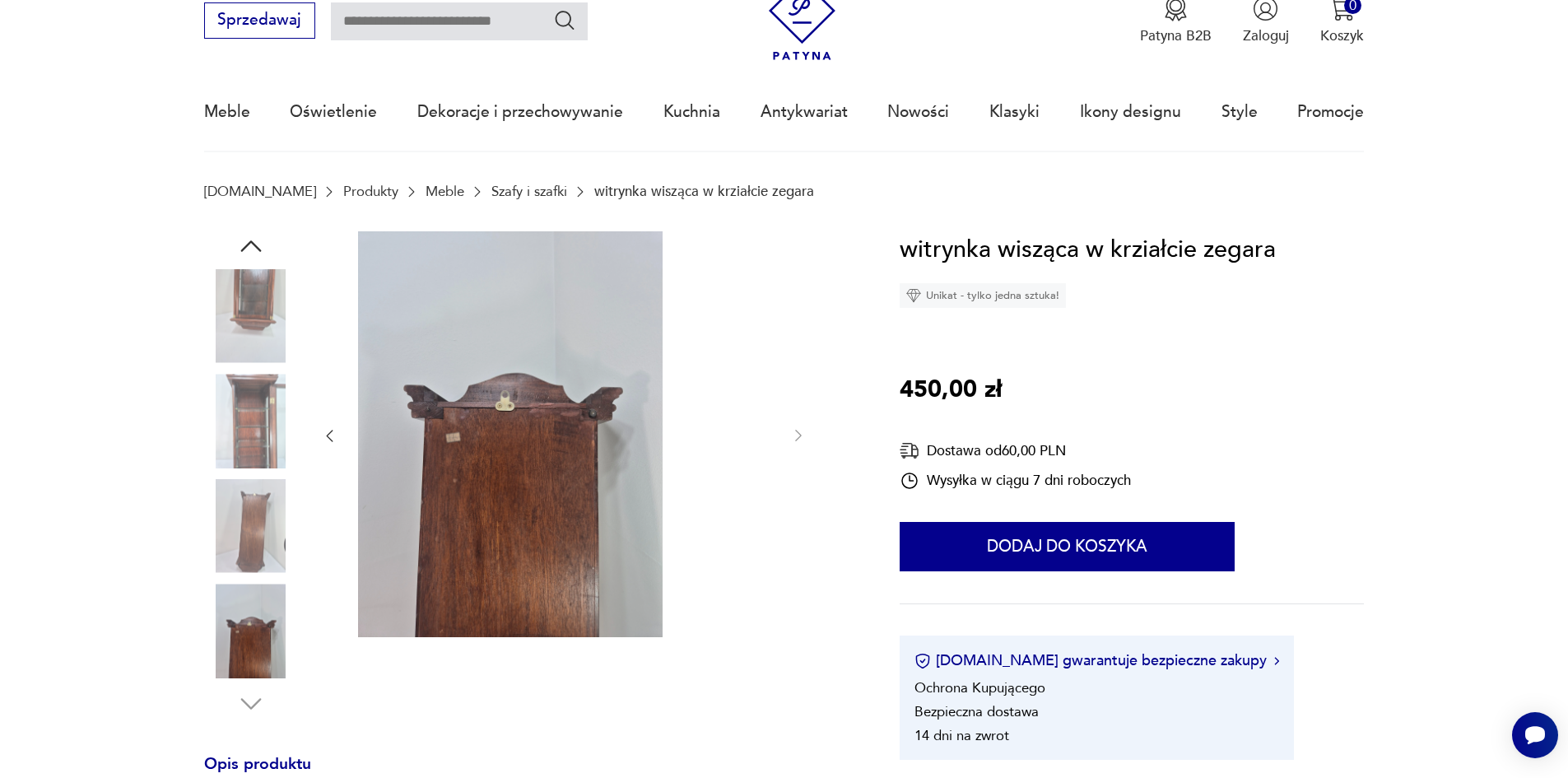
scroll to position [165, 0]
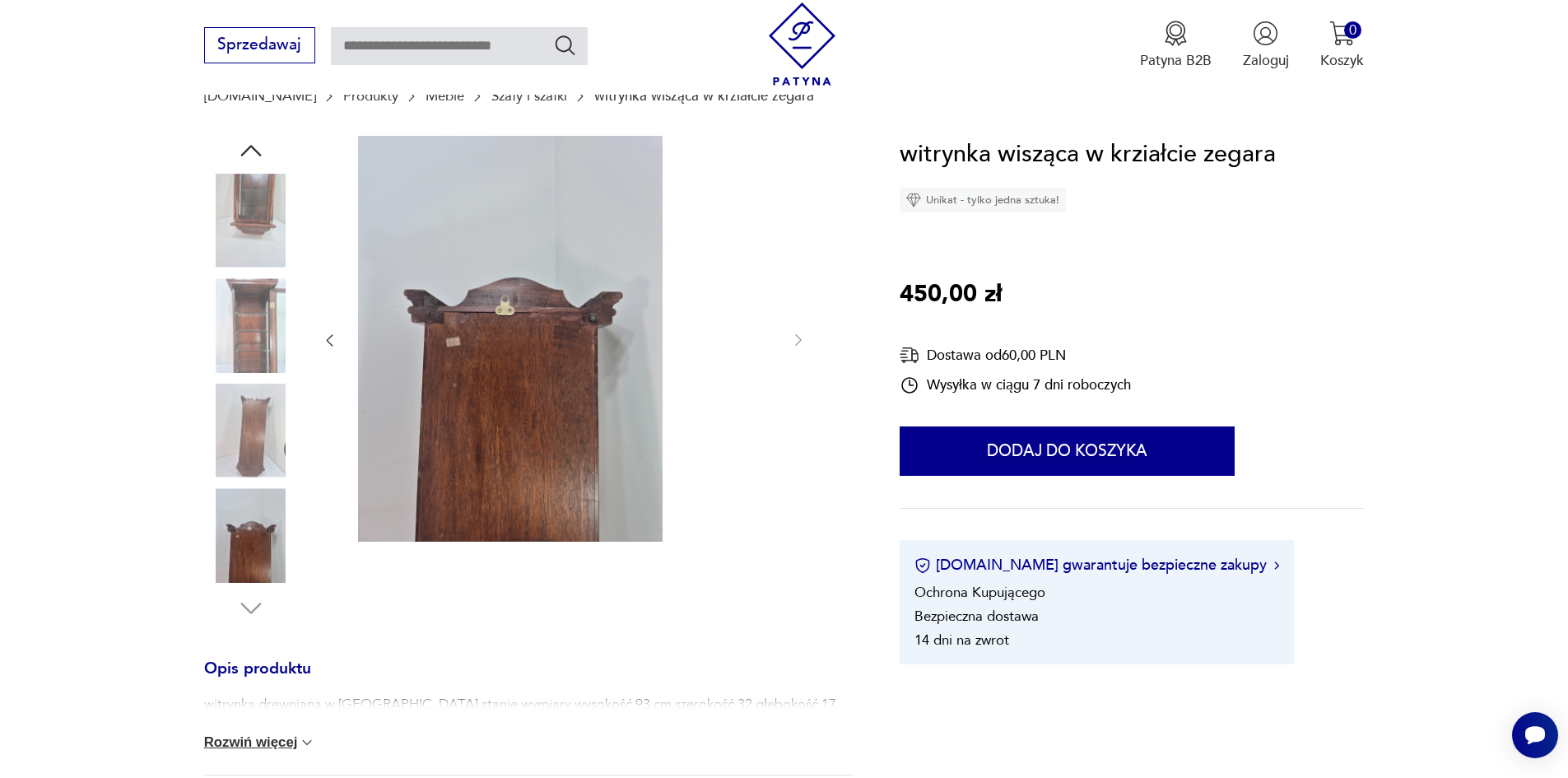
click at [225, 571] on img at bounding box center [251, 535] width 93 height 93
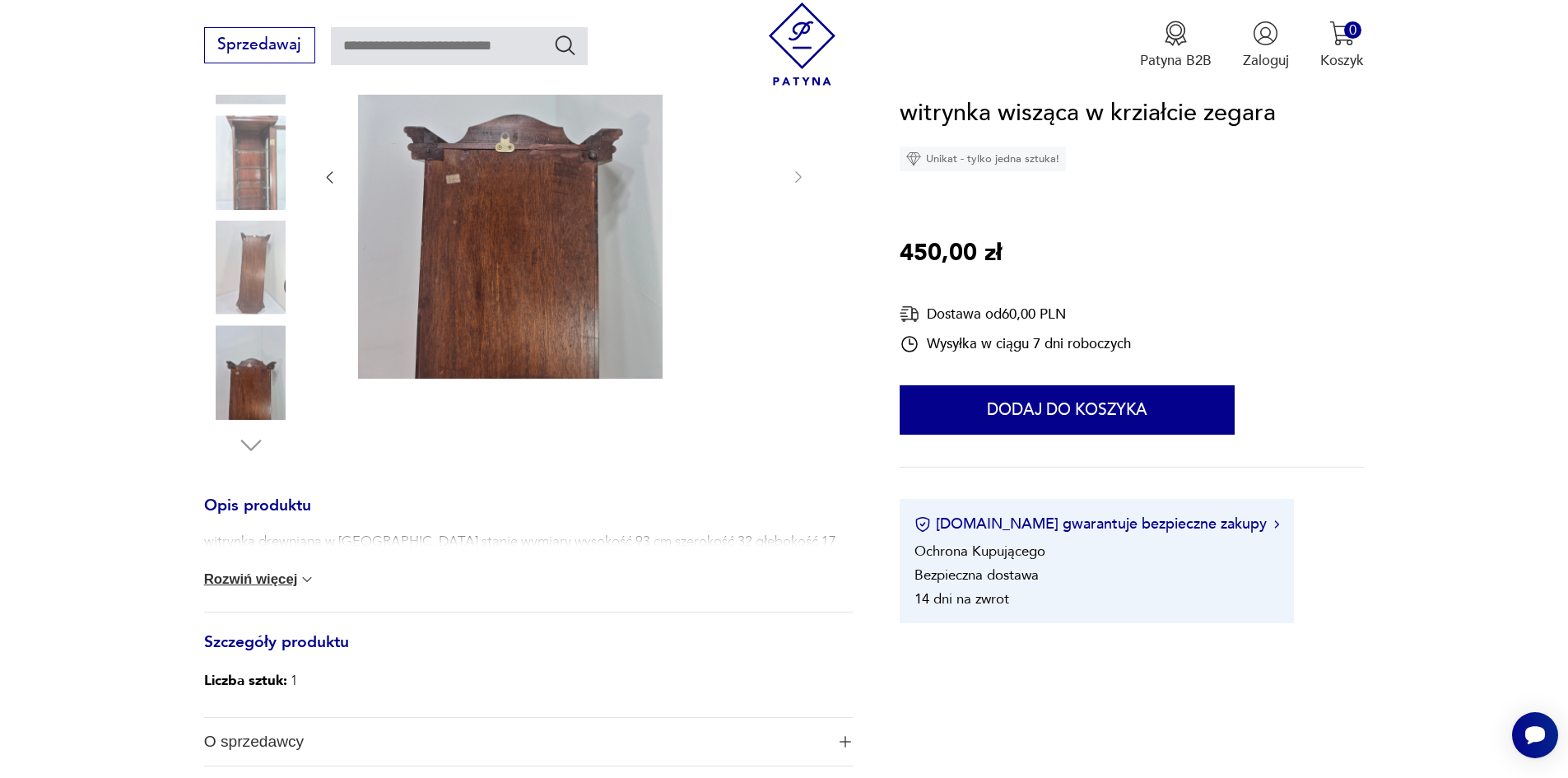
scroll to position [329, 0]
click at [244, 586] on button "Rozwiń więcej" at bounding box center [260, 577] width 112 height 16
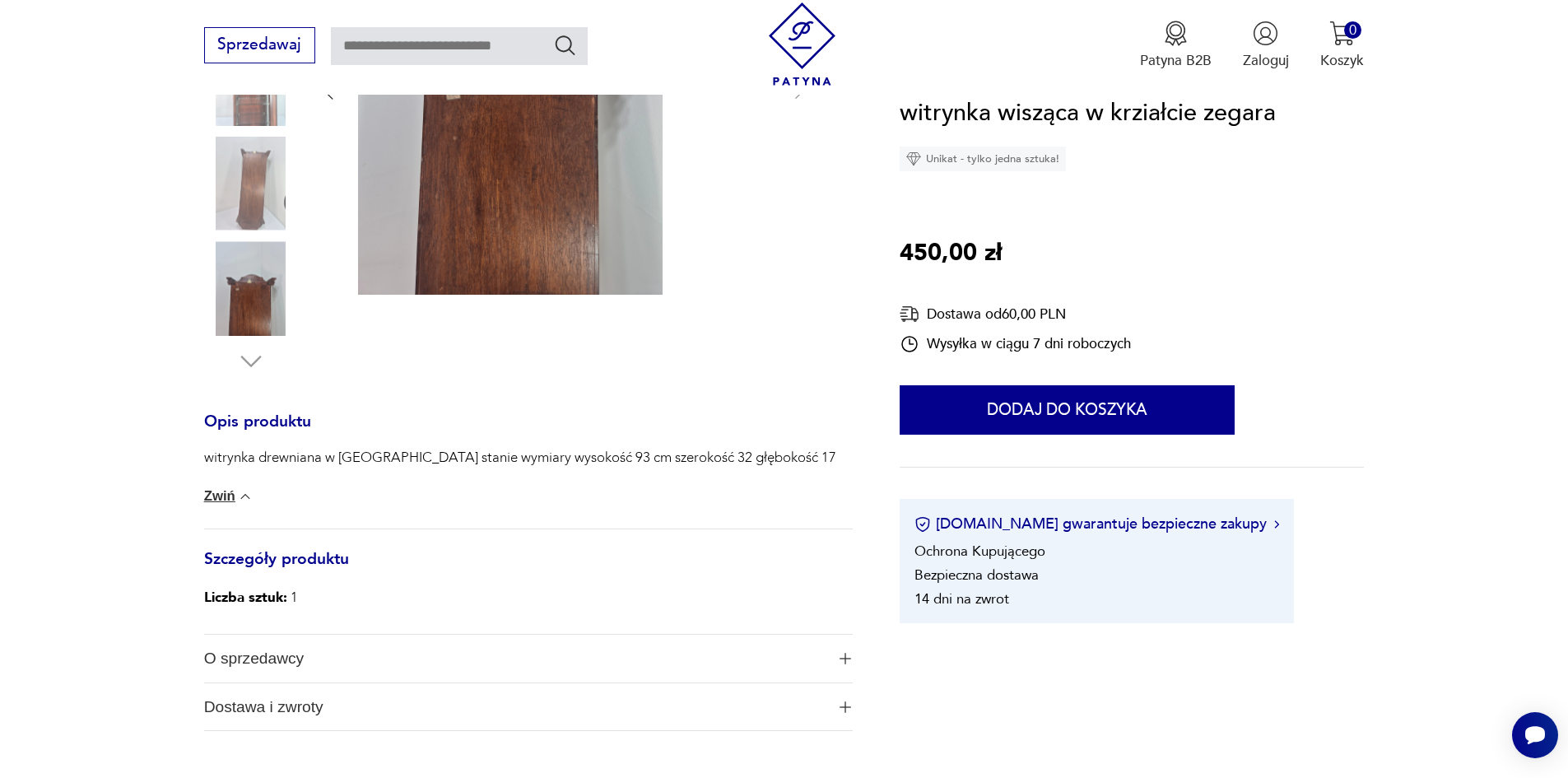
scroll to position [247, 0]
